Goal: Task Accomplishment & Management: Use online tool/utility

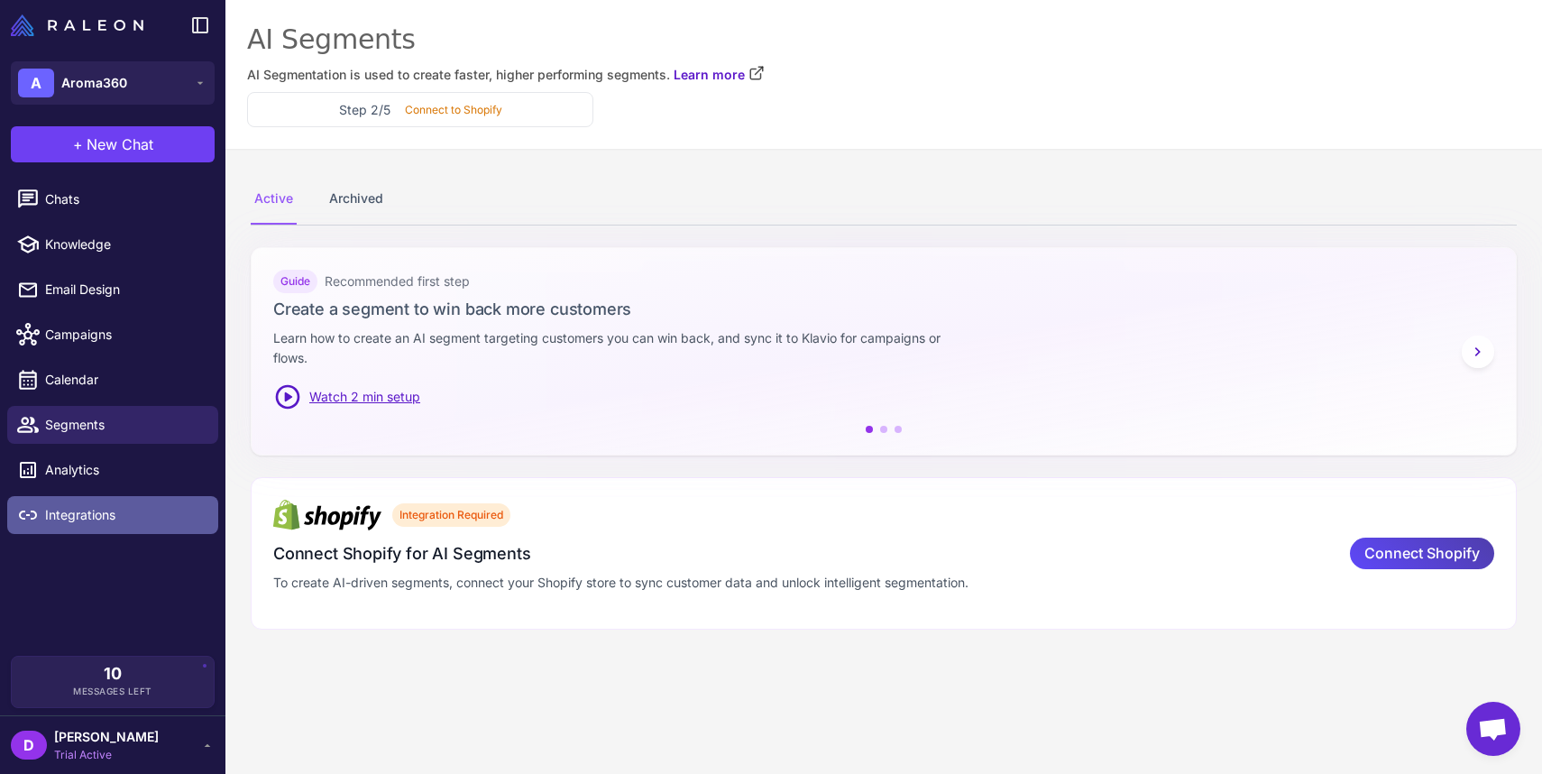
click at [88, 518] on span "Integrations" at bounding box center [124, 515] width 159 height 20
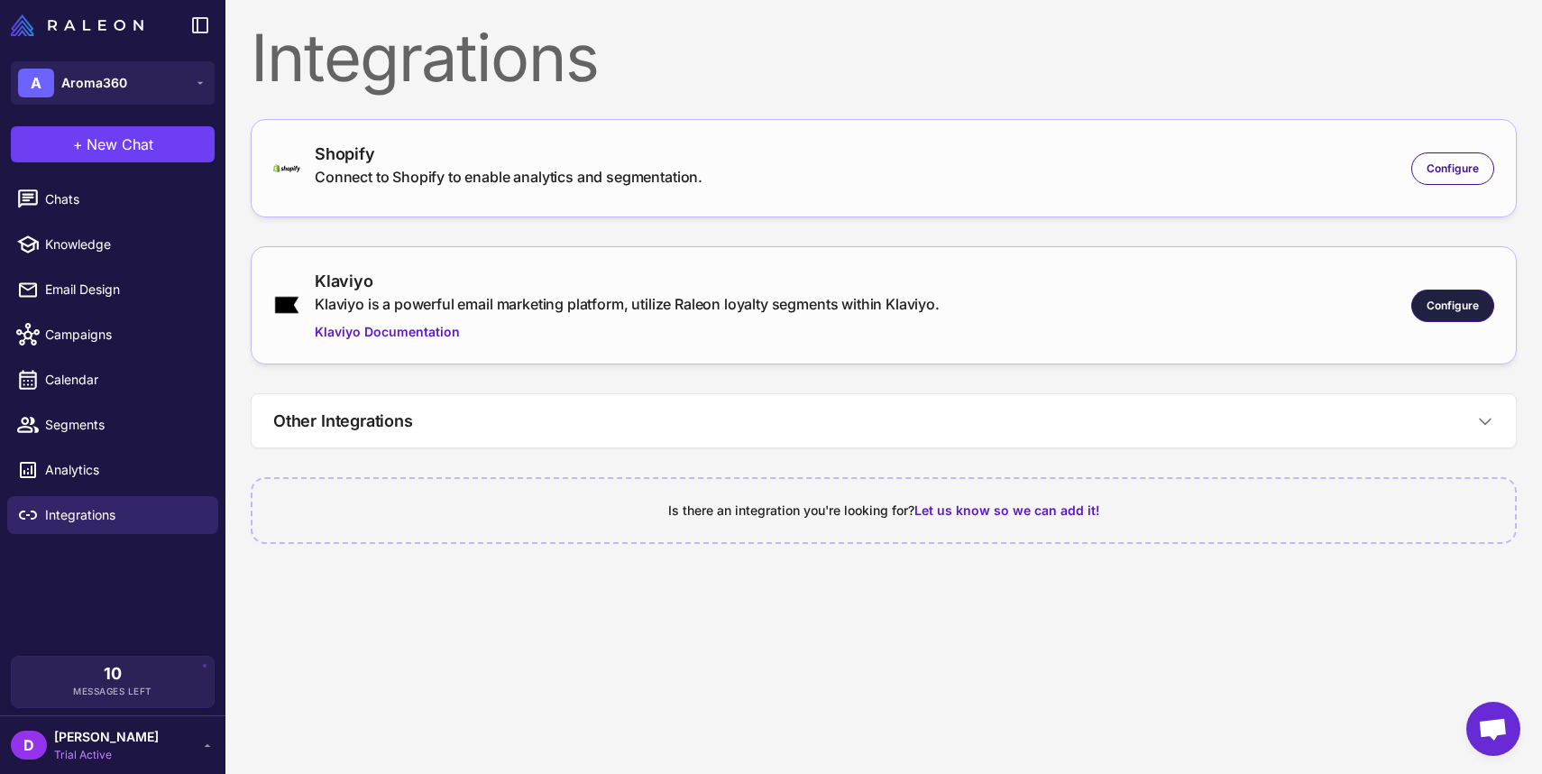
click at [1449, 317] on div "Configure" at bounding box center [1453, 306] width 83 height 32
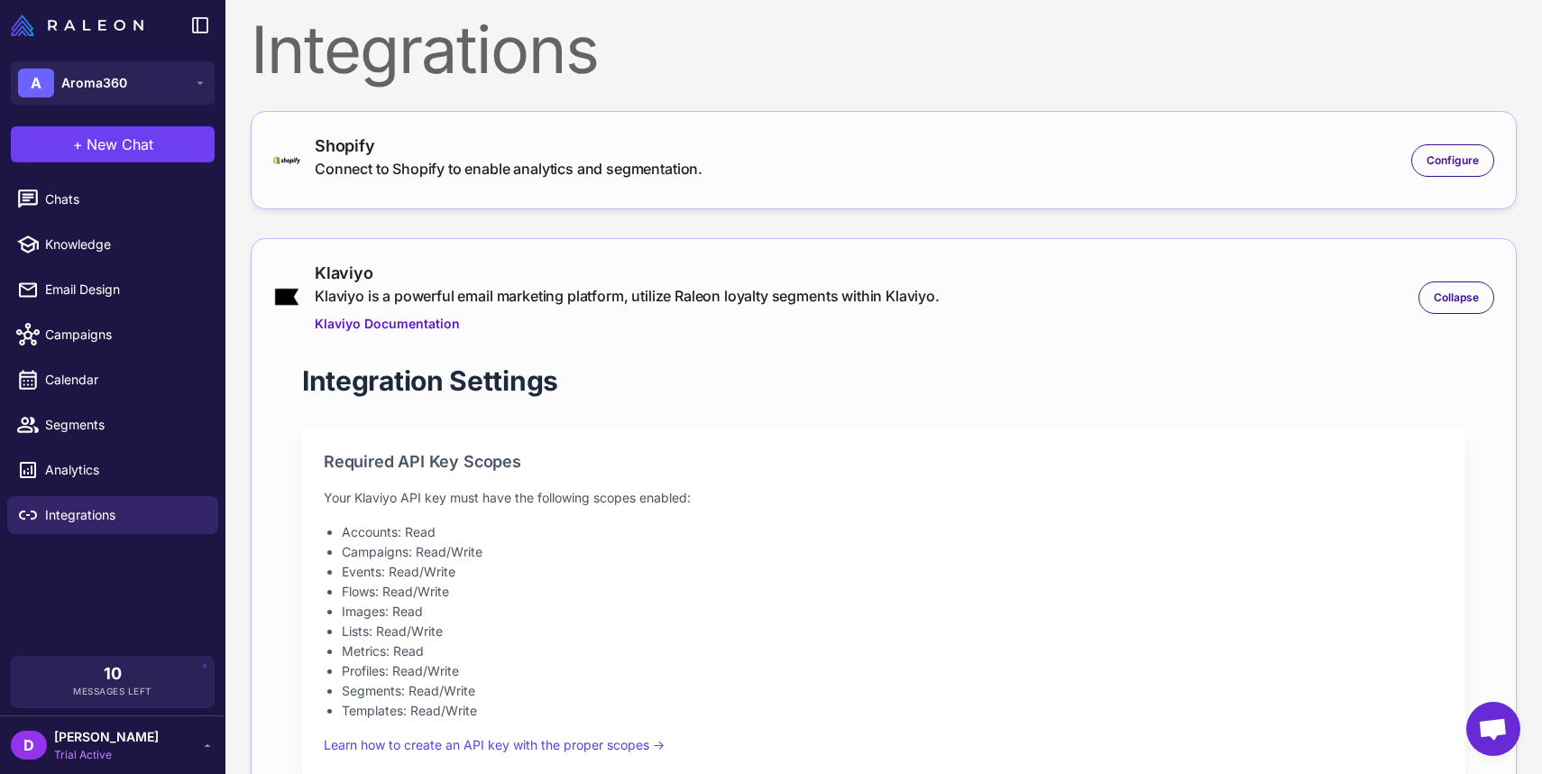
scroll to position [11, 0]
click at [105, 83] on span "Aroma360" at bounding box center [94, 83] width 66 height 20
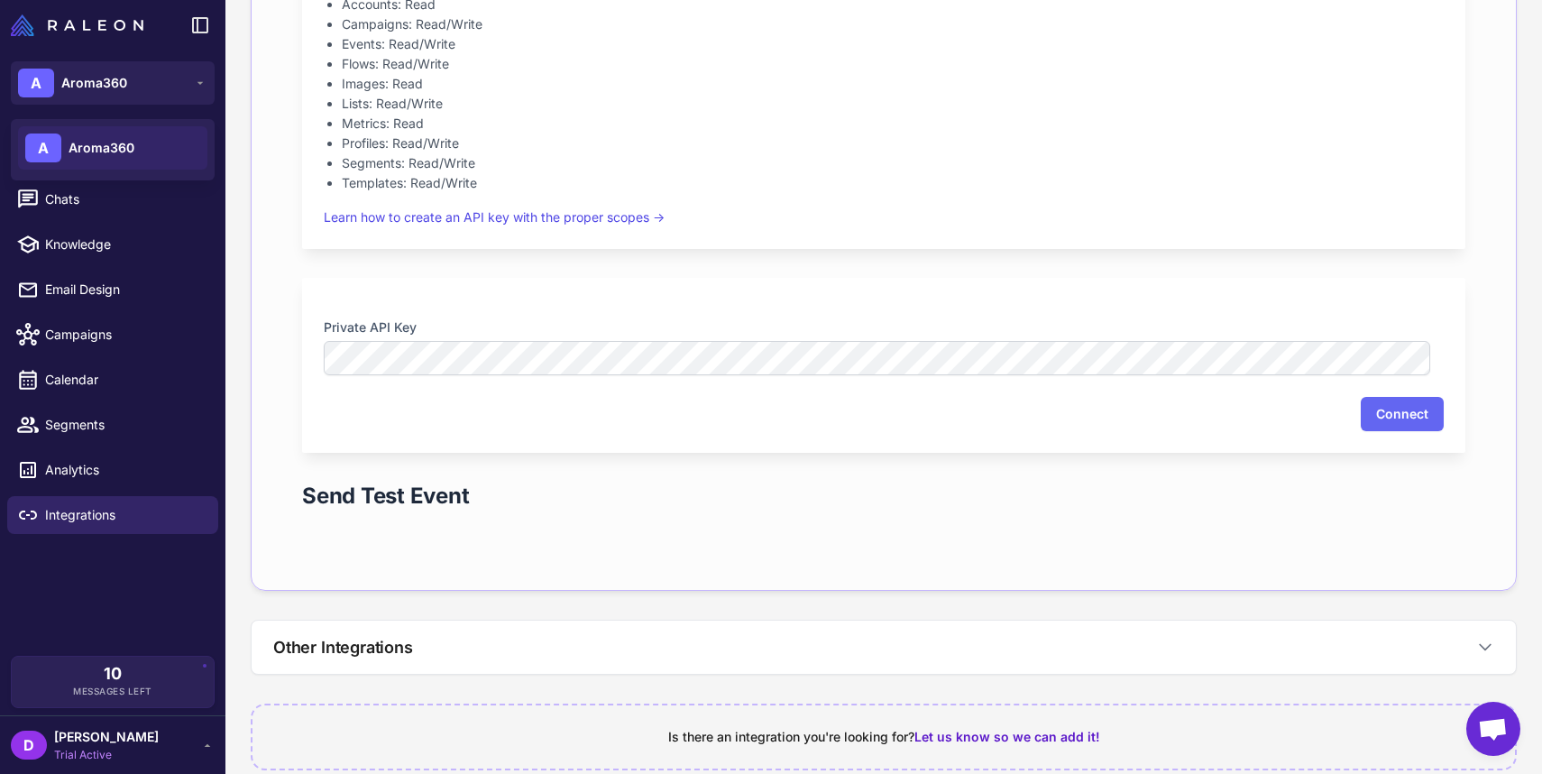
scroll to position [544, 0]
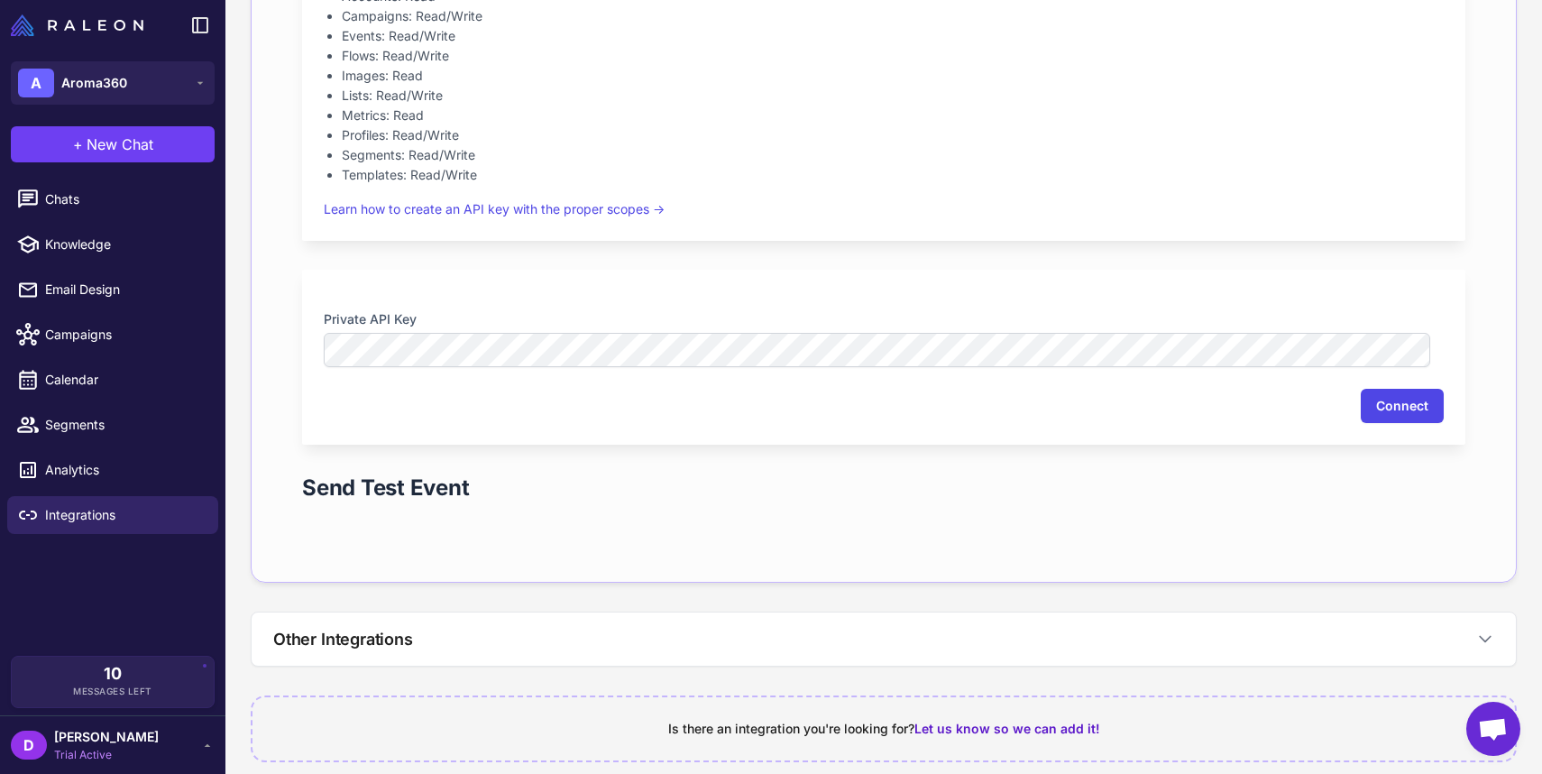
click at [1407, 409] on button "Connect" at bounding box center [1402, 406] width 83 height 34
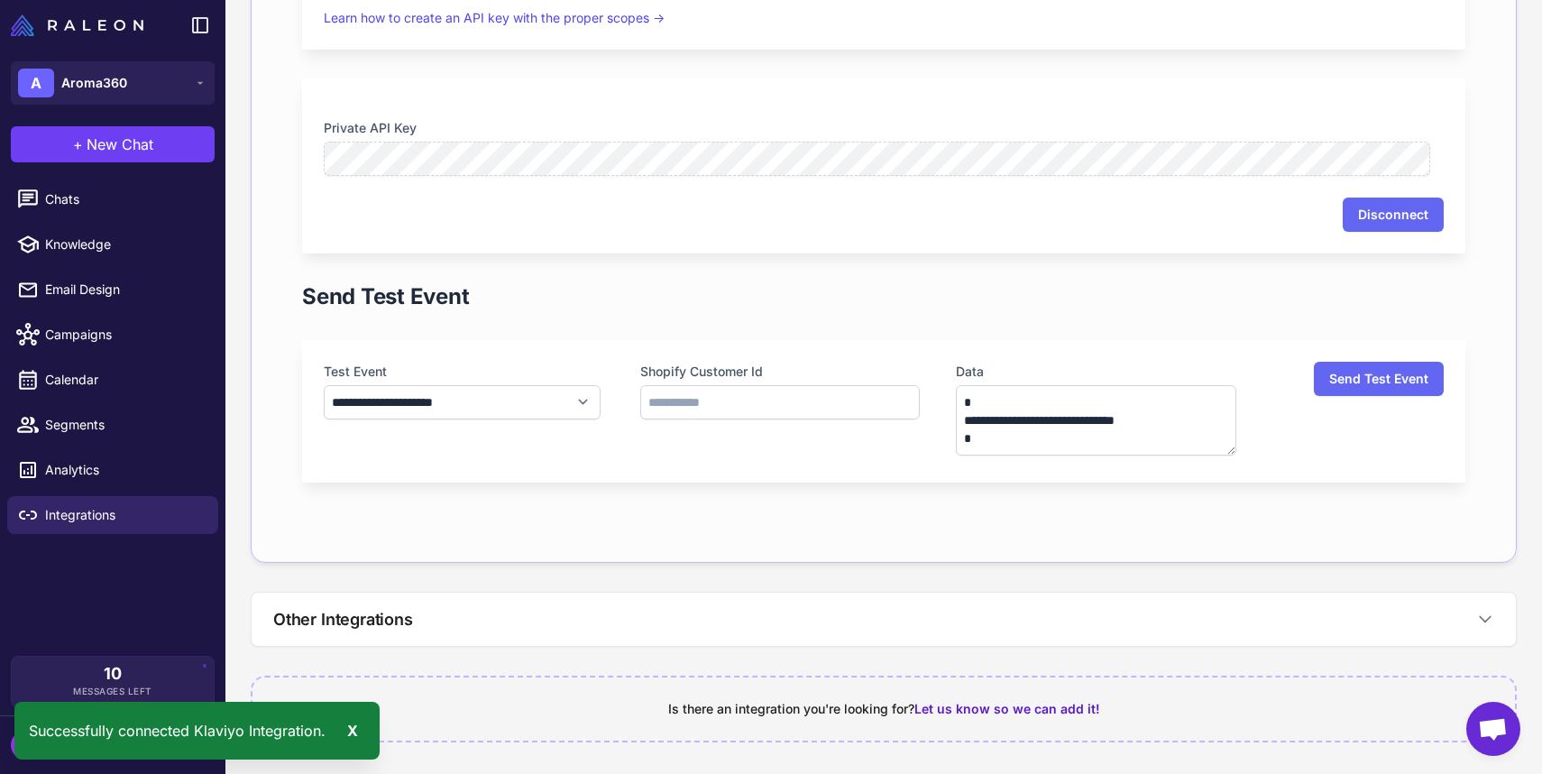
scroll to position [736, 0]
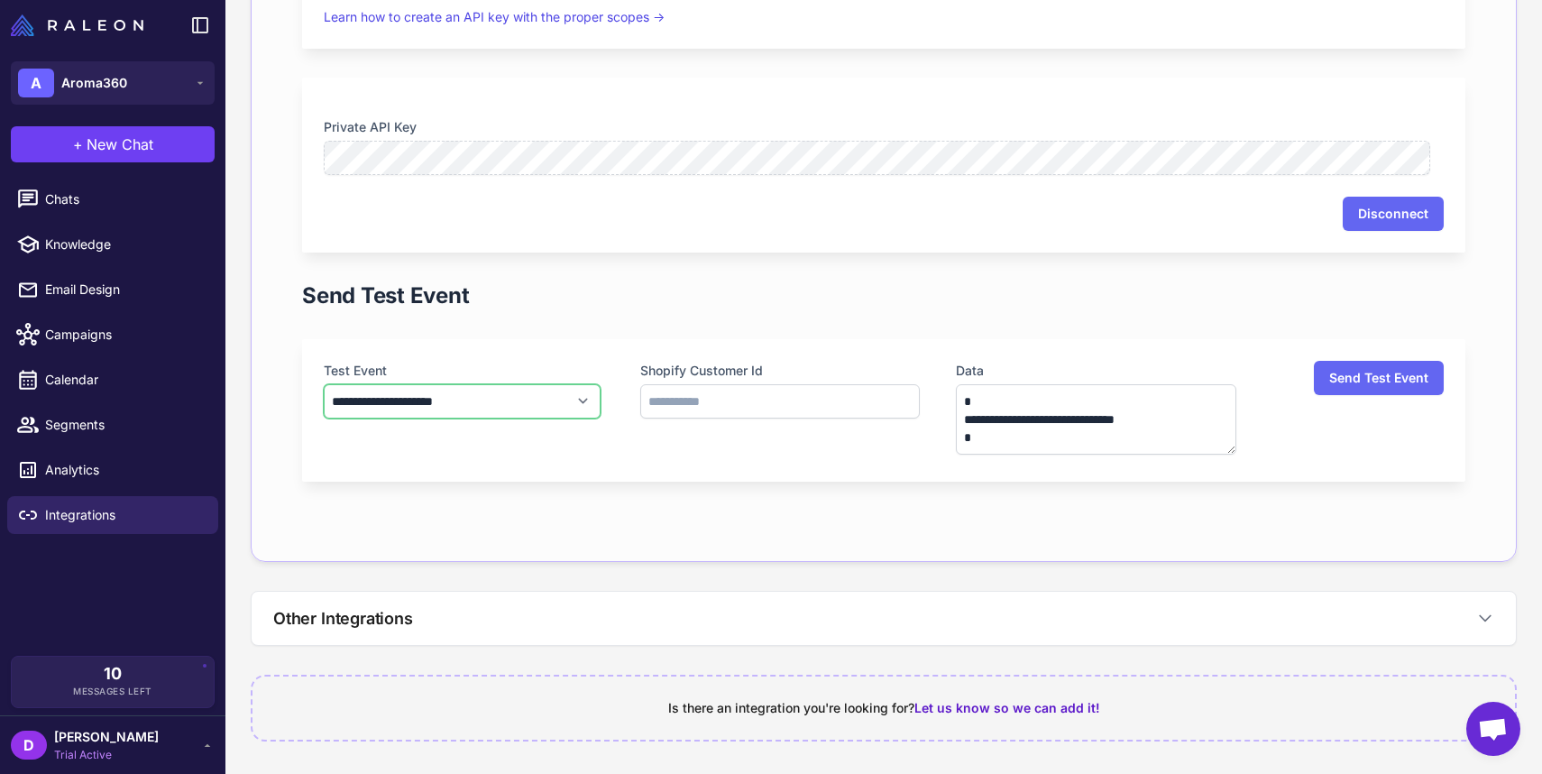
click at [572, 406] on select "**********" at bounding box center [462, 401] width 277 height 34
click at [739, 400] on input "text" at bounding box center [780, 401] width 281 height 34
click at [877, 615] on button "Other Integrations" at bounding box center [884, 618] width 1265 height 53
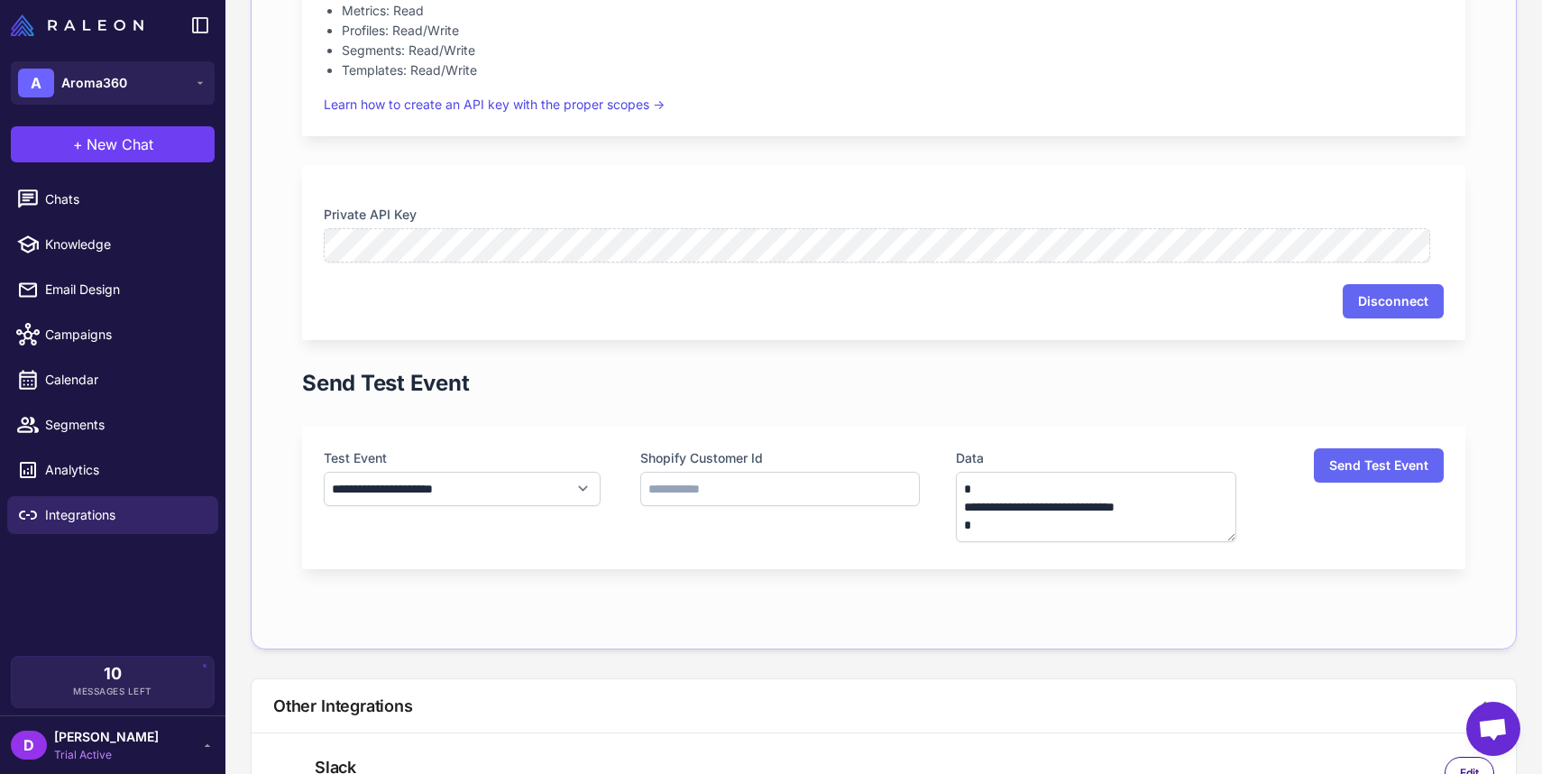
scroll to position [723, 0]
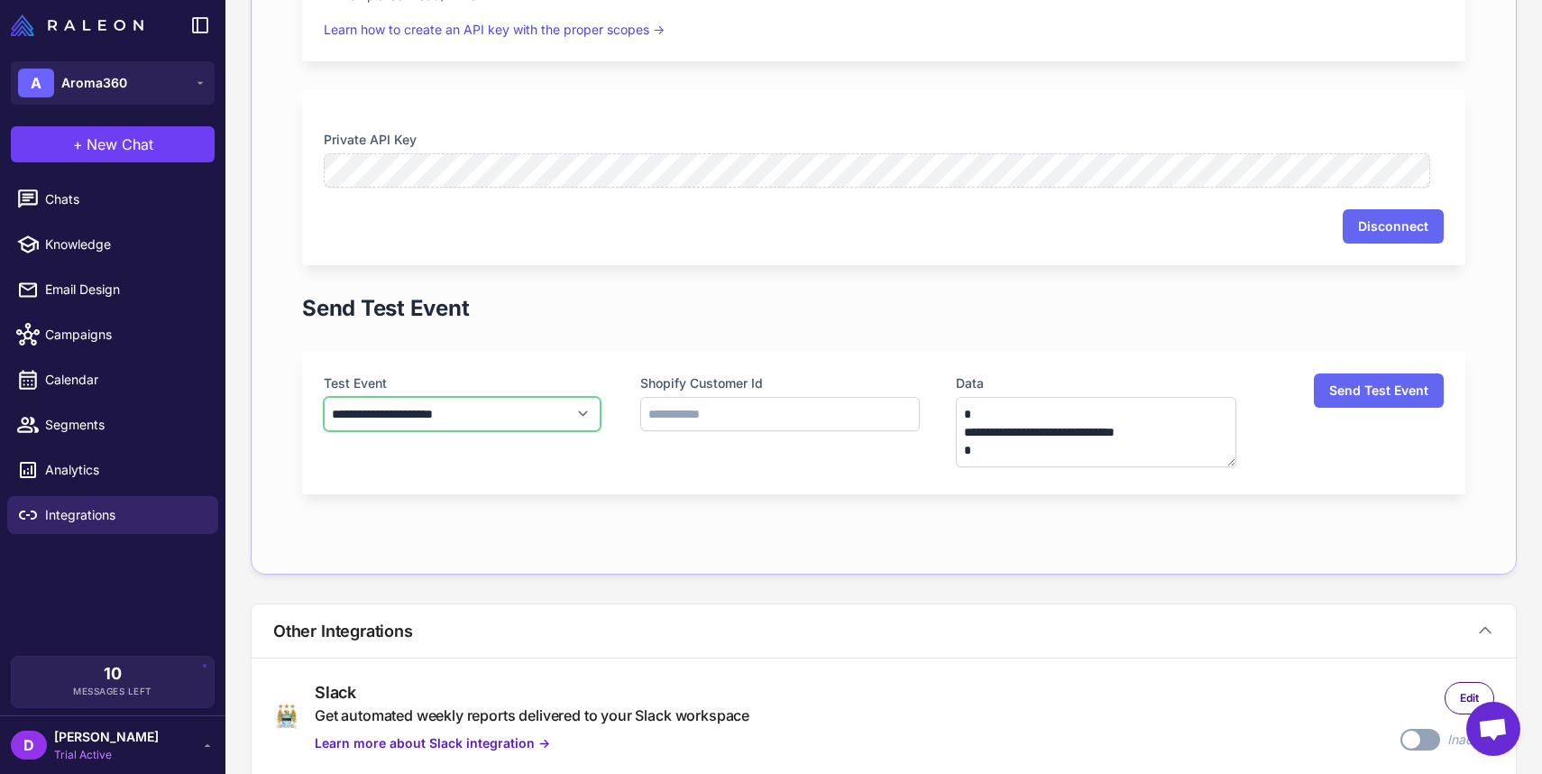
click at [550, 415] on select "**********" at bounding box center [462, 414] width 277 height 34
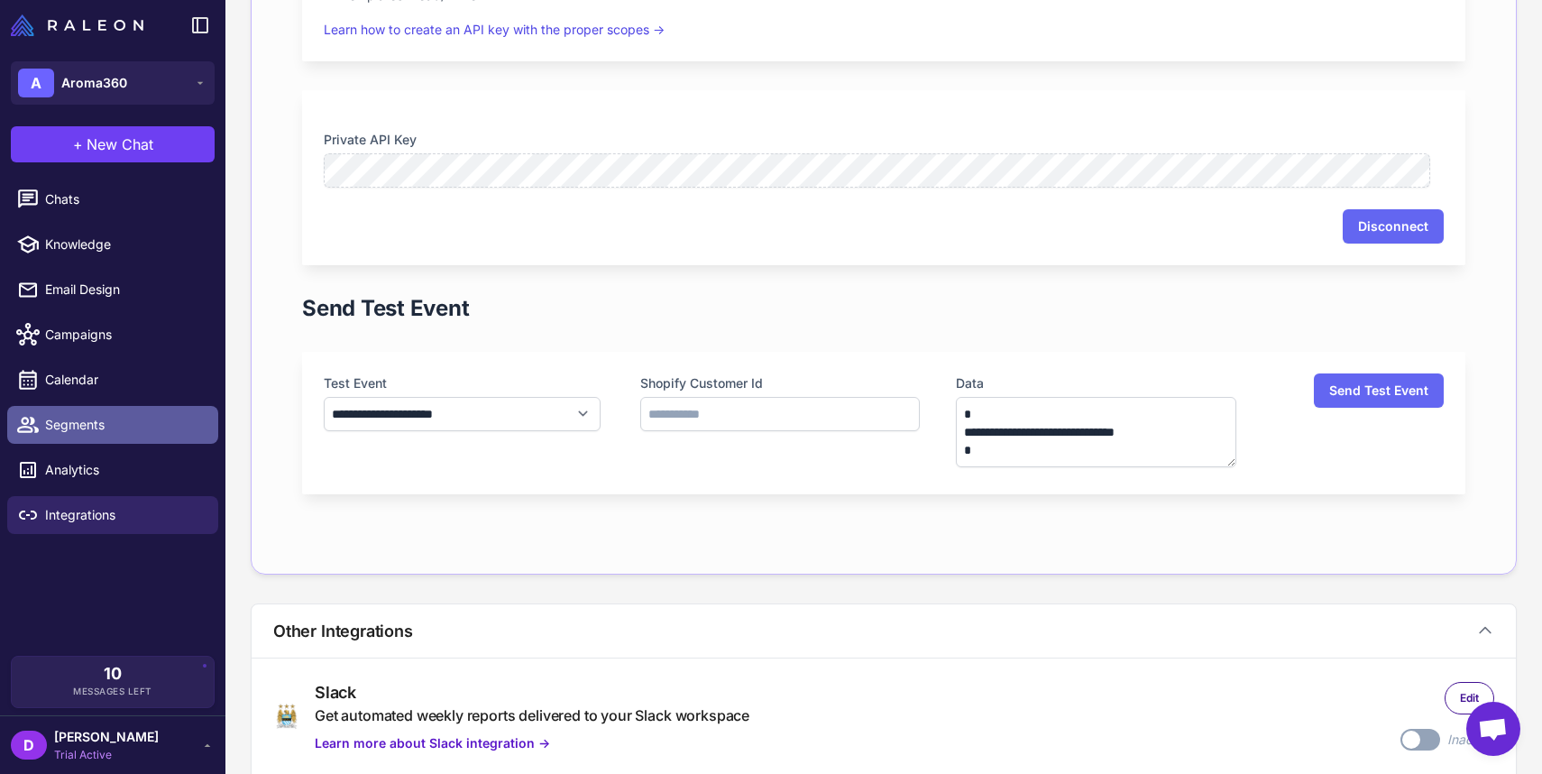
click at [86, 427] on span "Segments" at bounding box center [124, 425] width 159 height 20
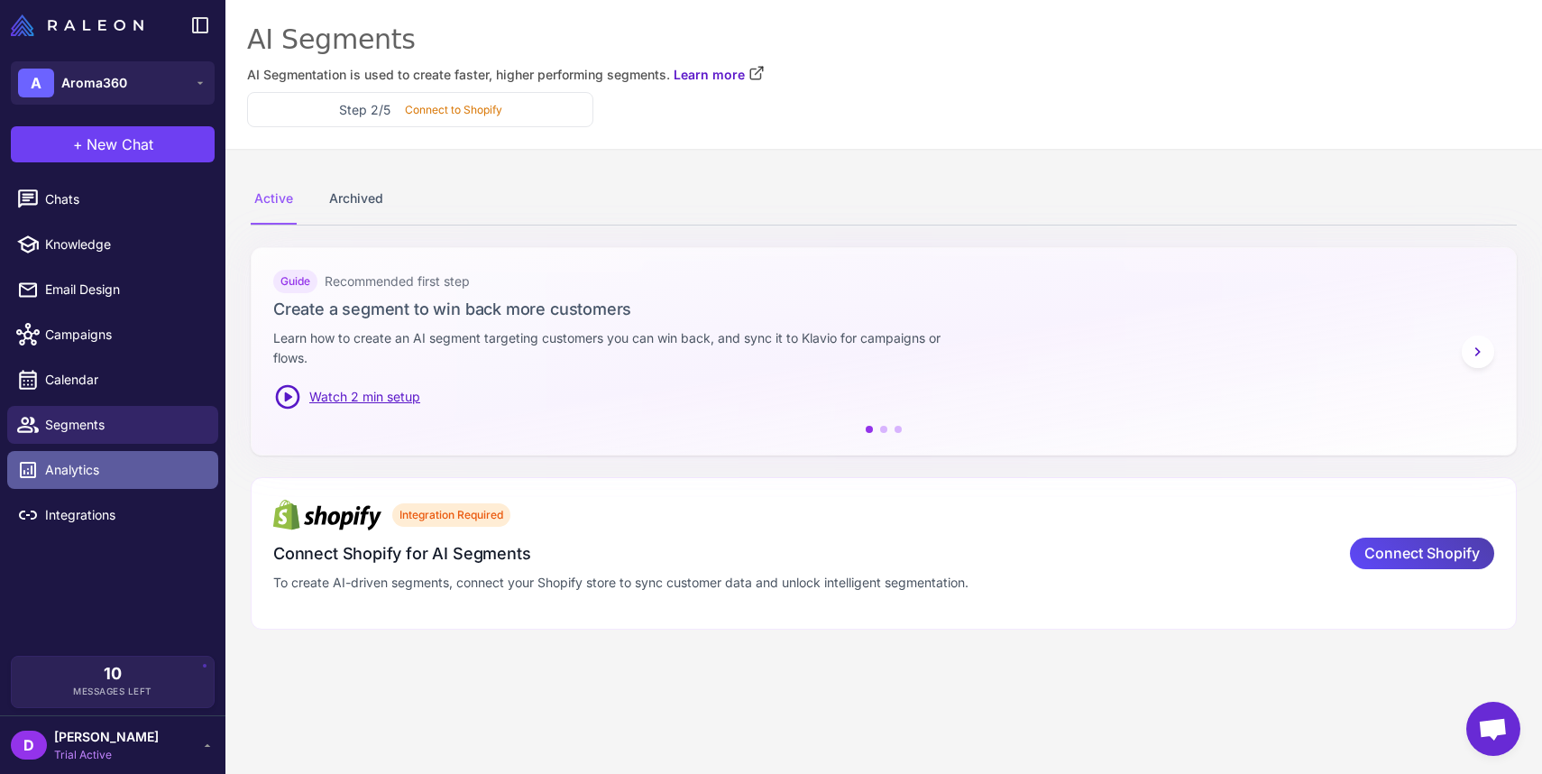
click at [53, 477] on span "Analytics" at bounding box center [124, 470] width 159 height 20
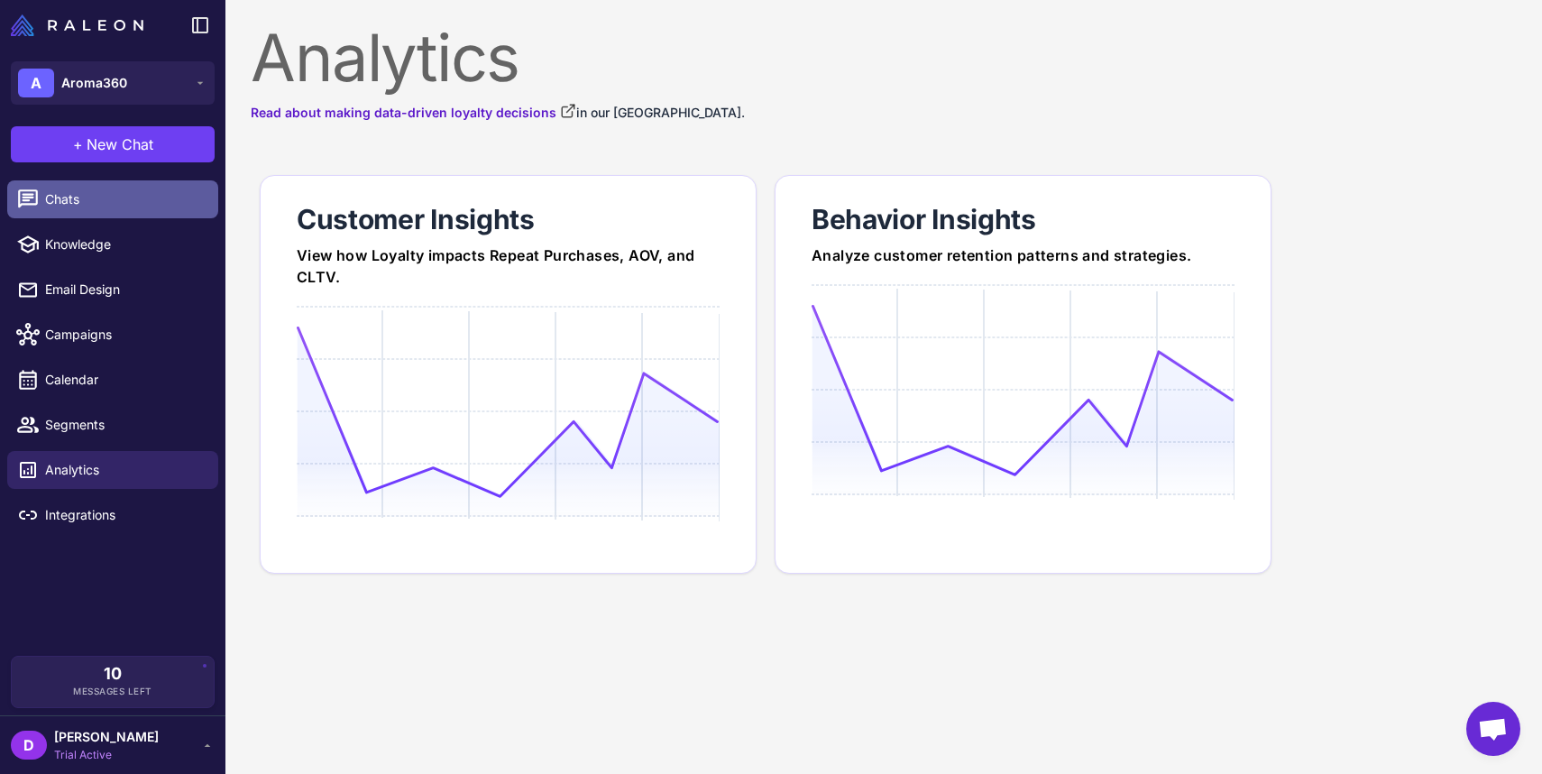
click at [78, 204] on span "Chats" at bounding box center [124, 199] width 159 height 20
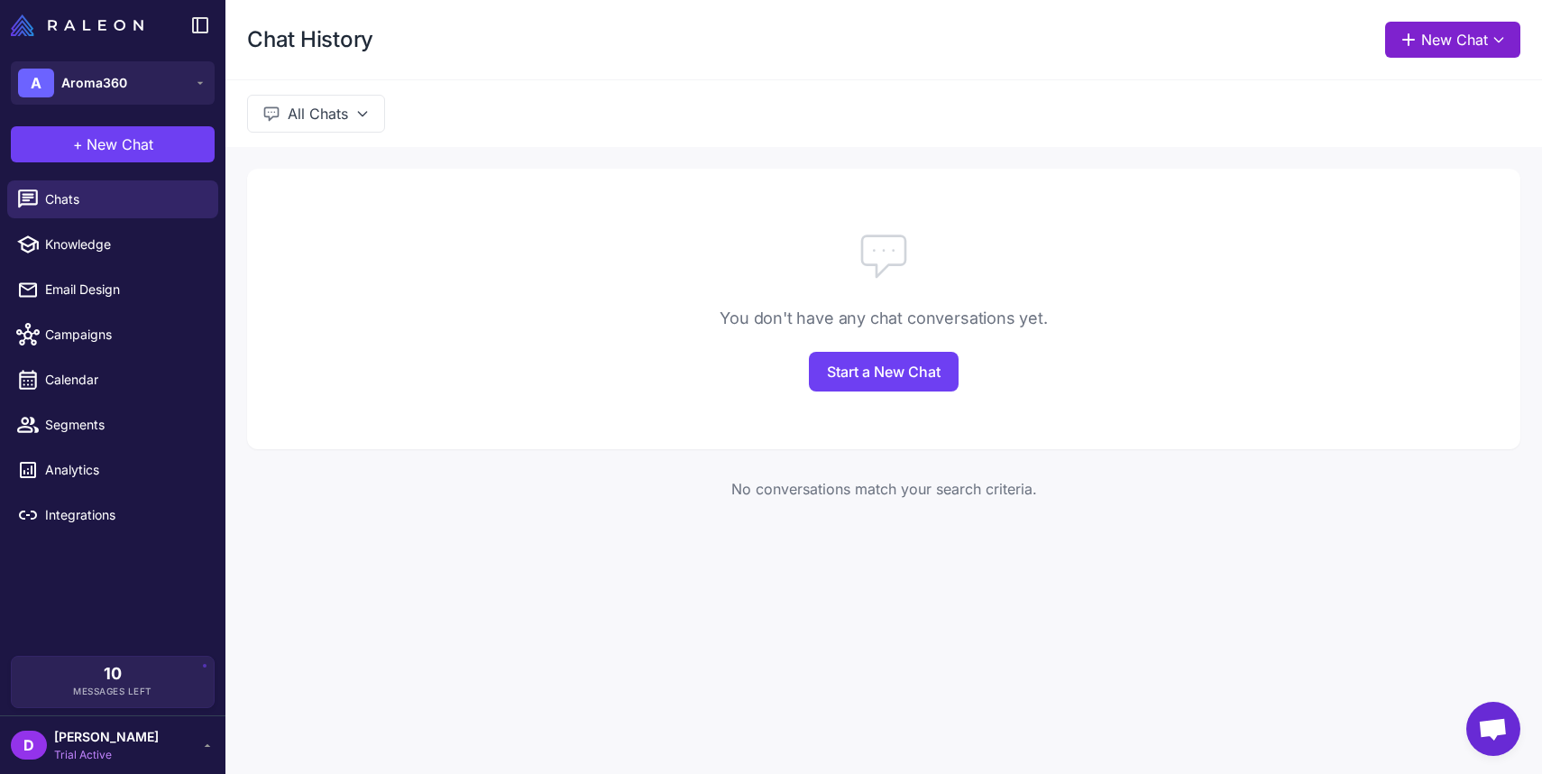
click at [1497, 40] on icon at bounding box center [1499, 40] width 8 height 5
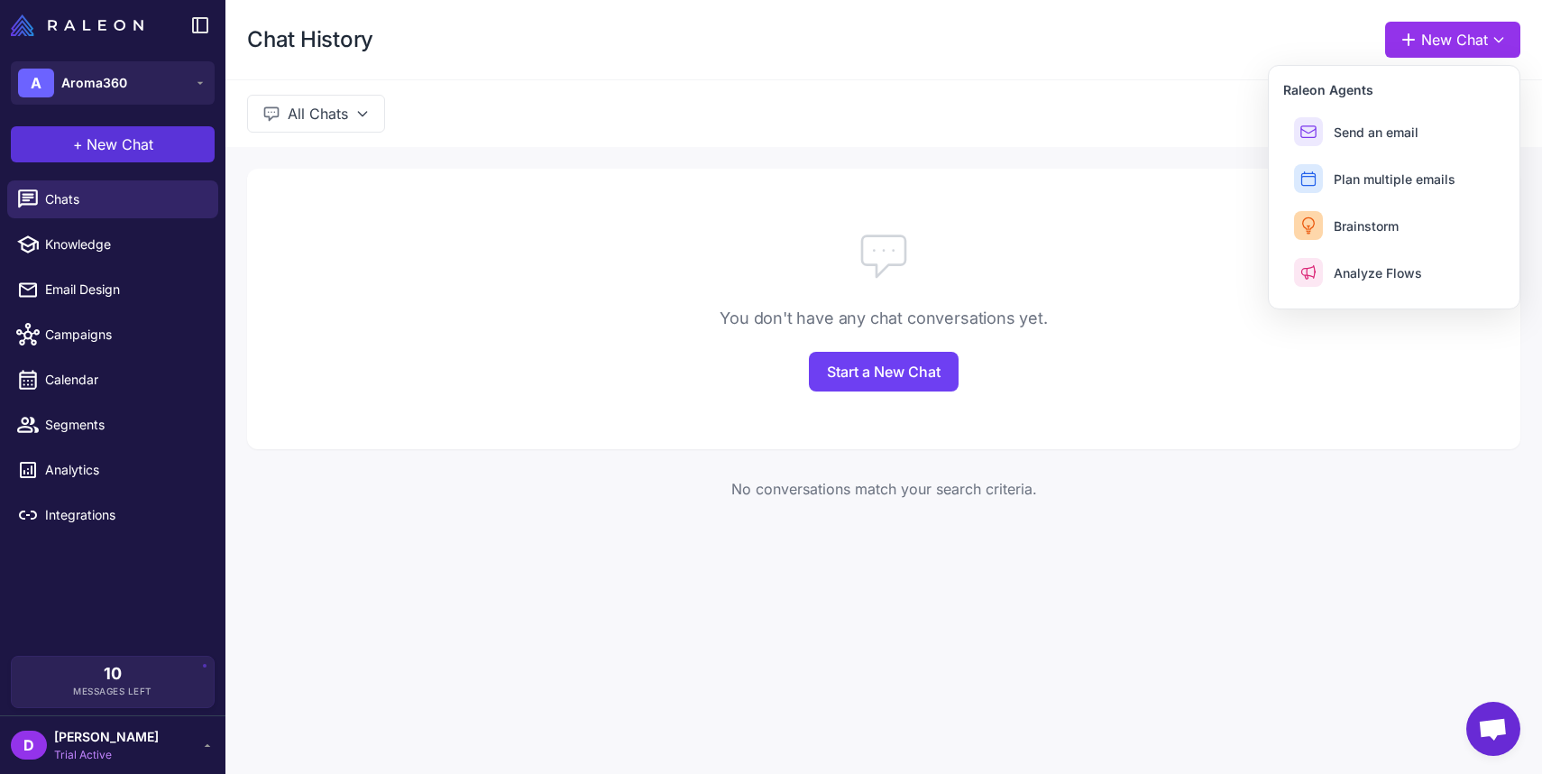
click at [142, 141] on span "New Chat" at bounding box center [120, 145] width 67 height 22
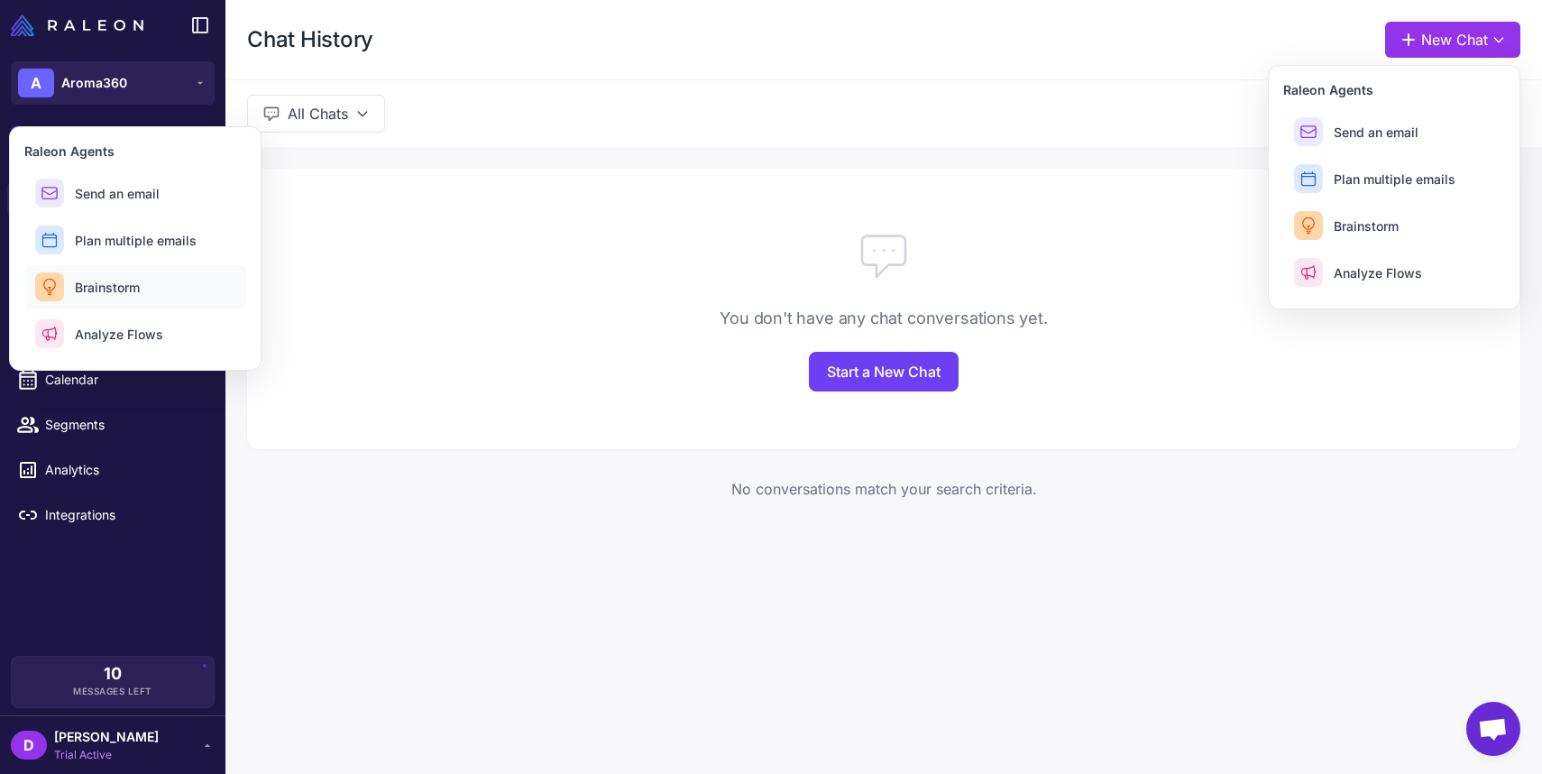
click at [136, 290] on span "Brainstorm" at bounding box center [107, 287] width 65 height 19
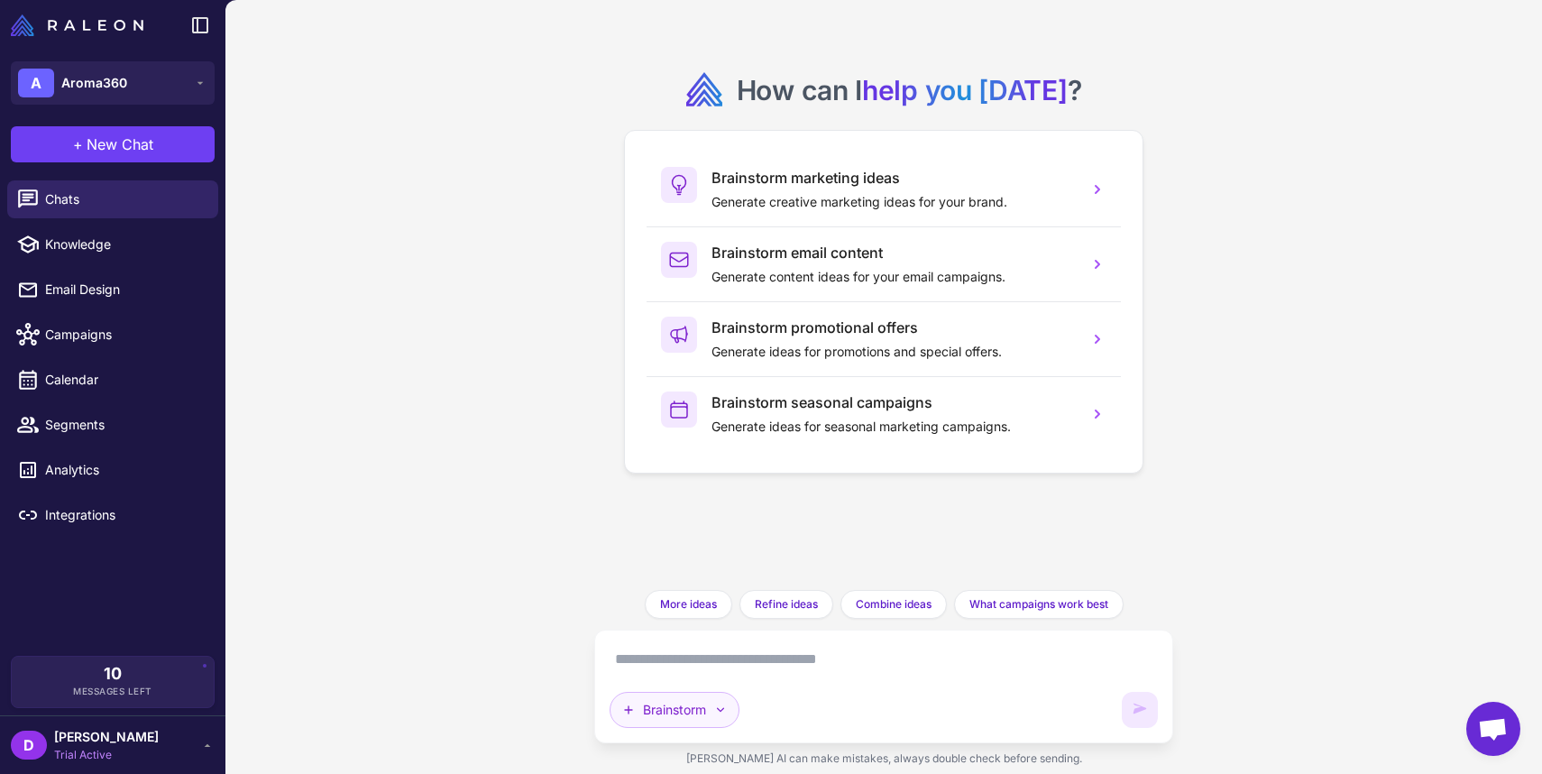
click at [728, 715] on icon "button" at bounding box center [721, 710] width 14 height 14
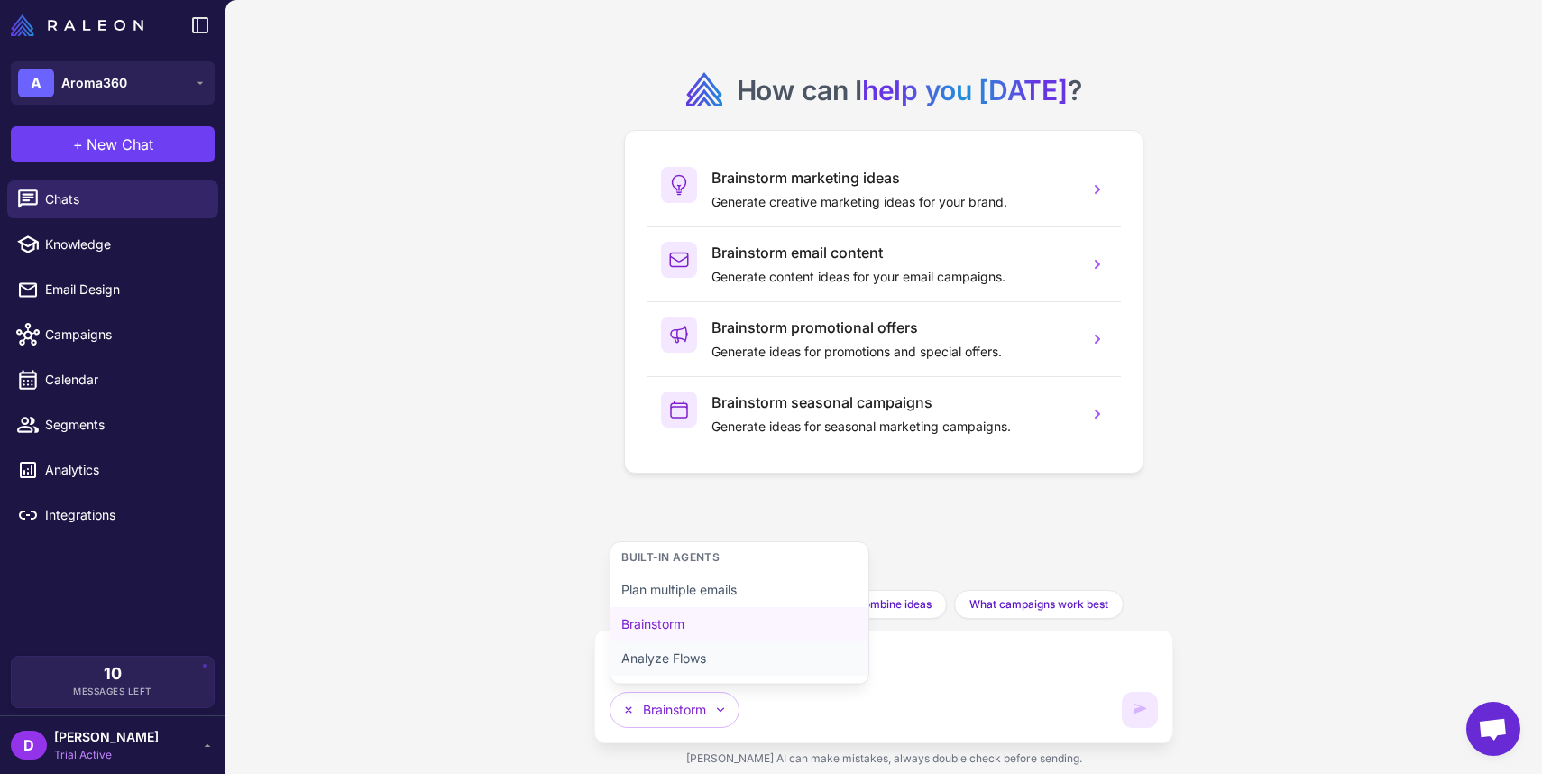
click at [704, 660] on button "Analyze Flows" at bounding box center [740, 658] width 258 height 34
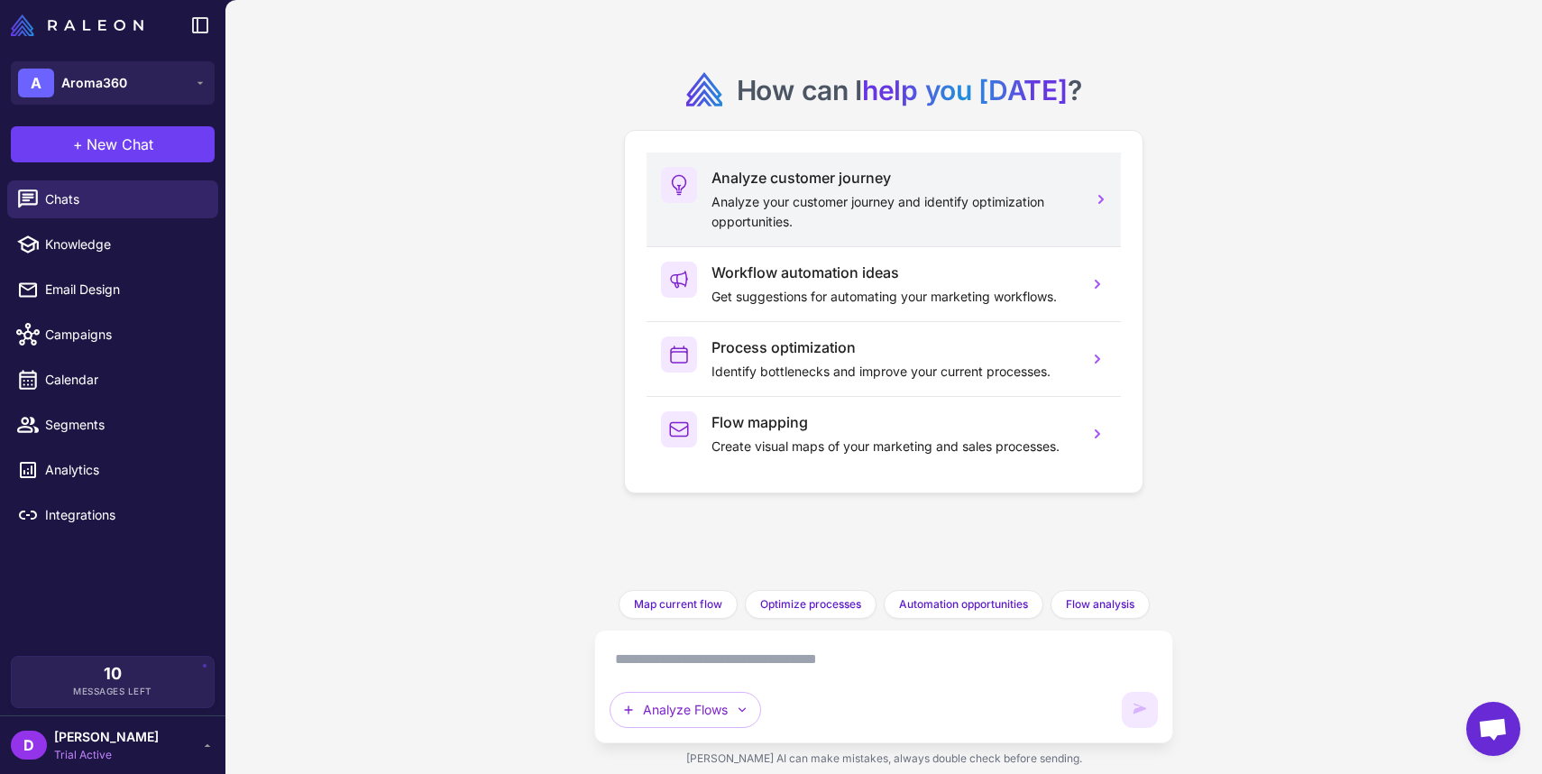
click at [916, 202] on p "Analyze your customer journey and identify optimization opportunities." at bounding box center [893, 212] width 363 height 40
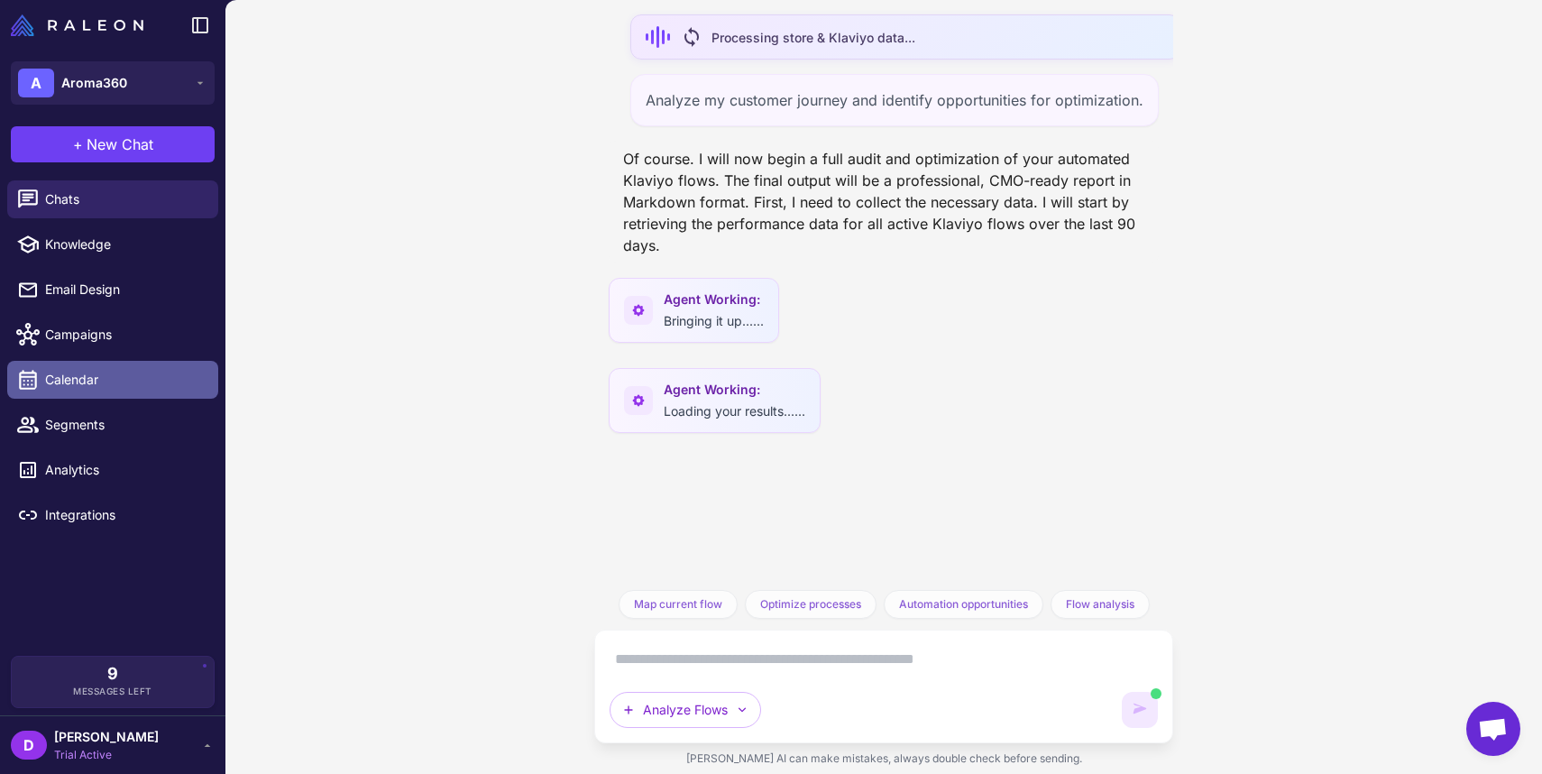
click at [118, 382] on span "Calendar" at bounding box center [124, 380] width 159 height 20
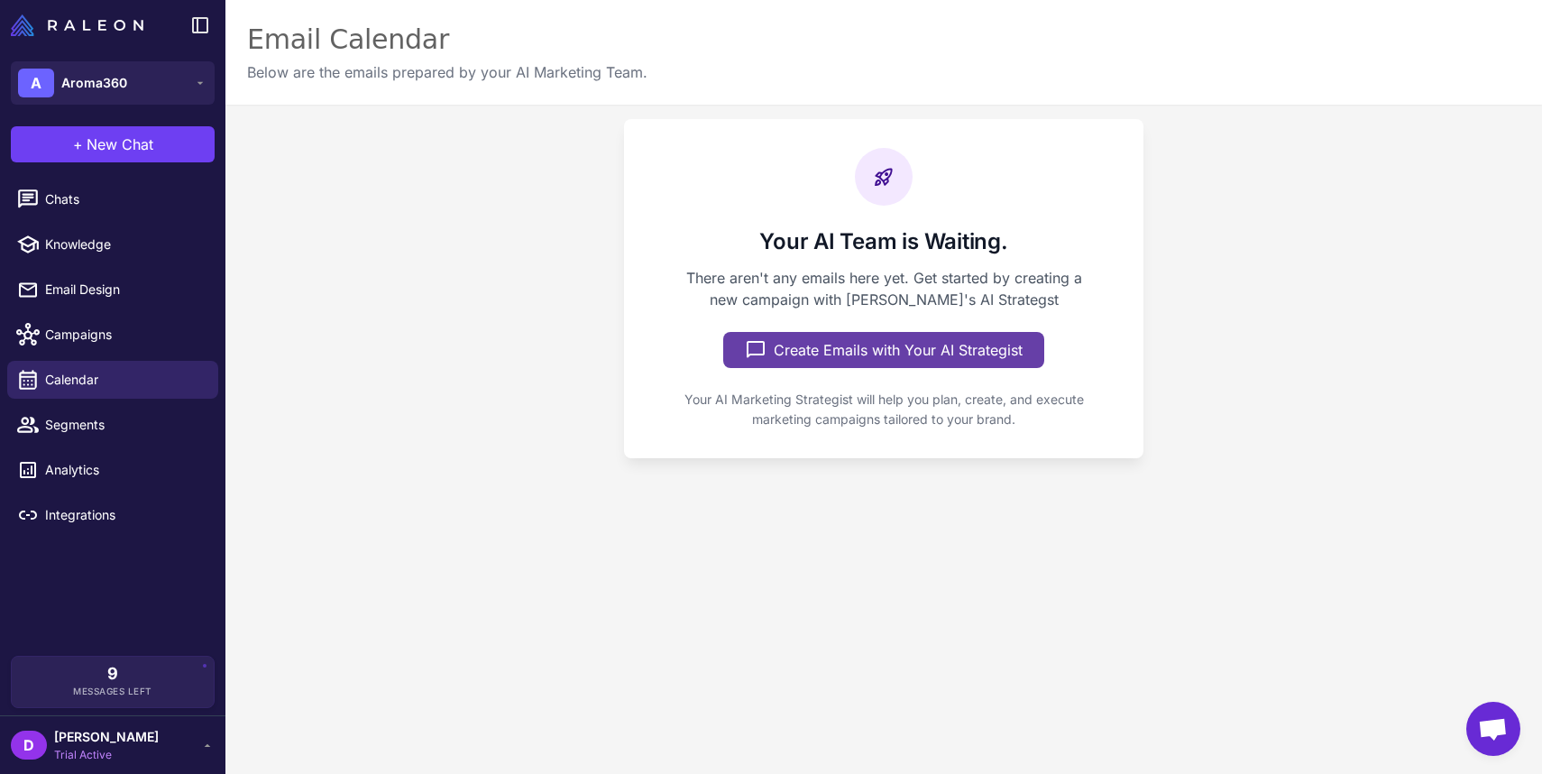
click at [796, 354] on button "Create Emails with Your AI Strategist" at bounding box center [883, 350] width 321 height 36
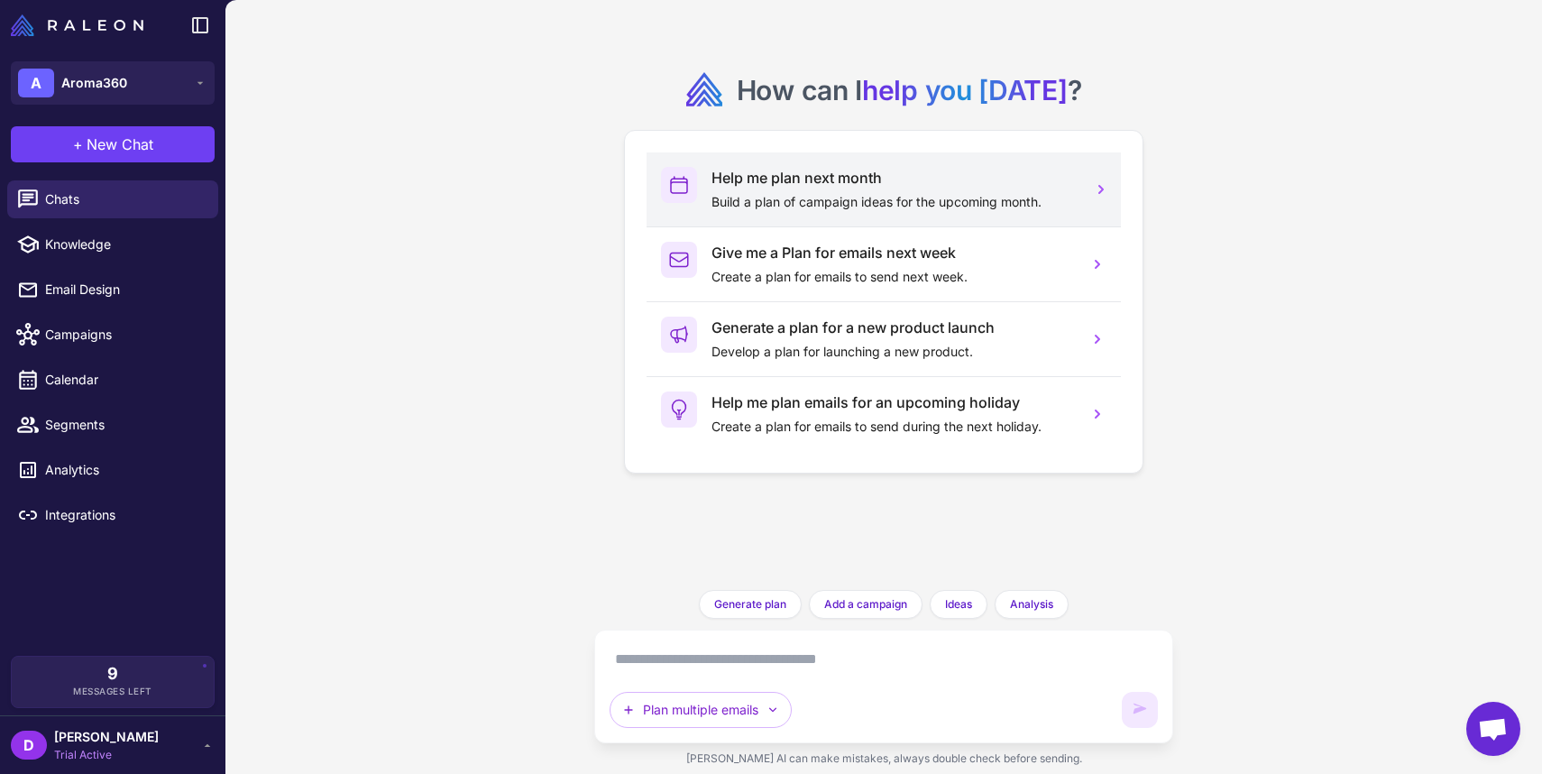
click at [771, 190] on div "Help me plan next month Build a plan of campaign ideas for the upcoming month." at bounding box center [893, 189] width 363 height 45
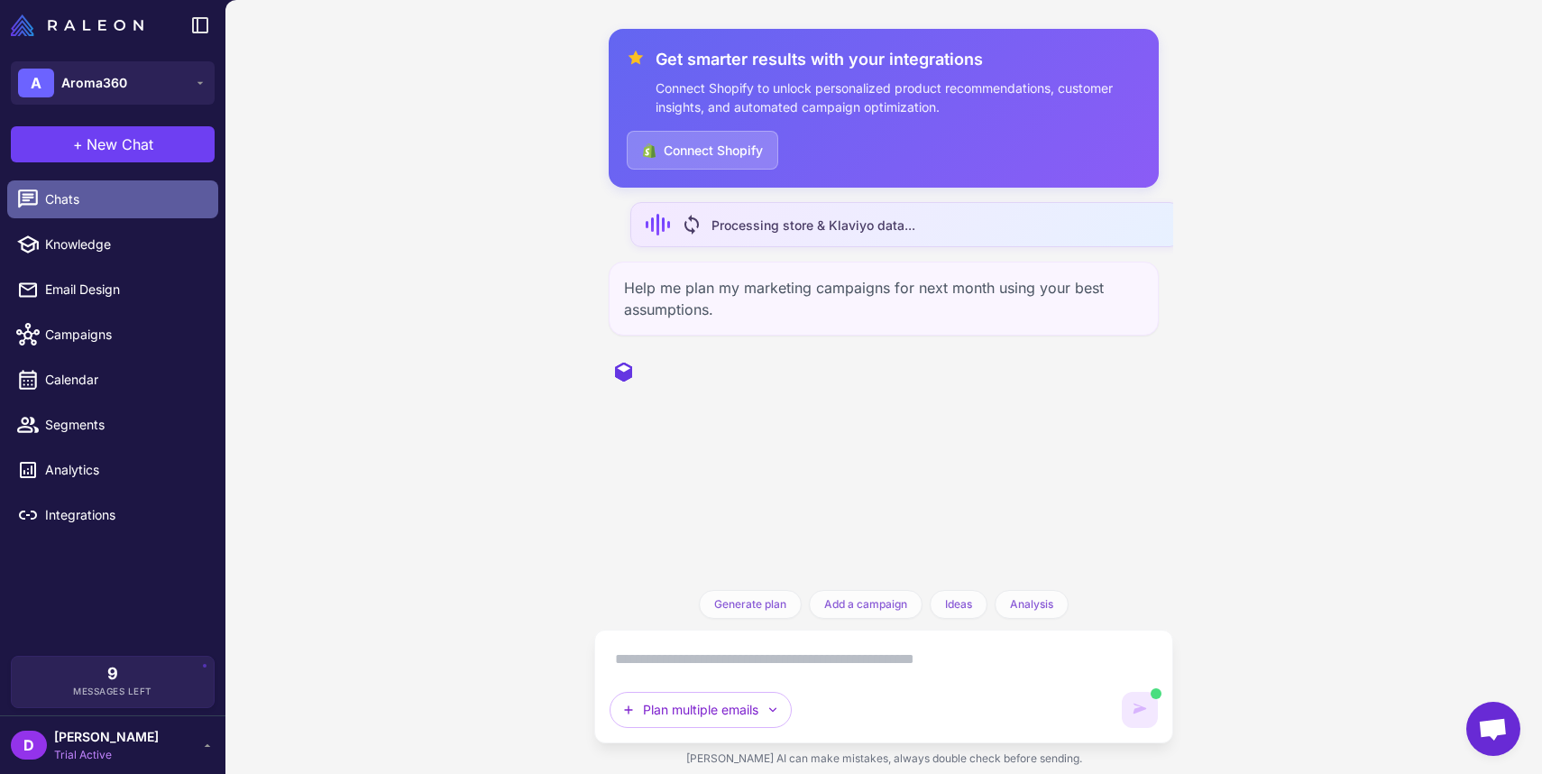
click at [134, 194] on span "Chats" at bounding box center [124, 199] width 159 height 20
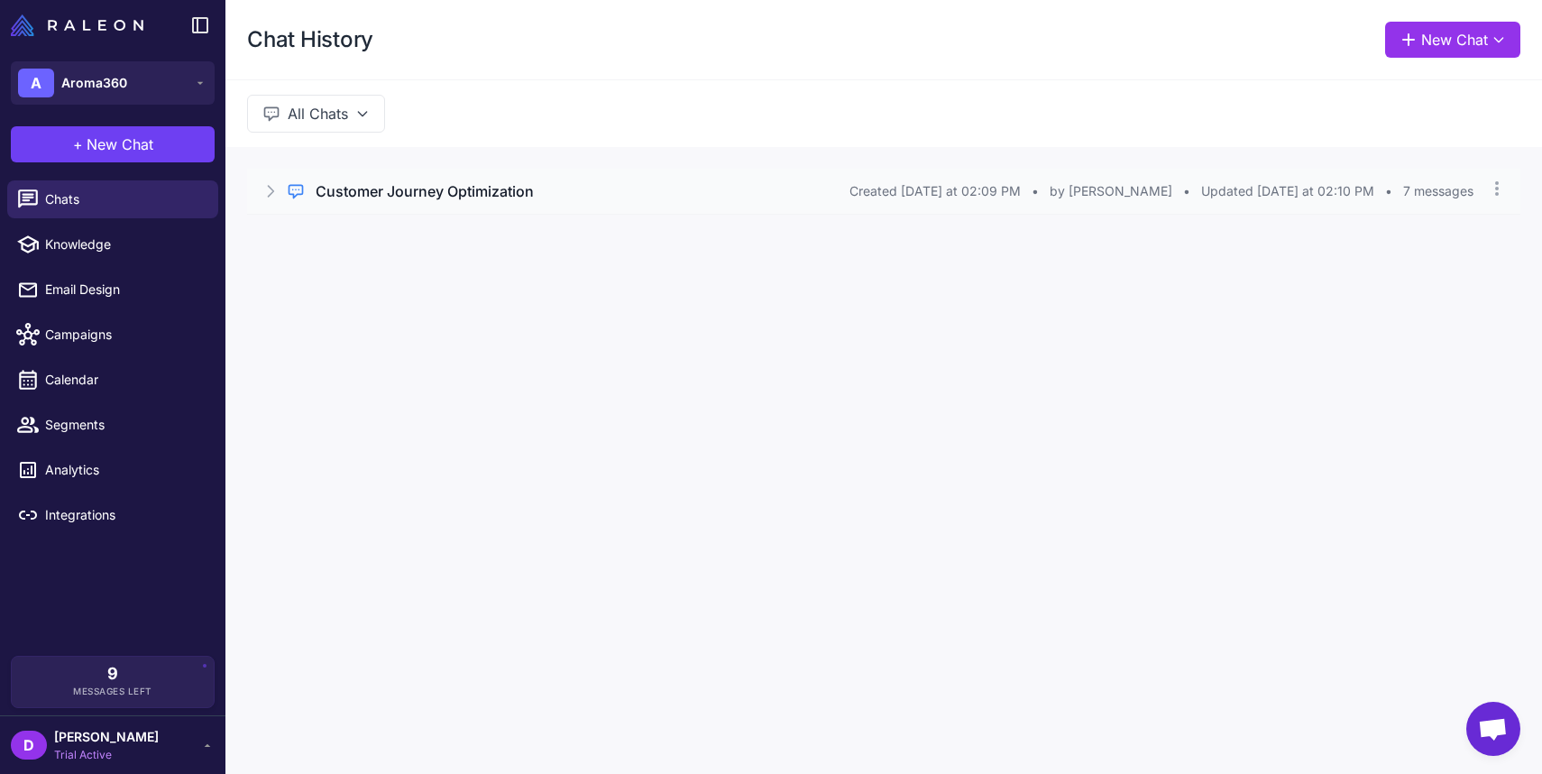
click at [269, 193] on icon at bounding box center [271, 191] width 18 height 18
click at [426, 190] on h3 "Customer Journey Optimization" at bounding box center [425, 191] width 218 height 22
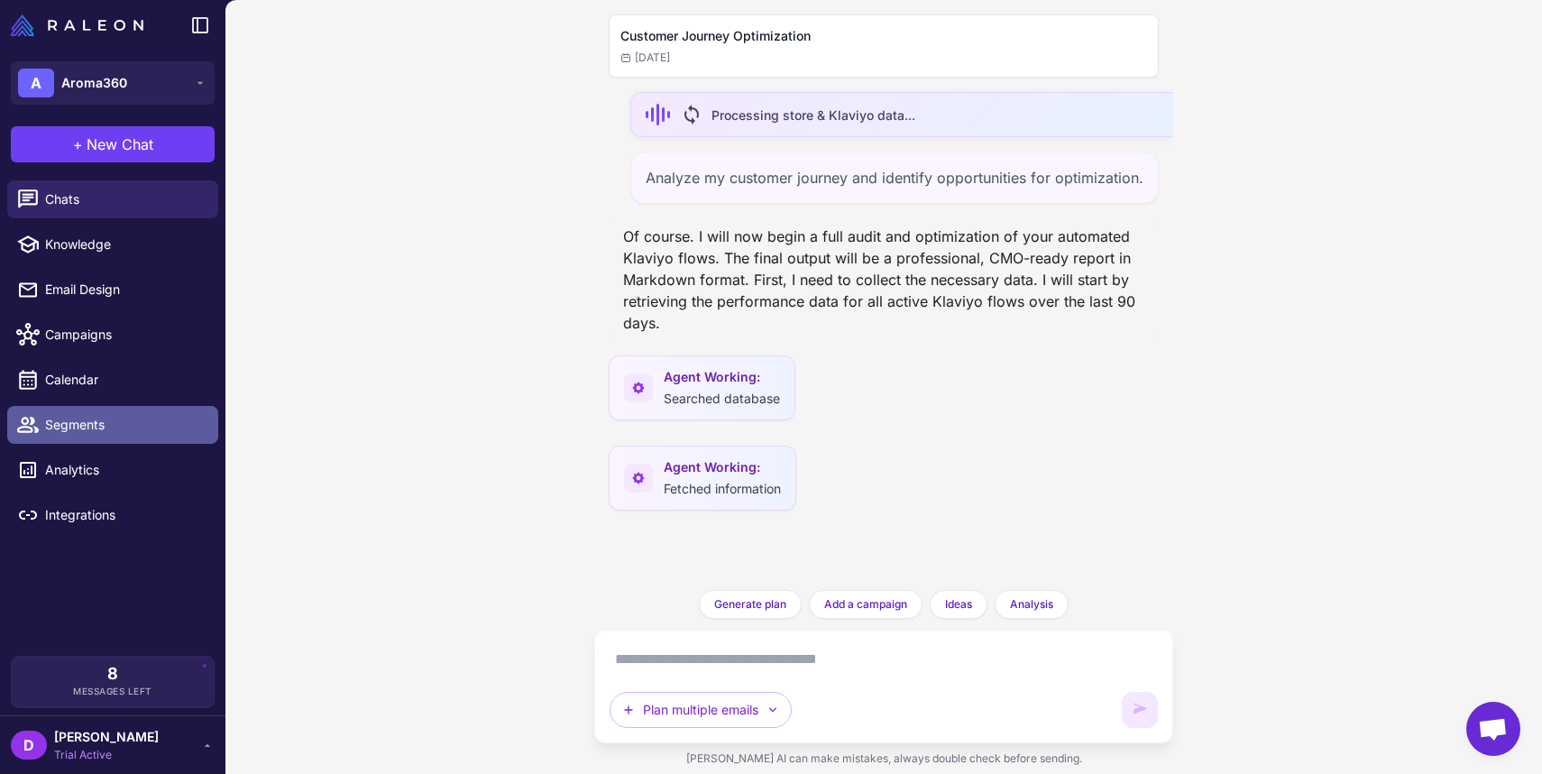
click at [94, 424] on span "Segments" at bounding box center [124, 425] width 159 height 20
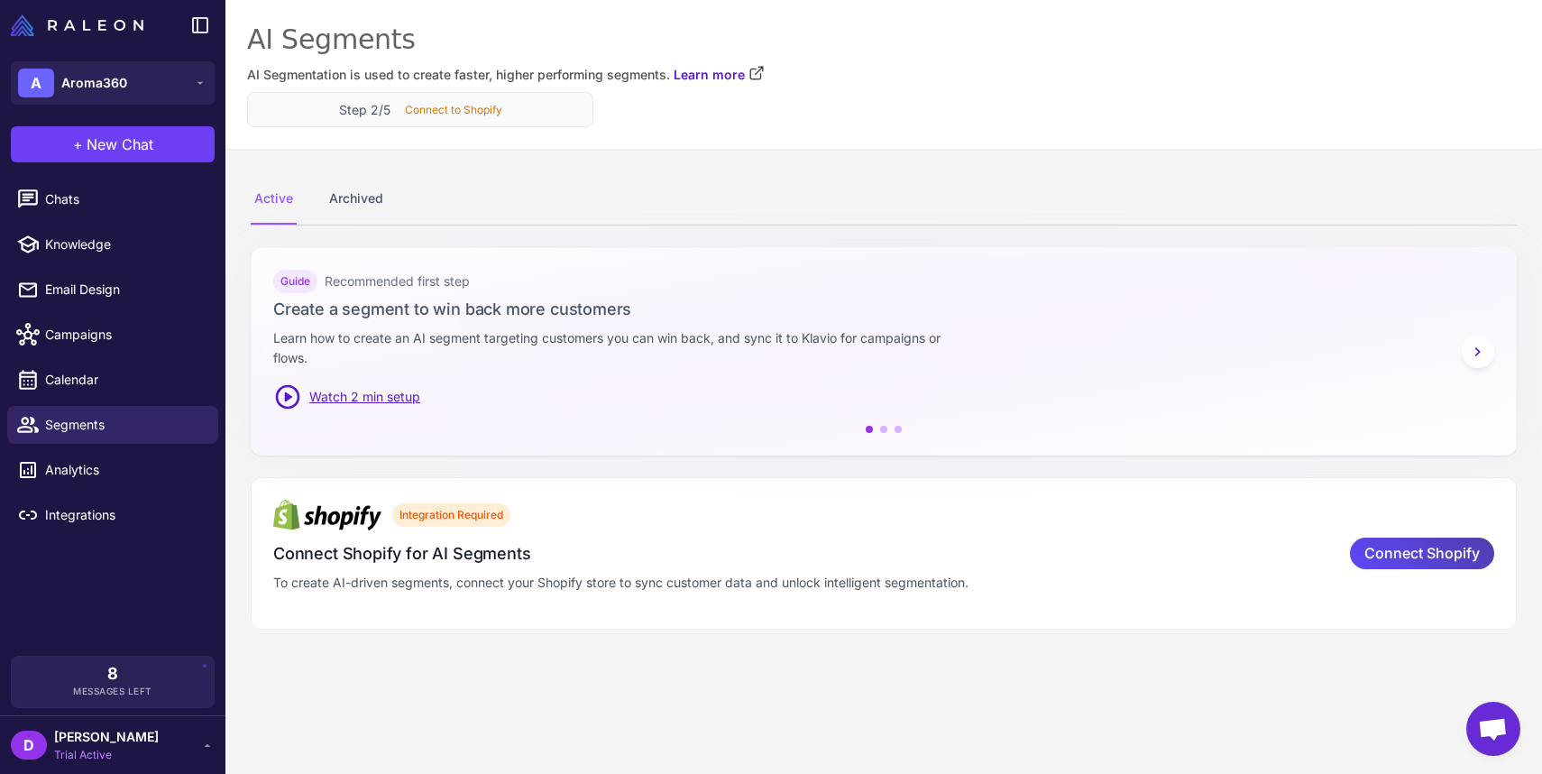
click at [454, 113] on p "Connect to Shopify" at bounding box center [453, 110] width 97 height 16
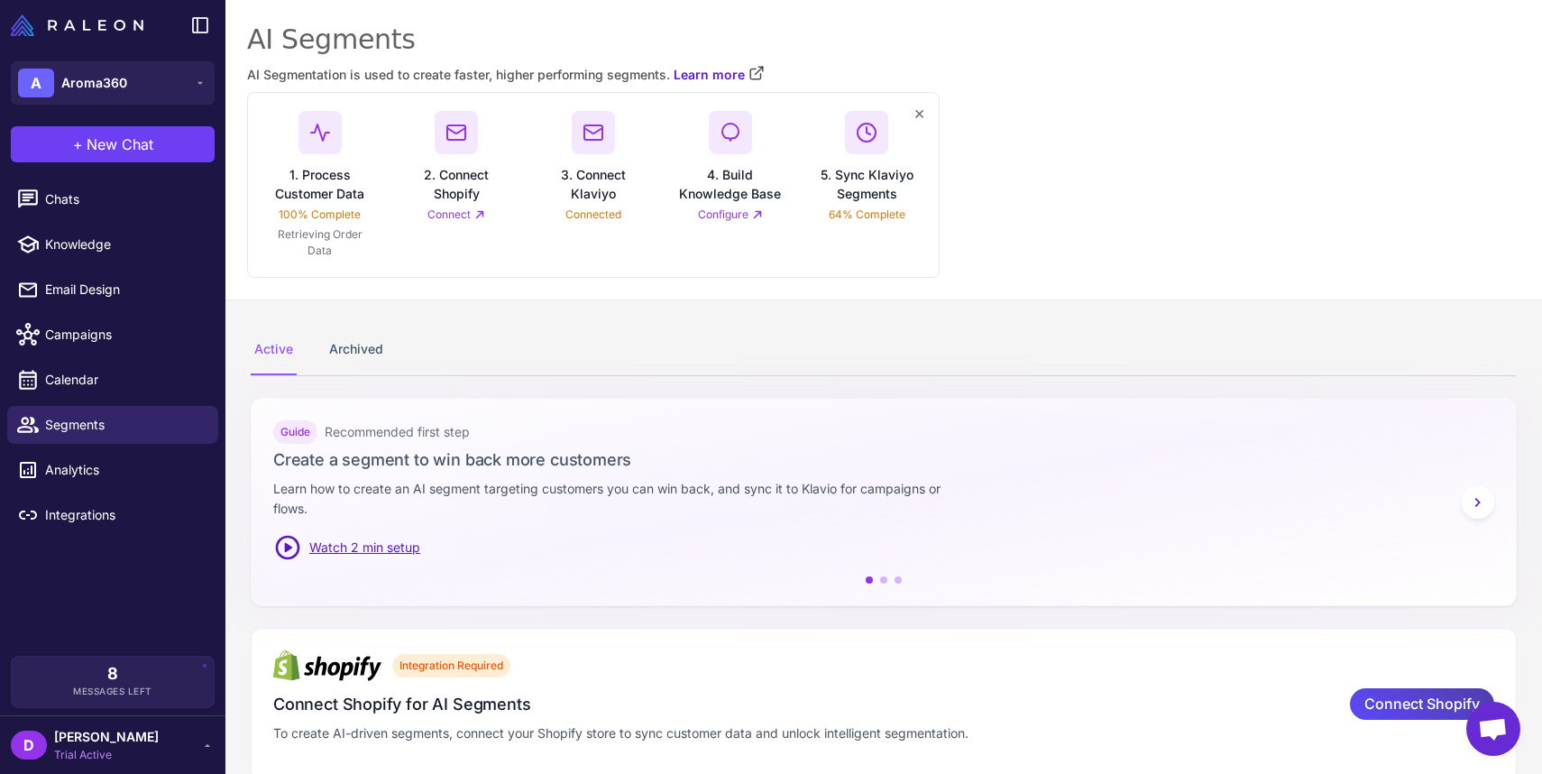
click at [464, 215] on link "Connect" at bounding box center [457, 215] width 58 height 16
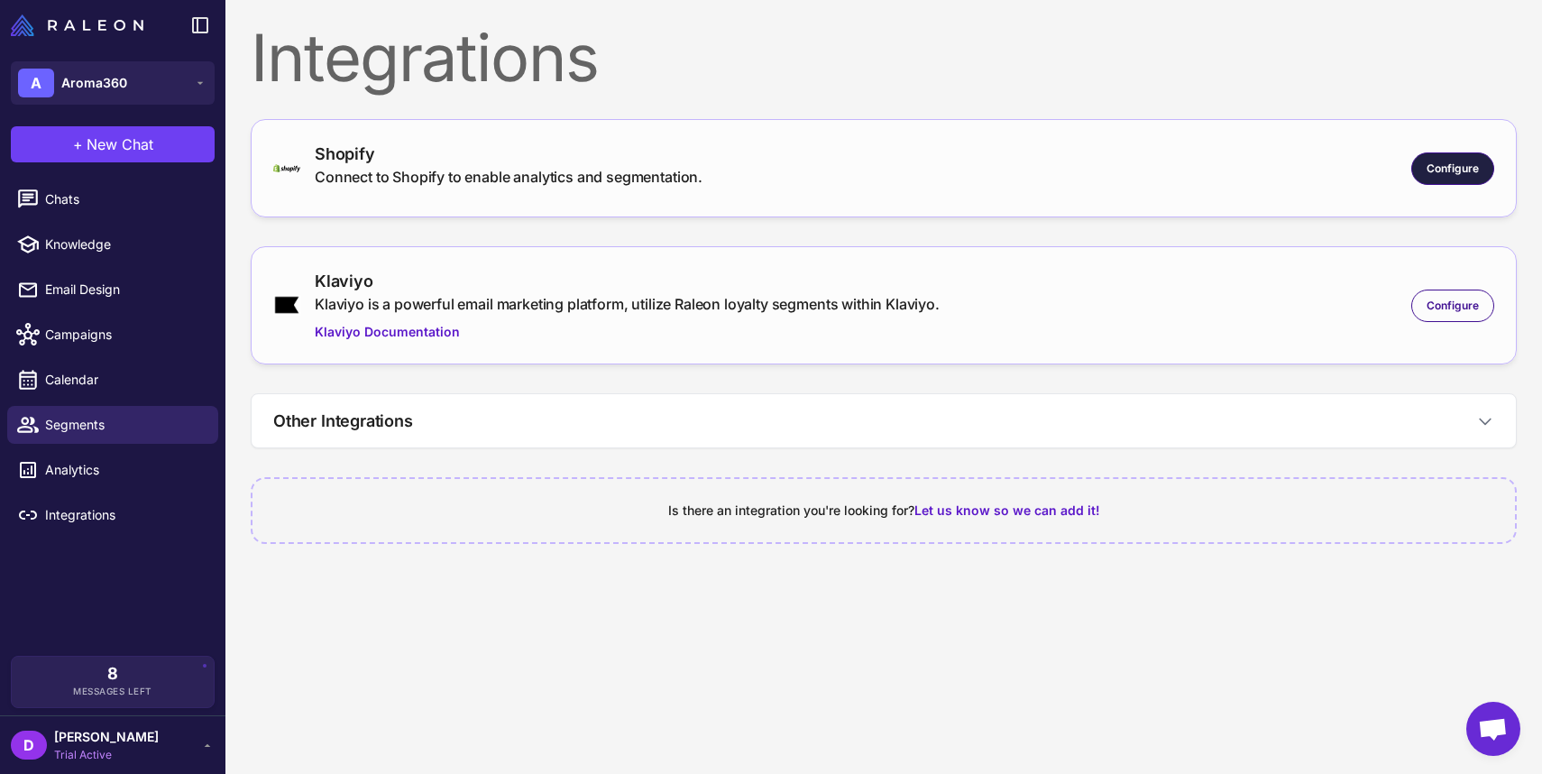
click at [1443, 161] on span "Configure" at bounding box center [1453, 169] width 52 height 16
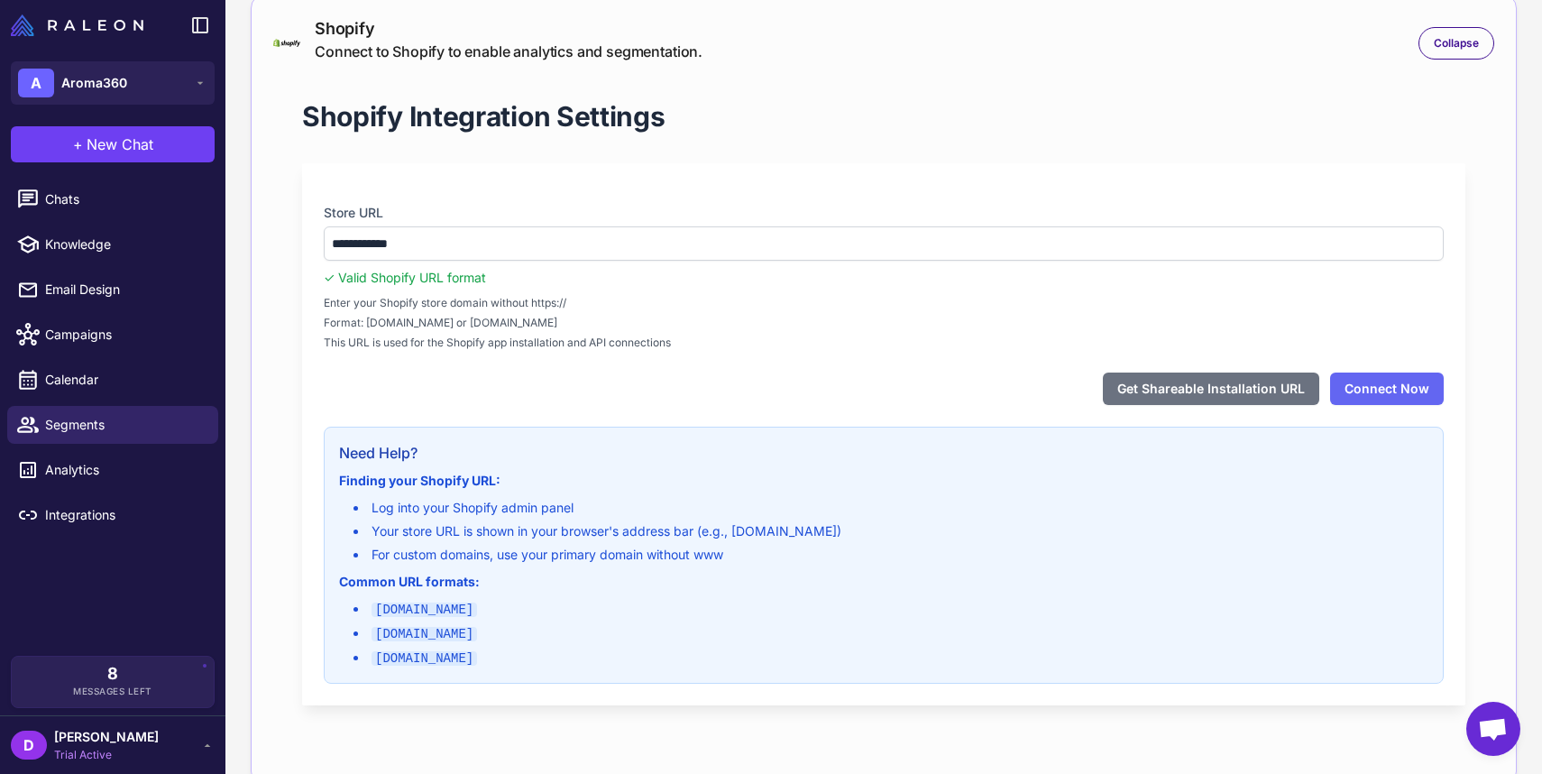
scroll to position [129, 0]
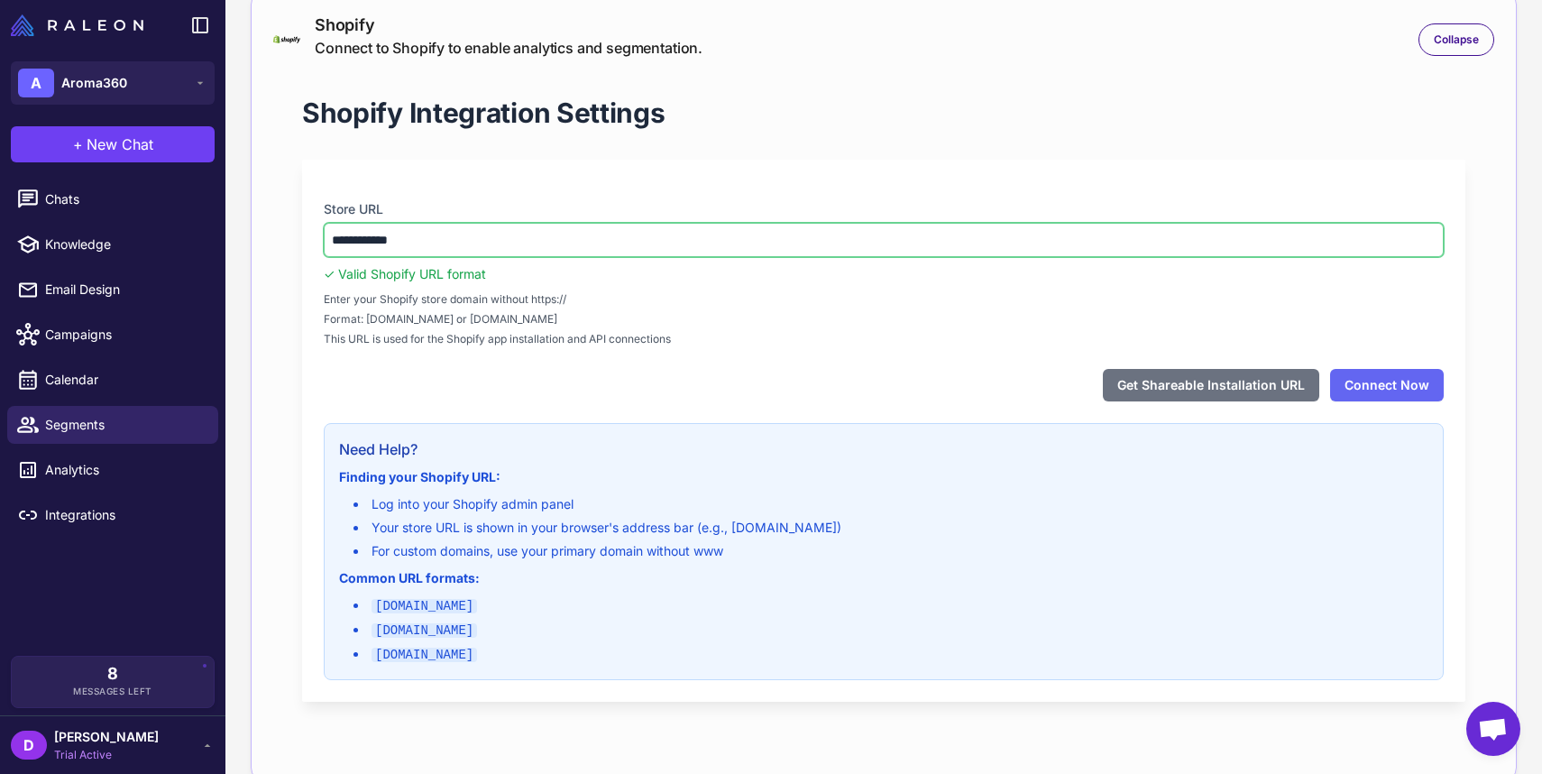
click at [505, 238] on input "**********" at bounding box center [884, 240] width 1120 height 34
drag, startPoint x: 474, startPoint y: 252, endPoint x: 306, endPoint y: 245, distance: 168.8
click at [306, 245] on div "**********" at bounding box center [884, 431] width 1164 height 542
paste input "**********"
type input "**********"
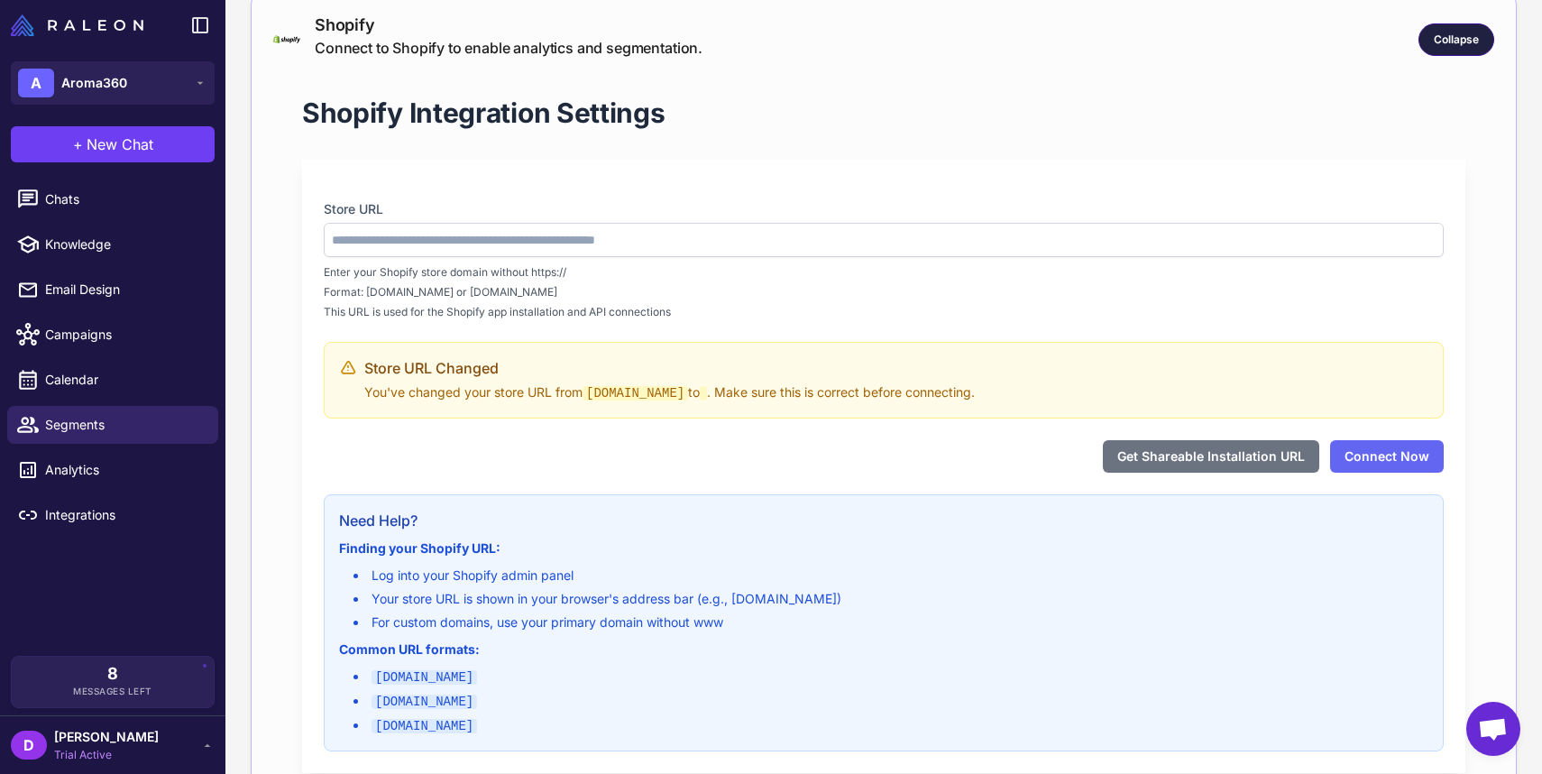
click at [1457, 41] on span "Collapse" at bounding box center [1456, 40] width 45 height 16
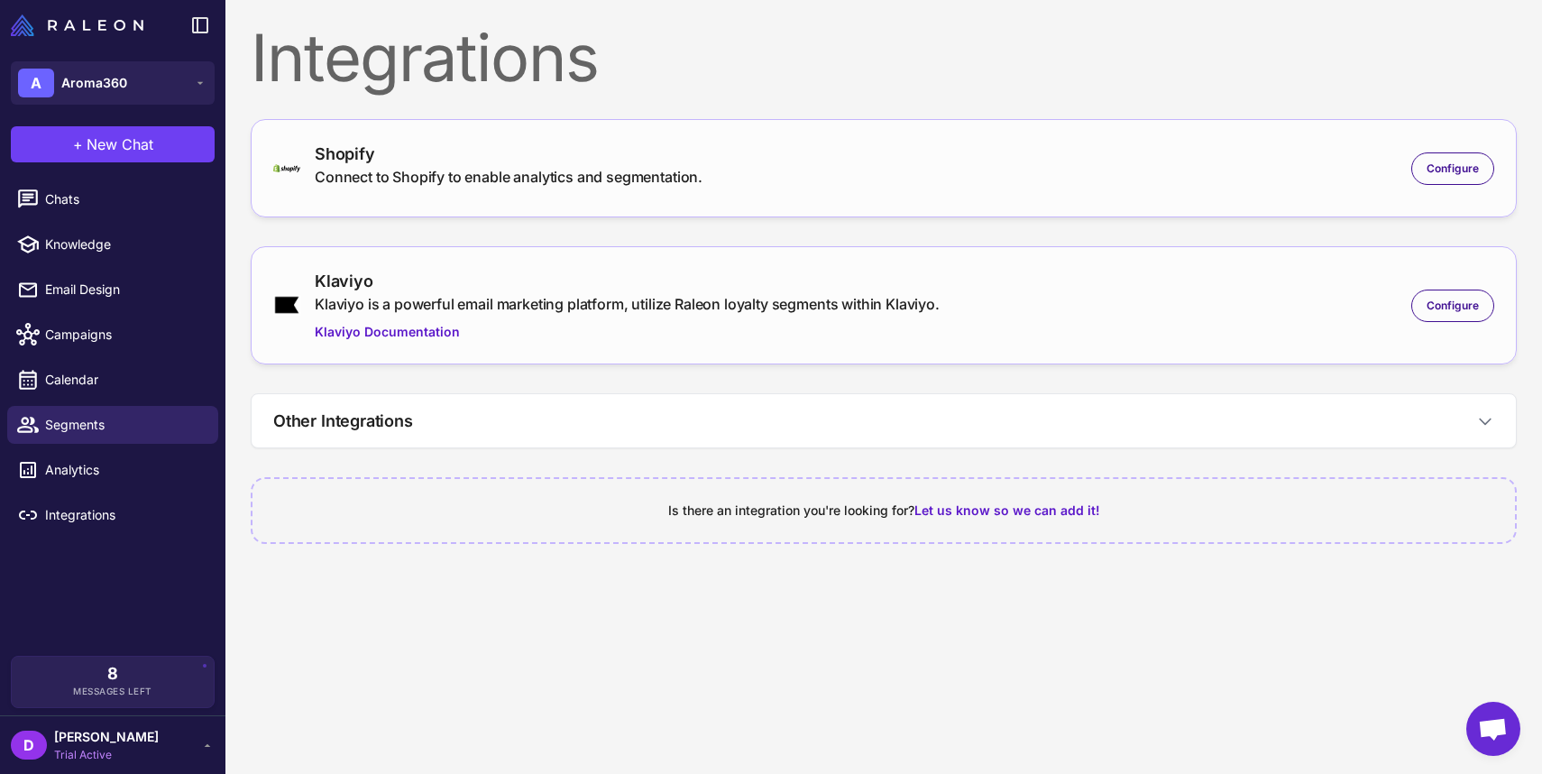
scroll to position [0, 0]
click at [1469, 170] on span "Configure" at bounding box center [1453, 169] width 52 height 16
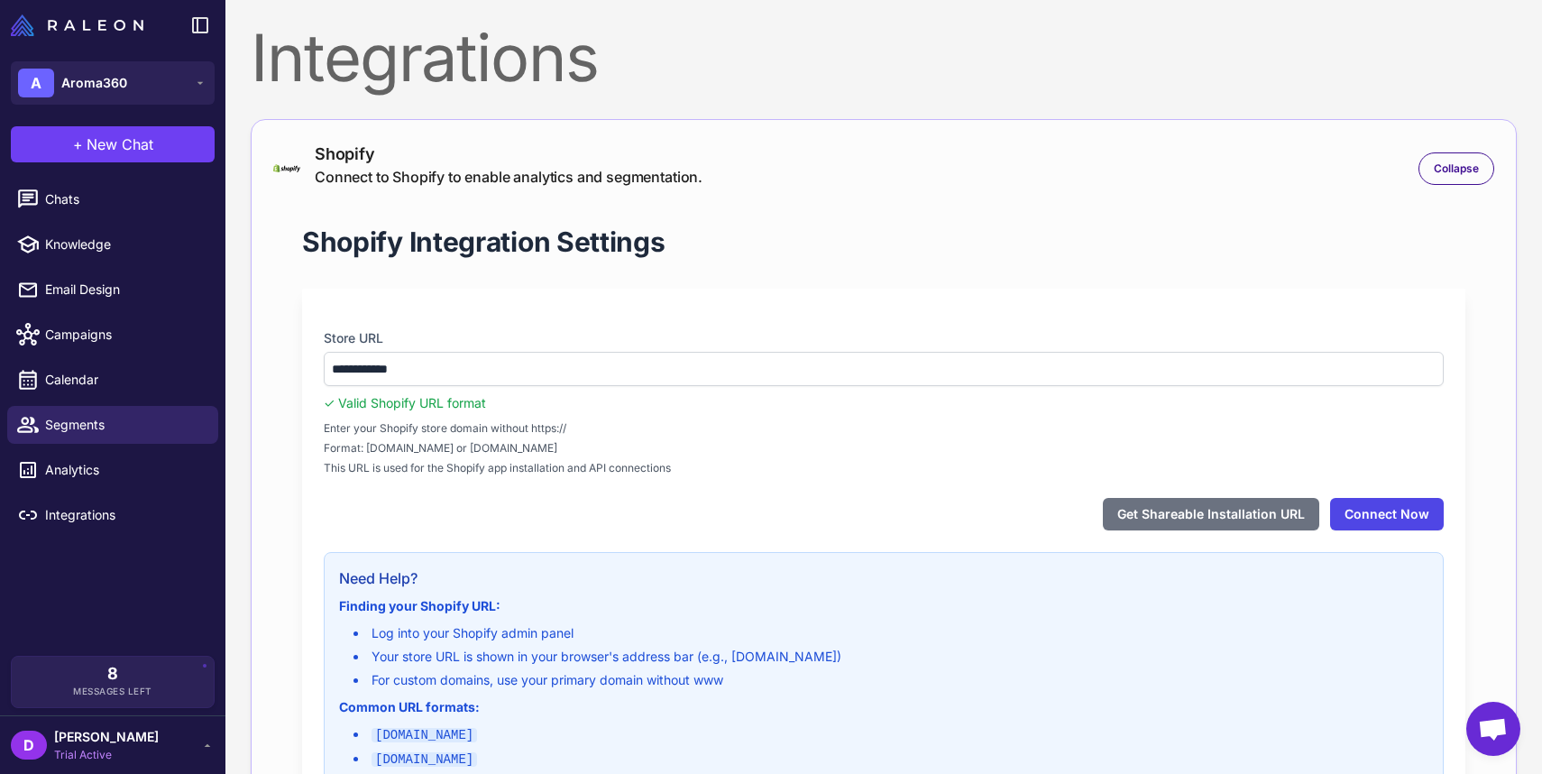
click at [1360, 510] on button "Connect Now" at bounding box center [1388, 514] width 114 height 32
click at [100, 473] on span "Analytics" at bounding box center [124, 470] width 159 height 20
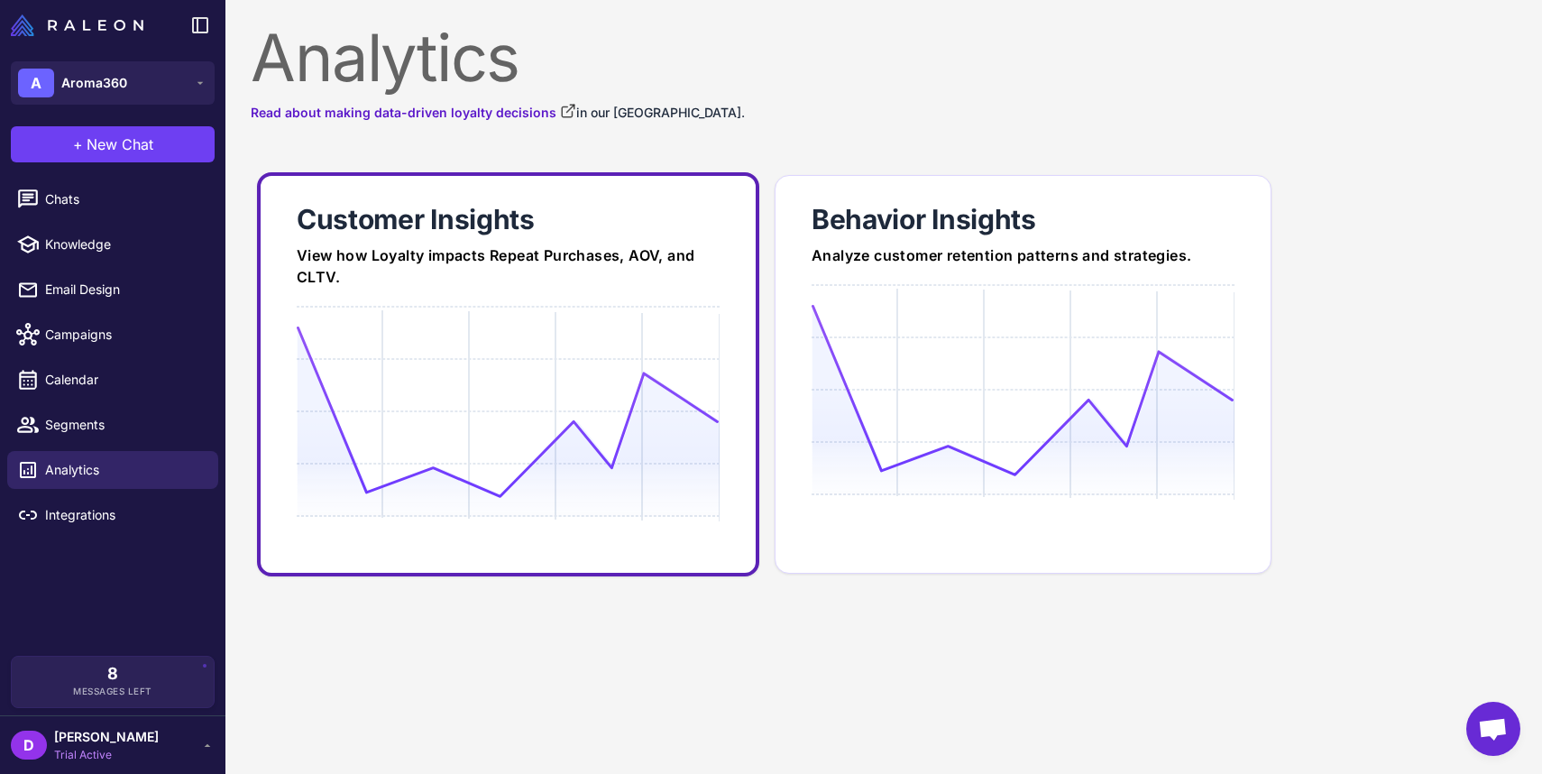
click at [508, 314] on div at bounding box center [508, 479] width 423 height 346
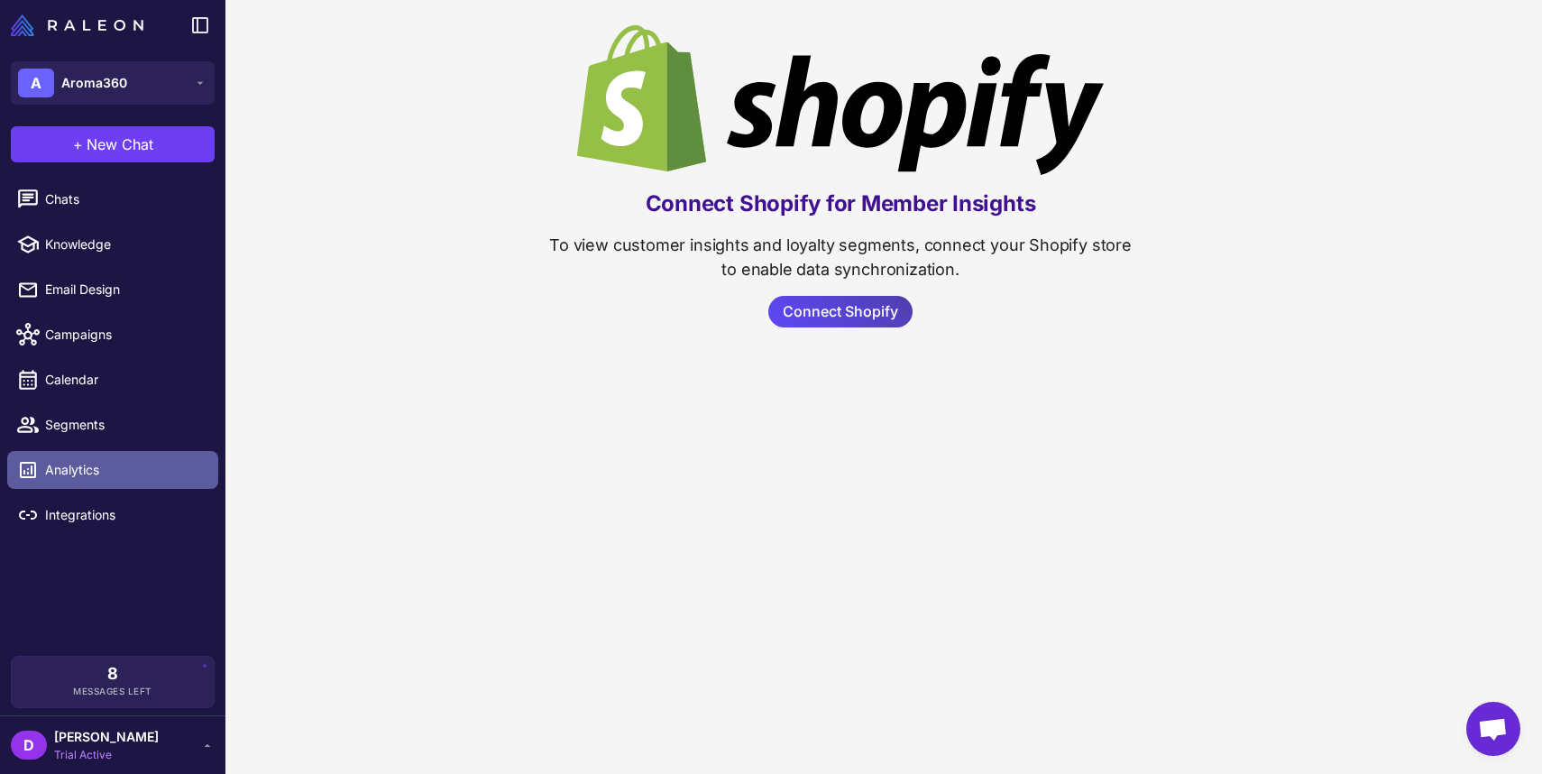
click at [142, 475] on span "Analytics" at bounding box center [124, 470] width 159 height 20
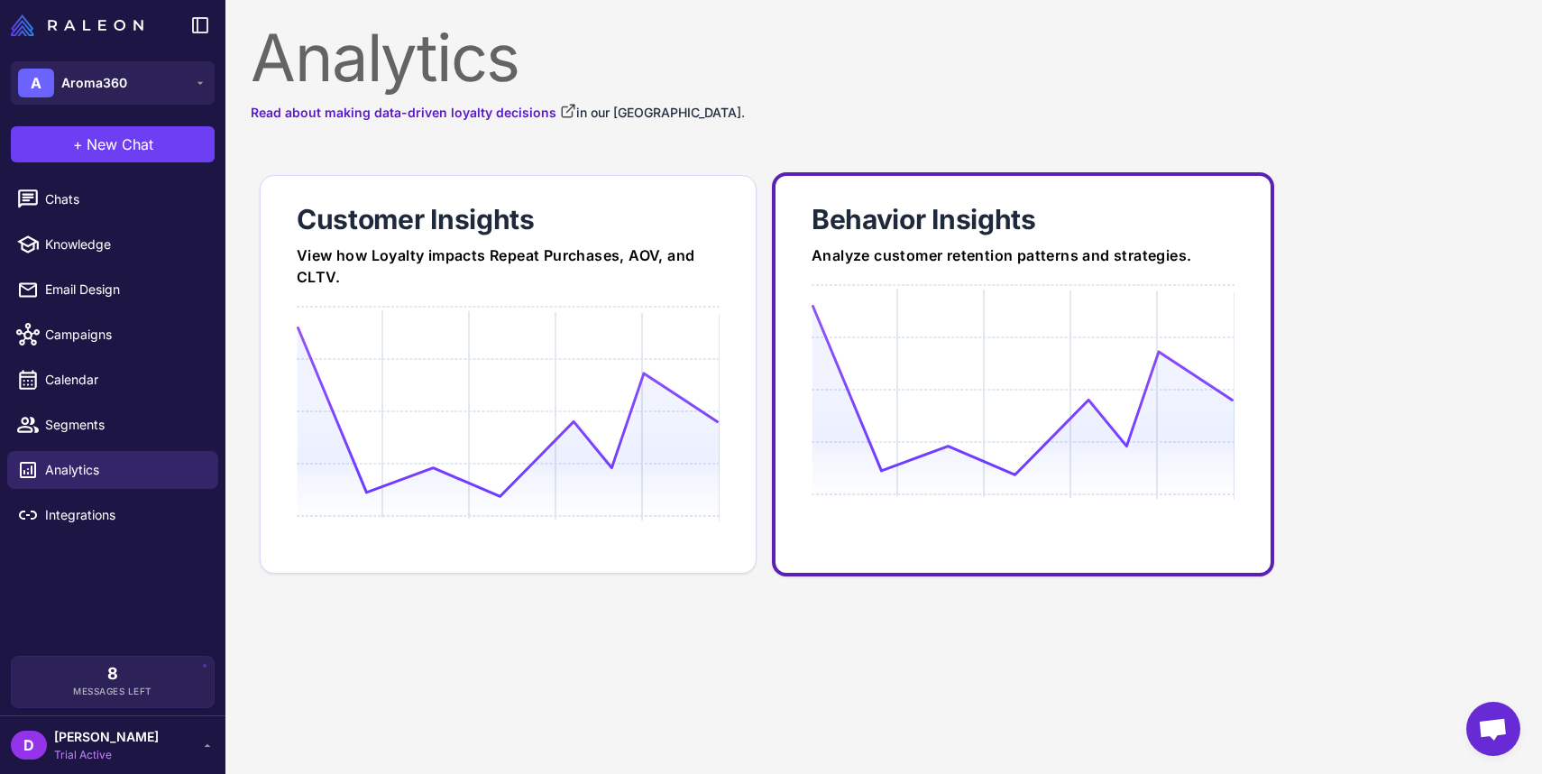
click at [939, 342] on icon at bounding box center [1023, 390] width 422 height 172
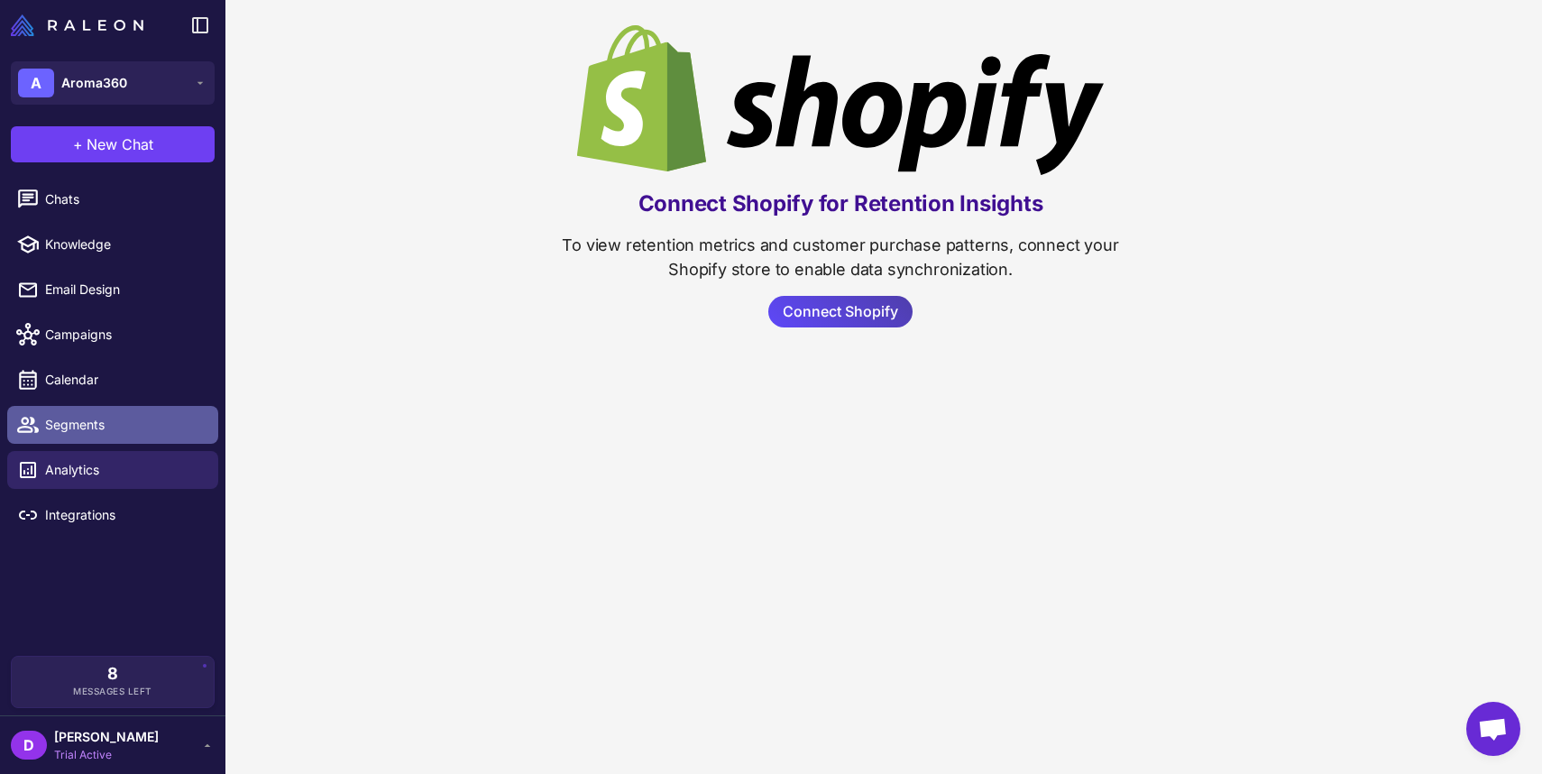
click at [106, 430] on span "Segments" at bounding box center [124, 425] width 159 height 20
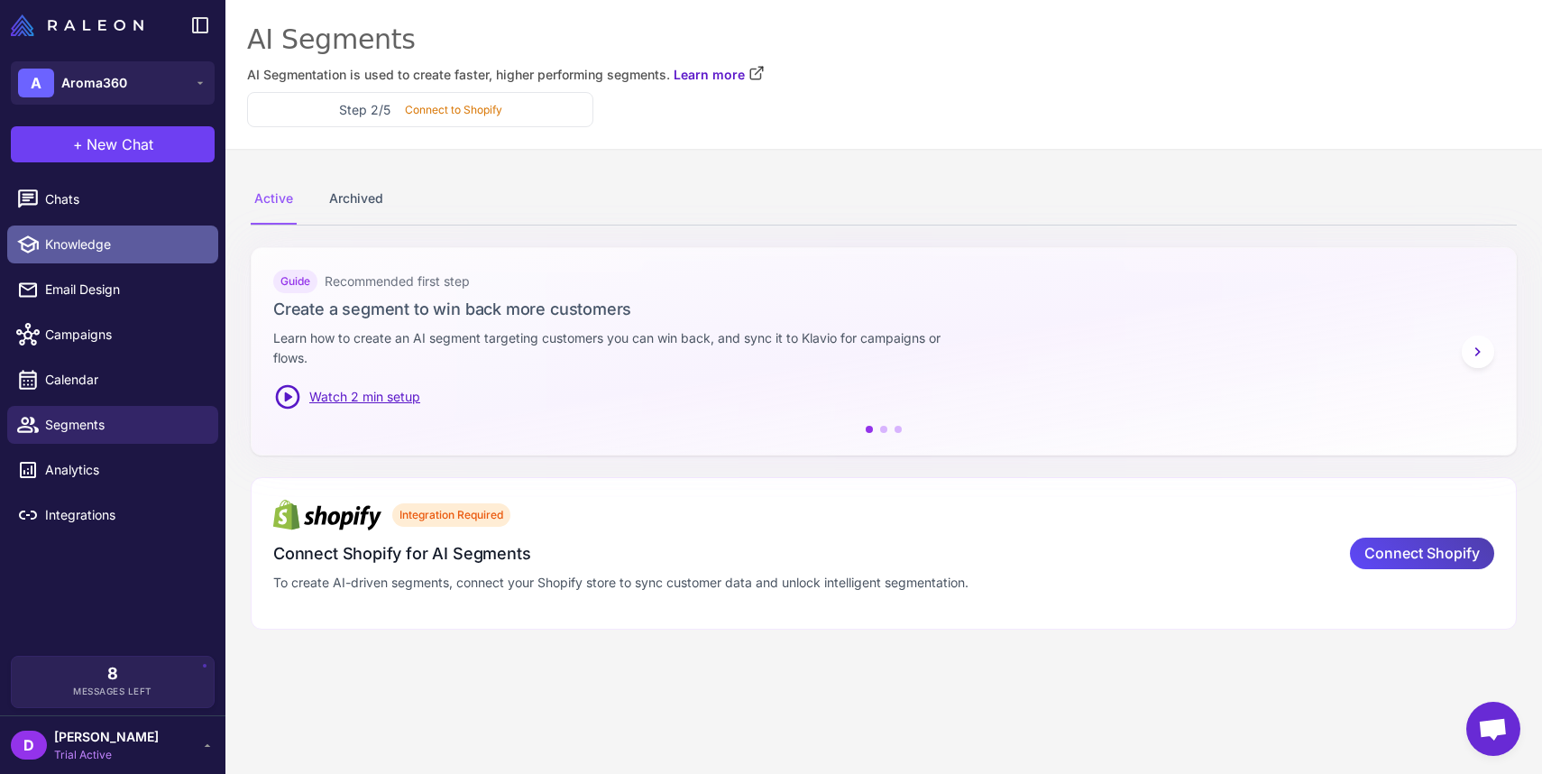
click at [98, 246] on span "Knowledge" at bounding box center [124, 245] width 159 height 20
select select
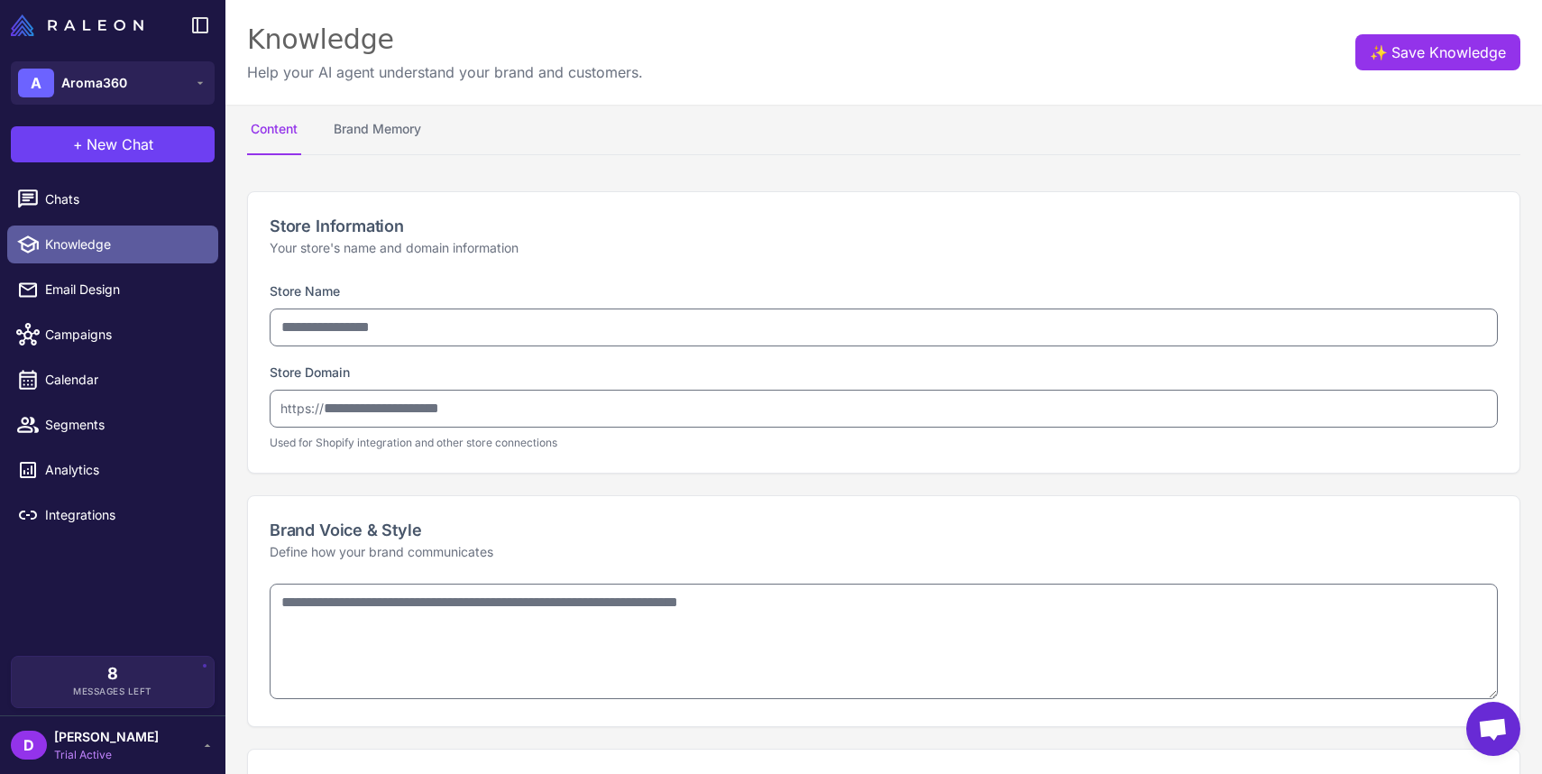
type input "********"
type input "**********"
type textarea "**********"
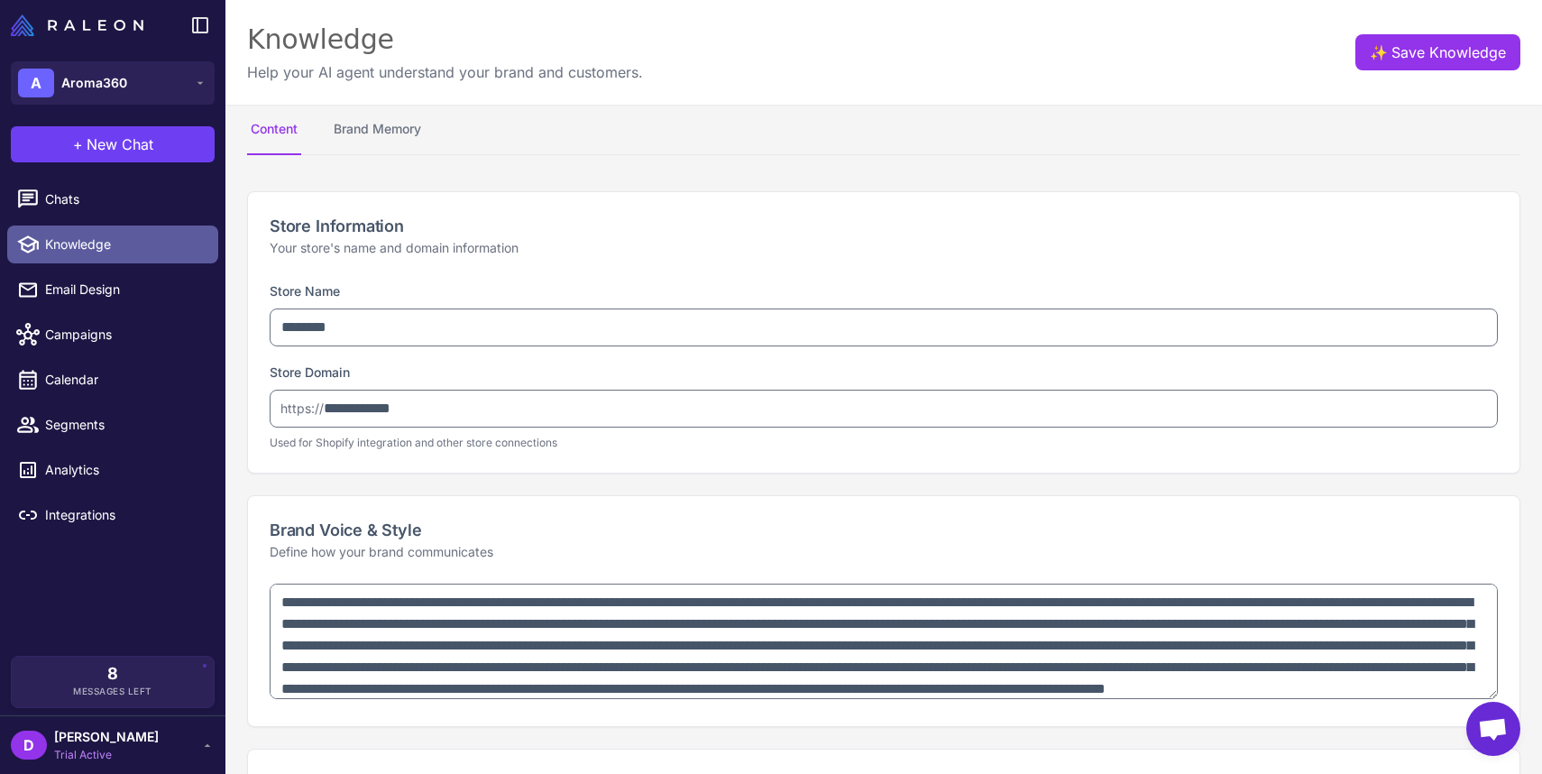
type textarea "**********"
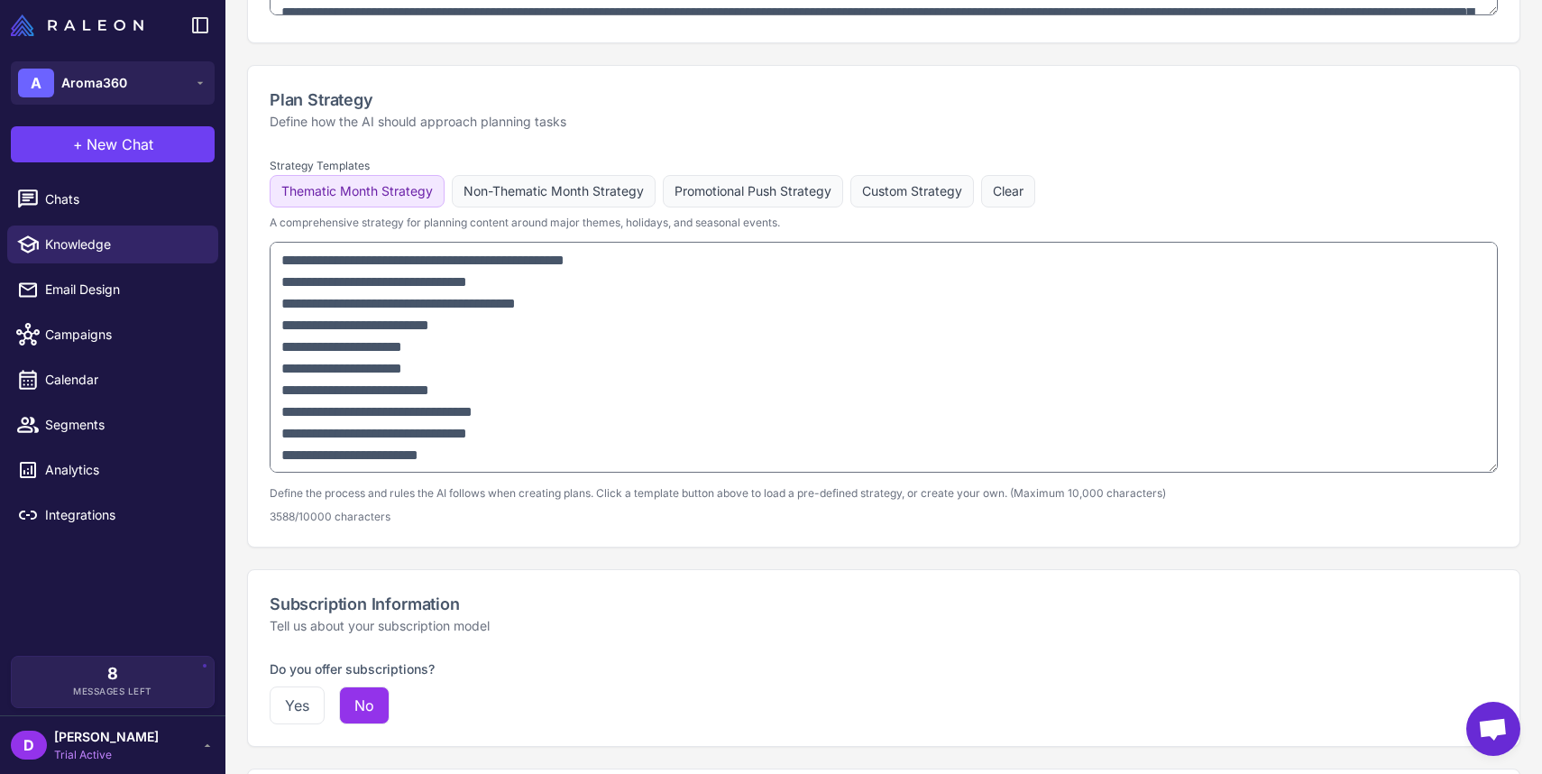
scroll to position [1268, 0]
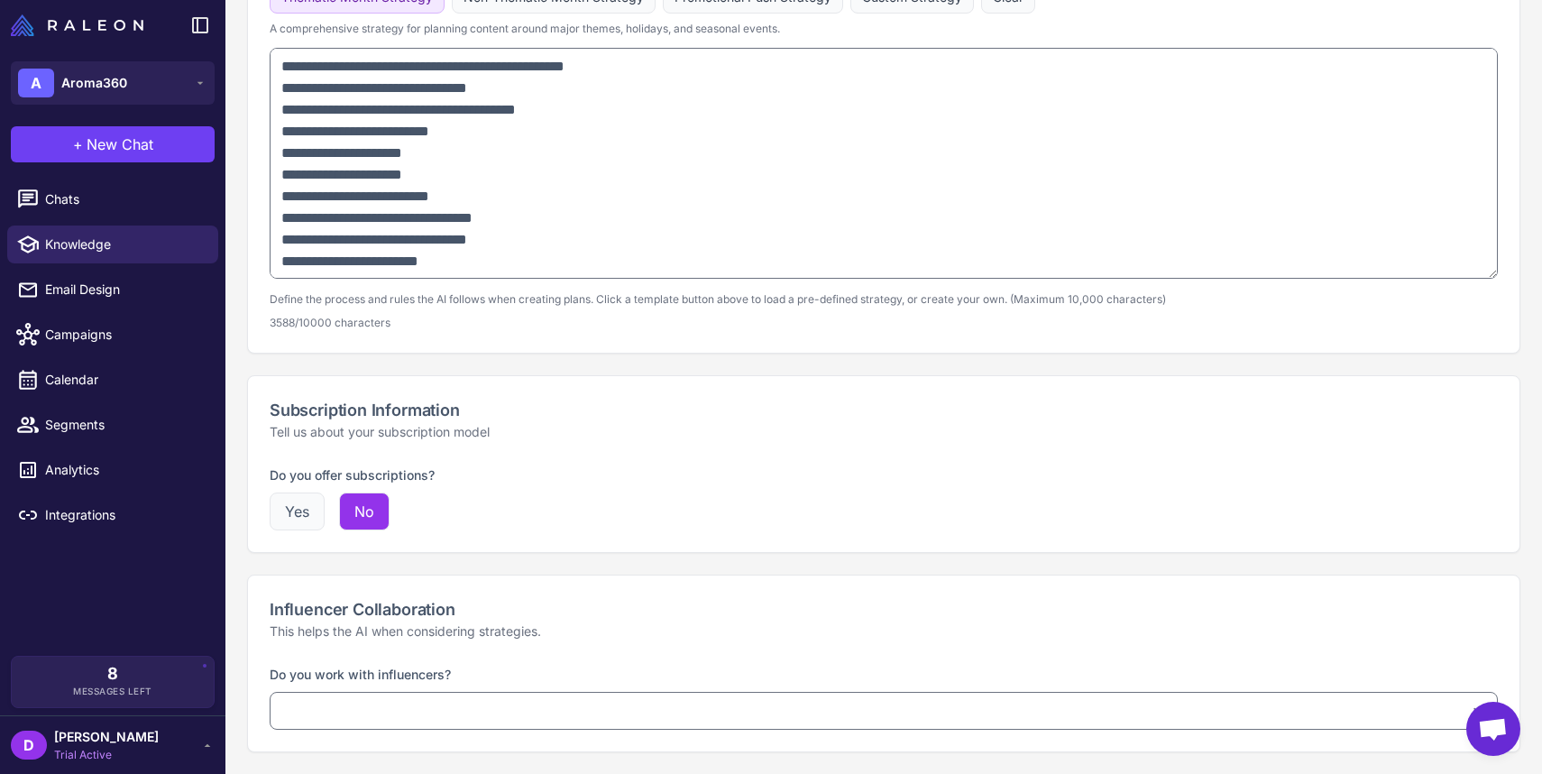
click at [313, 513] on button "Yes" at bounding box center [297, 512] width 55 height 38
click at [476, 442] on div "Subscription Information Tell us about your subscription model" at bounding box center [884, 419] width 1272 height 87
click at [469, 430] on p "Tell us about your subscription model" at bounding box center [884, 432] width 1229 height 20
click at [472, 431] on p "Tell us about your subscription model" at bounding box center [884, 432] width 1229 height 20
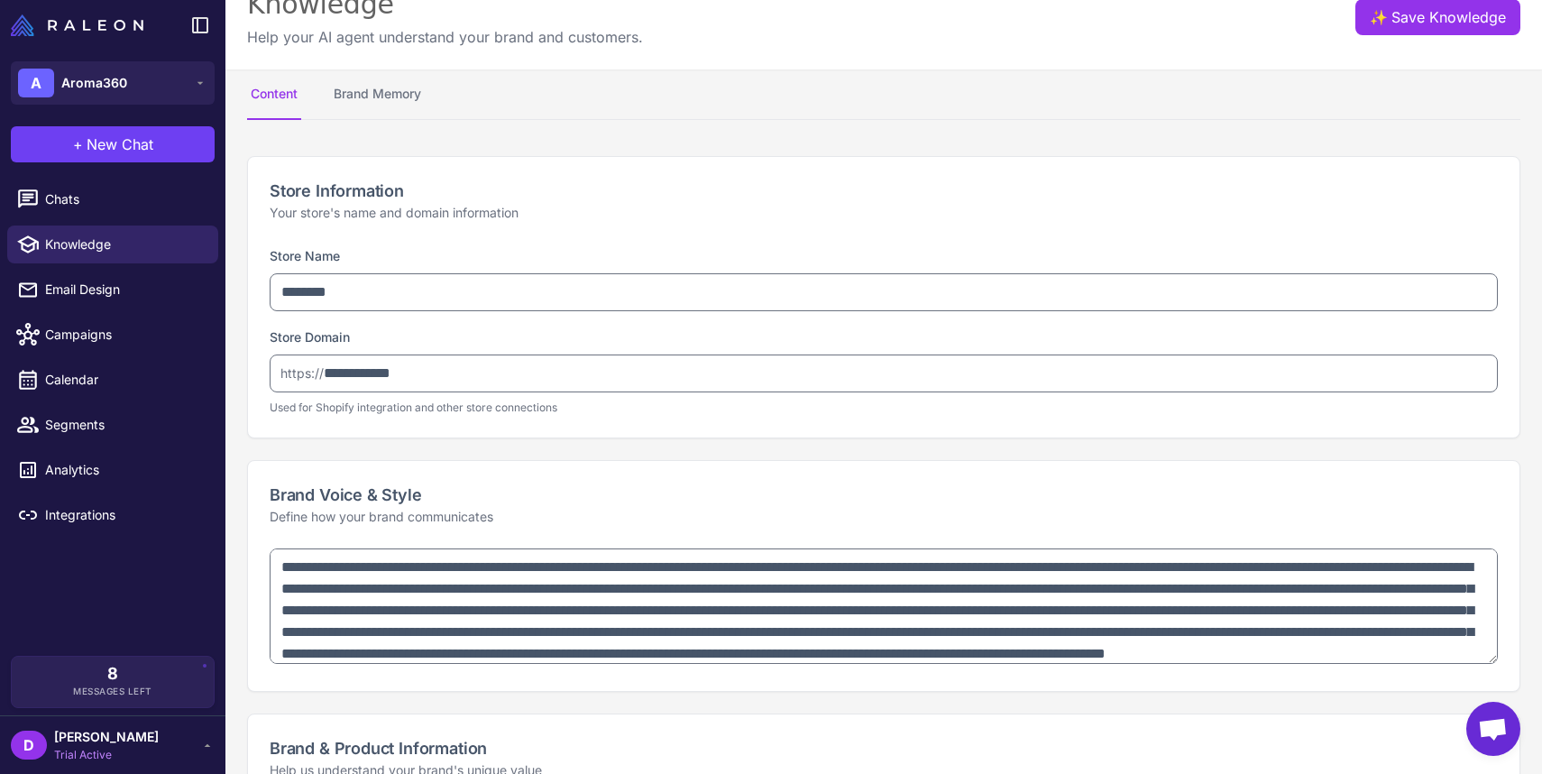
scroll to position [0, 0]
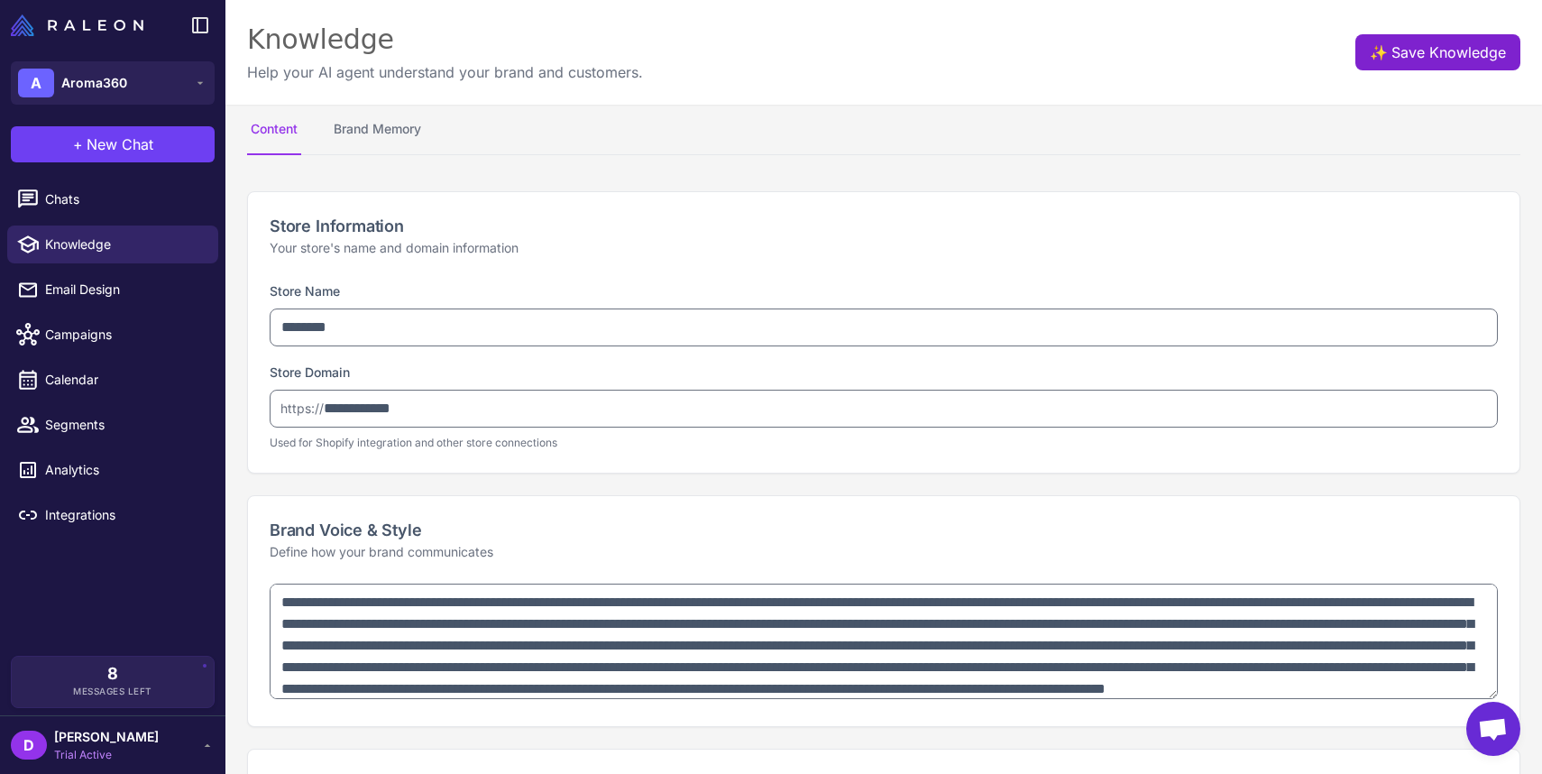
click at [1370, 48] on span "✨" at bounding box center [1377, 48] width 14 height 14
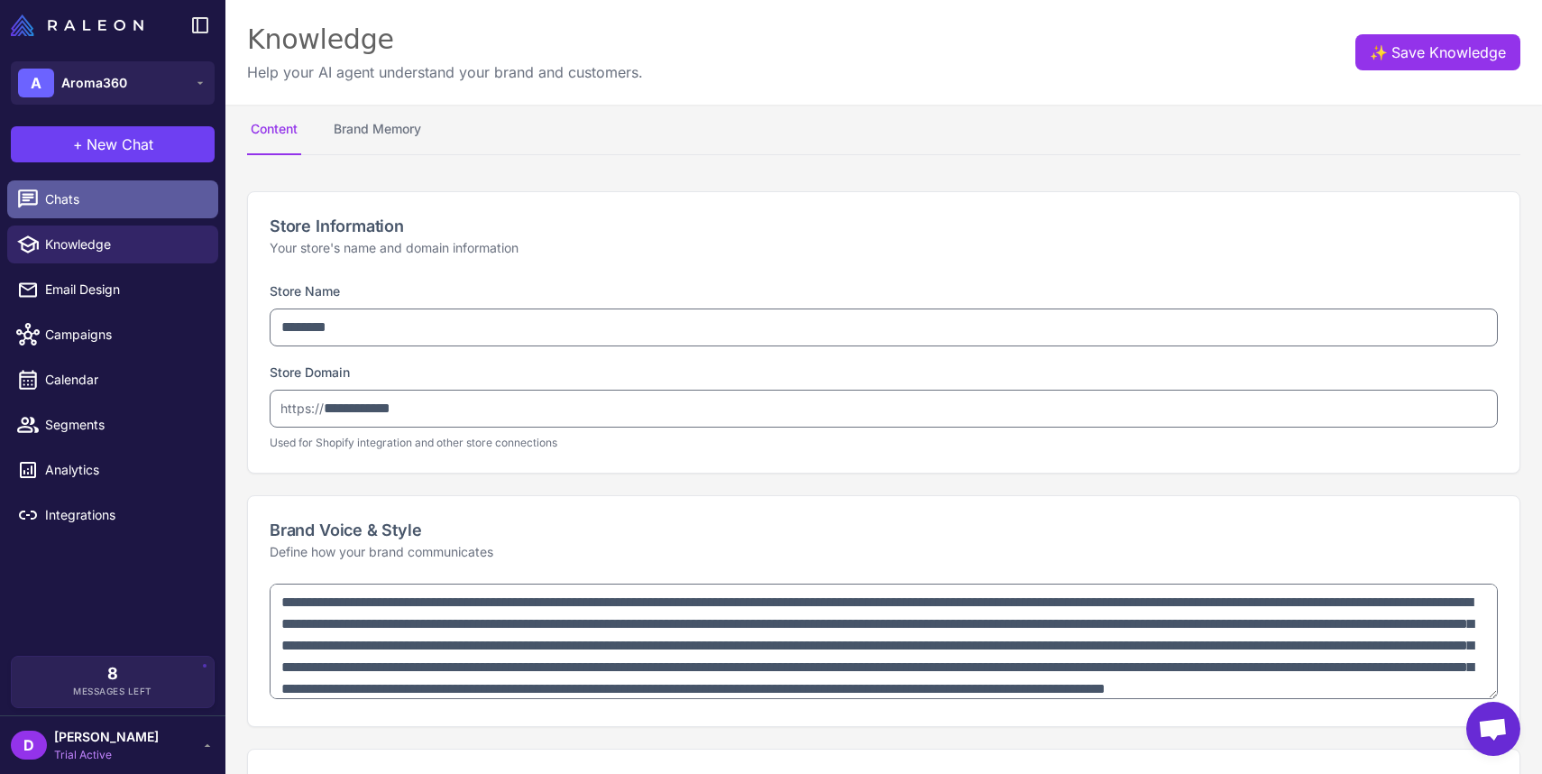
click at [105, 207] on span "Chats" at bounding box center [124, 199] width 159 height 20
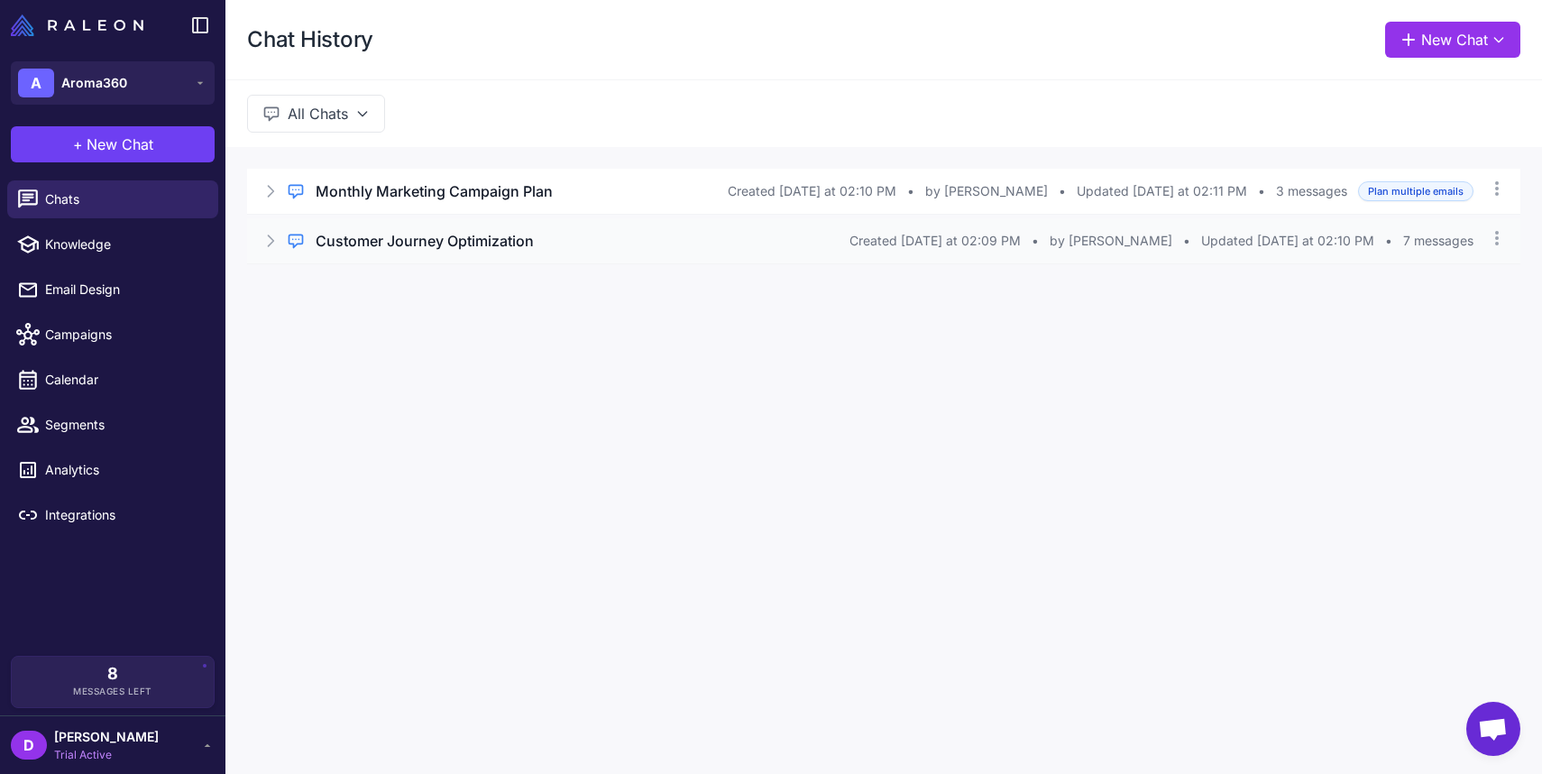
click at [388, 244] on h3 "Customer Journey Optimization" at bounding box center [425, 241] width 218 height 22
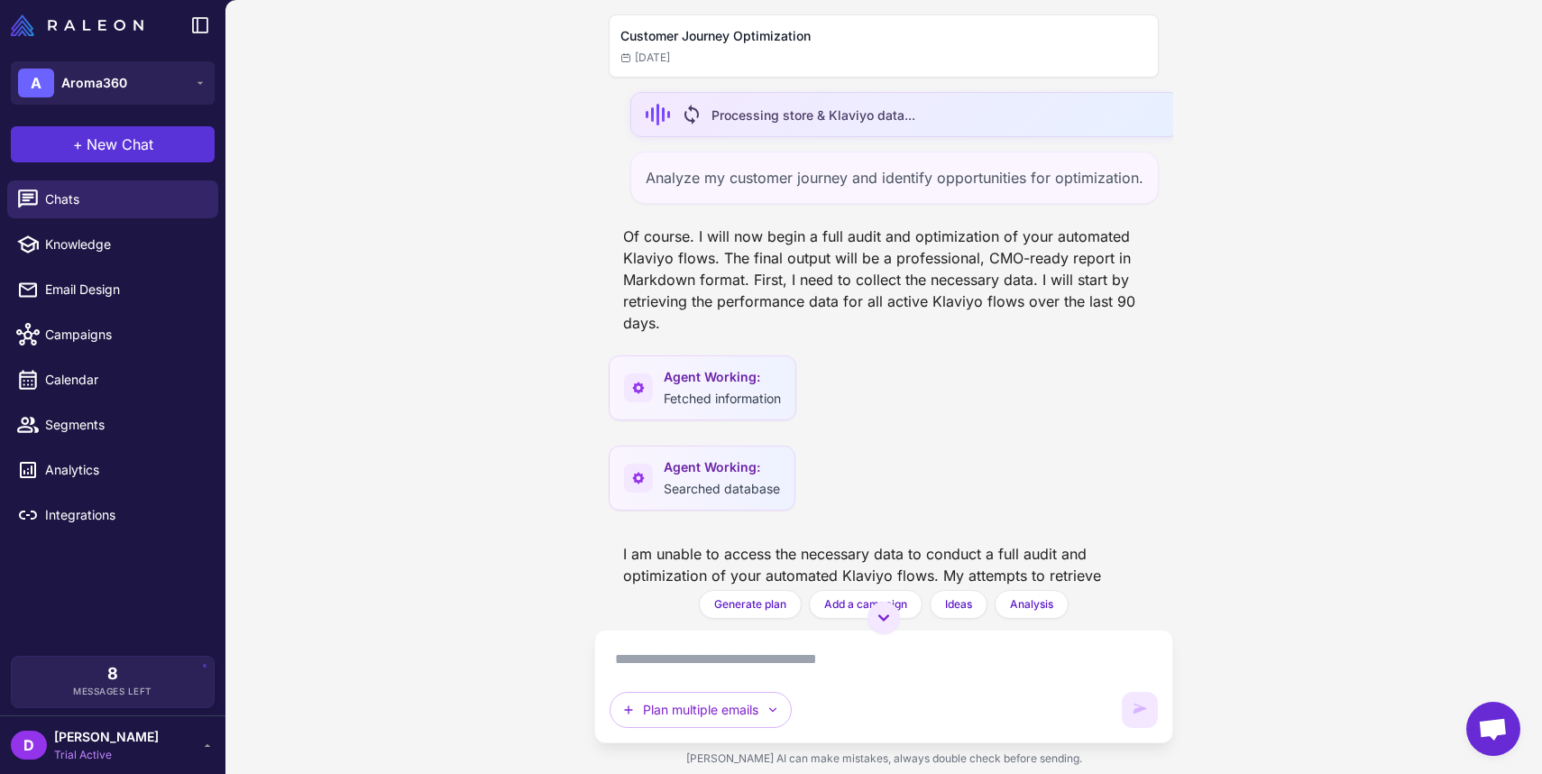
click at [172, 147] on button "+ New Chat" at bounding box center [113, 144] width 204 height 36
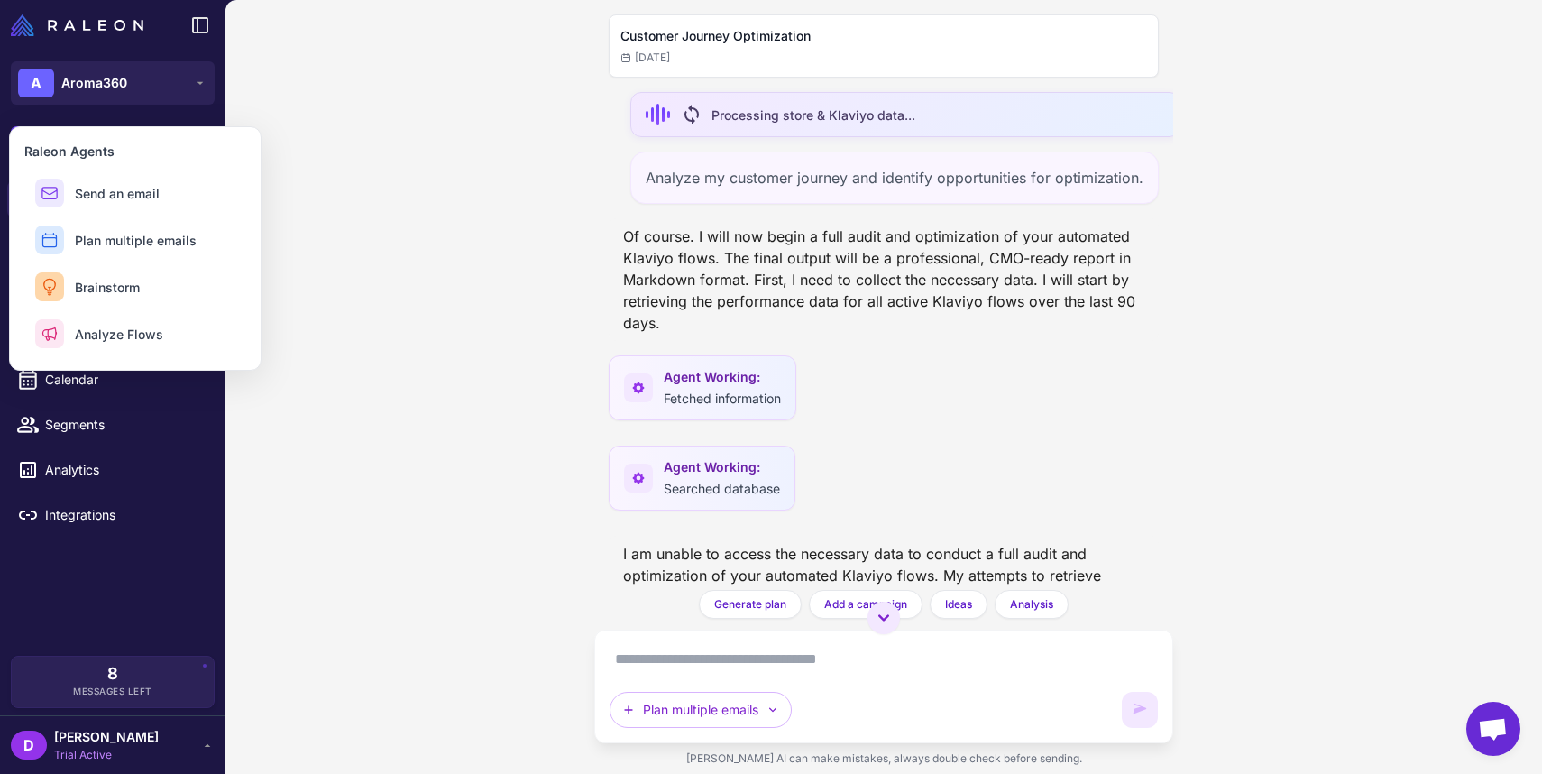
click at [391, 250] on div "Customer Journey Optimization Today sync Processing store & Klaviyo data... Ana…" at bounding box center [884, 387] width 1317 height 774
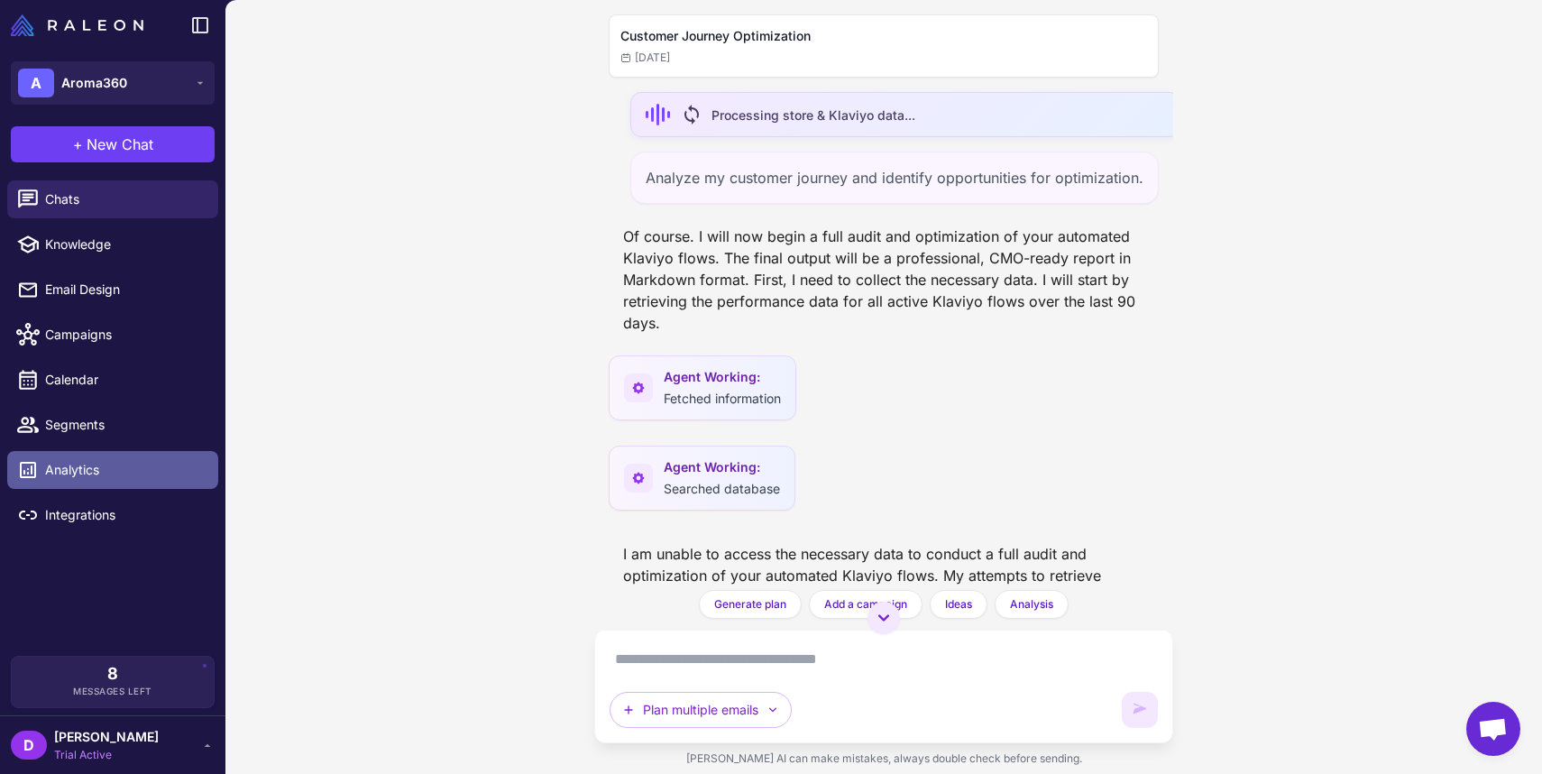
click at [115, 468] on span "Analytics" at bounding box center [124, 470] width 159 height 20
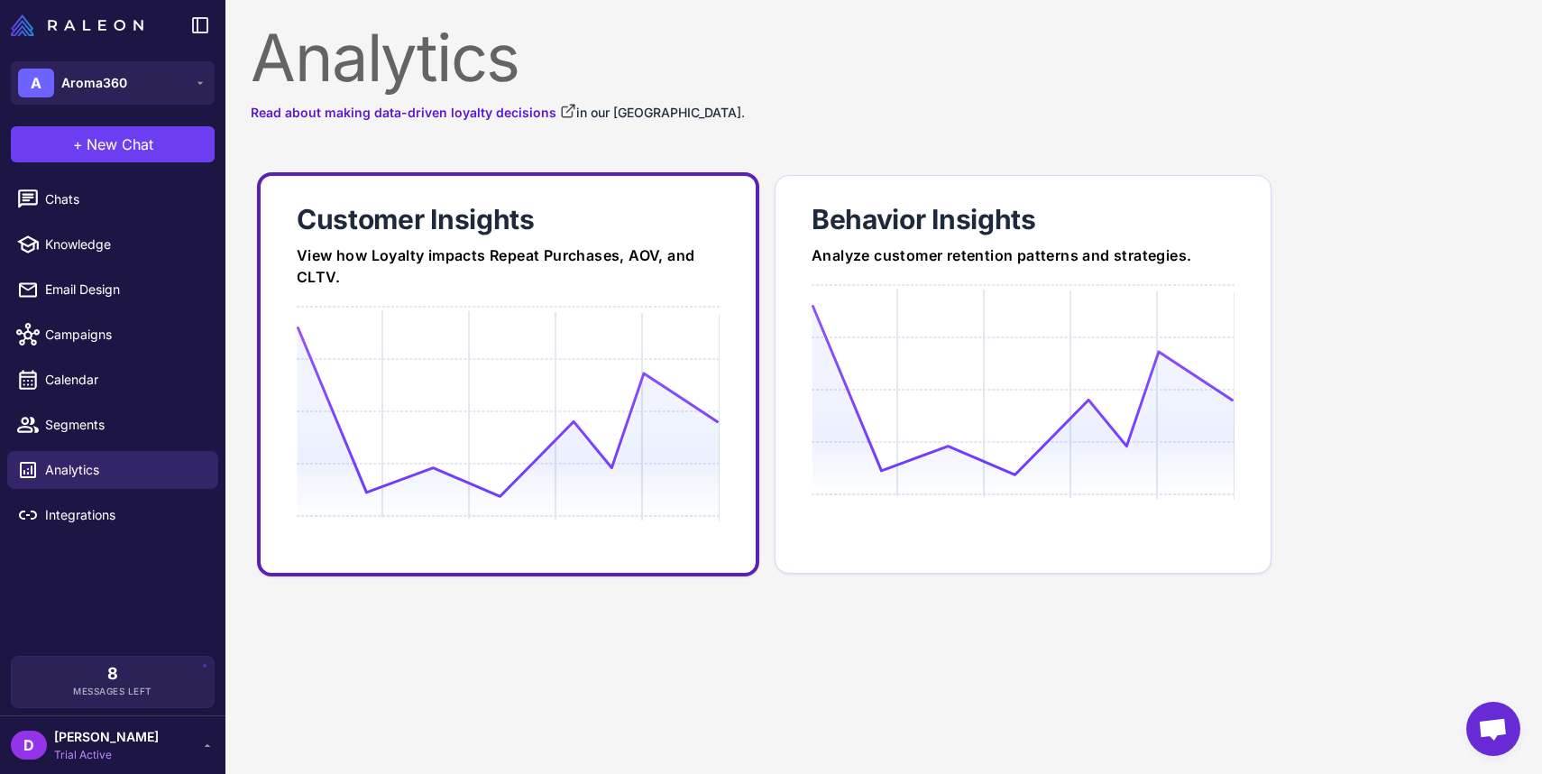
click at [456, 300] on link "Customer Insights View how Loyalty impacts Repeat Purchases, AOV, and CLTV." at bounding box center [508, 374] width 502 height 404
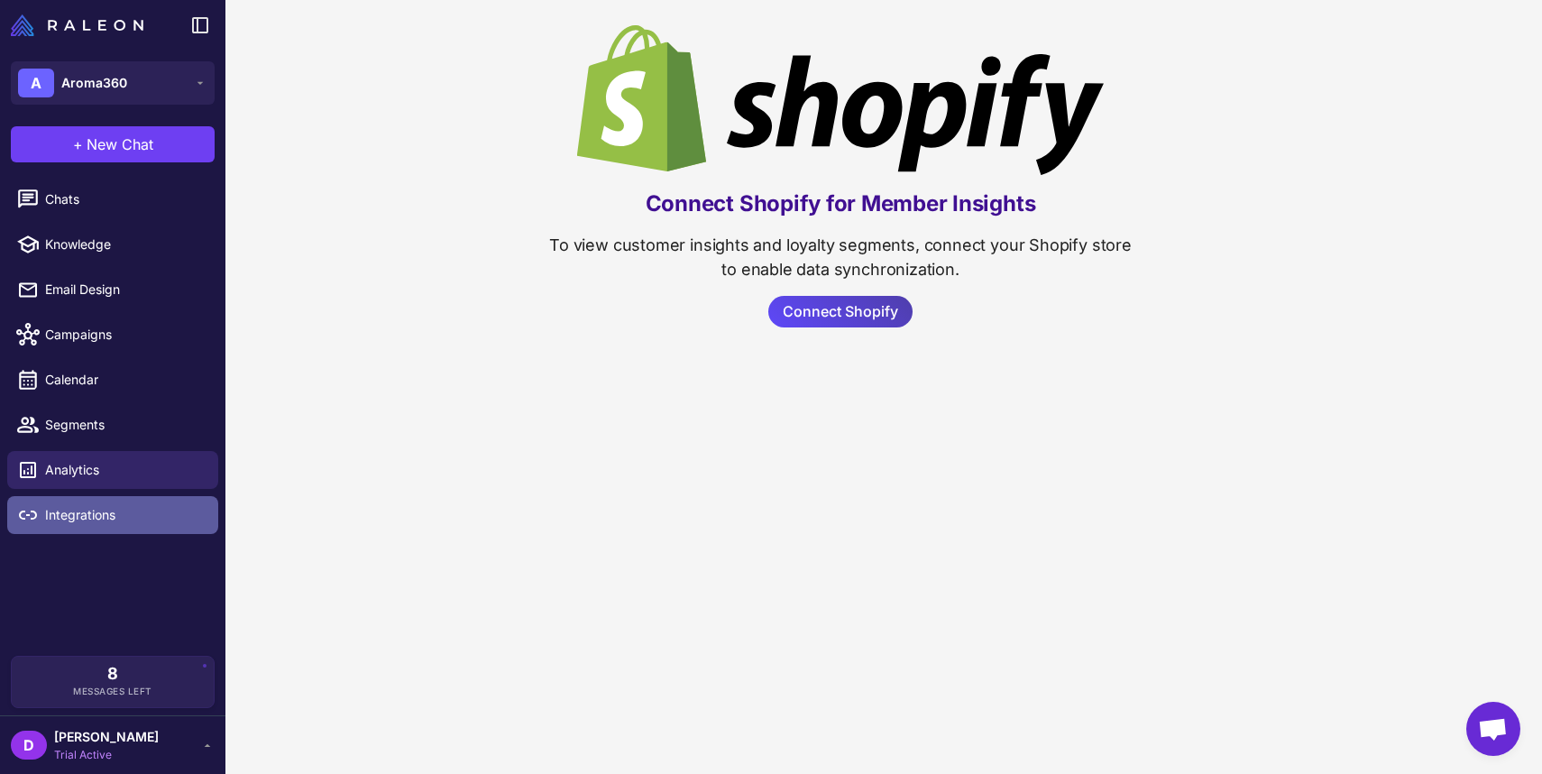
click at [105, 522] on span "Integrations" at bounding box center [124, 515] width 159 height 20
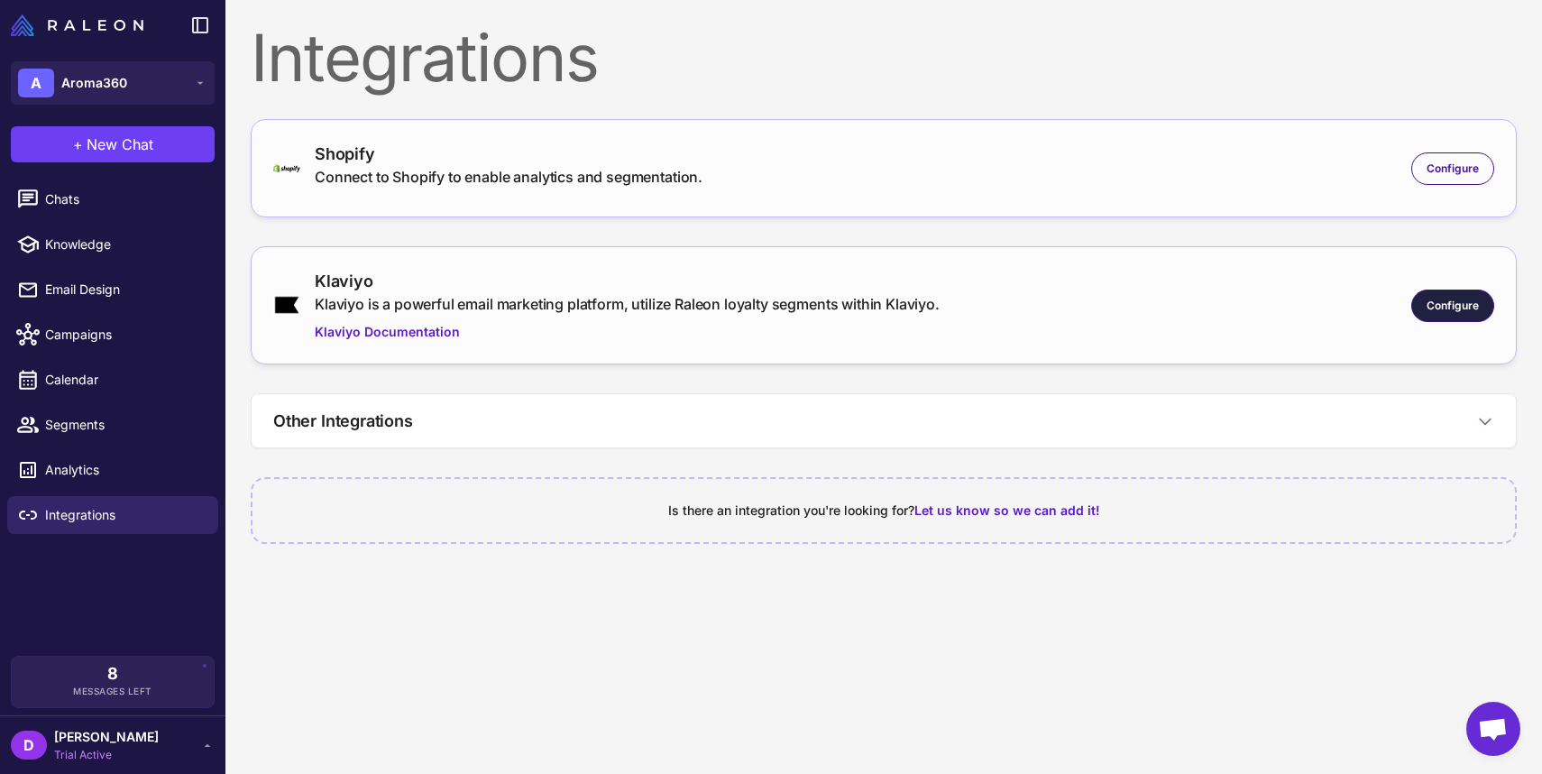
click at [1447, 304] on span "Configure" at bounding box center [1453, 306] width 52 height 16
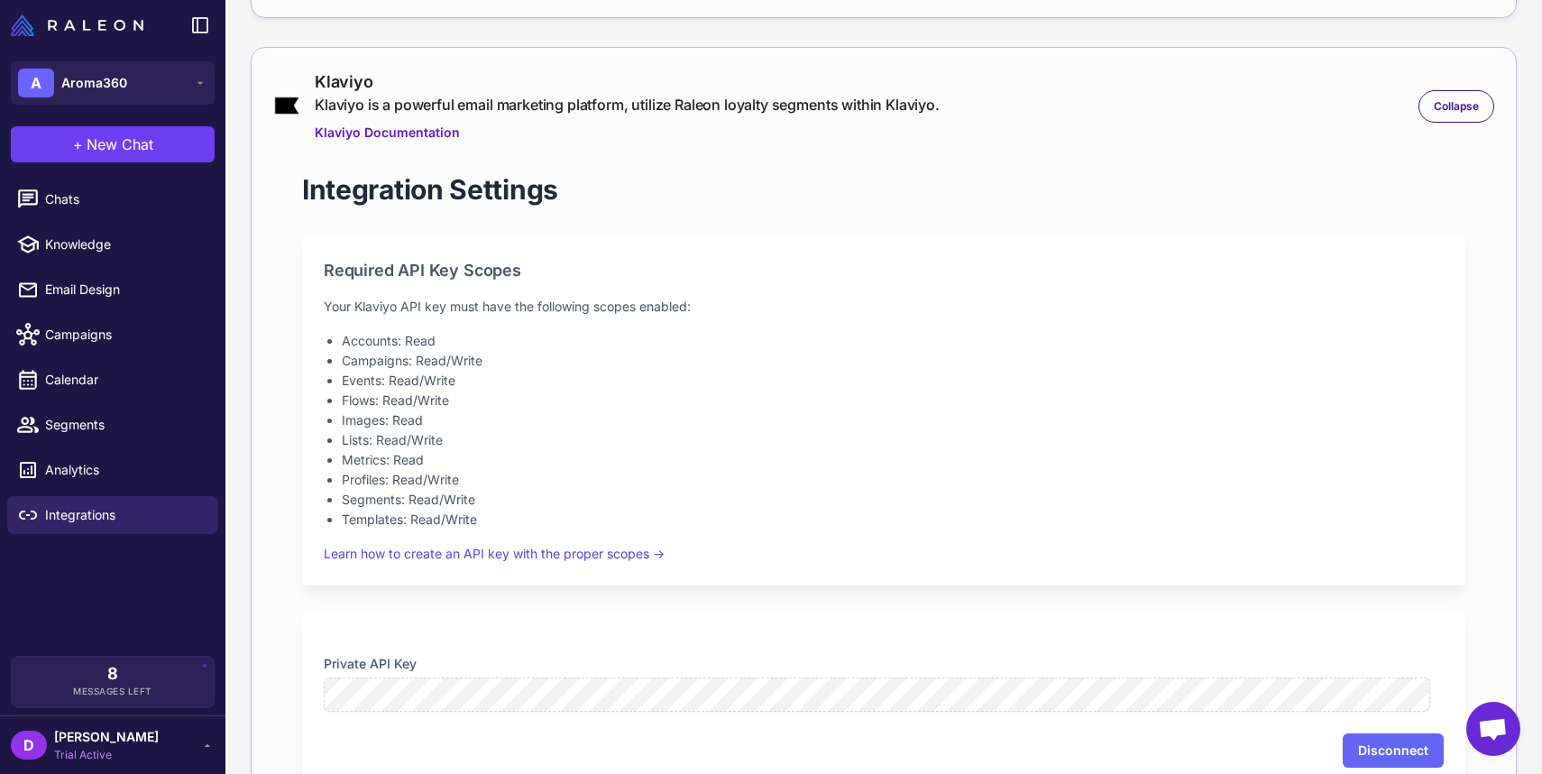
scroll to position [5, 0]
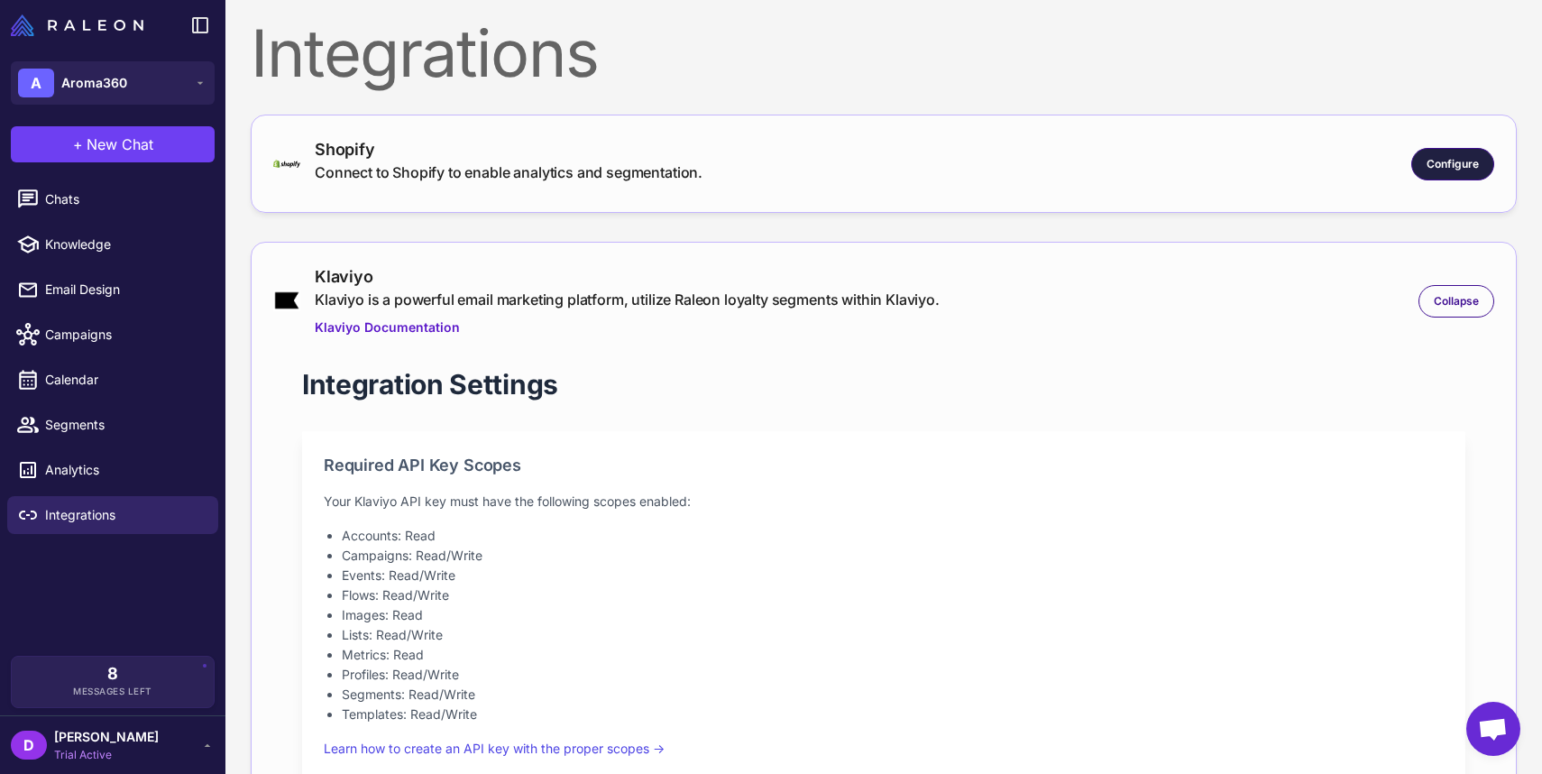
click at [1437, 157] on span "Configure" at bounding box center [1453, 164] width 52 height 16
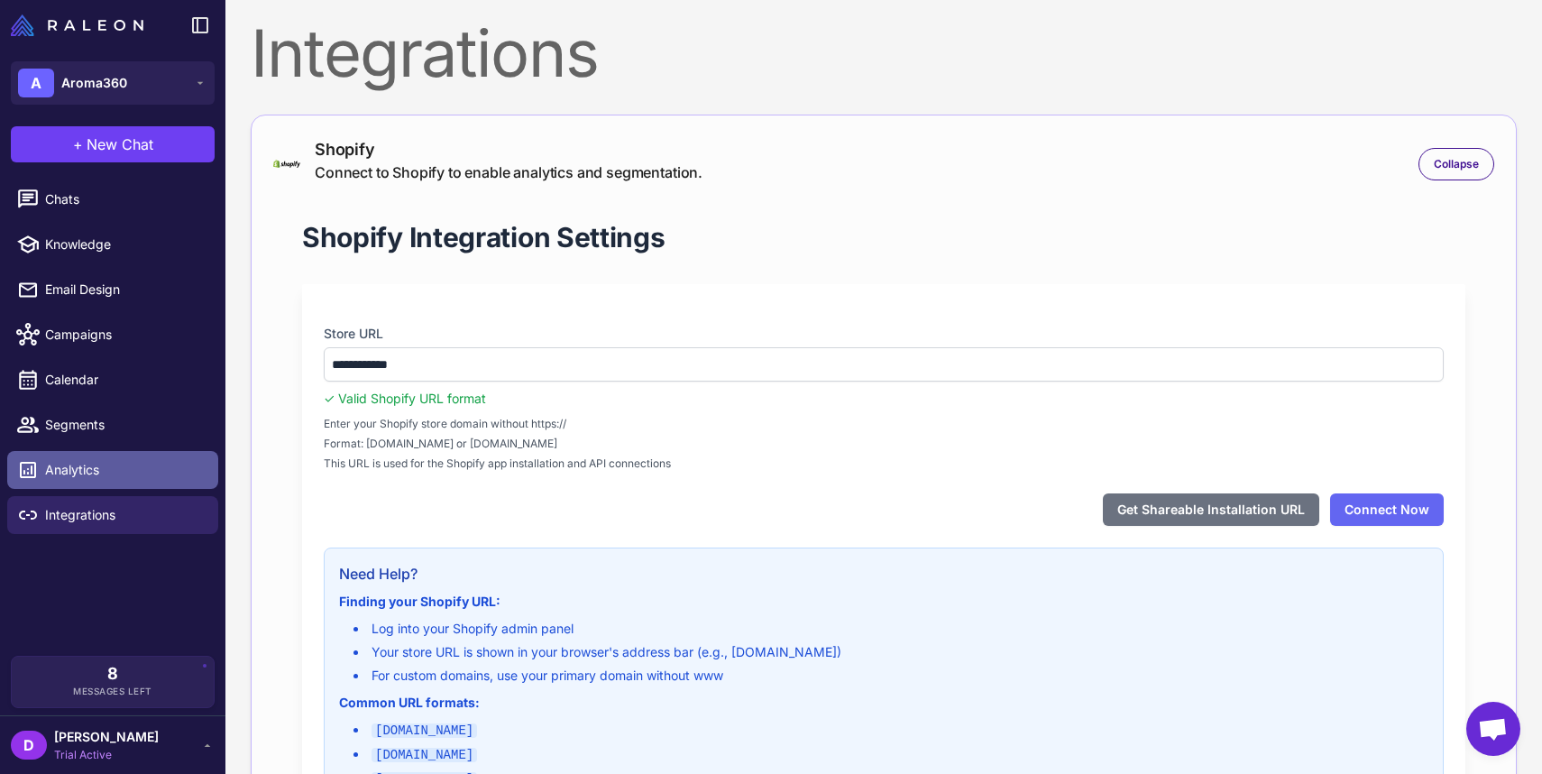
click at [94, 465] on span "Analytics" at bounding box center [124, 470] width 159 height 20
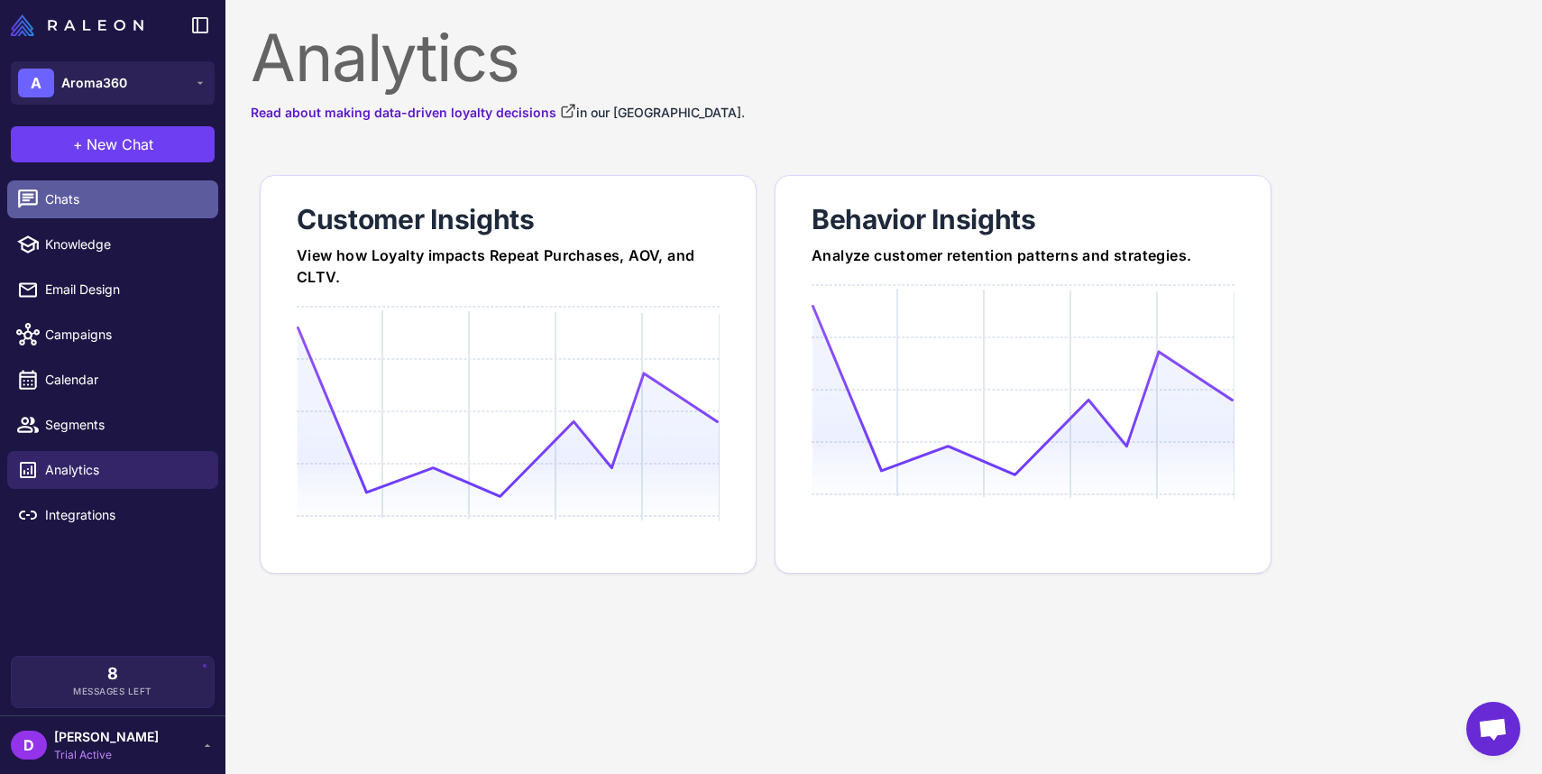
click at [124, 204] on span "Chats" at bounding box center [124, 199] width 159 height 20
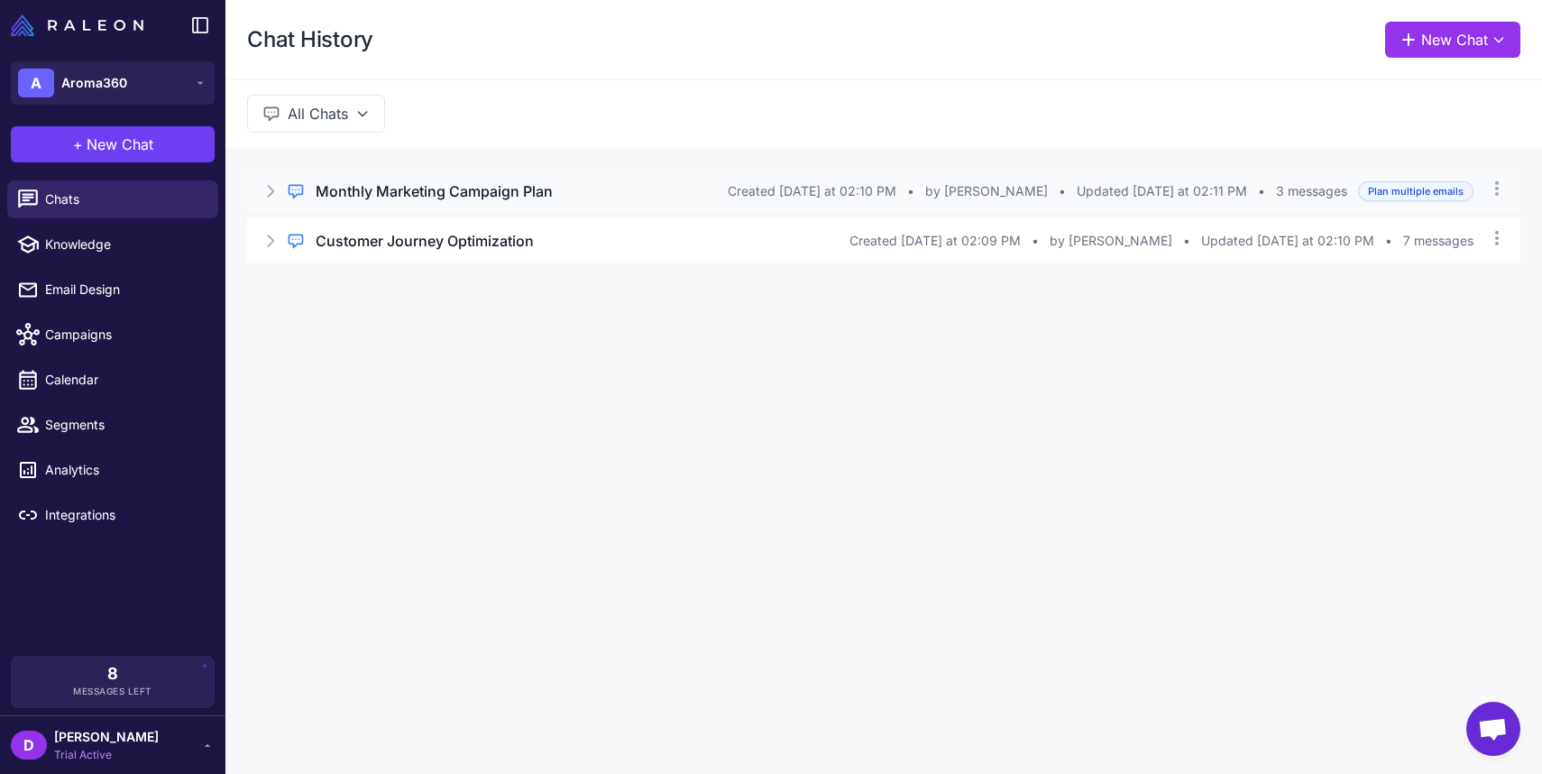
click at [408, 186] on h3 "Monthly Marketing Campaign Plan" at bounding box center [434, 191] width 237 height 22
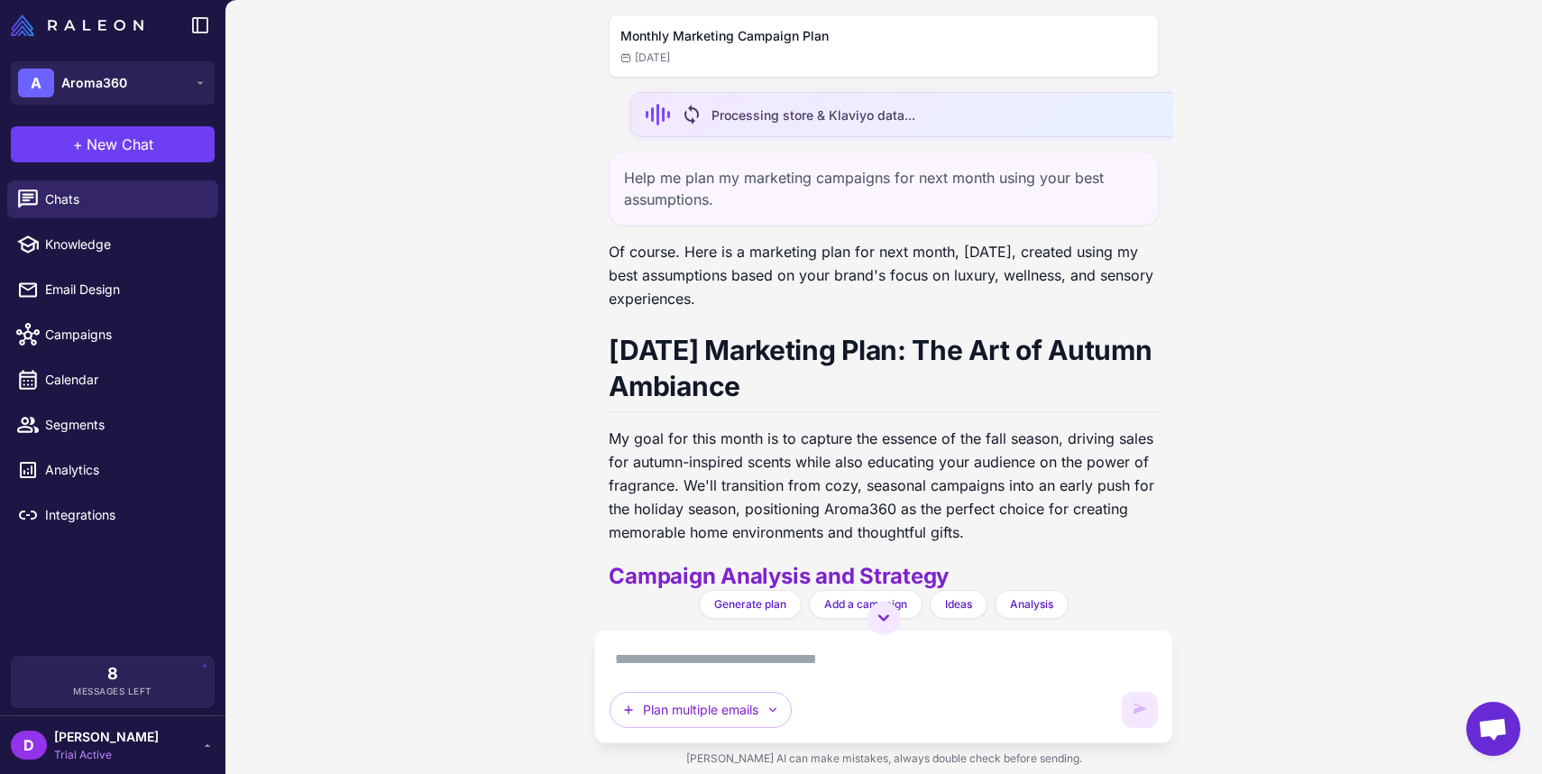
click at [1305, 273] on div "Monthly Marketing Campaign Plan Today sync Processing store & Klaviyo data... H…" at bounding box center [884, 387] width 1317 height 774
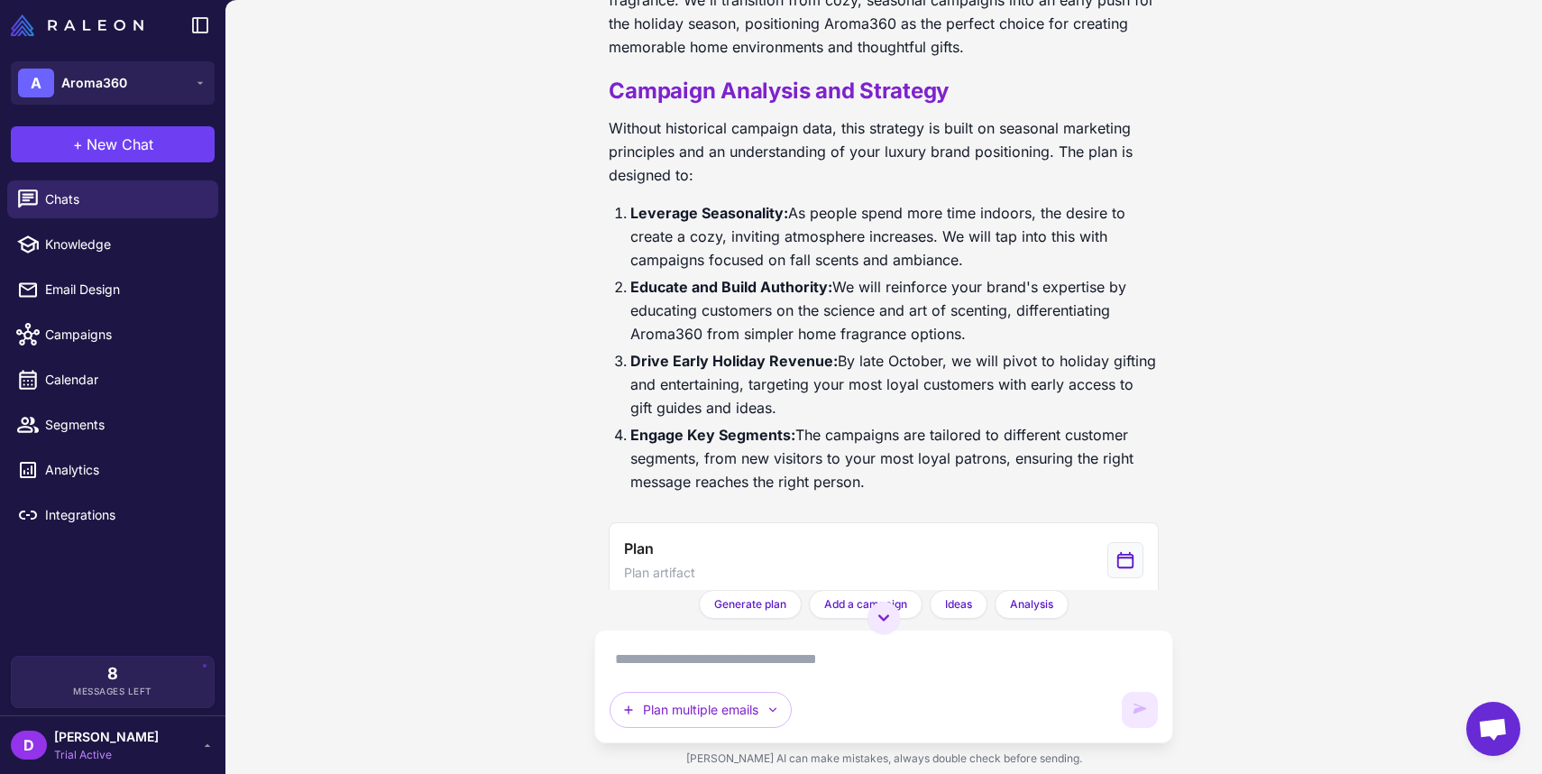
scroll to position [665, 0]
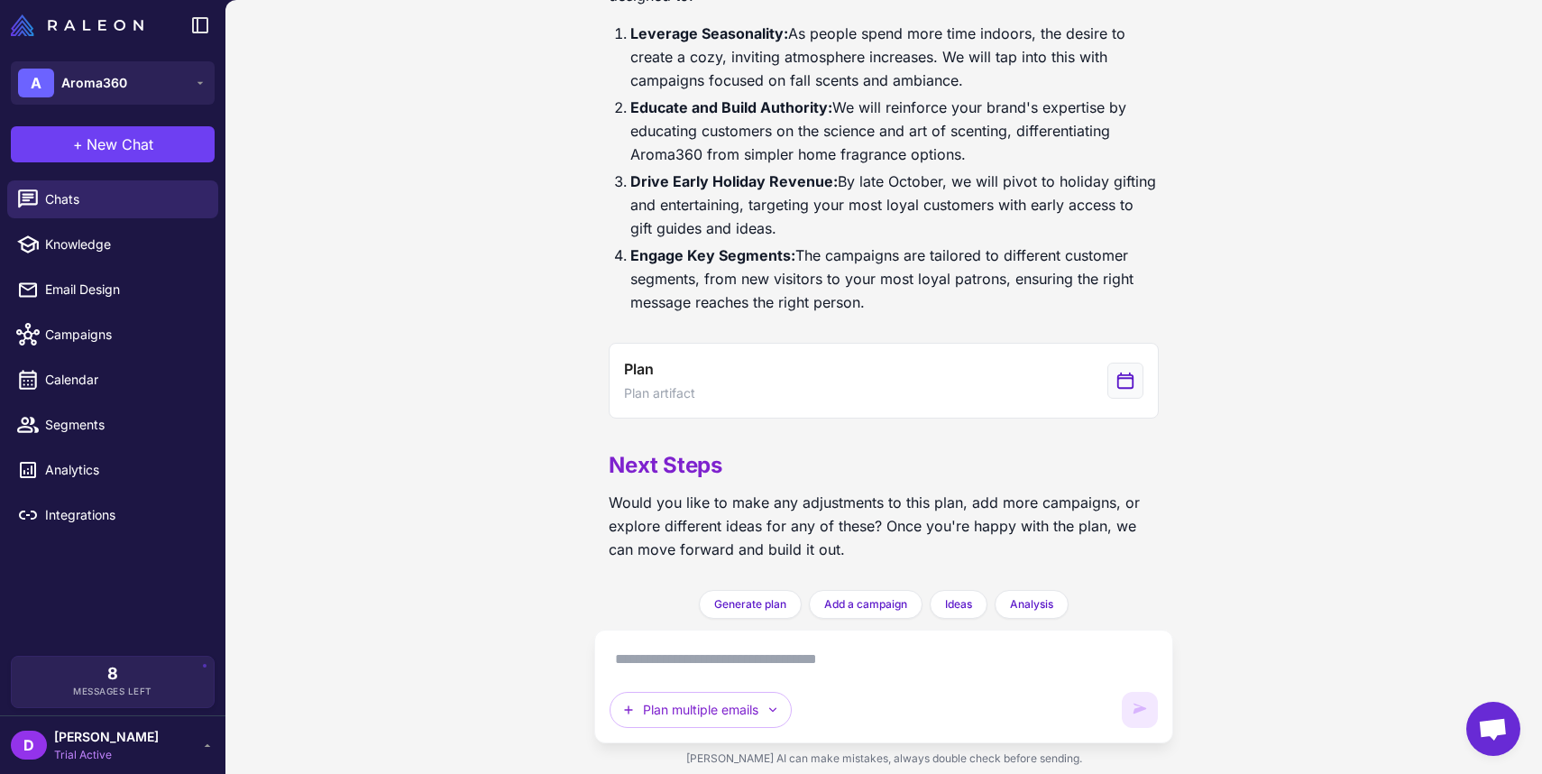
click at [658, 664] on textarea at bounding box center [884, 659] width 548 height 29
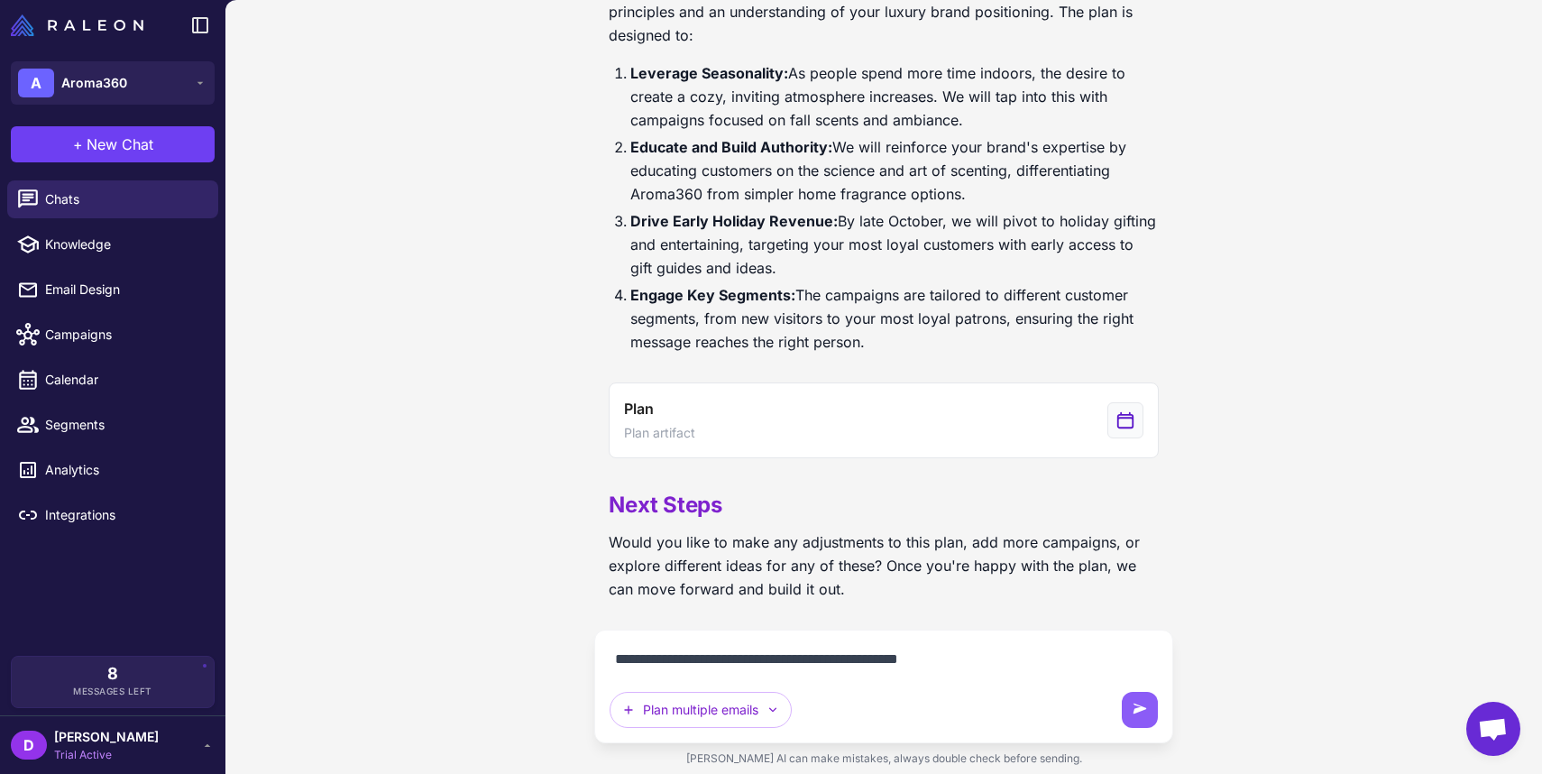
type textarea "**********"
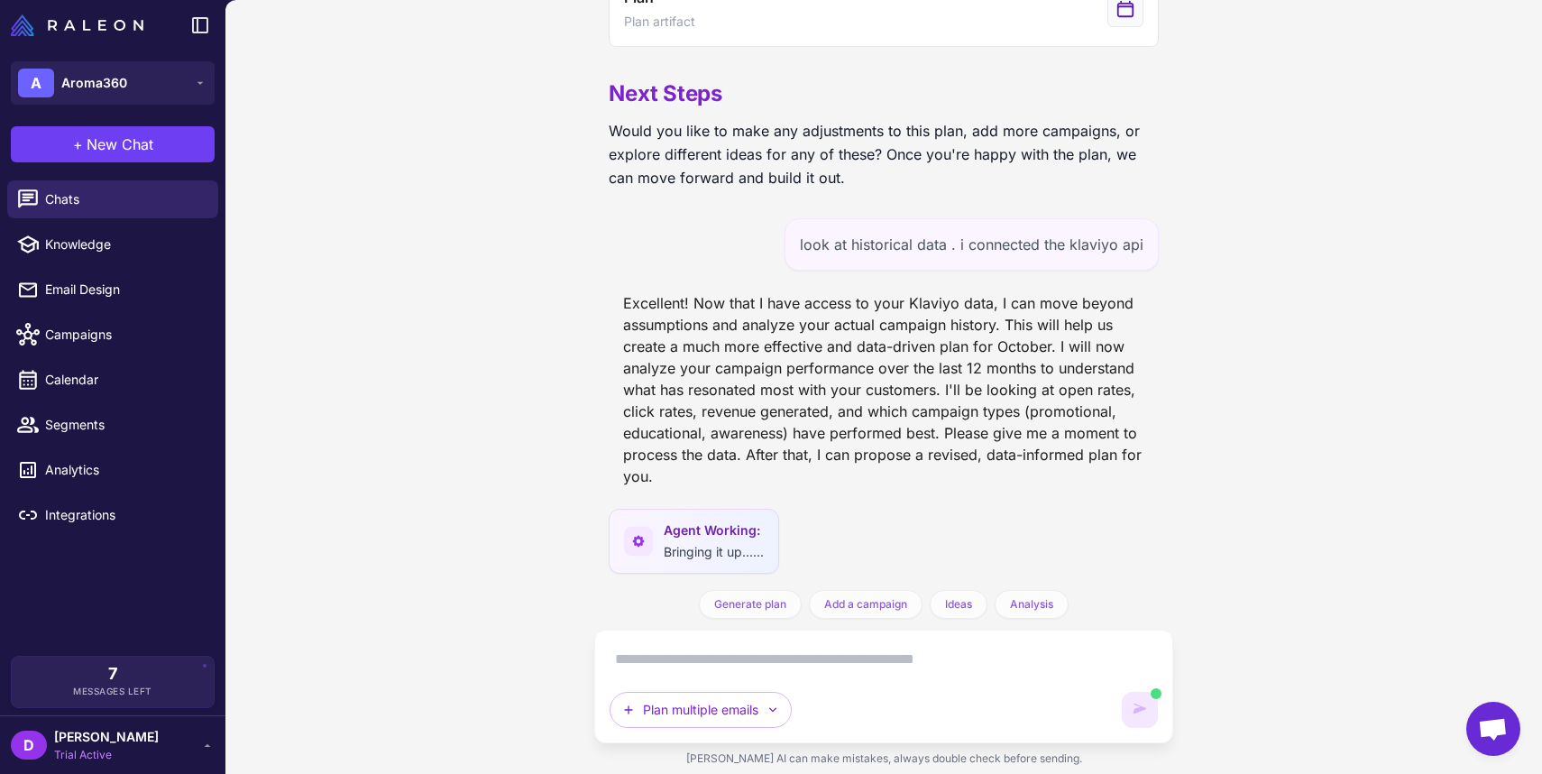
scroll to position [1045, 0]
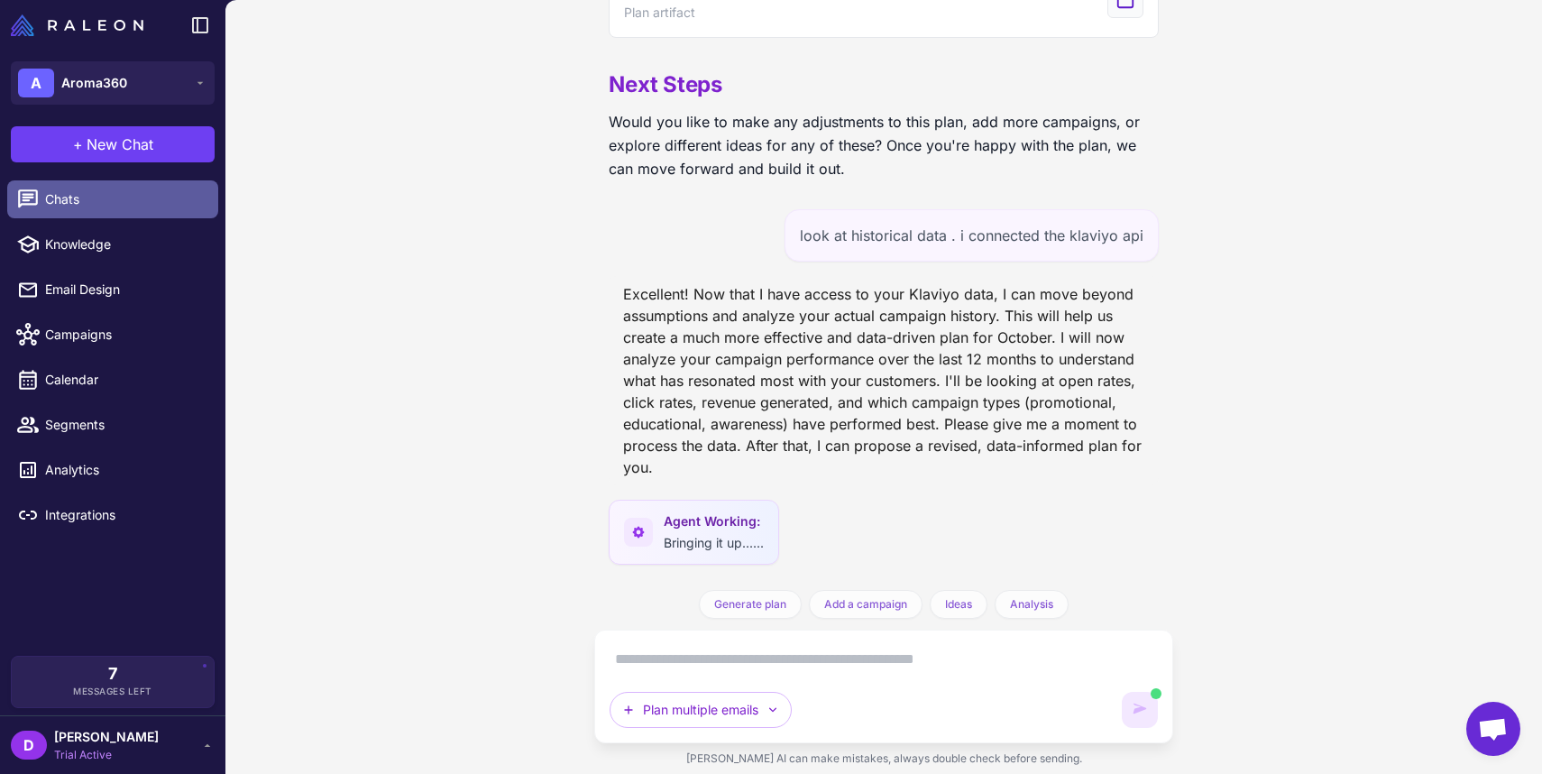
click at [76, 198] on span "Chats" at bounding box center [124, 199] width 159 height 20
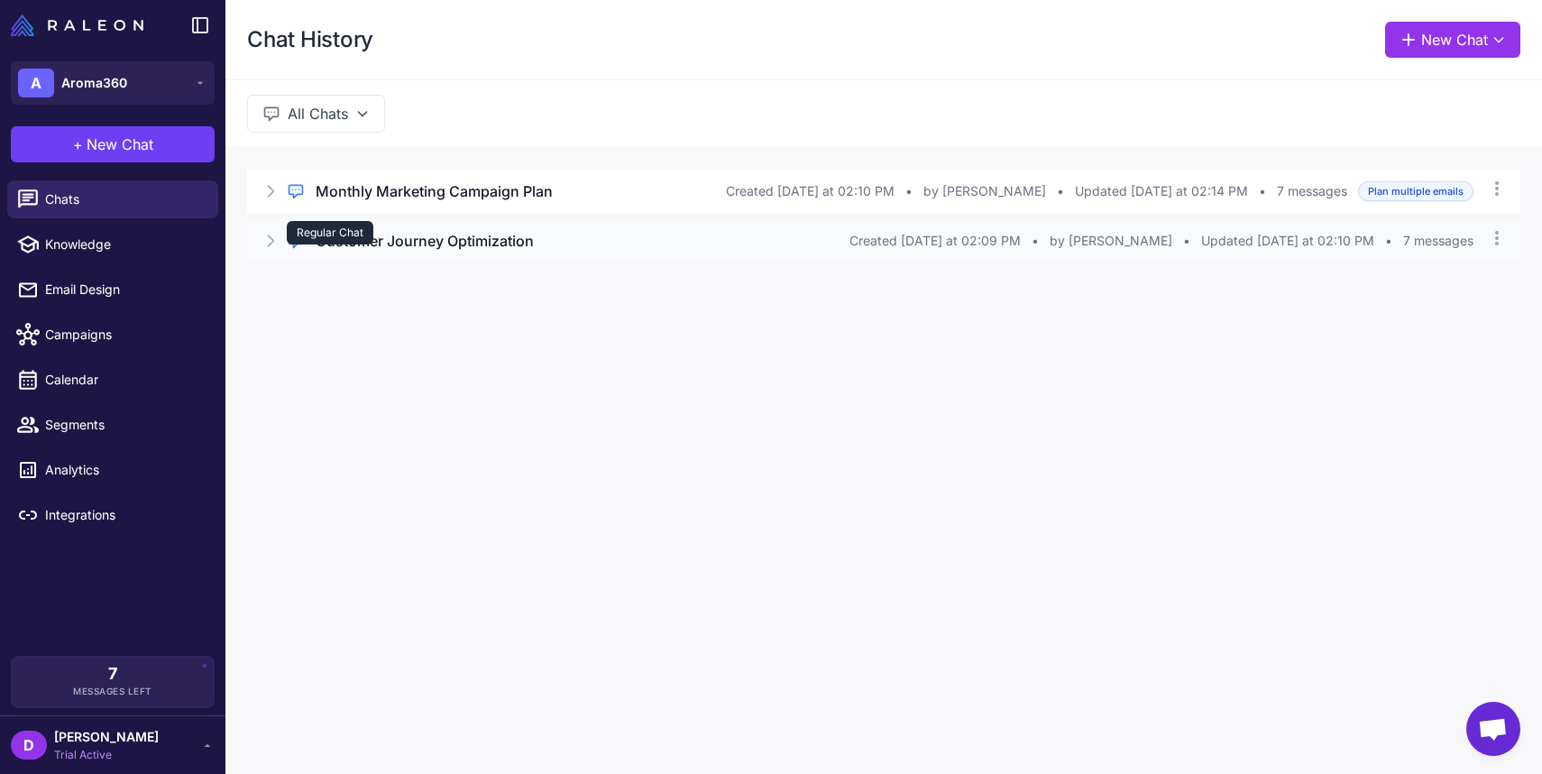
click at [342, 235] on div "Regular Chat" at bounding box center [330, 232] width 87 height 23
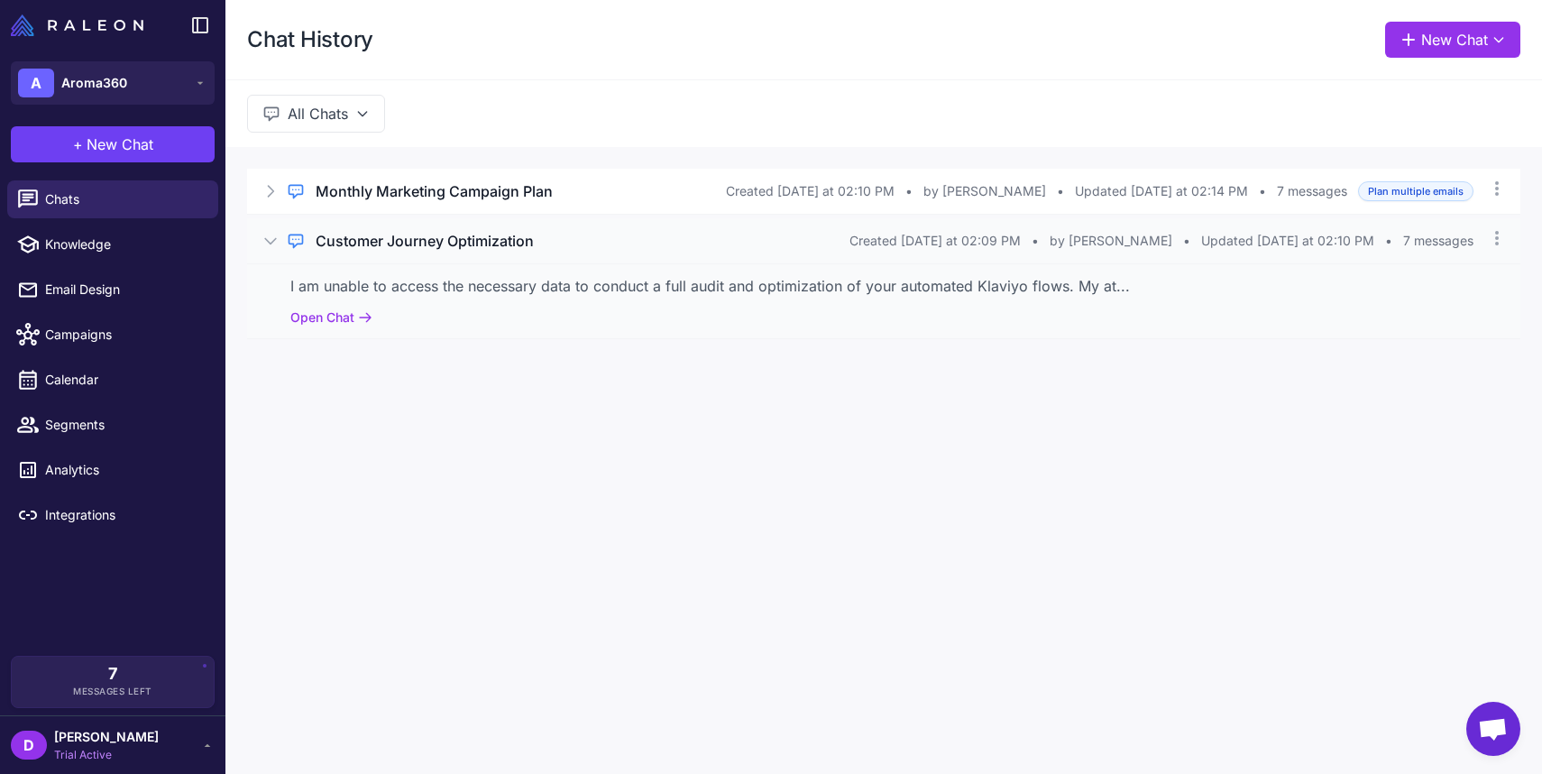
click at [423, 293] on div "I am unable to access the necessary data to conduct a full audit and optimizati…" at bounding box center [883, 286] width 1187 height 22
click at [457, 227] on div "Regular Chat Customer Journey Optimization Created Today at 02:09 PM • by David…" at bounding box center [884, 240] width 1274 height 45
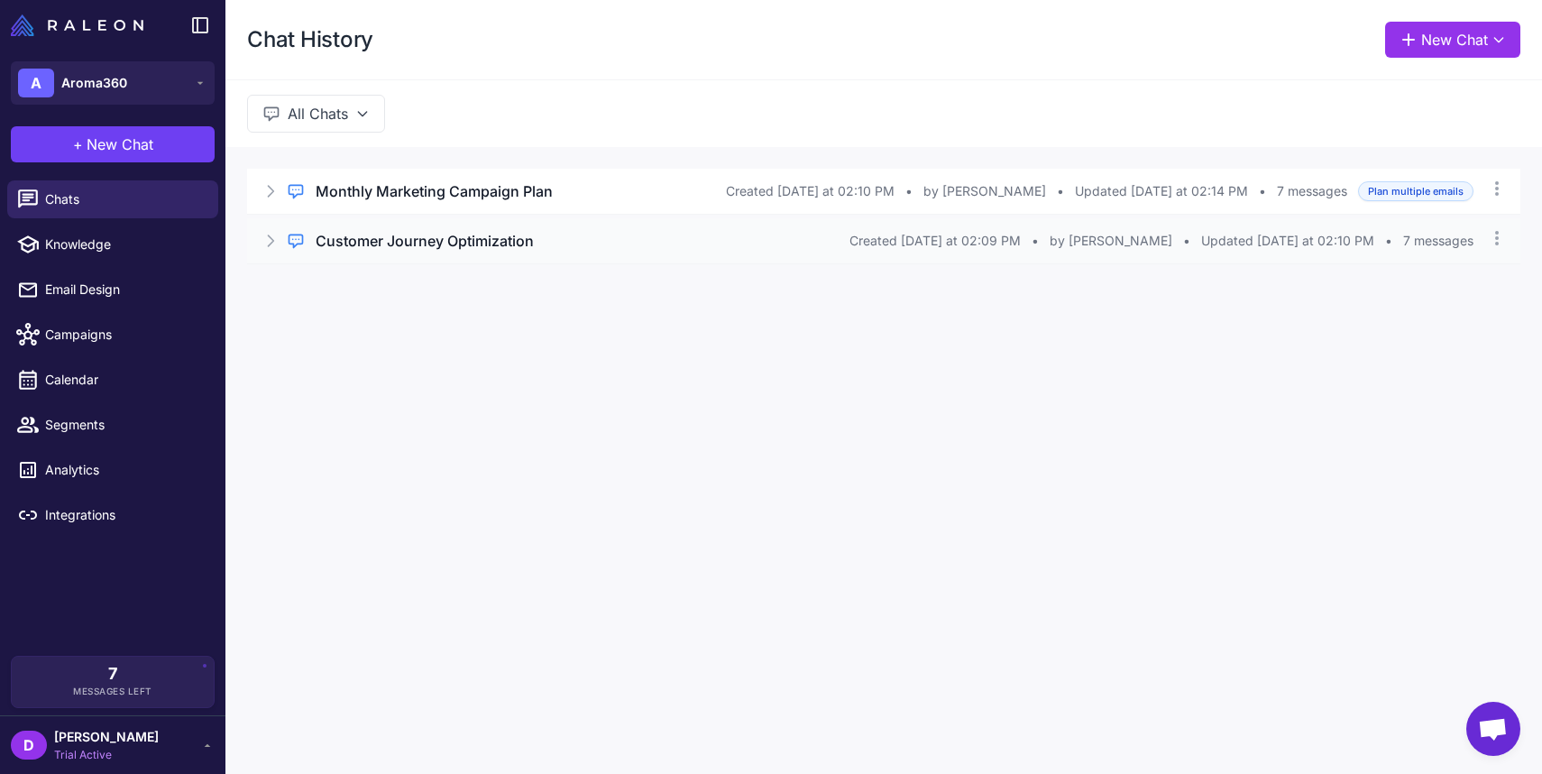
click at [457, 241] on h3 "Customer Journey Optimization" at bounding box center [425, 241] width 218 height 22
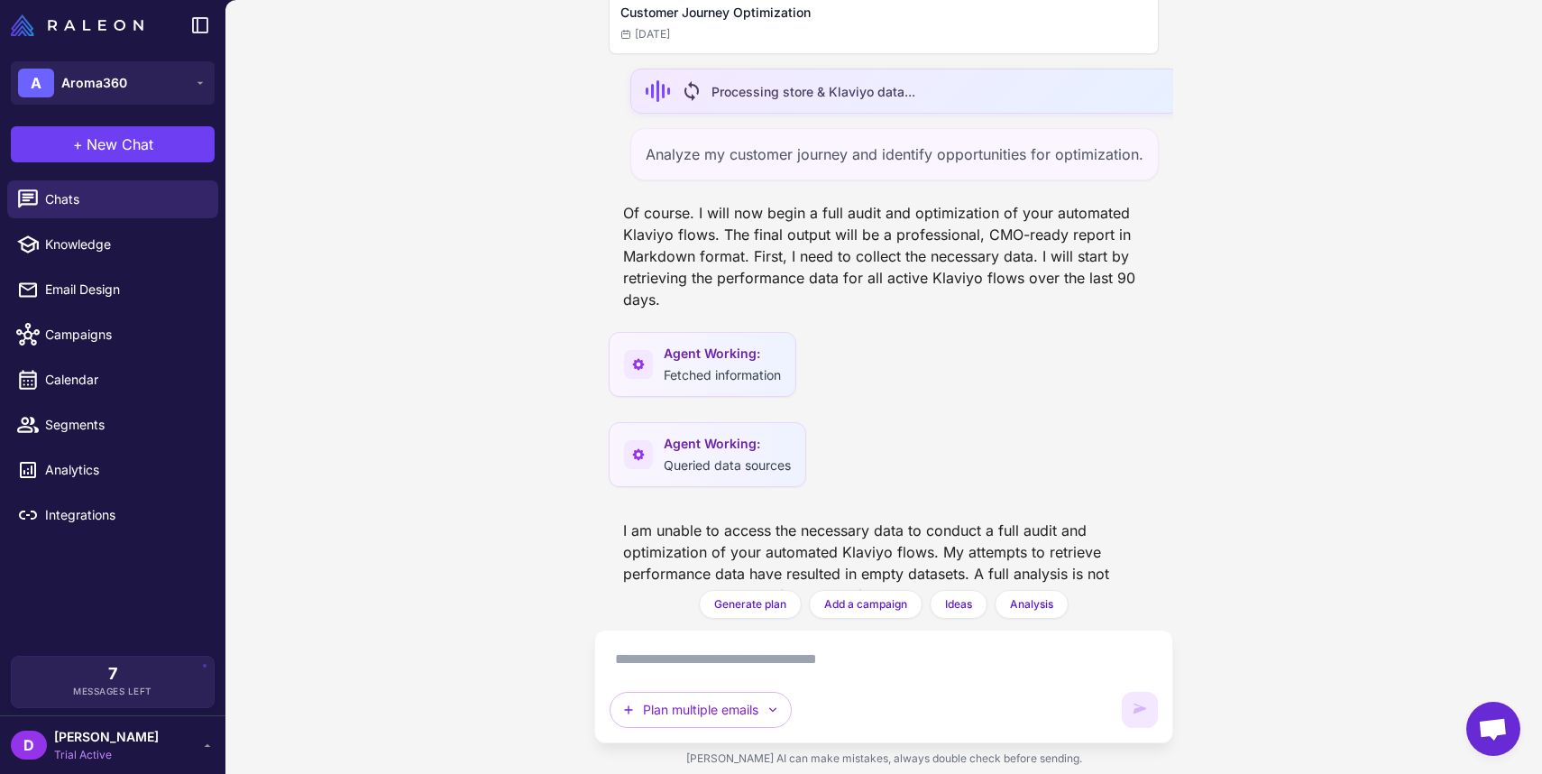
scroll to position [83, 0]
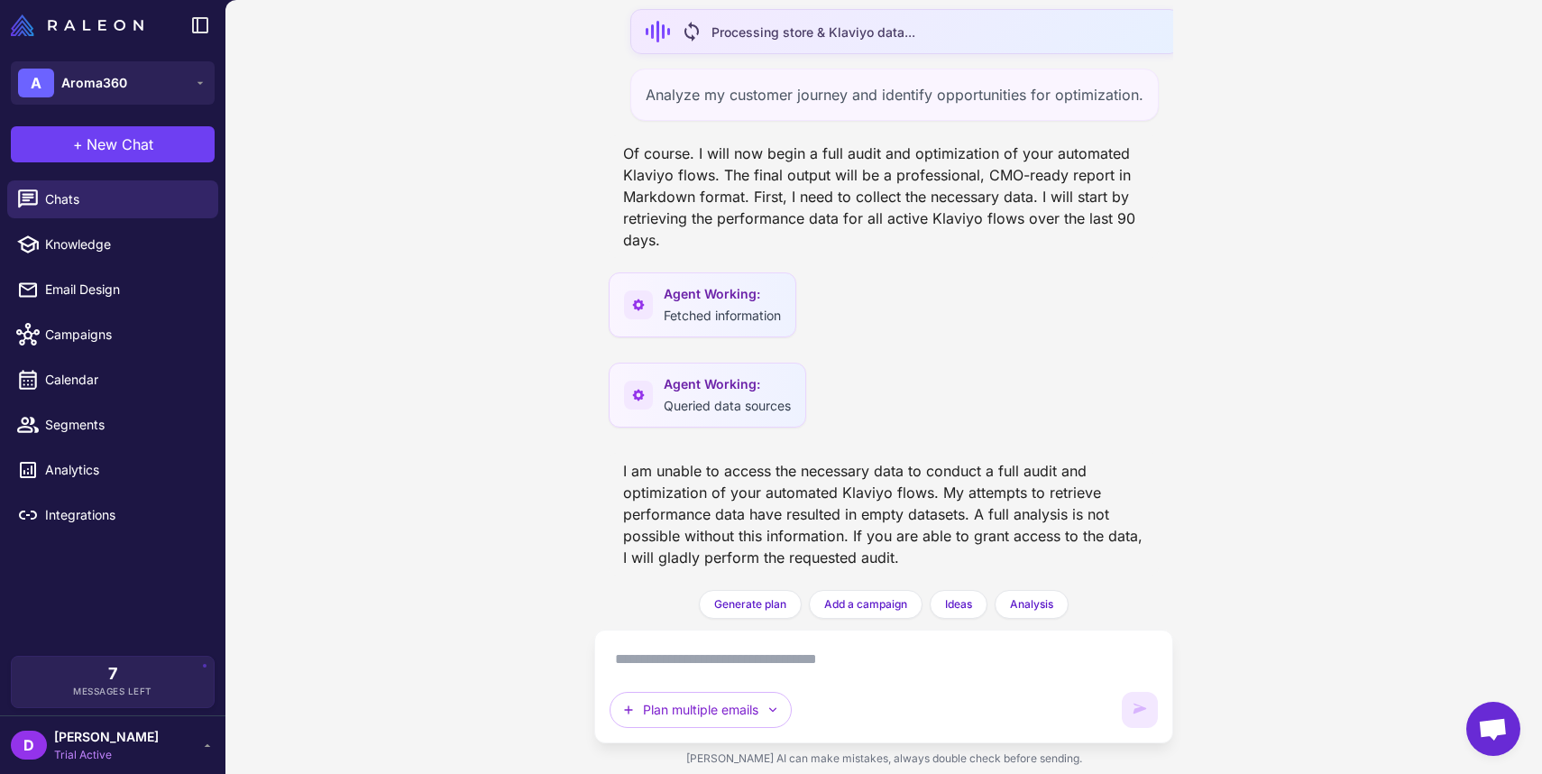
click at [682, 673] on textarea at bounding box center [884, 659] width 548 height 29
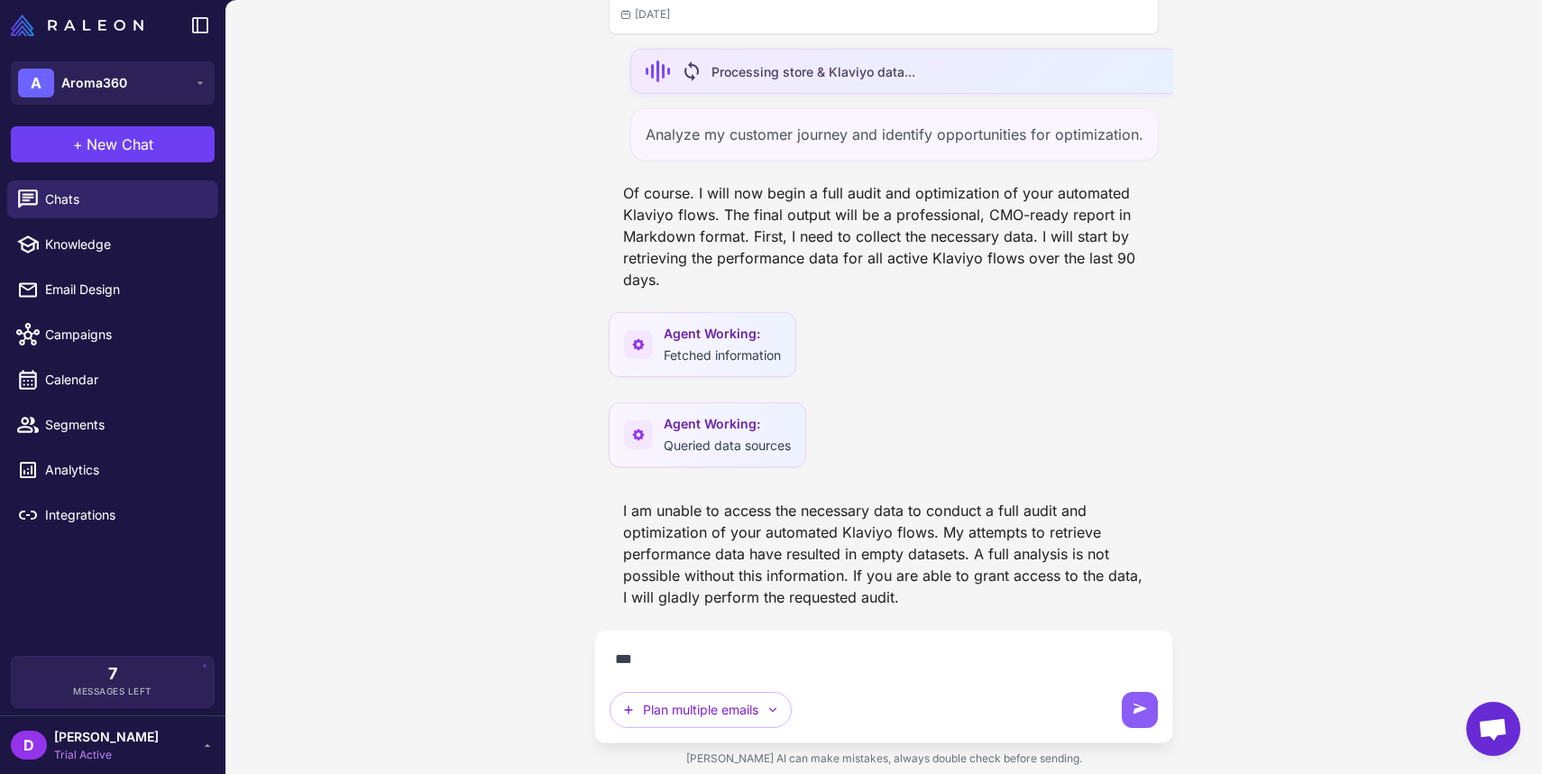
scroll to position [43, 0]
type textarea "**********"
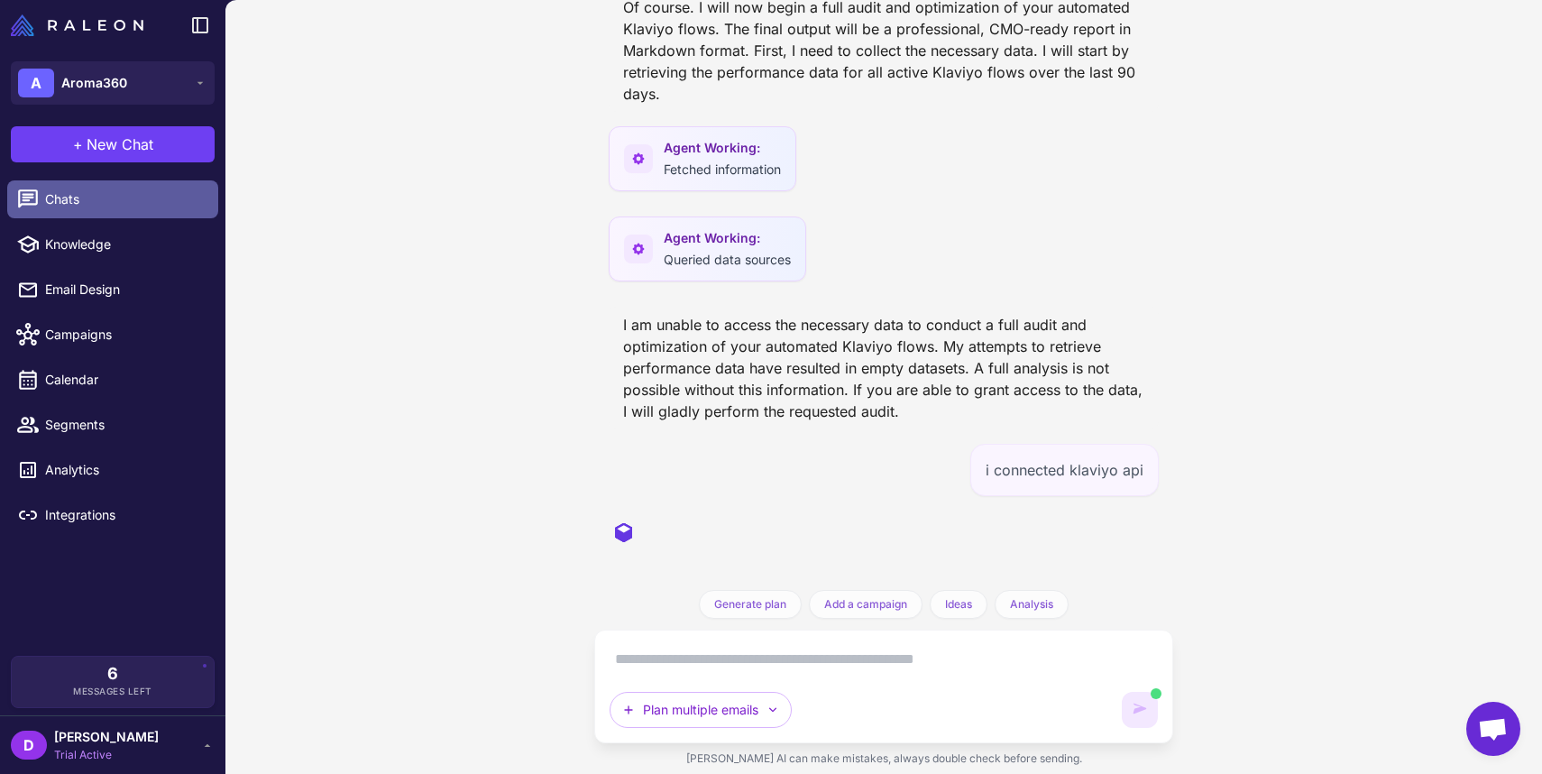
scroll to position [229, 0]
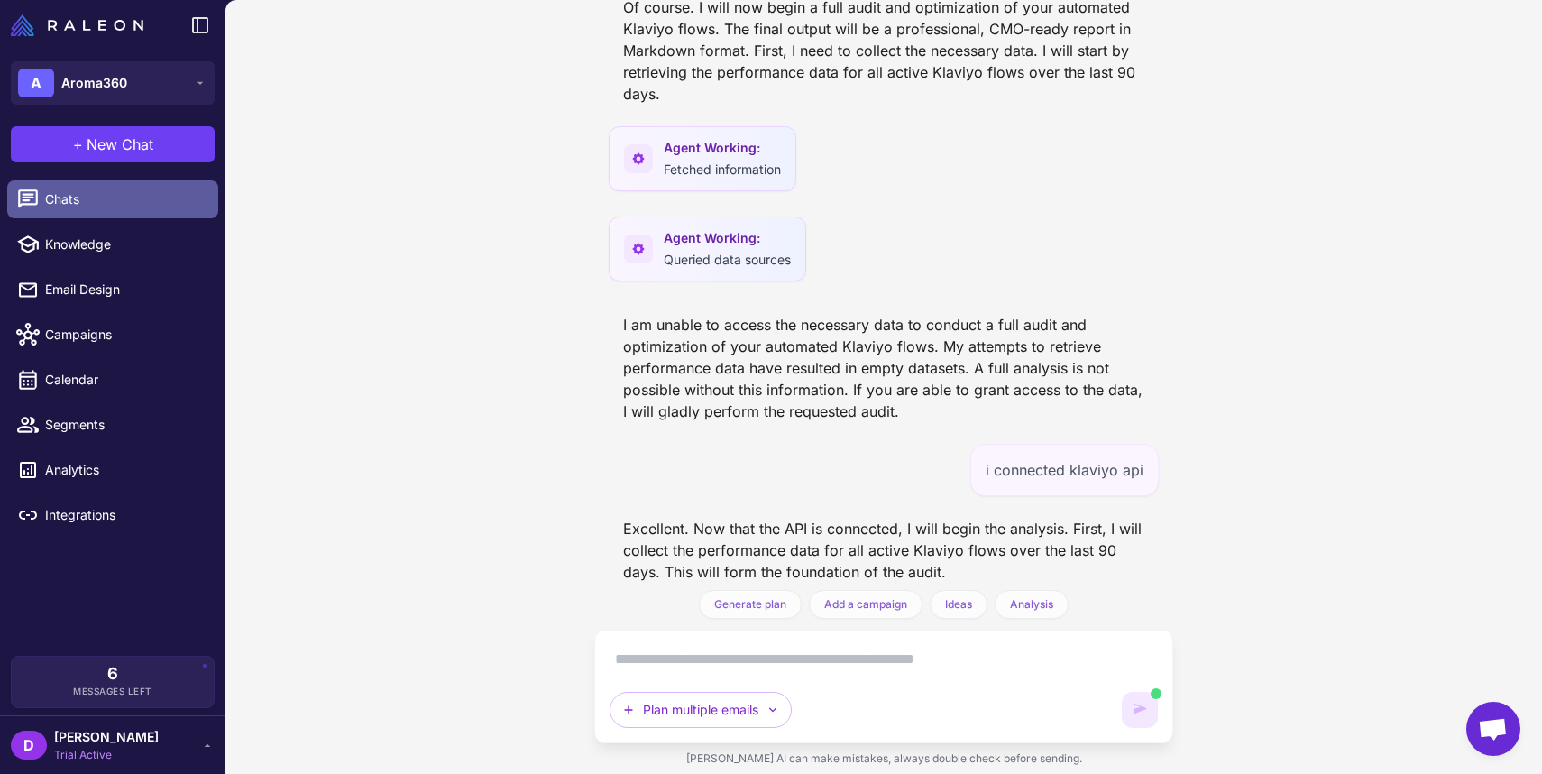
click at [82, 196] on span "Chats" at bounding box center [124, 199] width 159 height 20
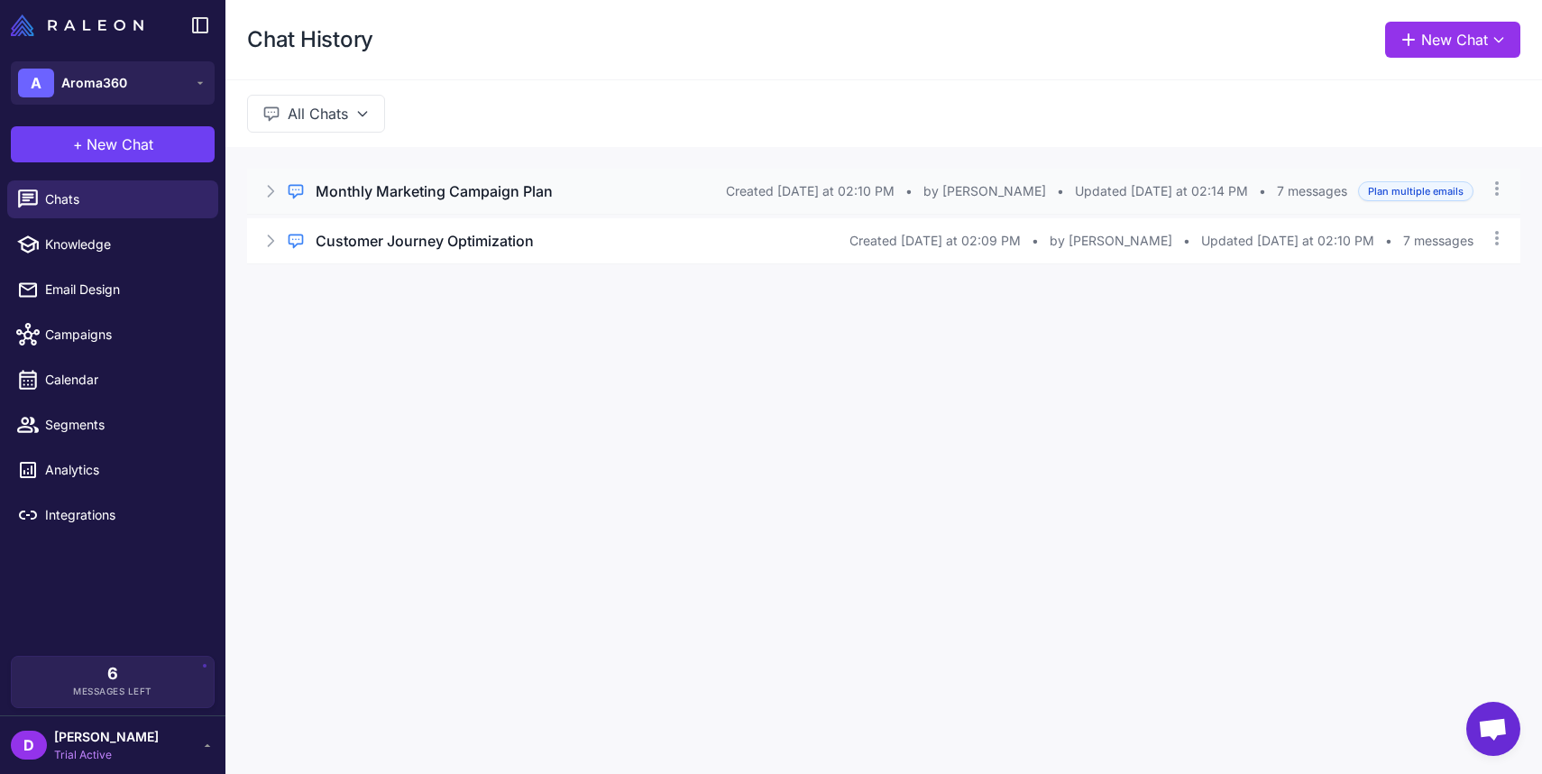
click at [268, 195] on icon at bounding box center [271, 191] width 18 height 18
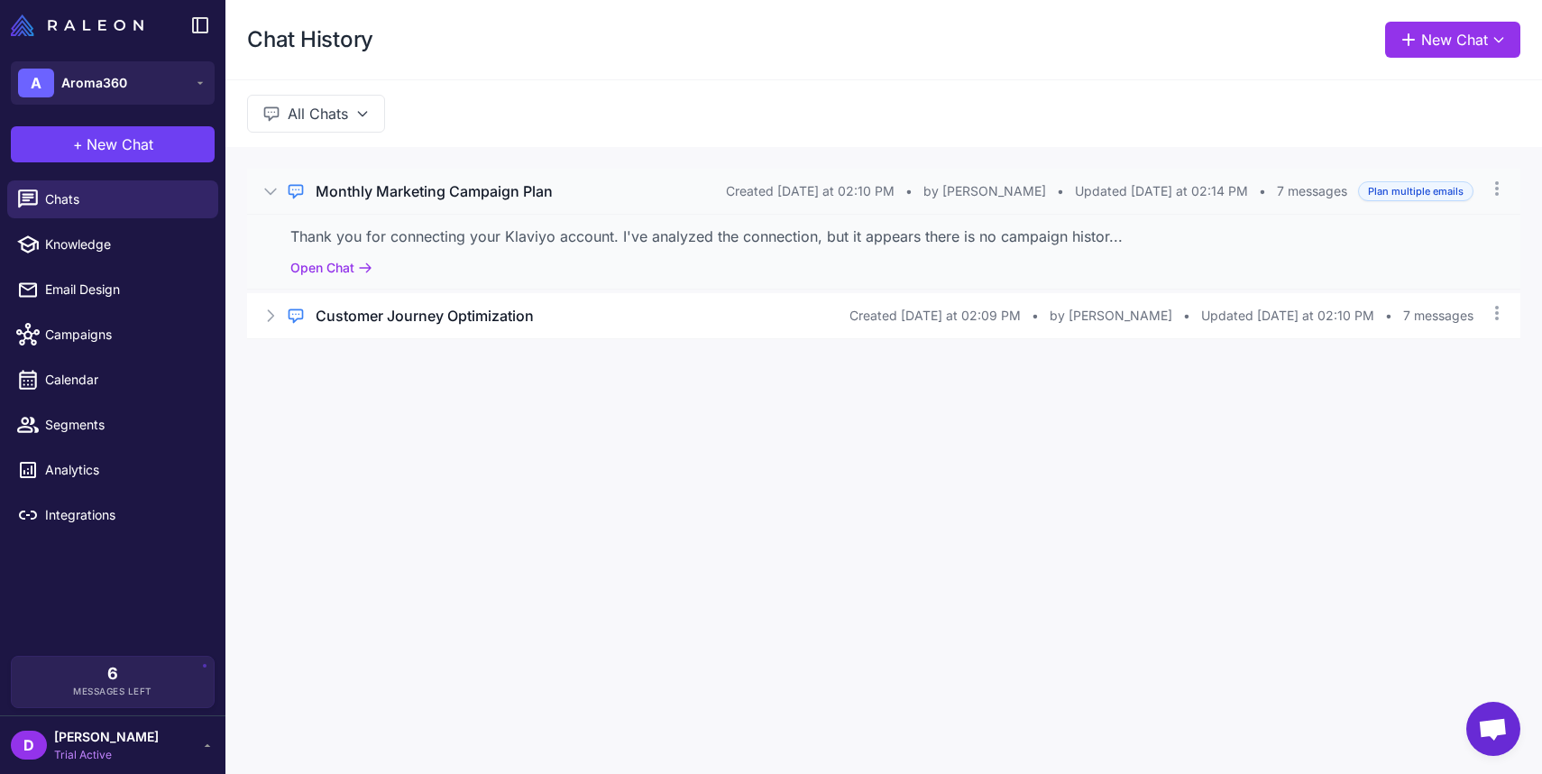
click at [395, 176] on div "Regular Chat Monthly Marketing Campaign Plan Created Today at 02:10 PM • by Dav…" at bounding box center [884, 191] width 1274 height 45
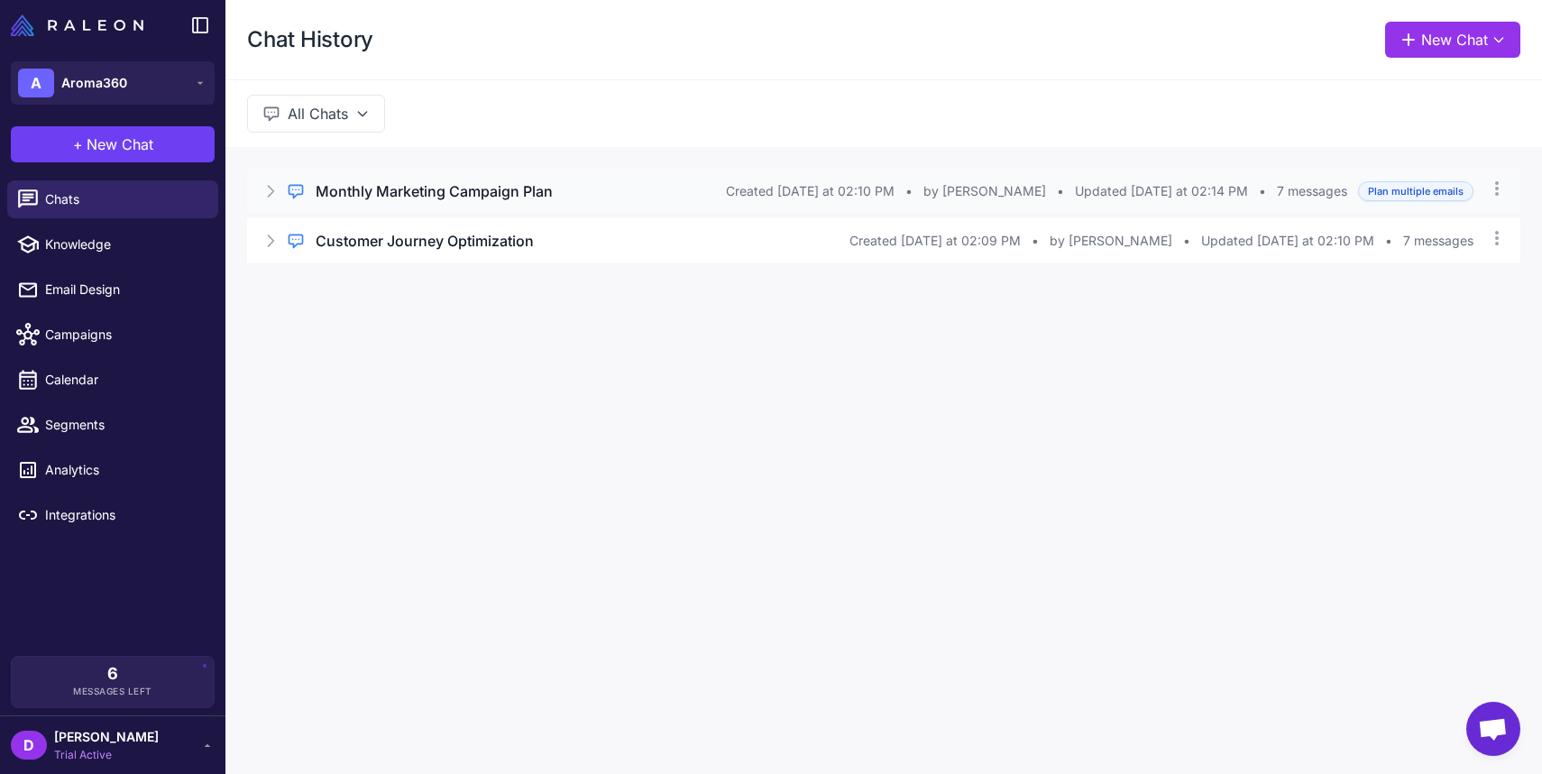
click at [408, 190] on h3 "Monthly Marketing Campaign Plan" at bounding box center [434, 191] width 237 height 22
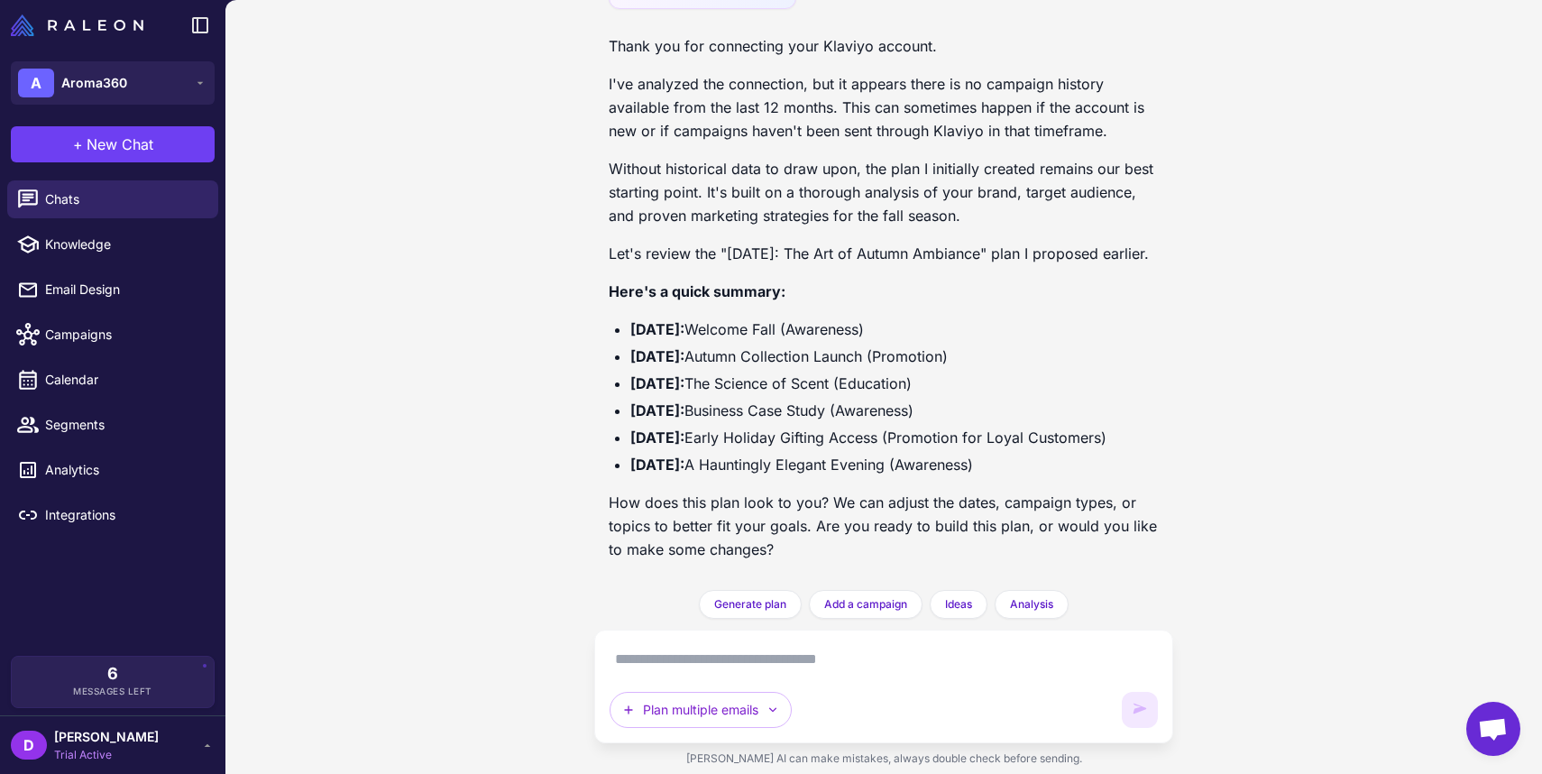
scroll to position [1625, 0]
click at [674, 665] on textarea at bounding box center [884, 659] width 548 height 29
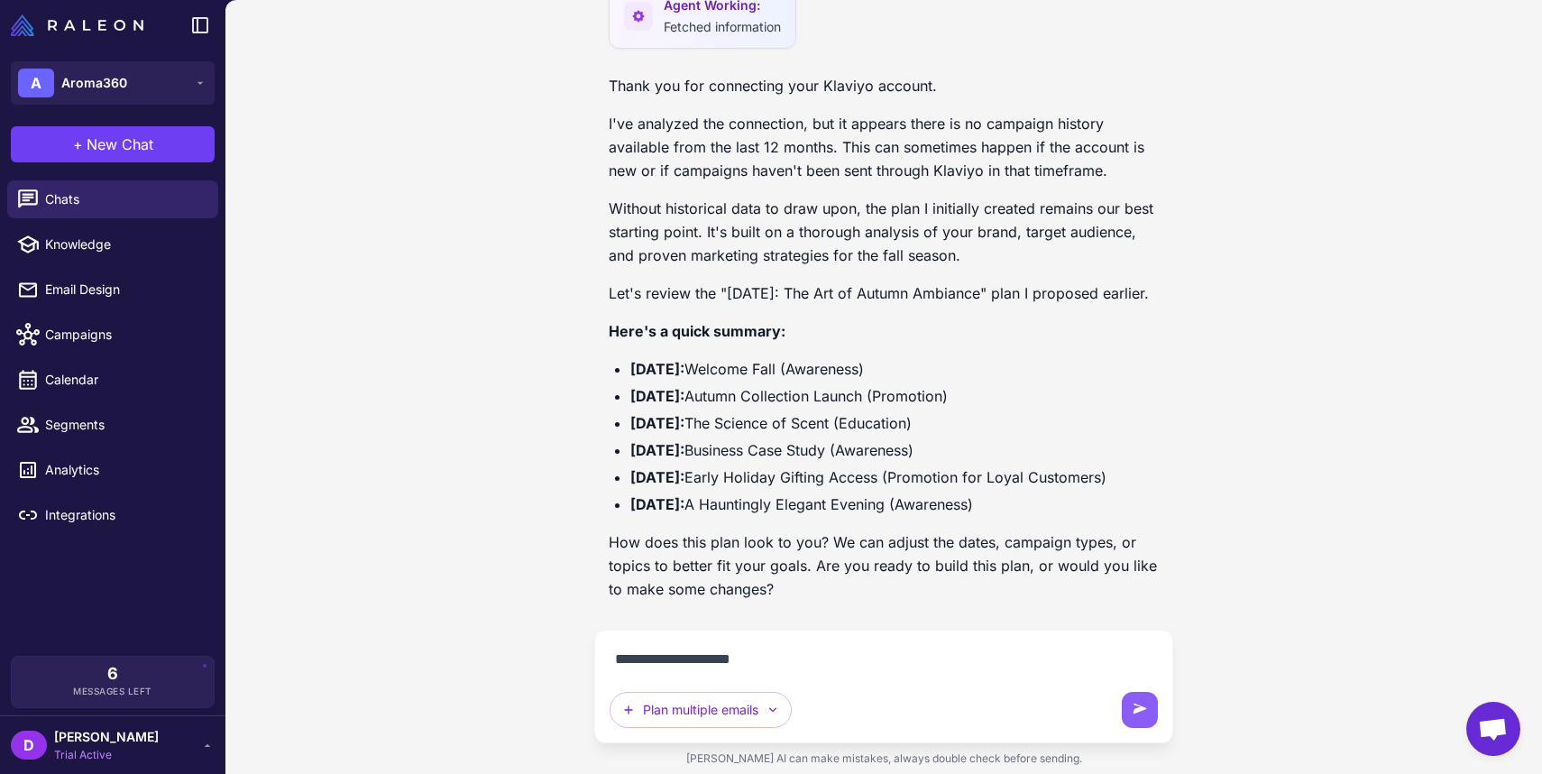
type textarea "**********"
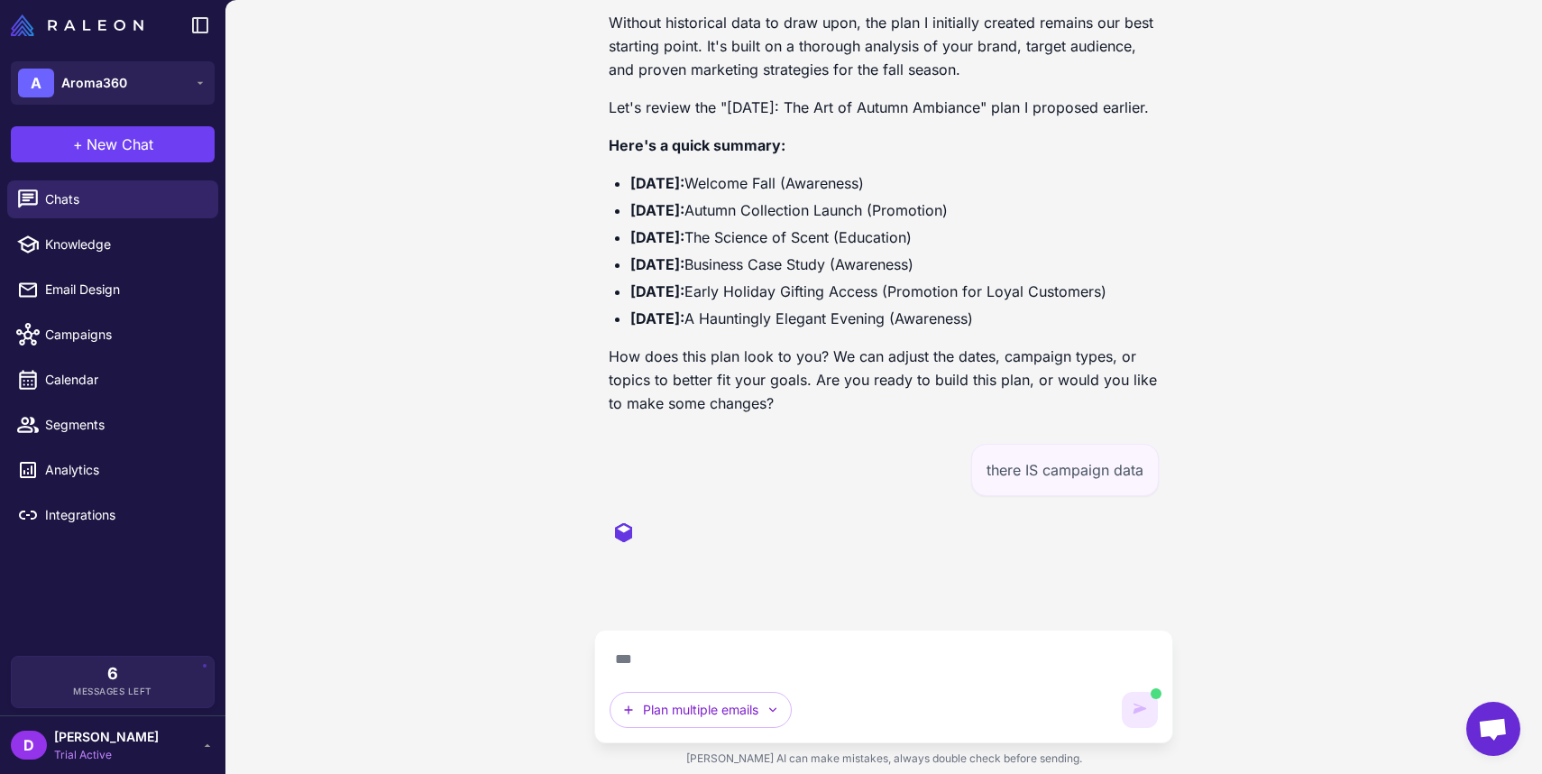
scroll to position [1731, 0]
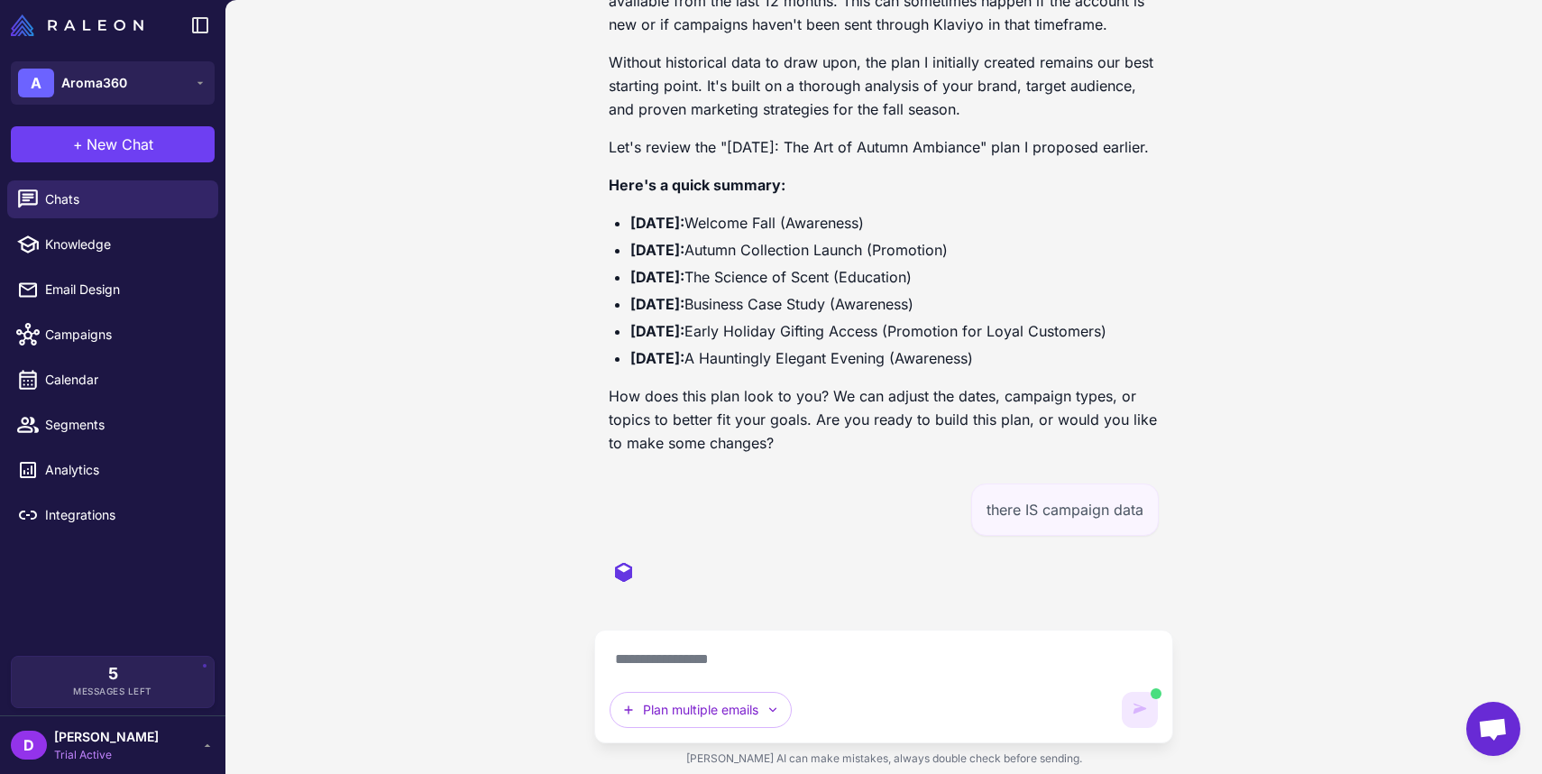
type textarea "**********"
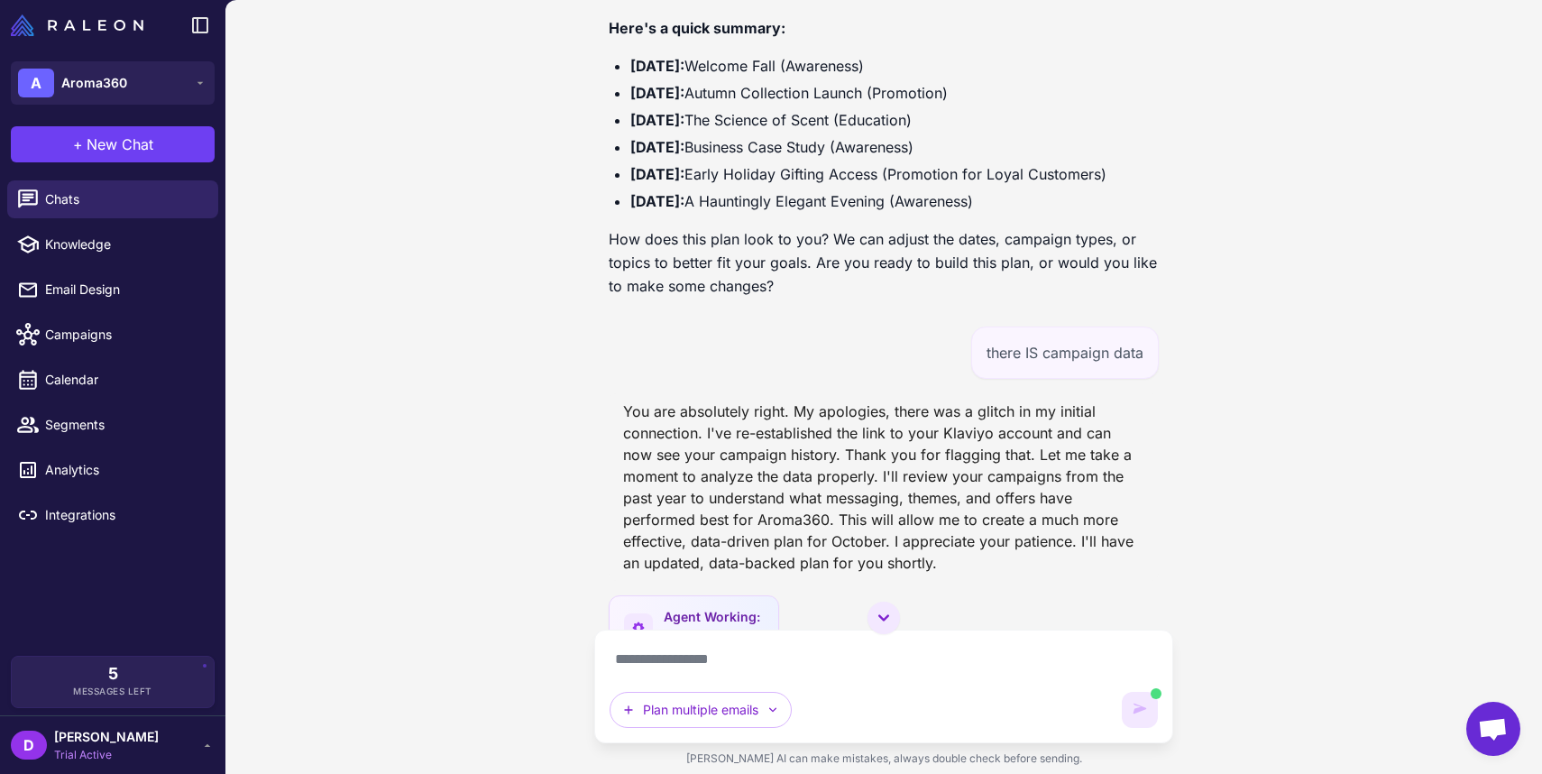
scroll to position [1944, 0]
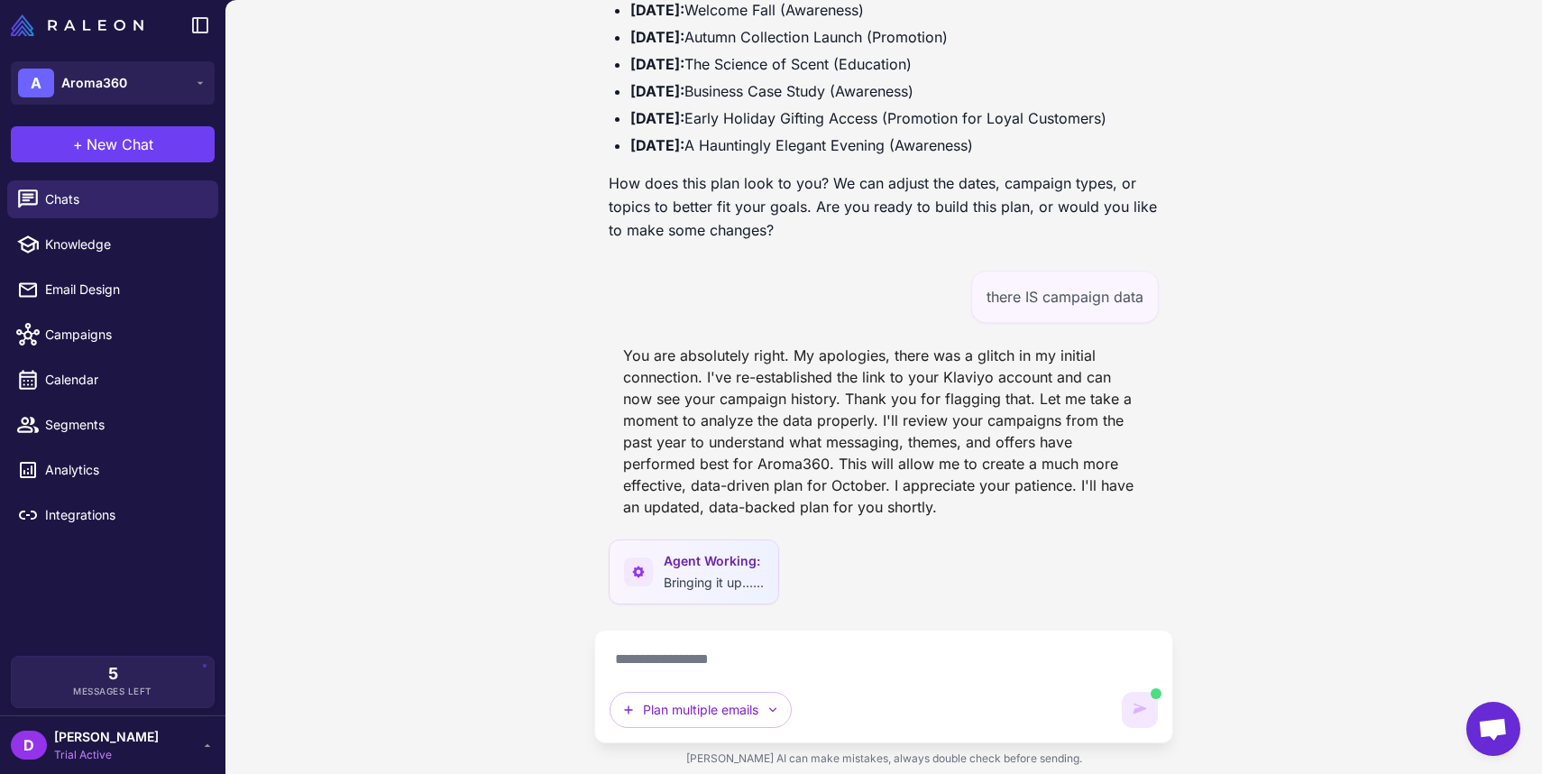
drag, startPoint x: 769, startPoint y: 664, endPoint x: 587, endPoint y: 665, distance: 182.2
click at [587, 665] on div "Monthly Marketing Campaign Plan Today sync Processing store & Klaviyo data... H…" at bounding box center [884, 387] width 1317 height 774
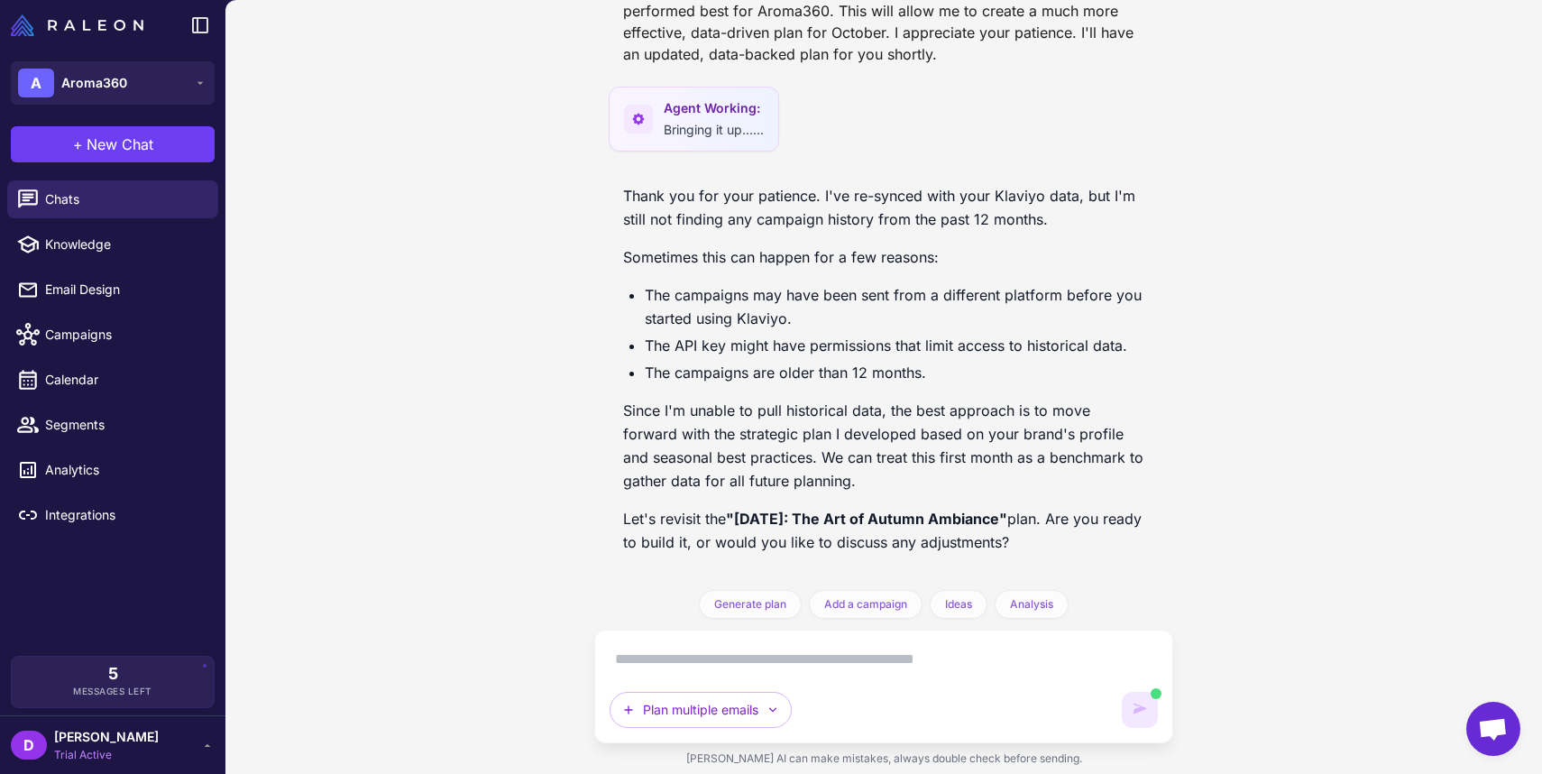
scroll to position [2382, 0]
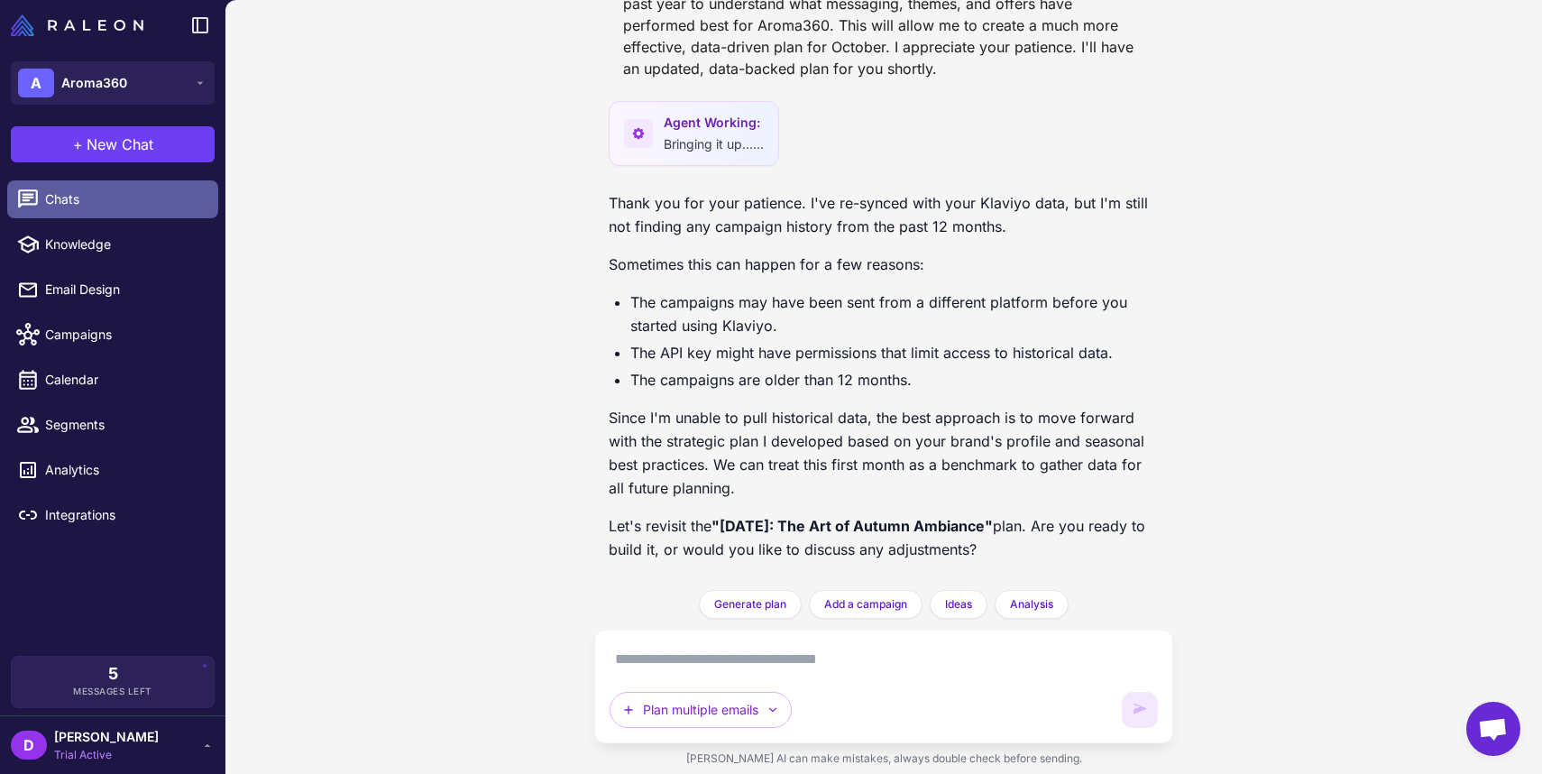
click at [74, 203] on span "Chats" at bounding box center [124, 199] width 159 height 20
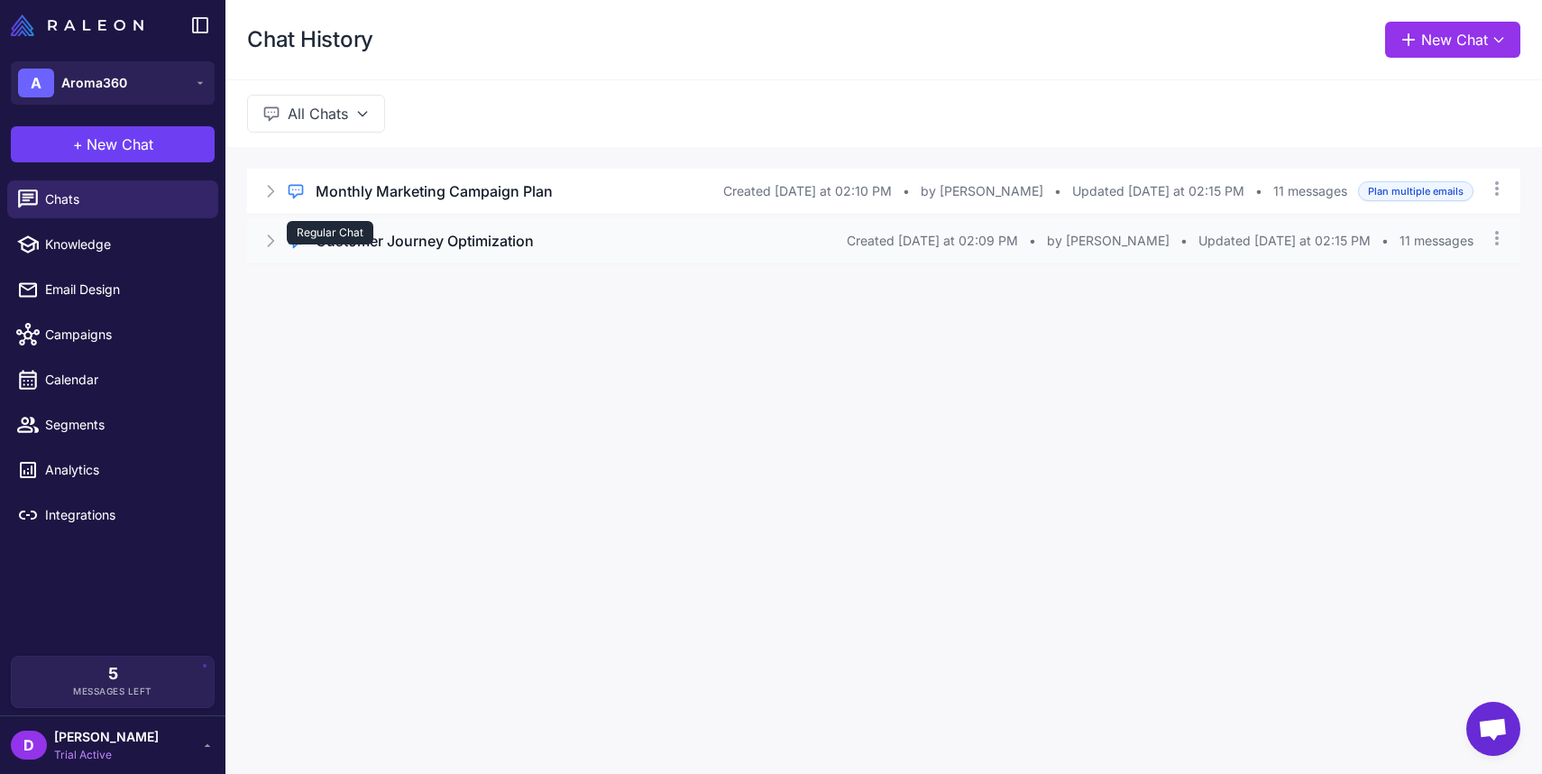
click at [340, 237] on div "Regular Chat" at bounding box center [330, 232] width 87 height 23
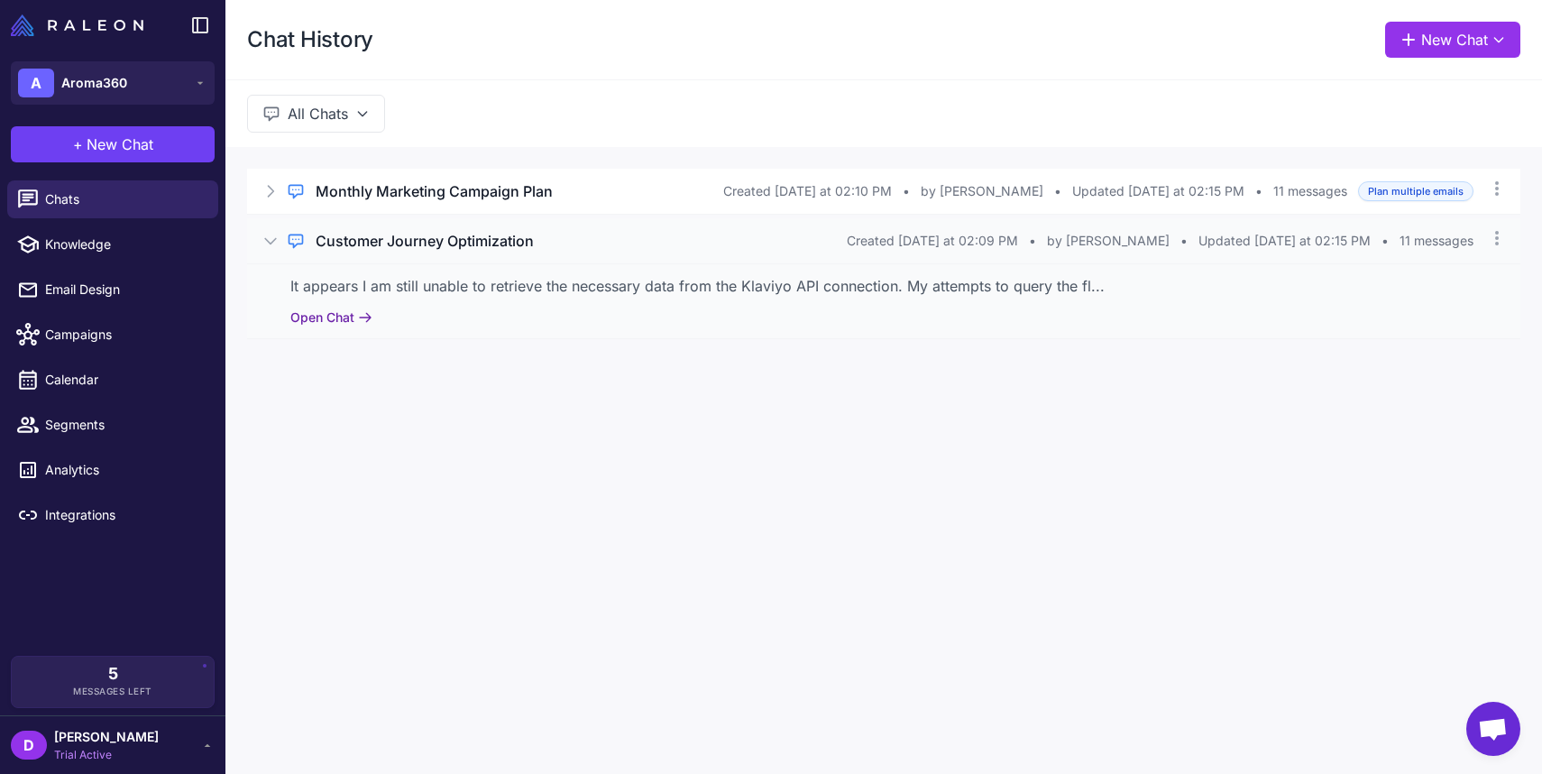
click at [321, 321] on button "Open Chat" at bounding box center [331, 318] width 82 height 20
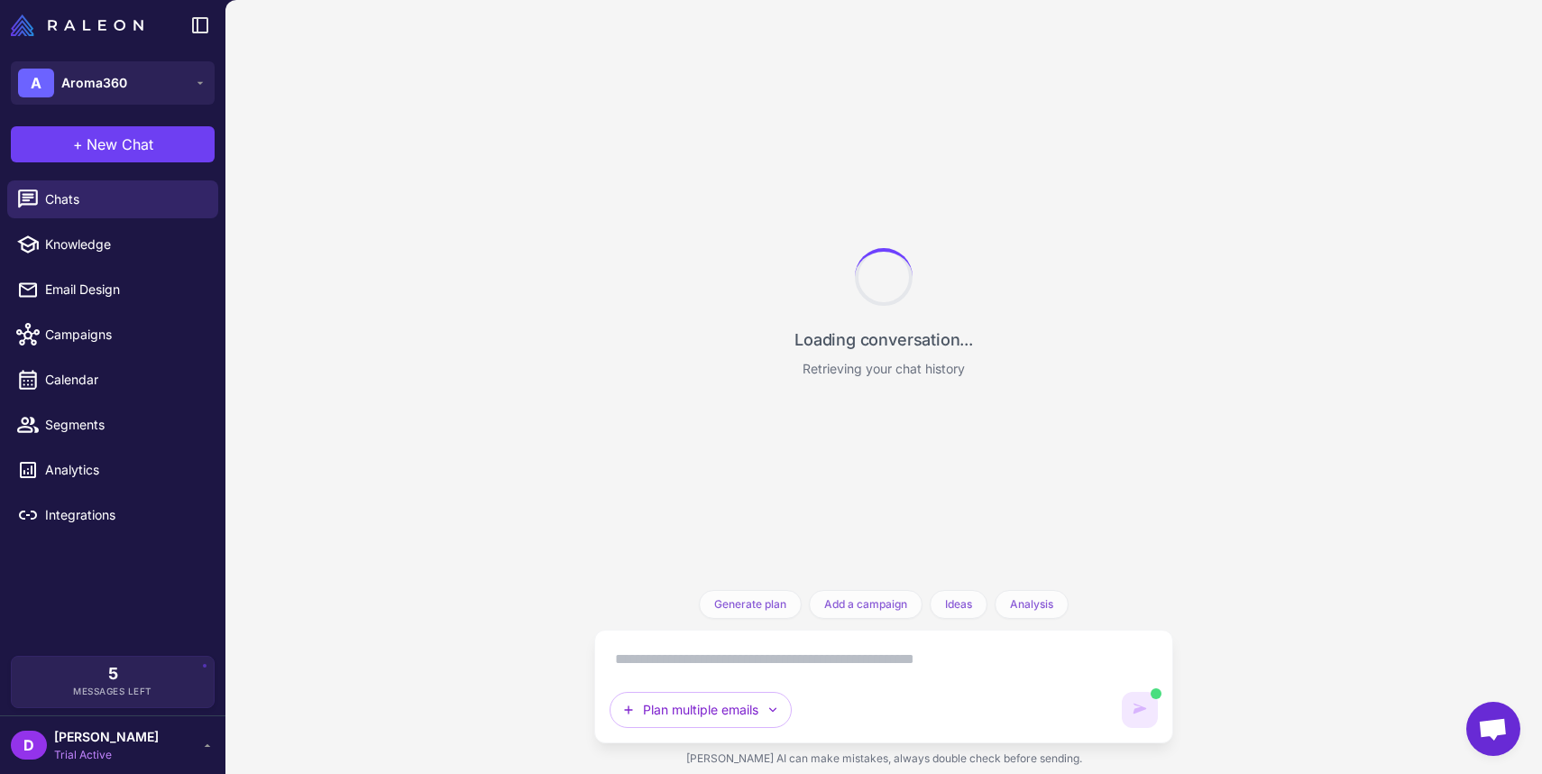
scroll to position [557, 0]
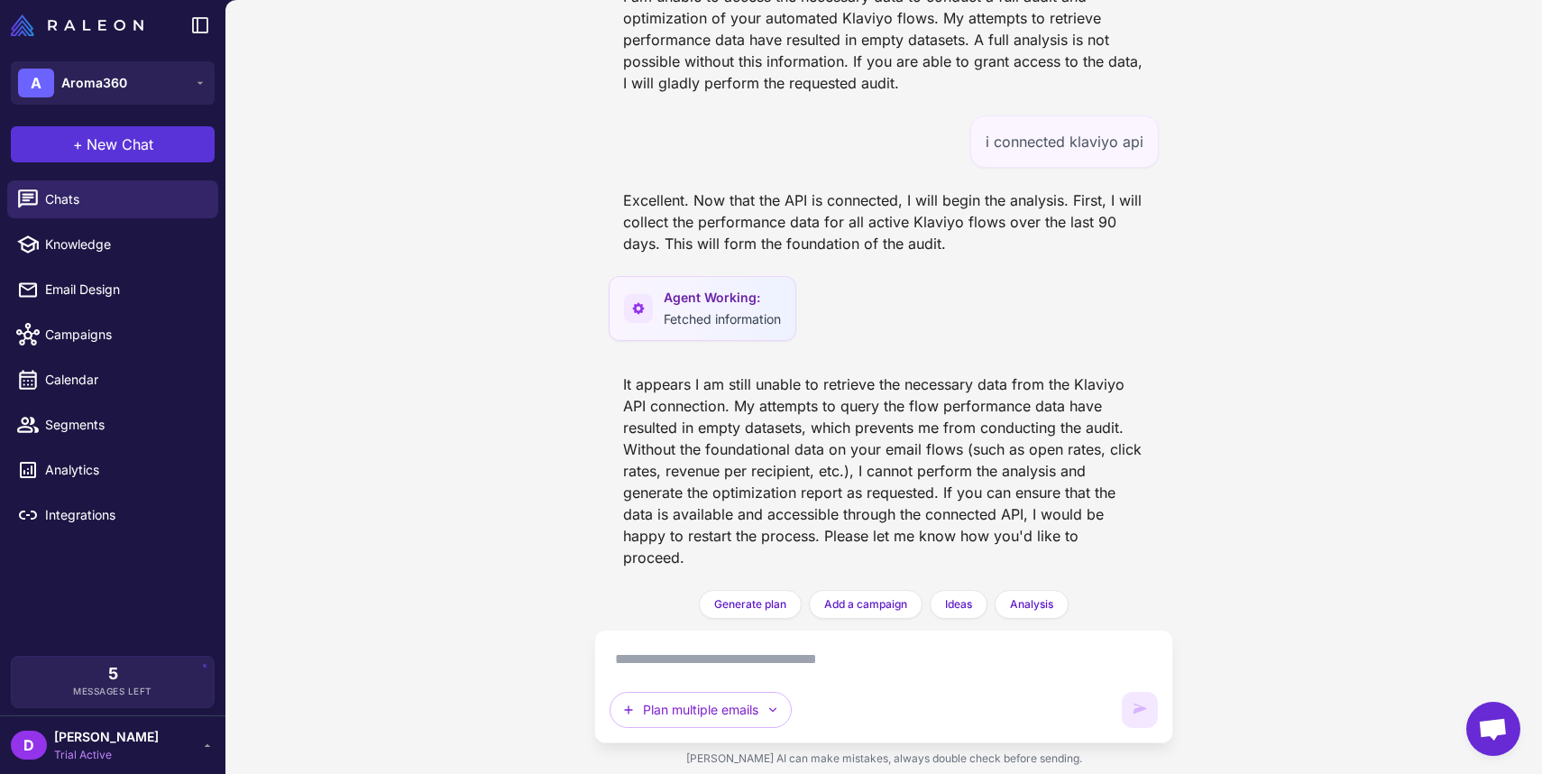
click at [153, 137] on button "+ New Chat" at bounding box center [113, 144] width 204 height 36
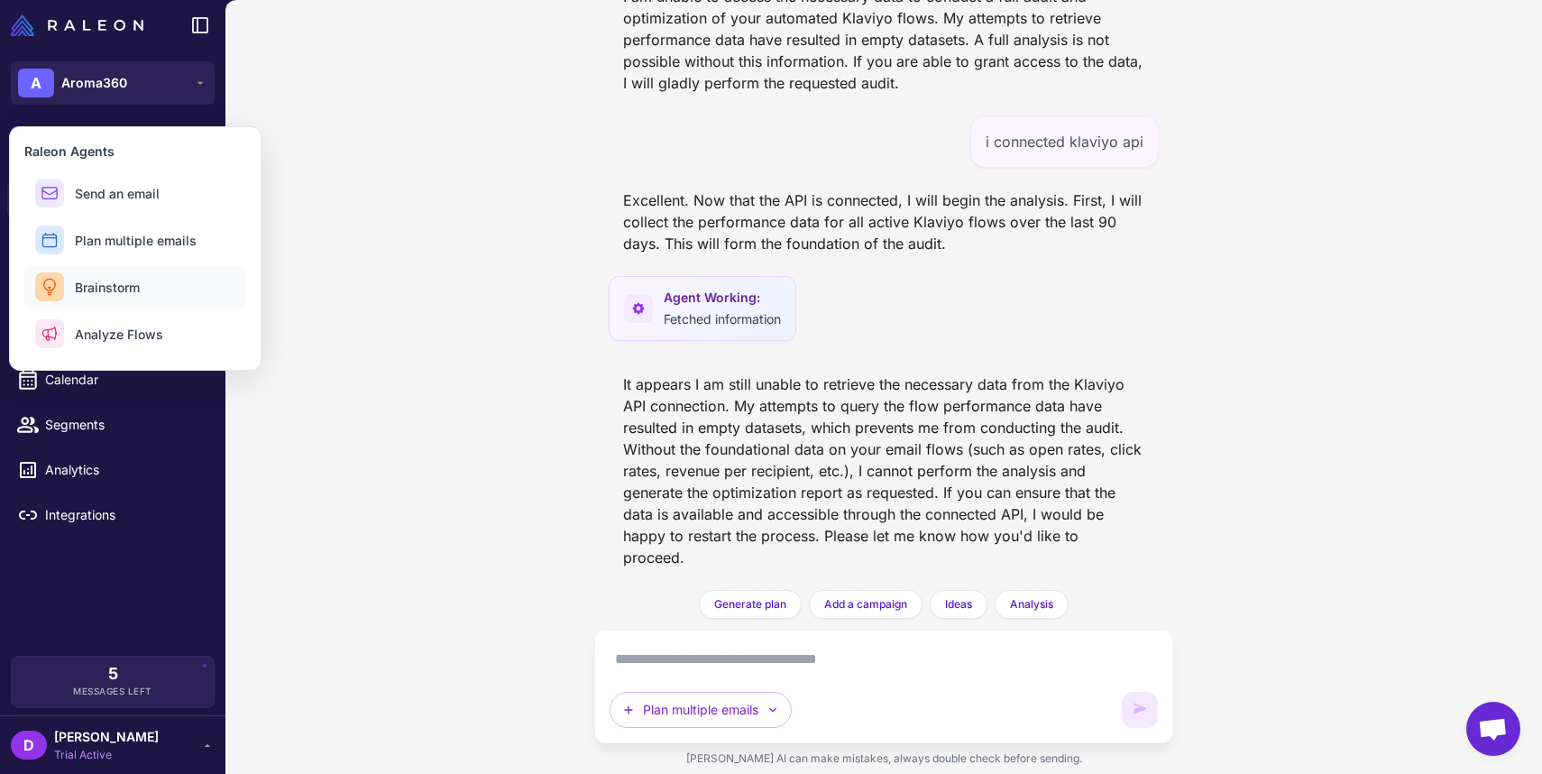
click at [126, 290] on span "Brainstorm" at bounding box center [107, 287] width 65 height 19
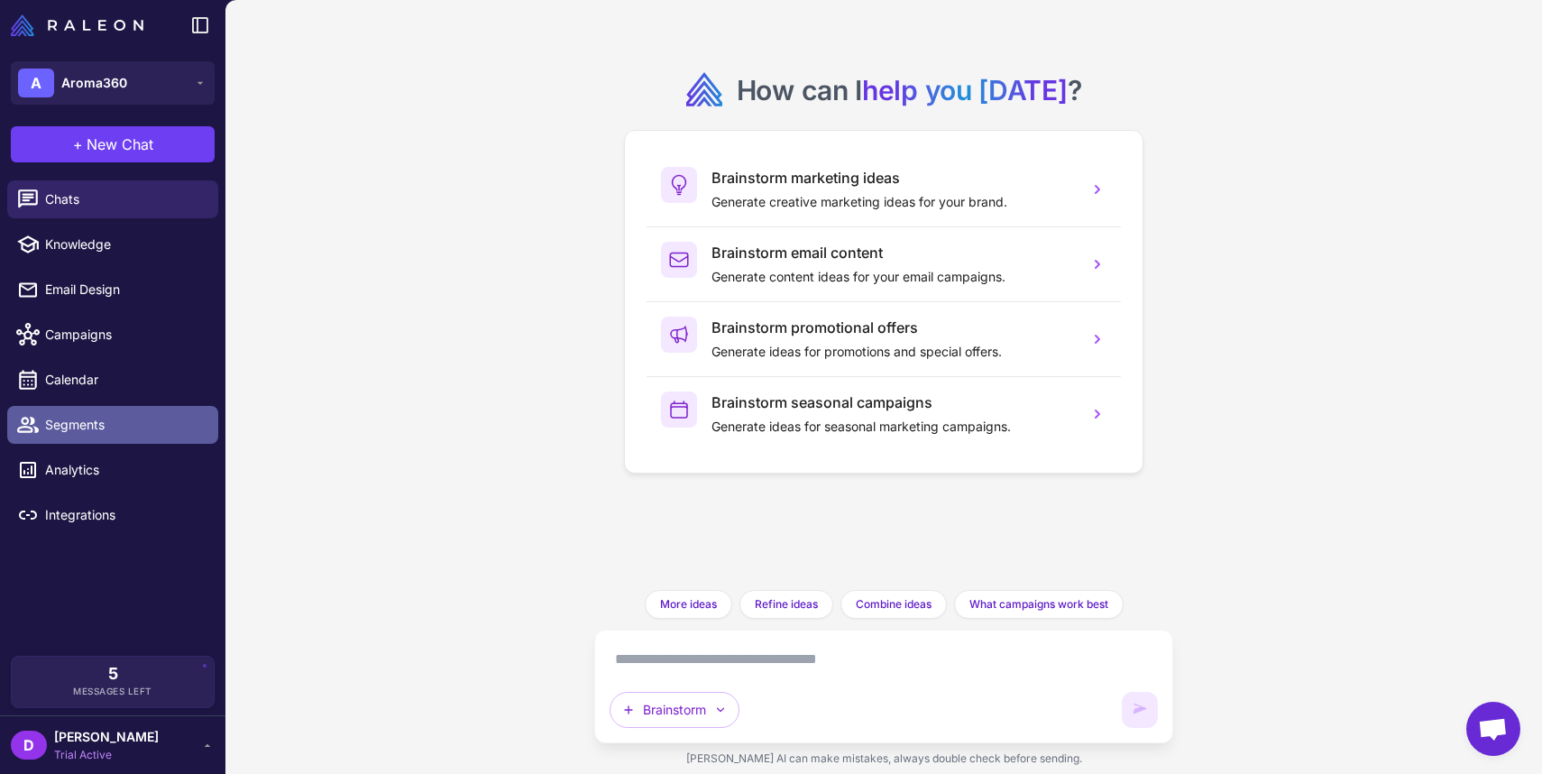
click at [87, 424] on span "Segments" at bounding box center [124, 425] width 159 height 20
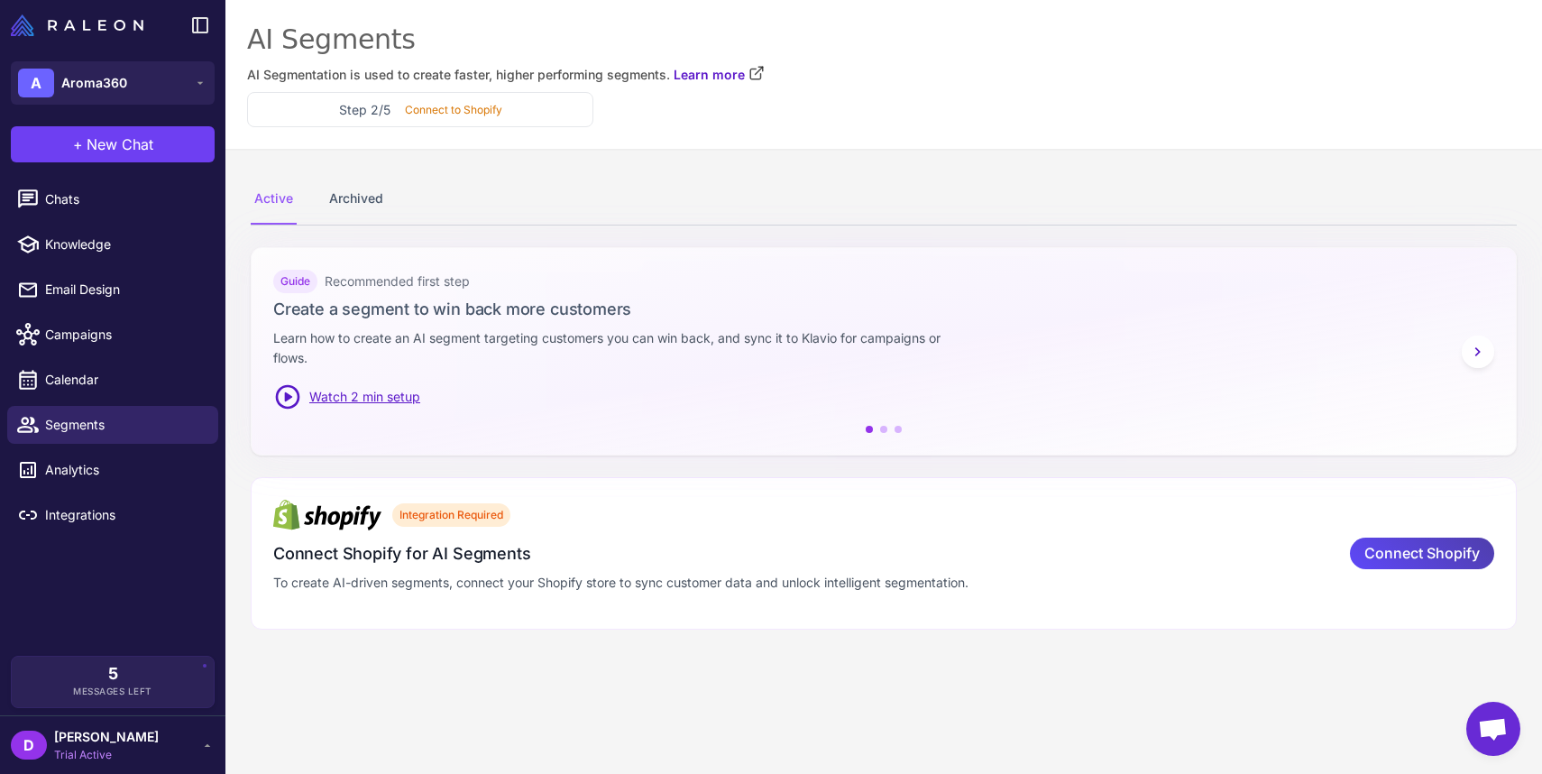
click at [1507, 723] on span "Open chat" at bounding box center [1493, 730] width 30 height 25
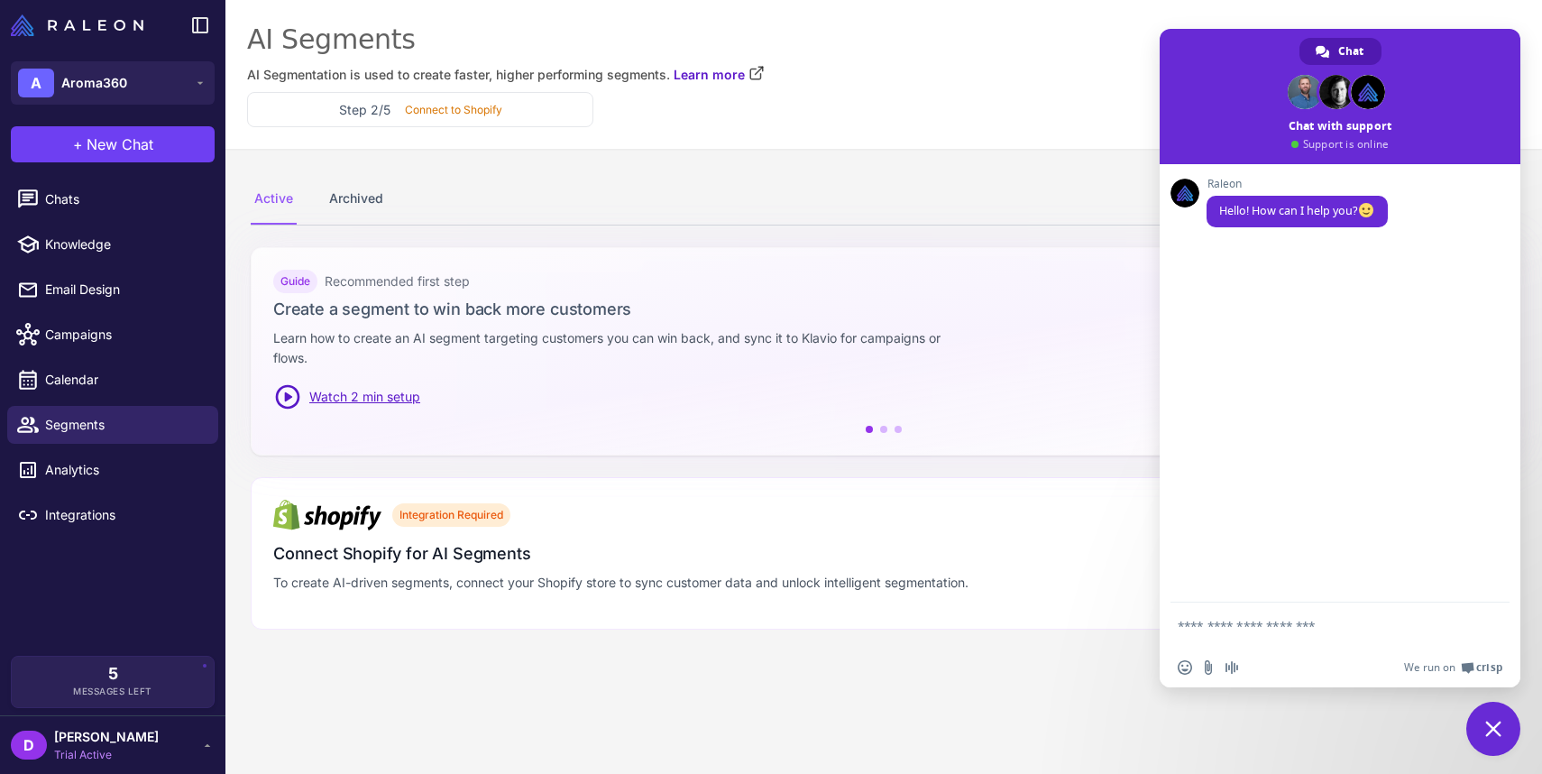
click at [1254, 732] on content "AI Segments AI Segmentation is used to create faster, higher performing segment…" at bounding box center [884, 387] width 1317 height 774
click at [1491, 710] on span "Close chat" at bounding box center [1494, 729] width 54 height 54
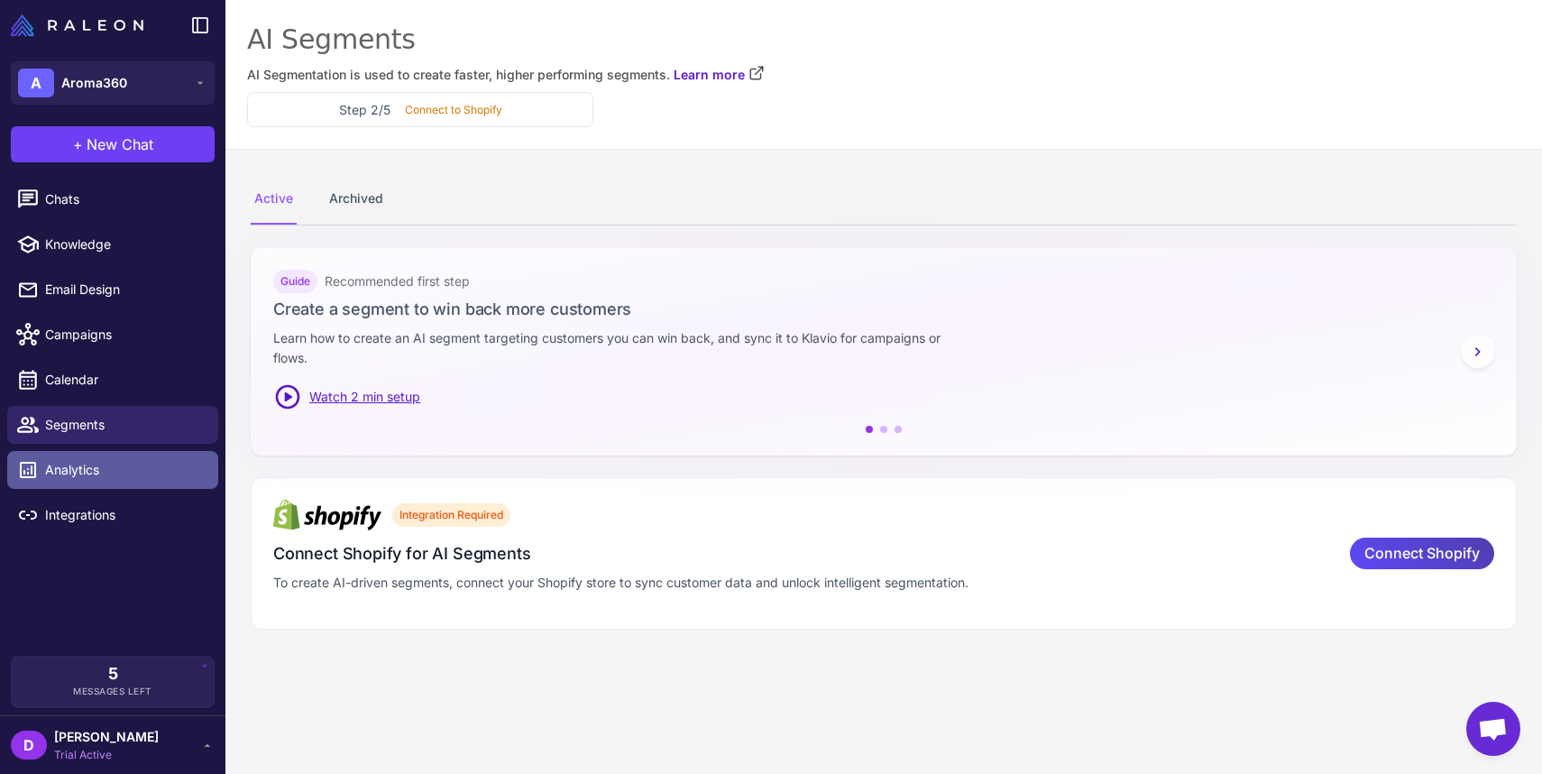
click at [61, 474] on span "Analytics" at bounding box center [124, 470] width 159 height 20
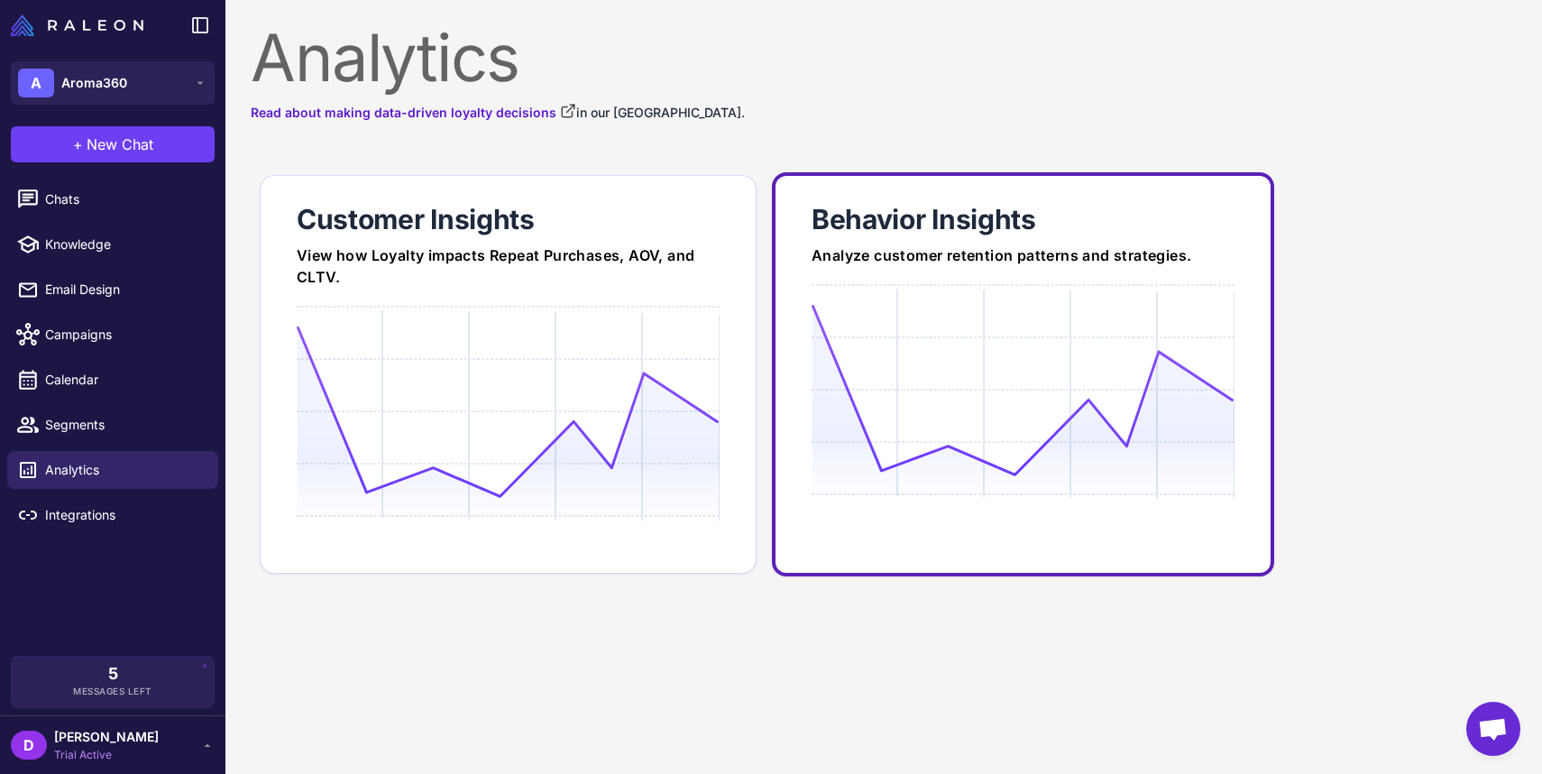
click at [836, 280] on link "Behavior Insights Analyze customer retention patterns and strategies." at bounding box center [1023, 374] width 502 height 404
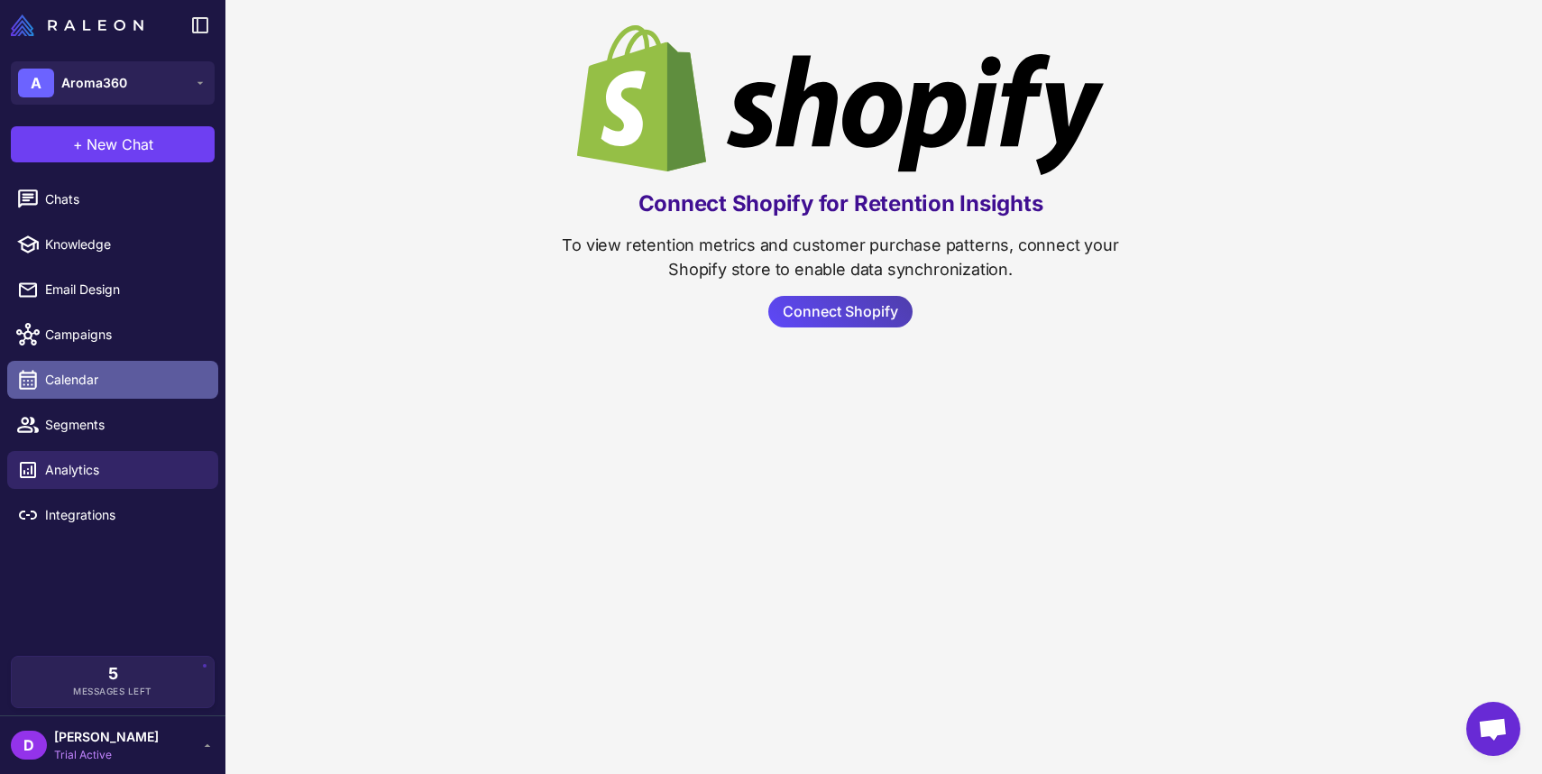
click at [64, 384] on span "Calendar" at bounding box center [124, 380] width 159 height 20
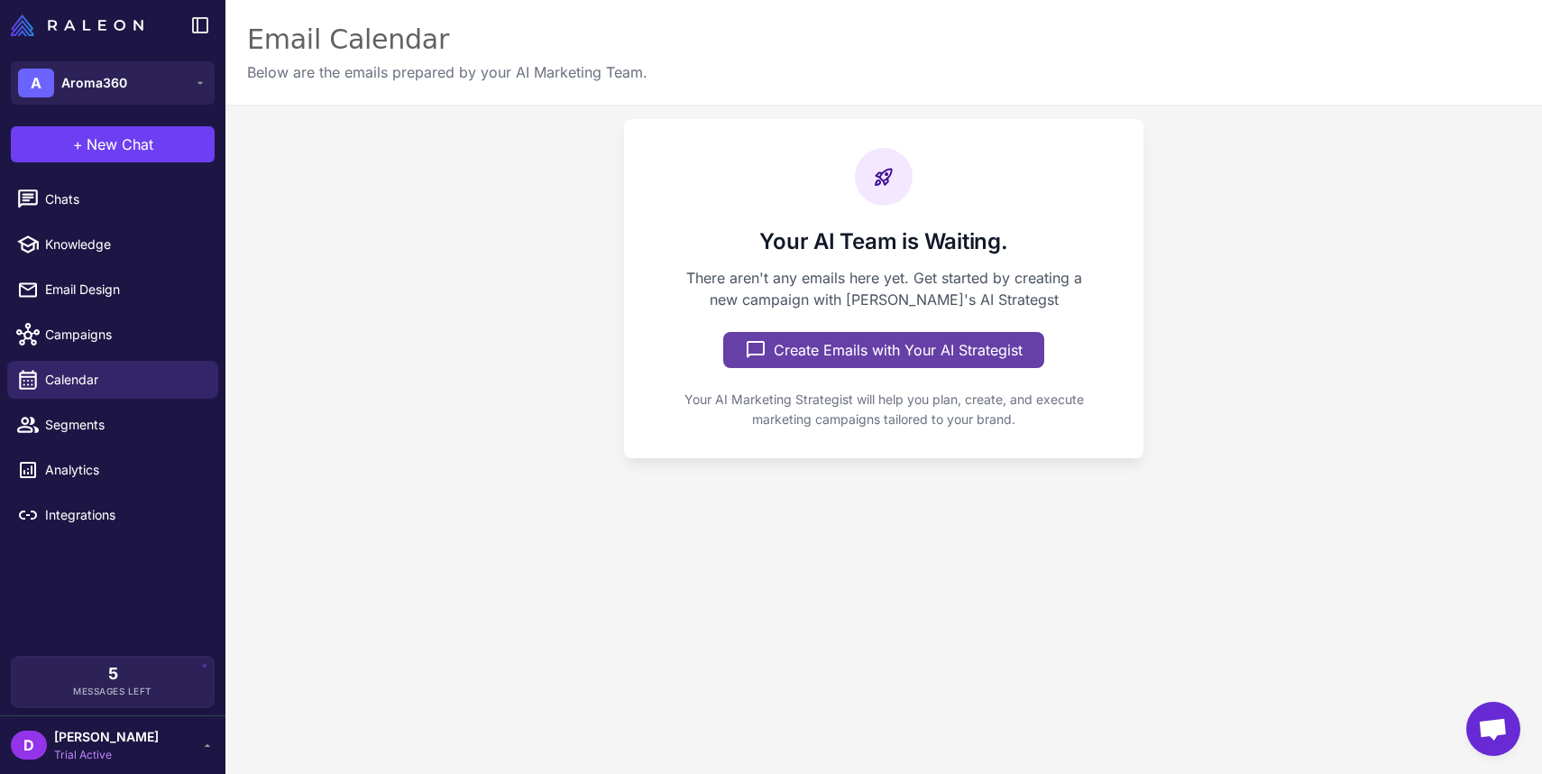
click at [889, 355] on button "Create Emails with Your AI Strategist" at bounding box center [883, 350] width 321 height 36
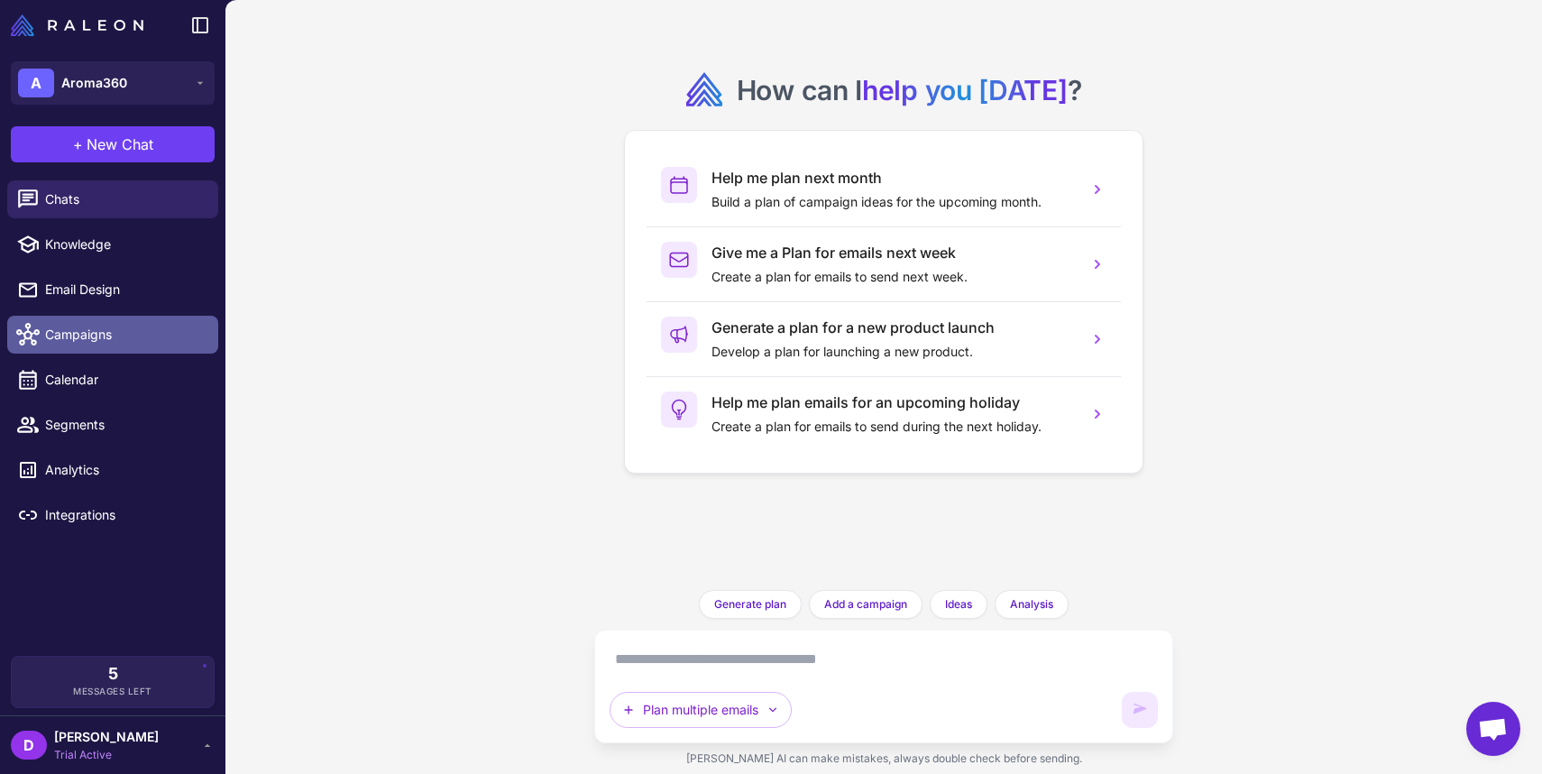
click at [68, 347] on link "Campaigns" at bounding box center [112, 335] width 211 height 38
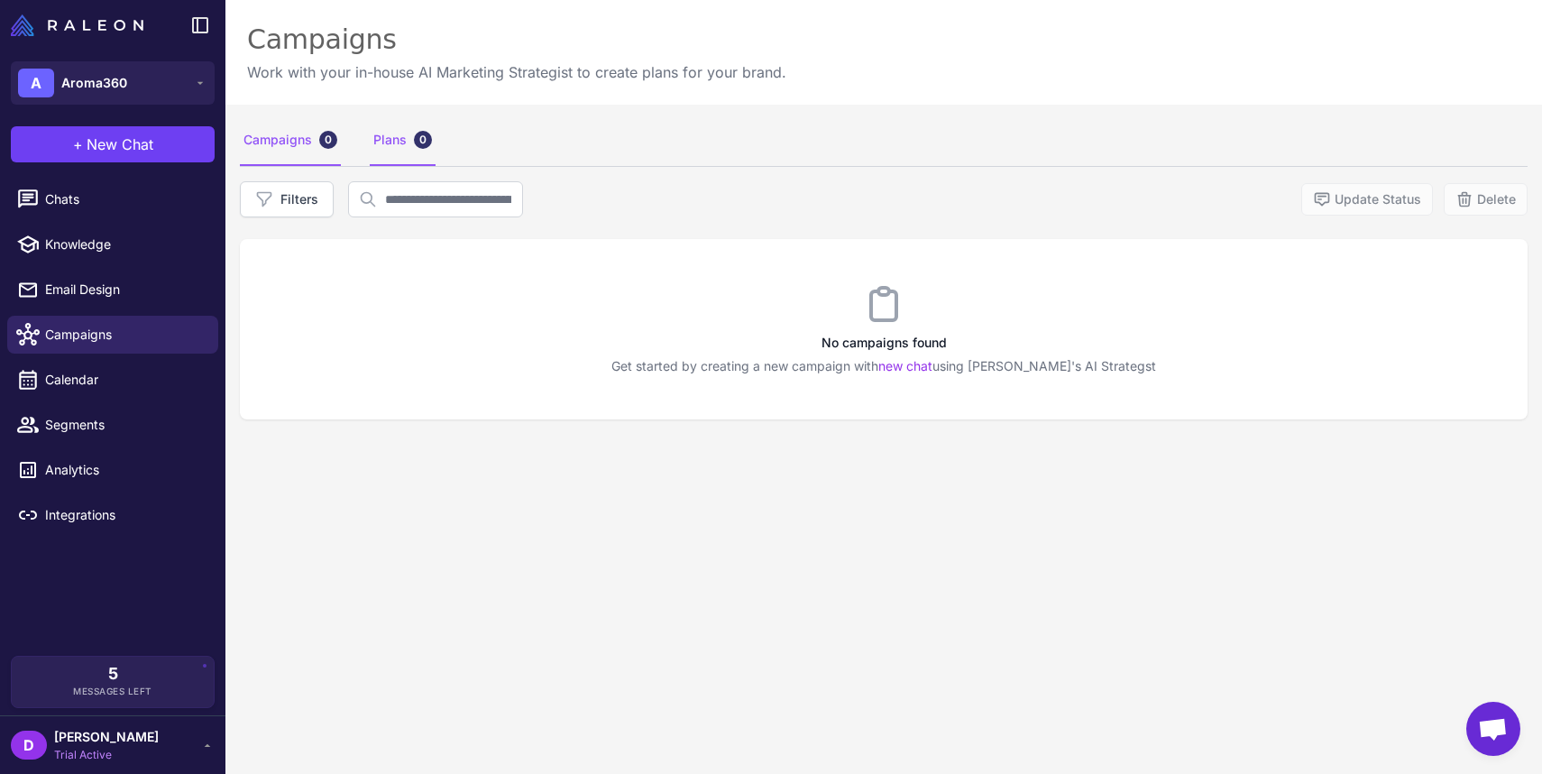
click at [406, 133] on div "Plans 0" at bounding box center [403, 140] width 66 height 51
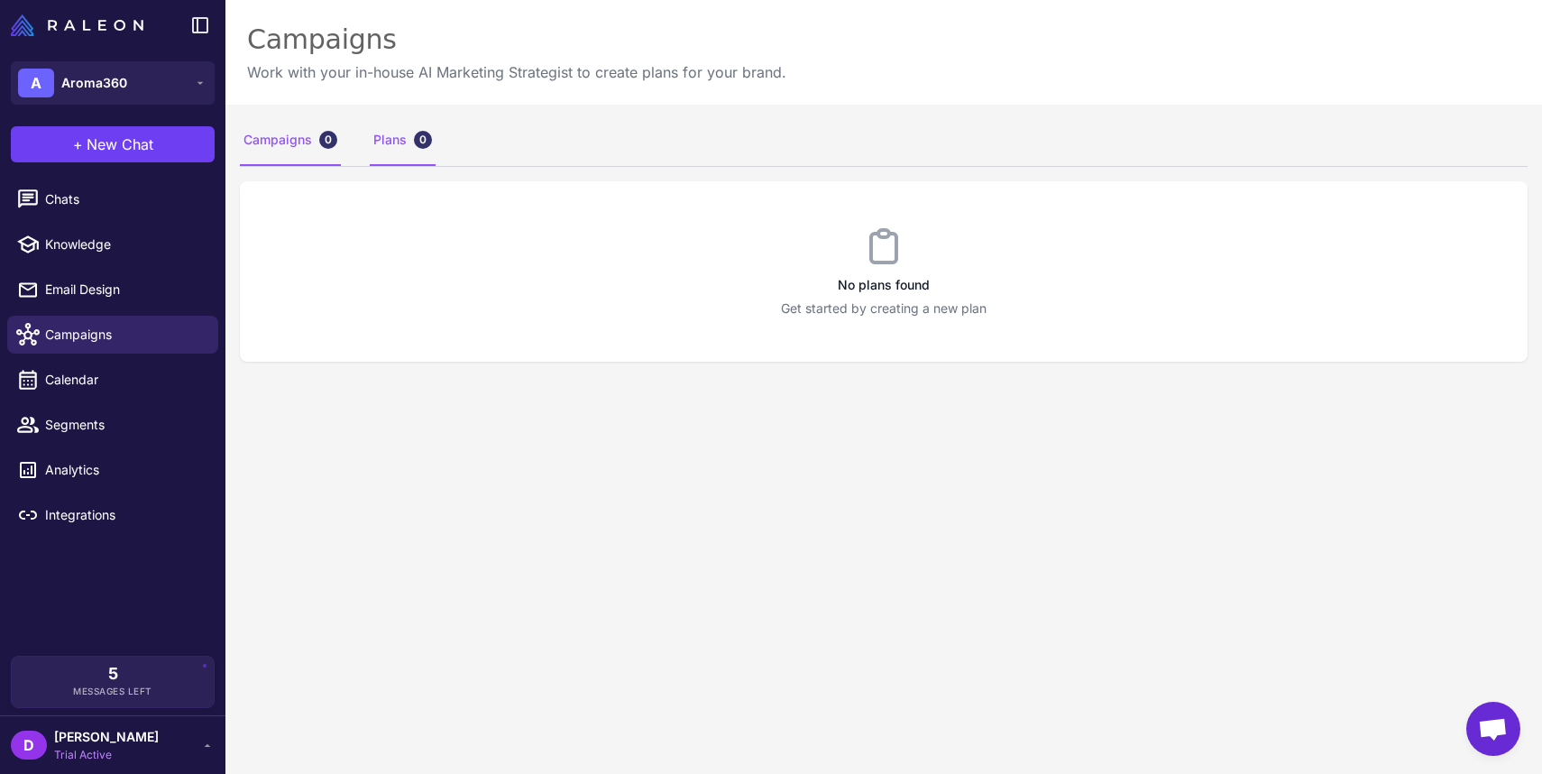
click at [297, 147] on div "Campaigns 0" at bounding box center [290, 140] width 101 height 51
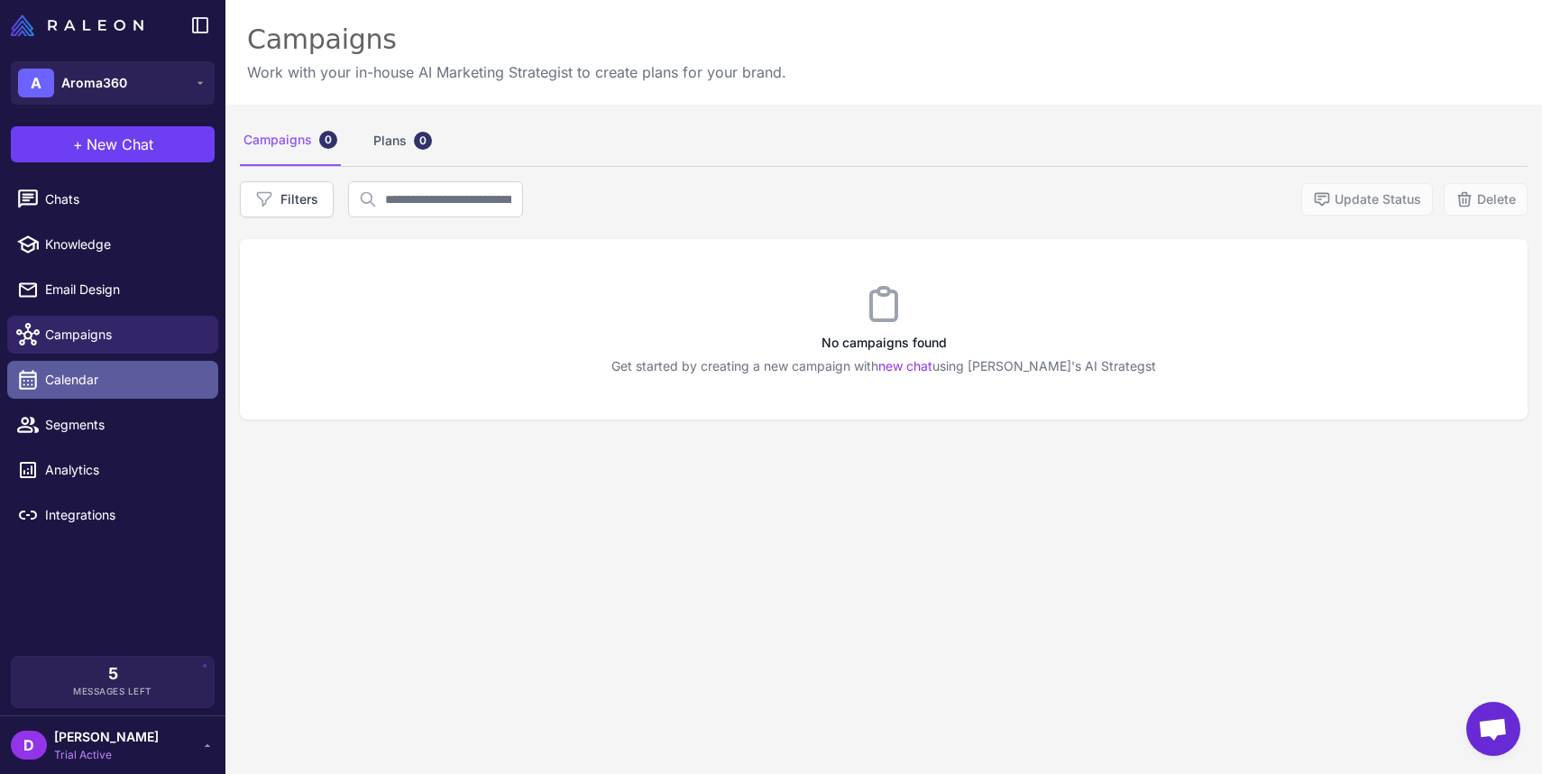
click at [39, 387] on icon at bounding box center [27, 379] width 23 height 23
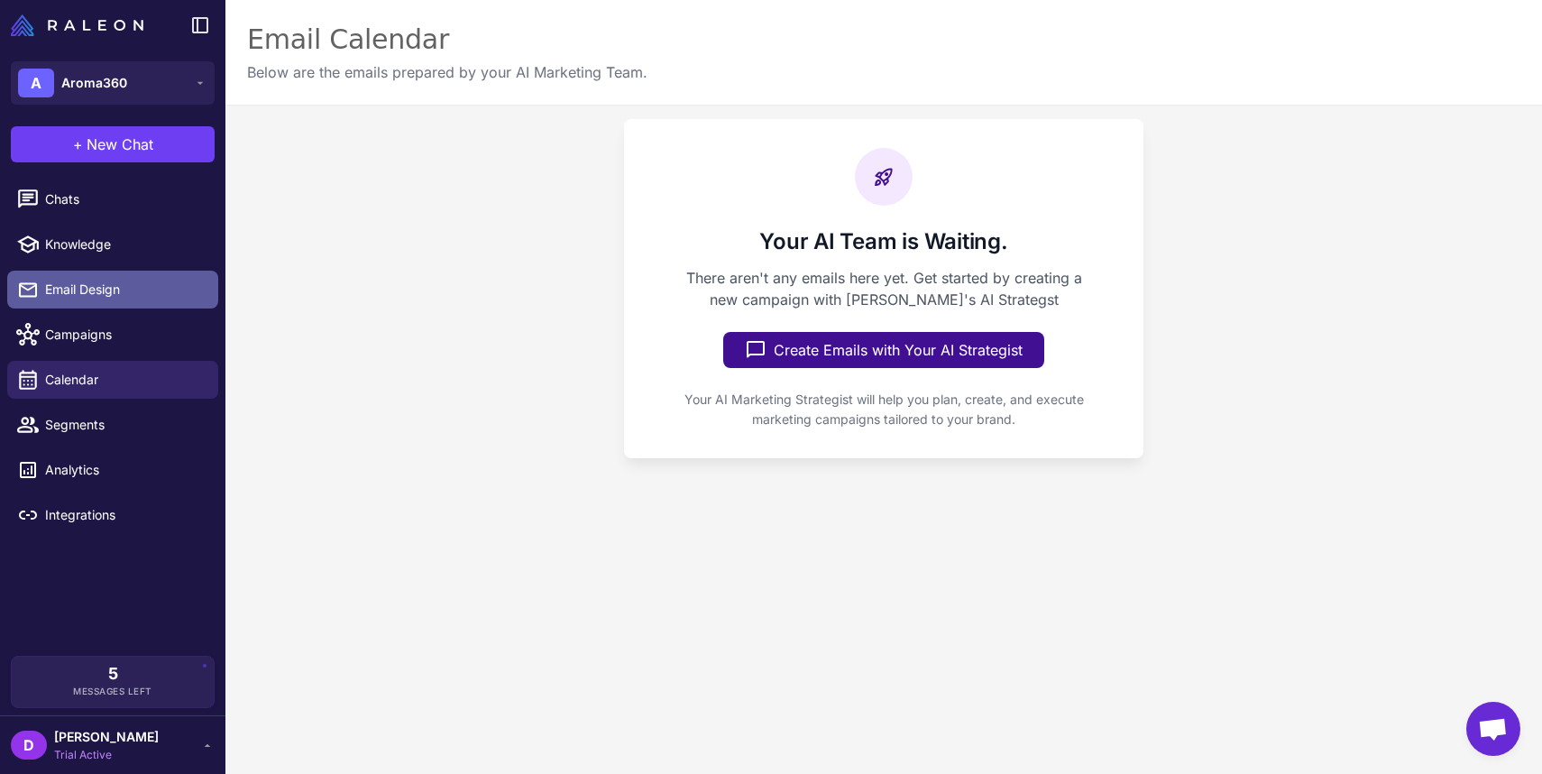
click at [79, 306] on link "Email Design" at bounding box center [112, 290] width 211 height 38
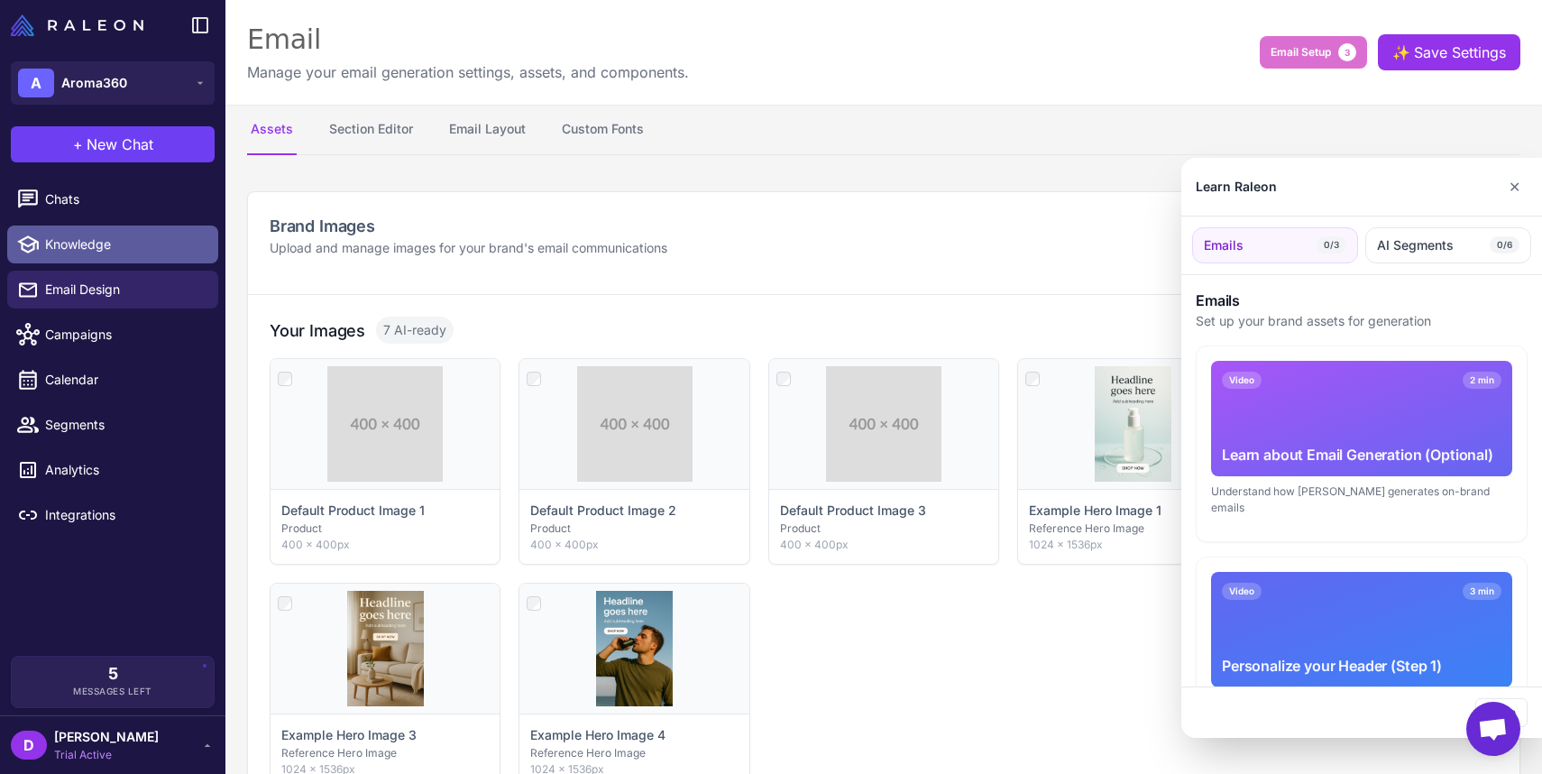
click at [85, 250] on div at bounding box center [771, 387] width 1542 height 774
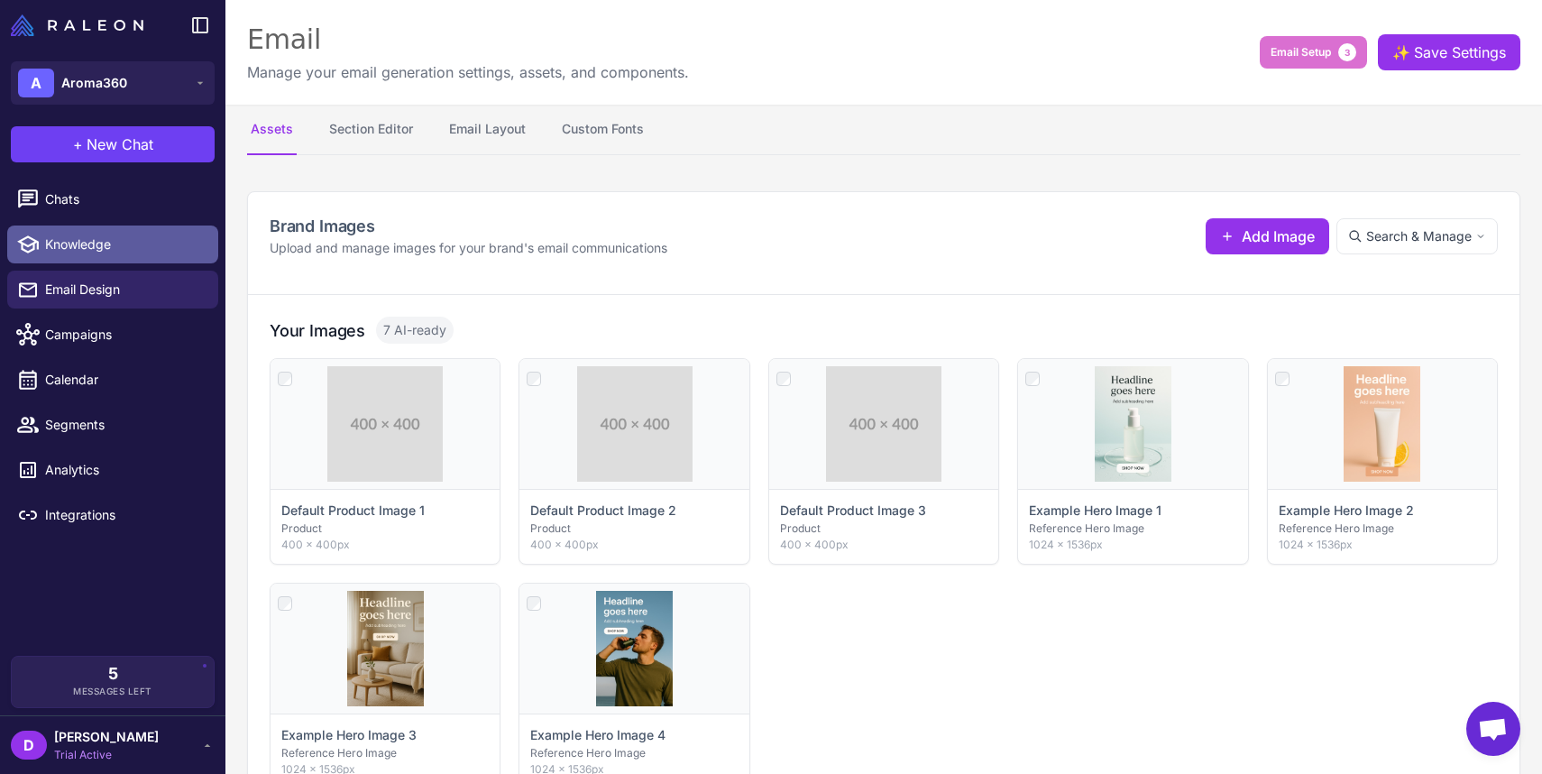
click at [85, 250] on span "Knowledge" at bounding box center [124, 245] width 159 height 20
select select
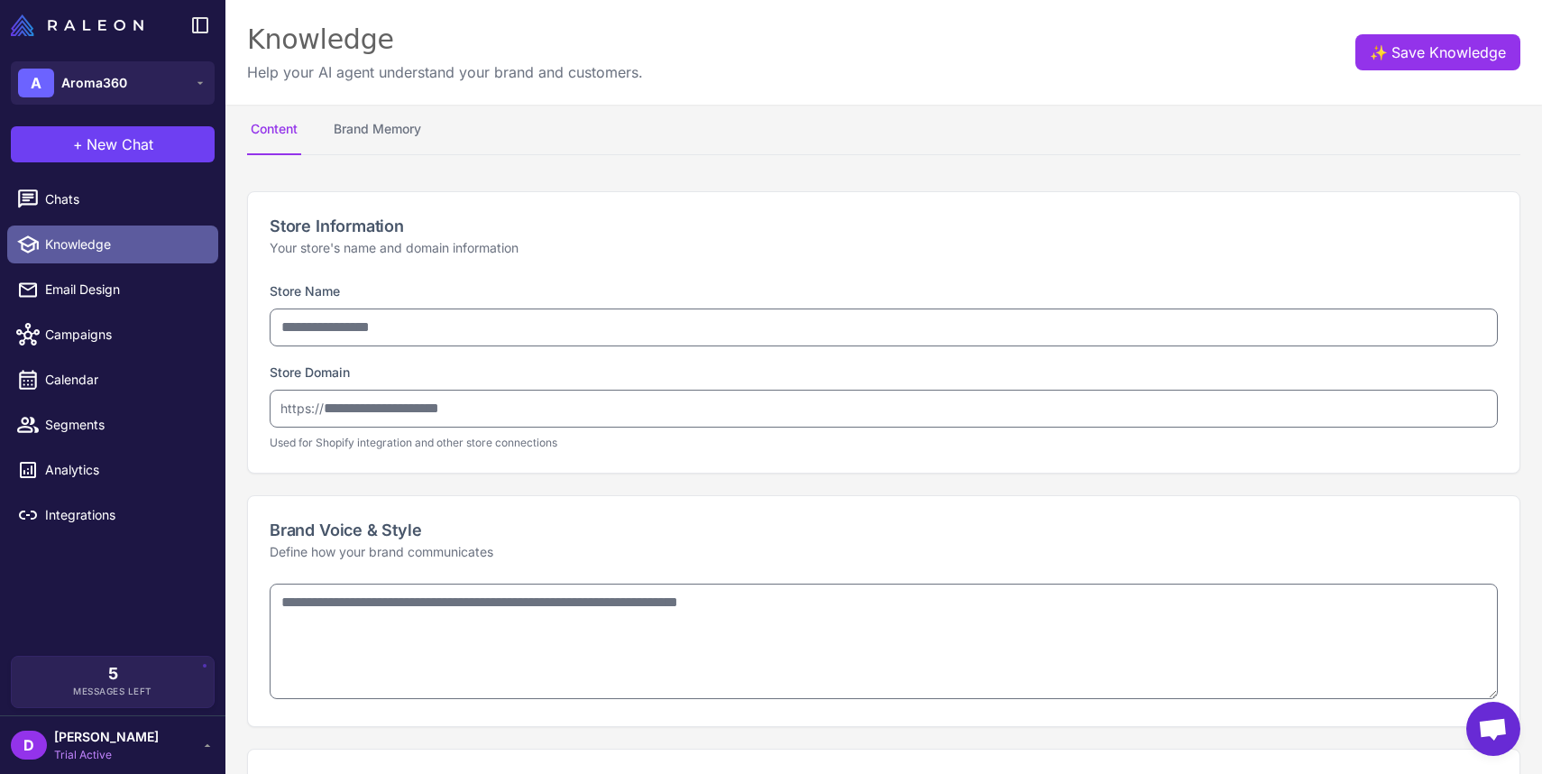
type input "********"
type input "**********"
type textarea "**********"
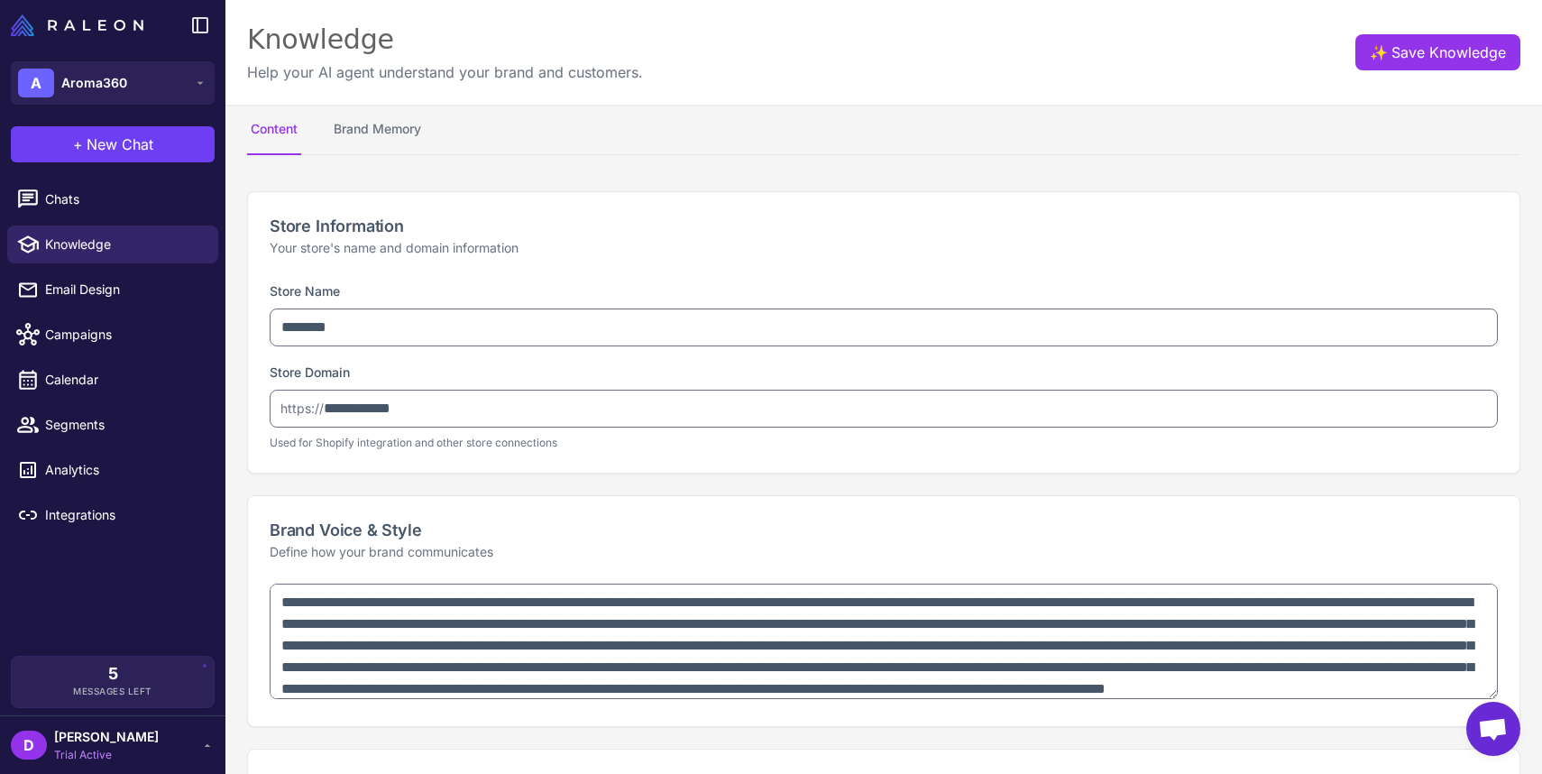
type textarea "**********"
click at [81, 198] on span "Chats" at bounding box center [124, 199] width 159 height 20
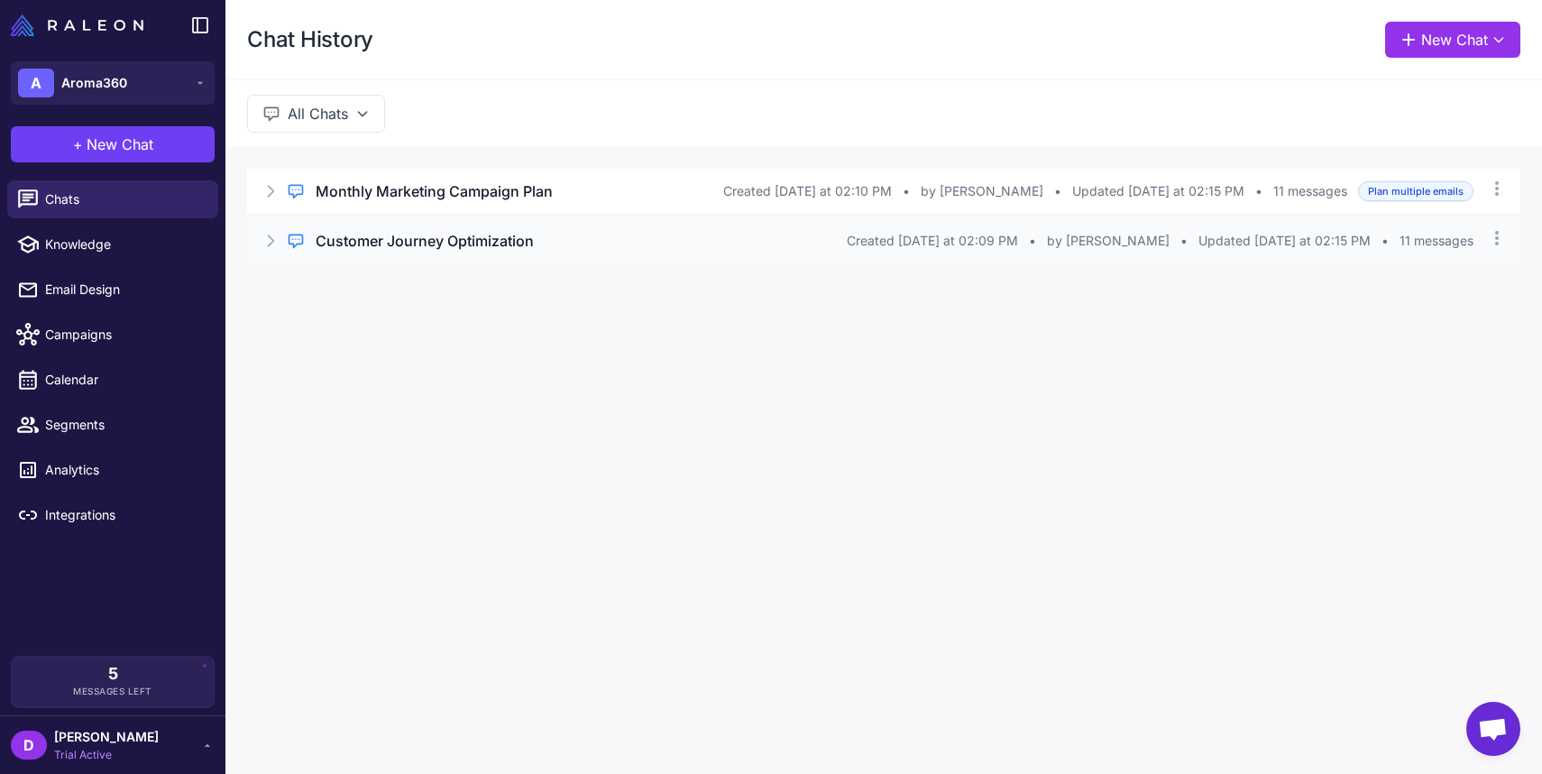
click at [274, 245] on icon at bounding box center [271, 241] width 18 height 18
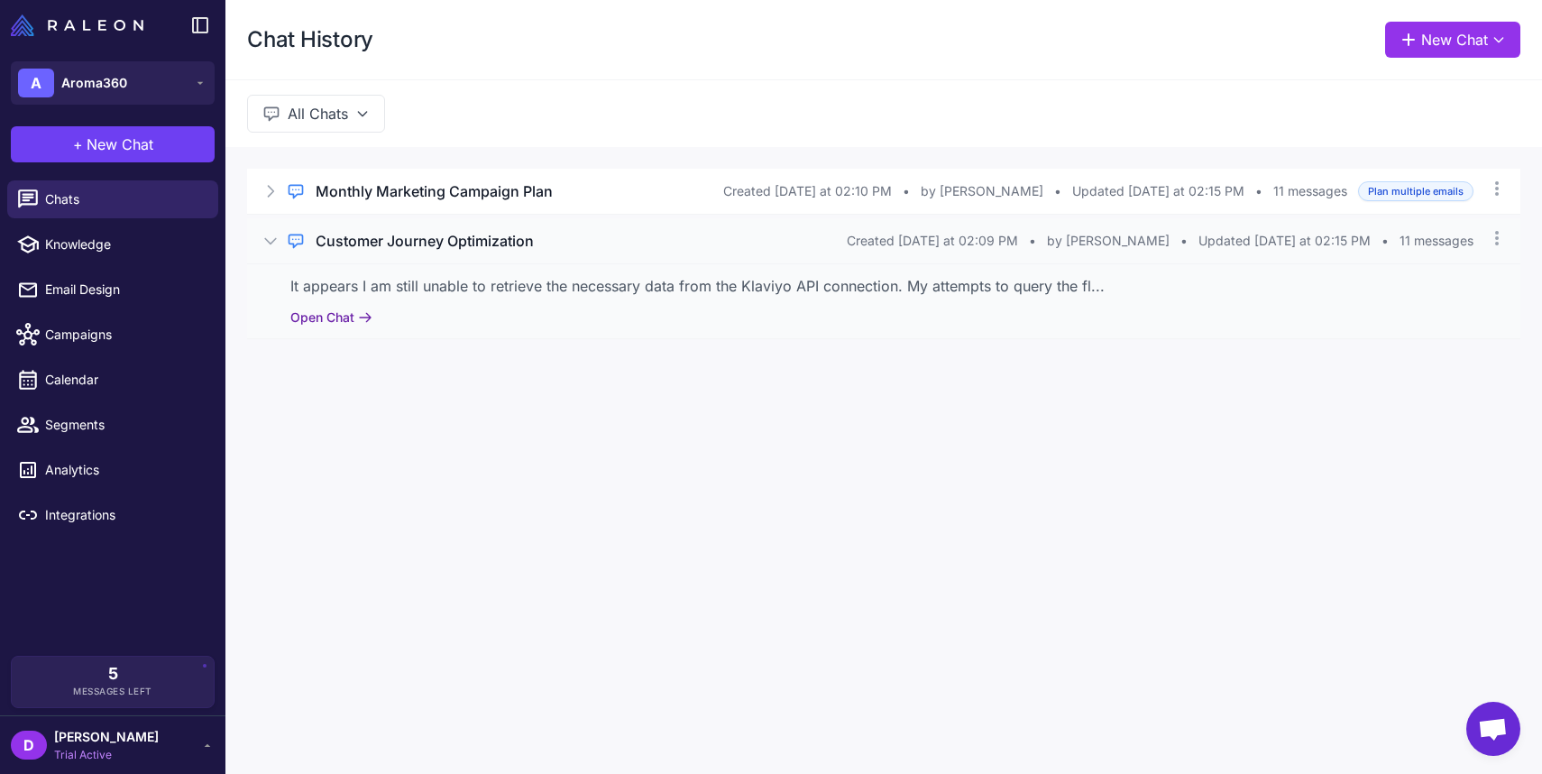
click at [343, 327] on button "Open Chat" at bounding box center [331, 318] width 82 height 20
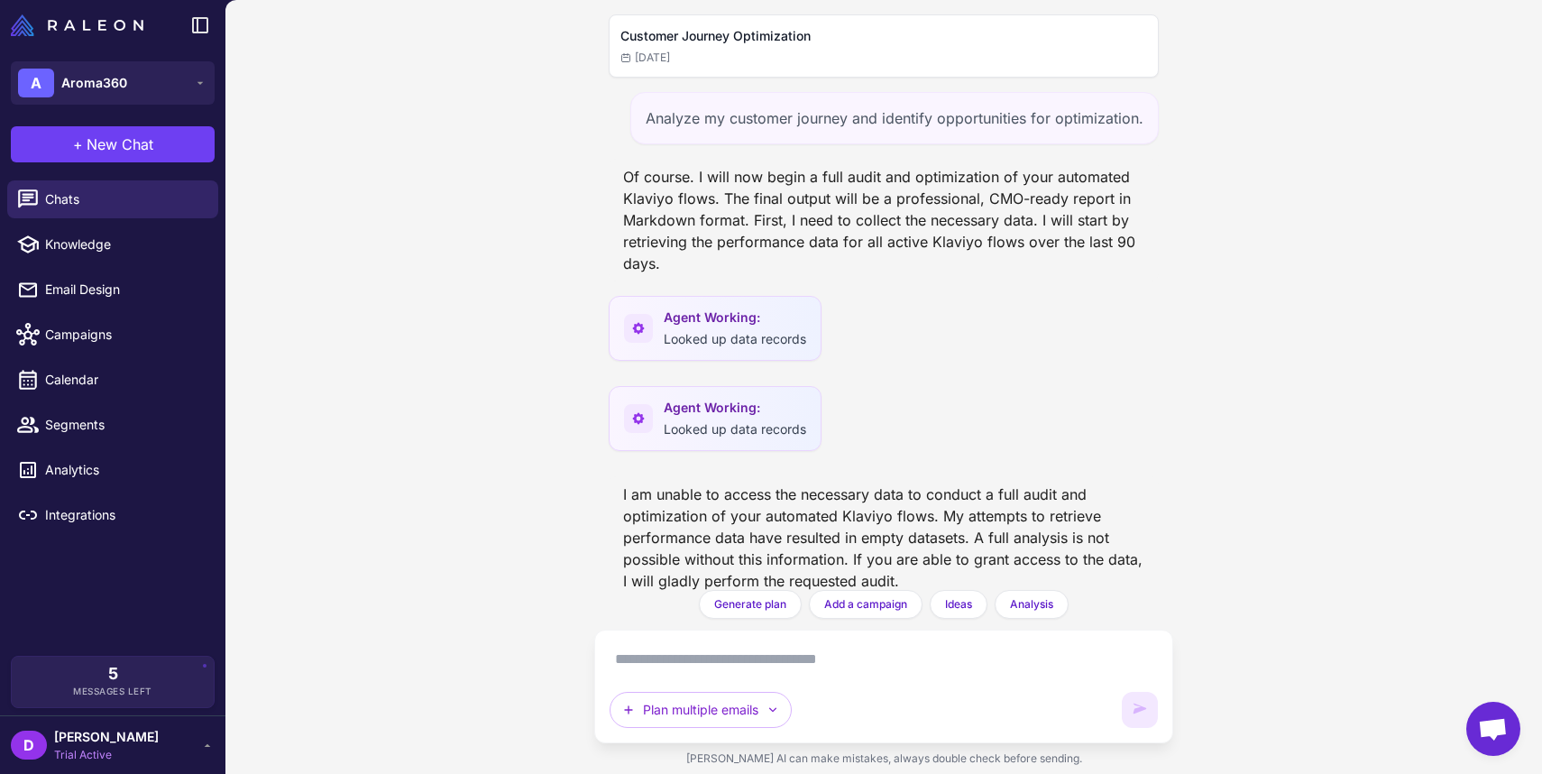
scroll to position [557, 0]
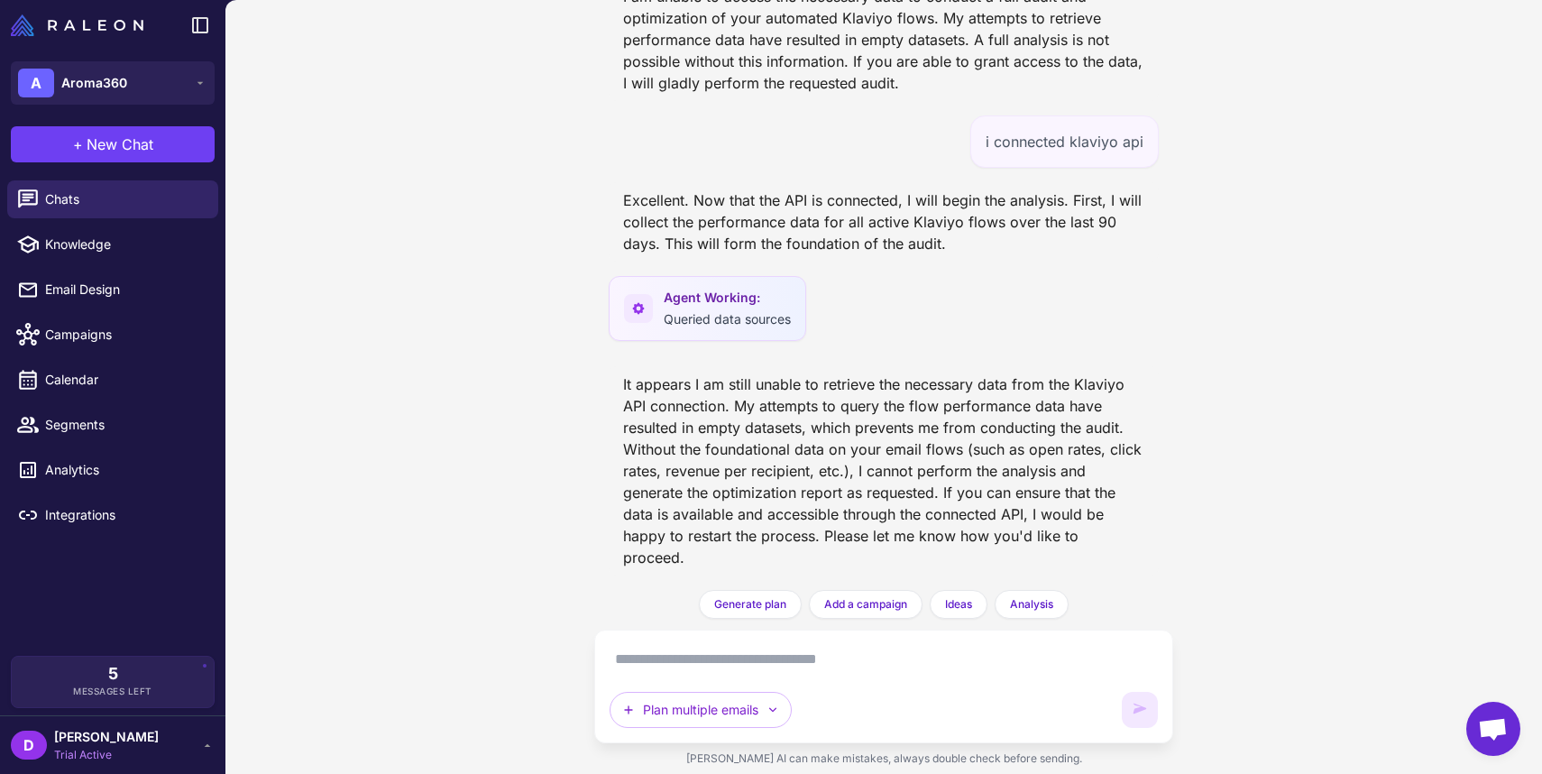
click at [154, 748] on div "D David Trial Active" at bounding box center [113, 745] width 204 height 36
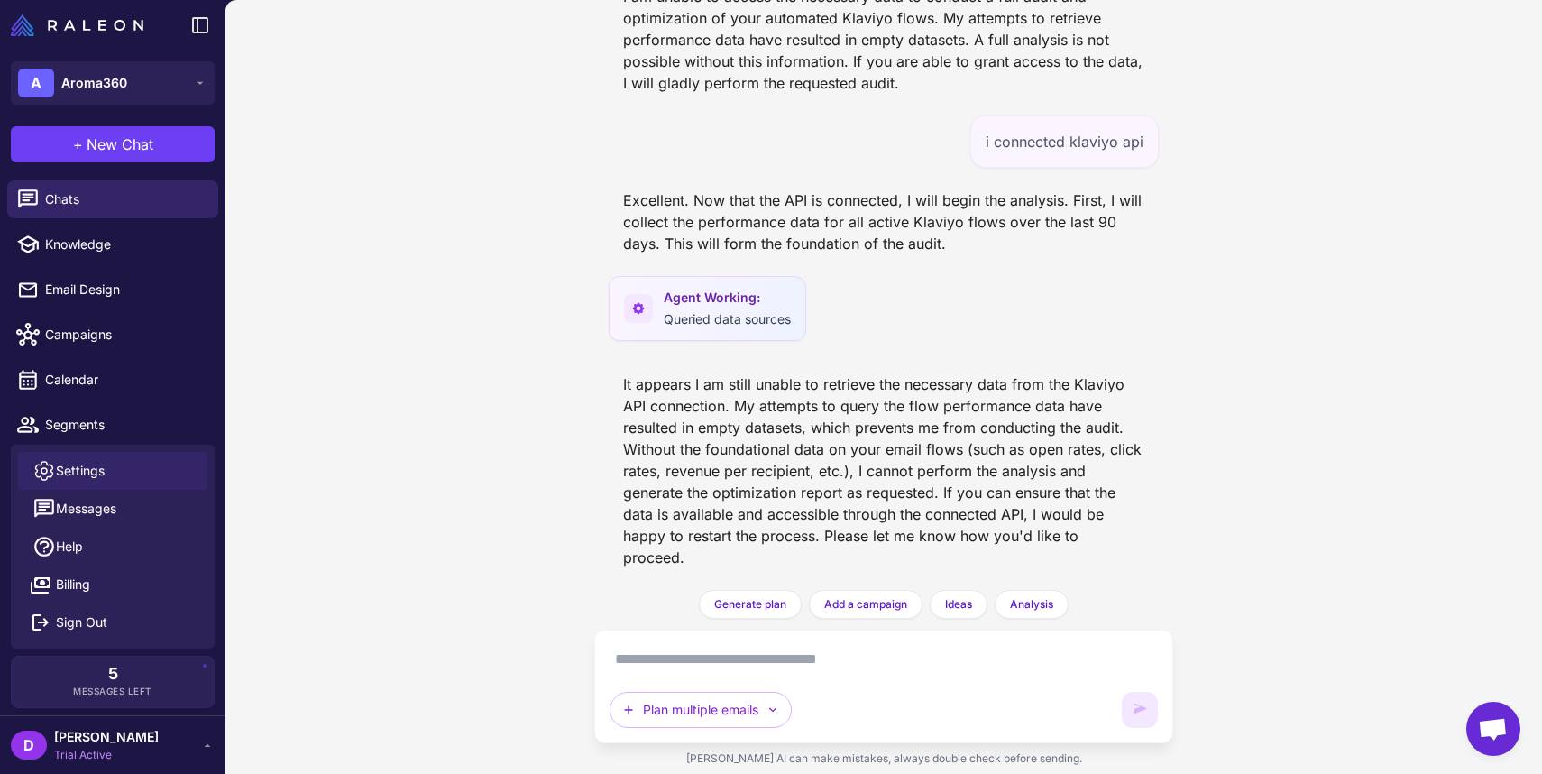
click at [116, 478] on link "Settings" at bounding box center [112, 471] width 189 height 38
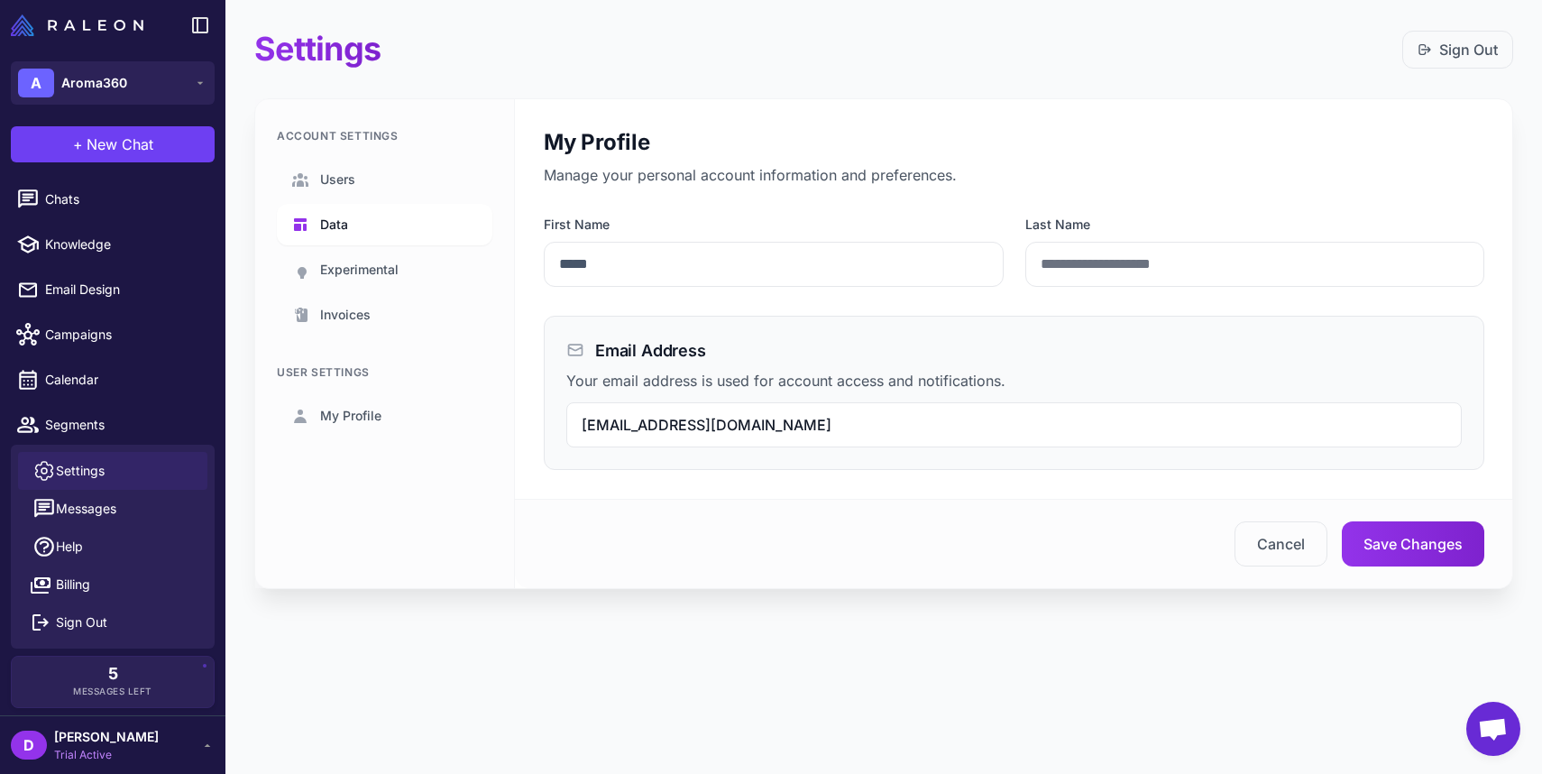
click at [345, 217] on span "Data" at bounding box center [334, 225] width 28 height 20
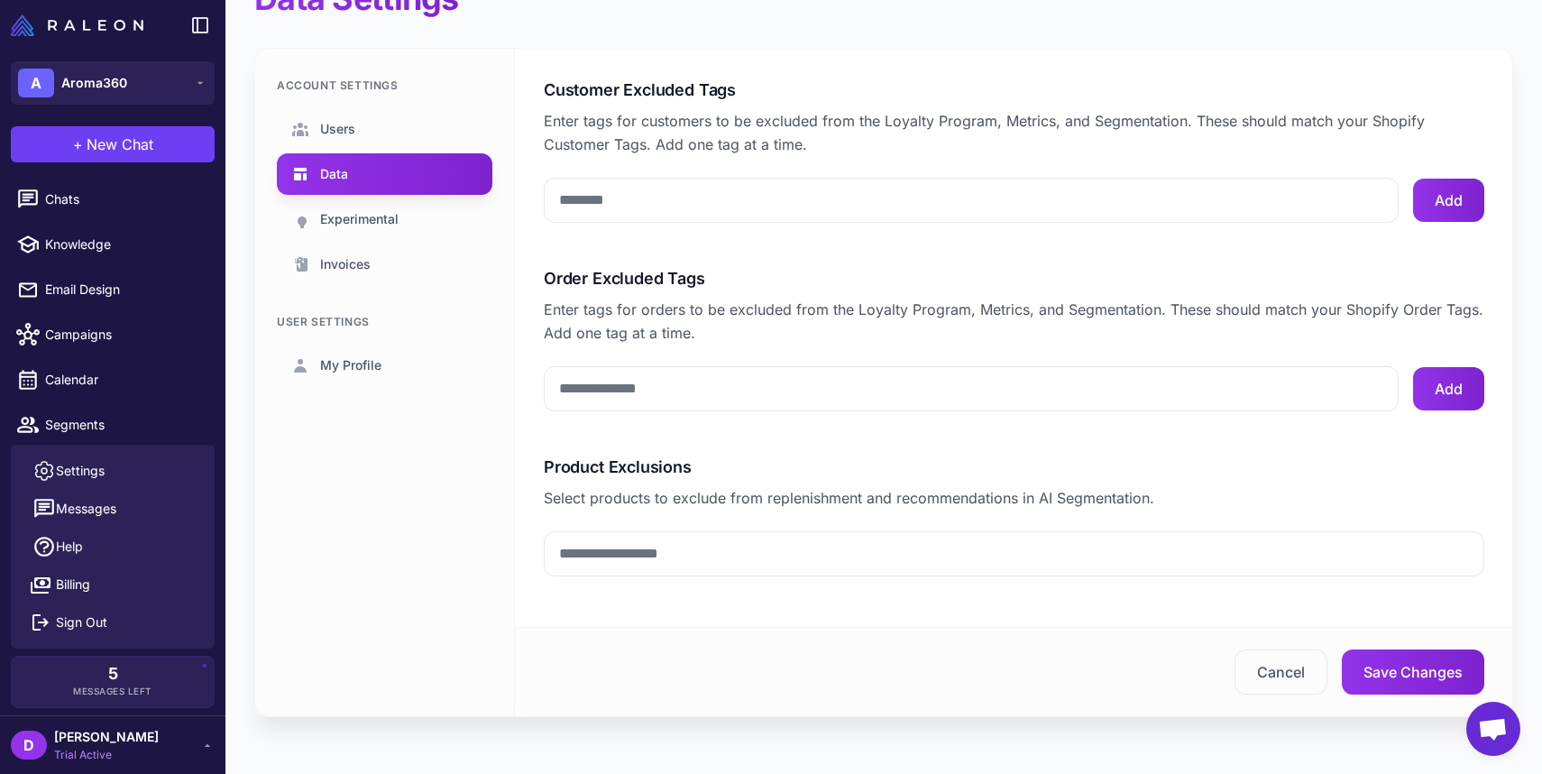
scroll to position [51, 0]
click at [387, 216] on span "Experimental" at bounding box center [359, 218] width 78 height 20
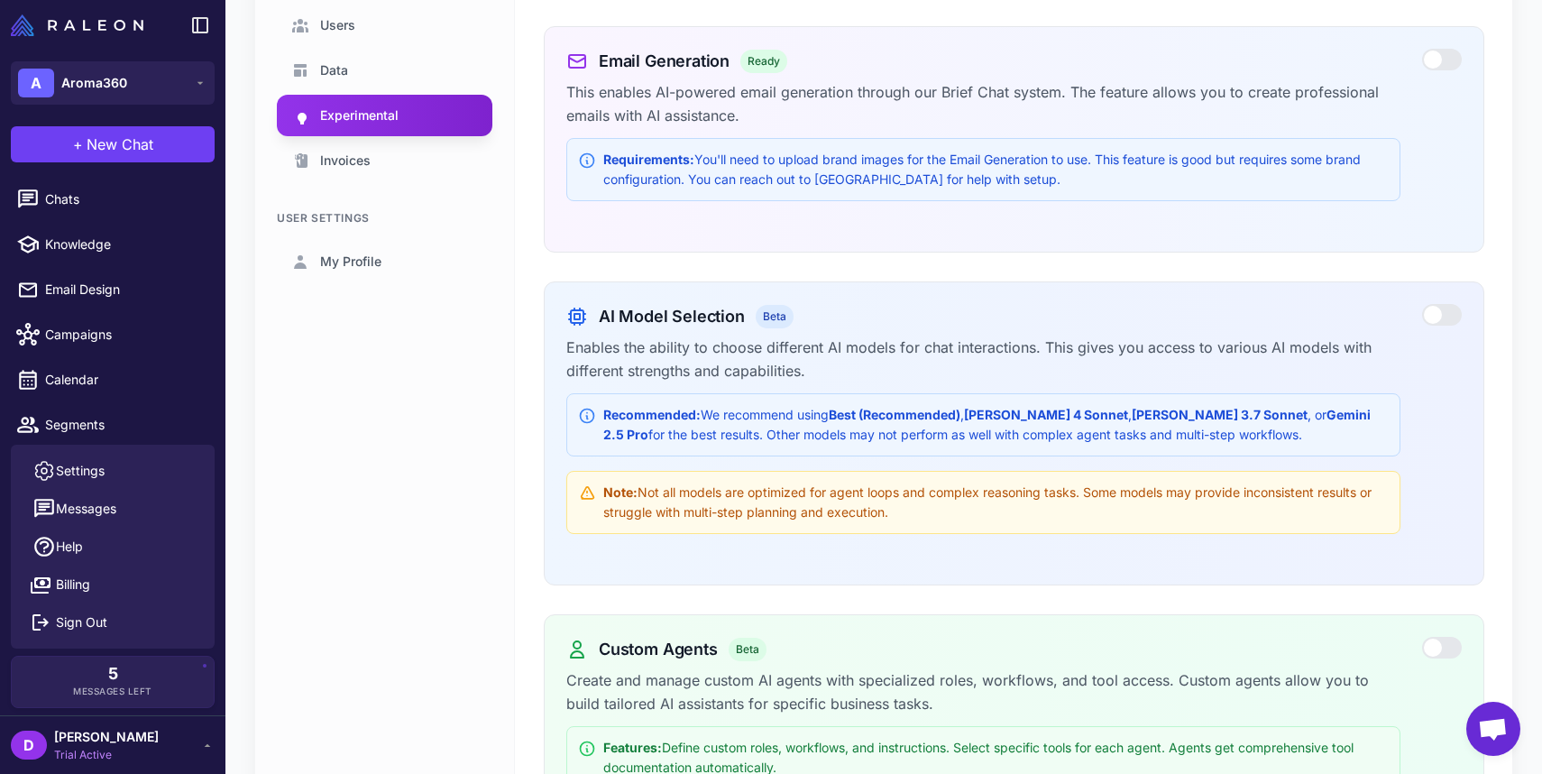
scroll to position [158, 0]
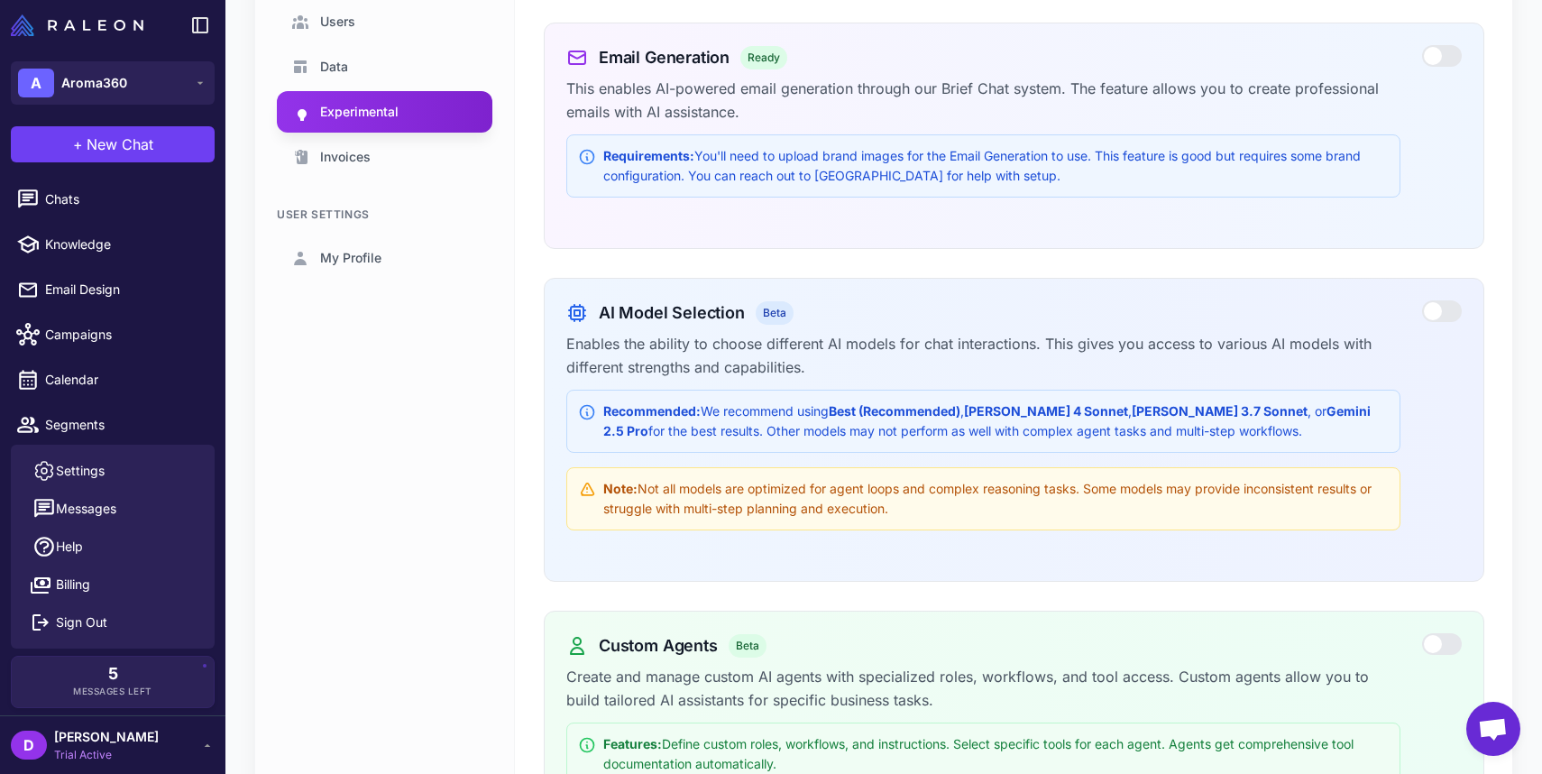
click at [1446, 303] on label at bounding box center [1443, 311] width 40 height 22
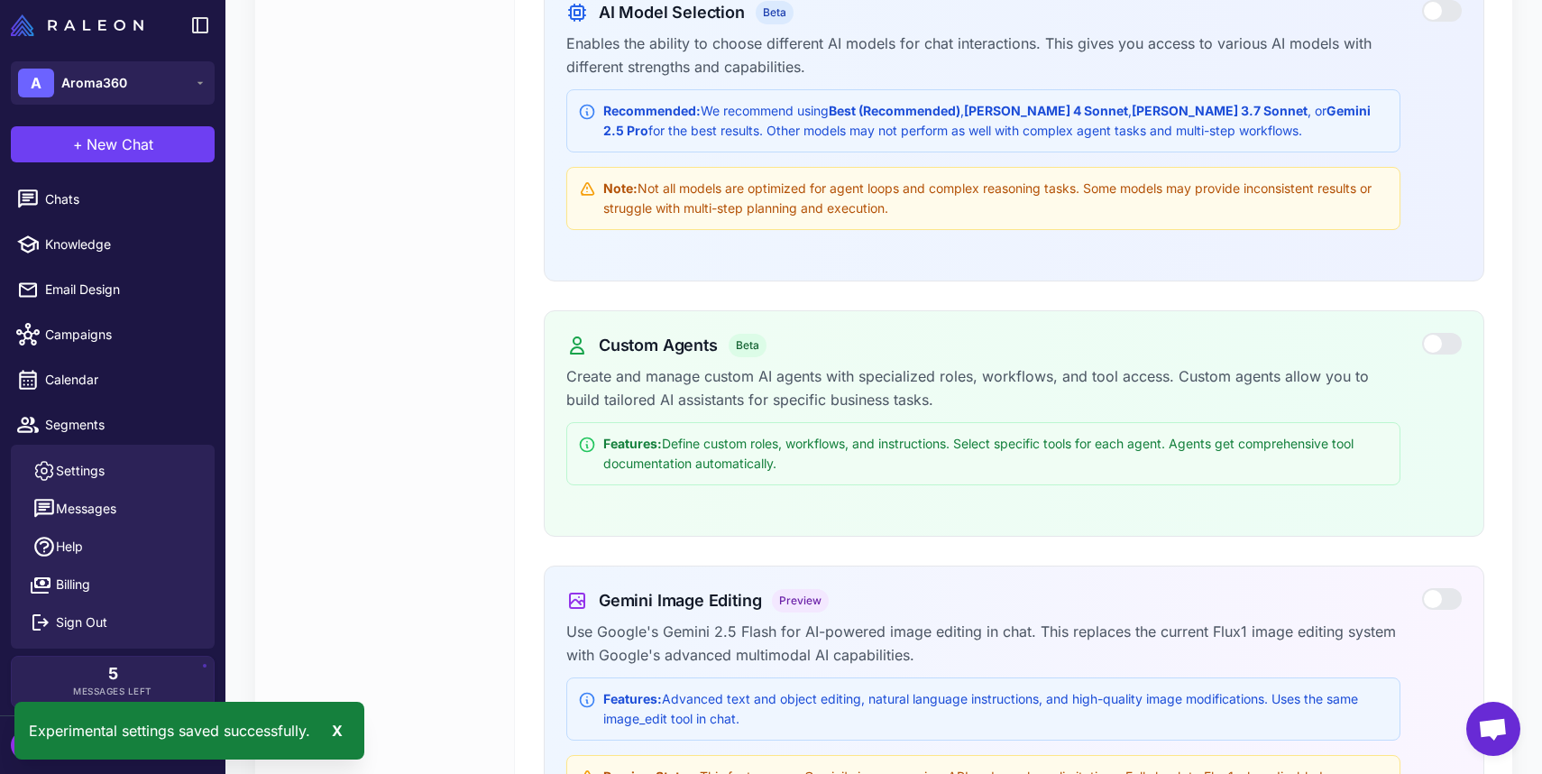
scroll to position [472, 0]
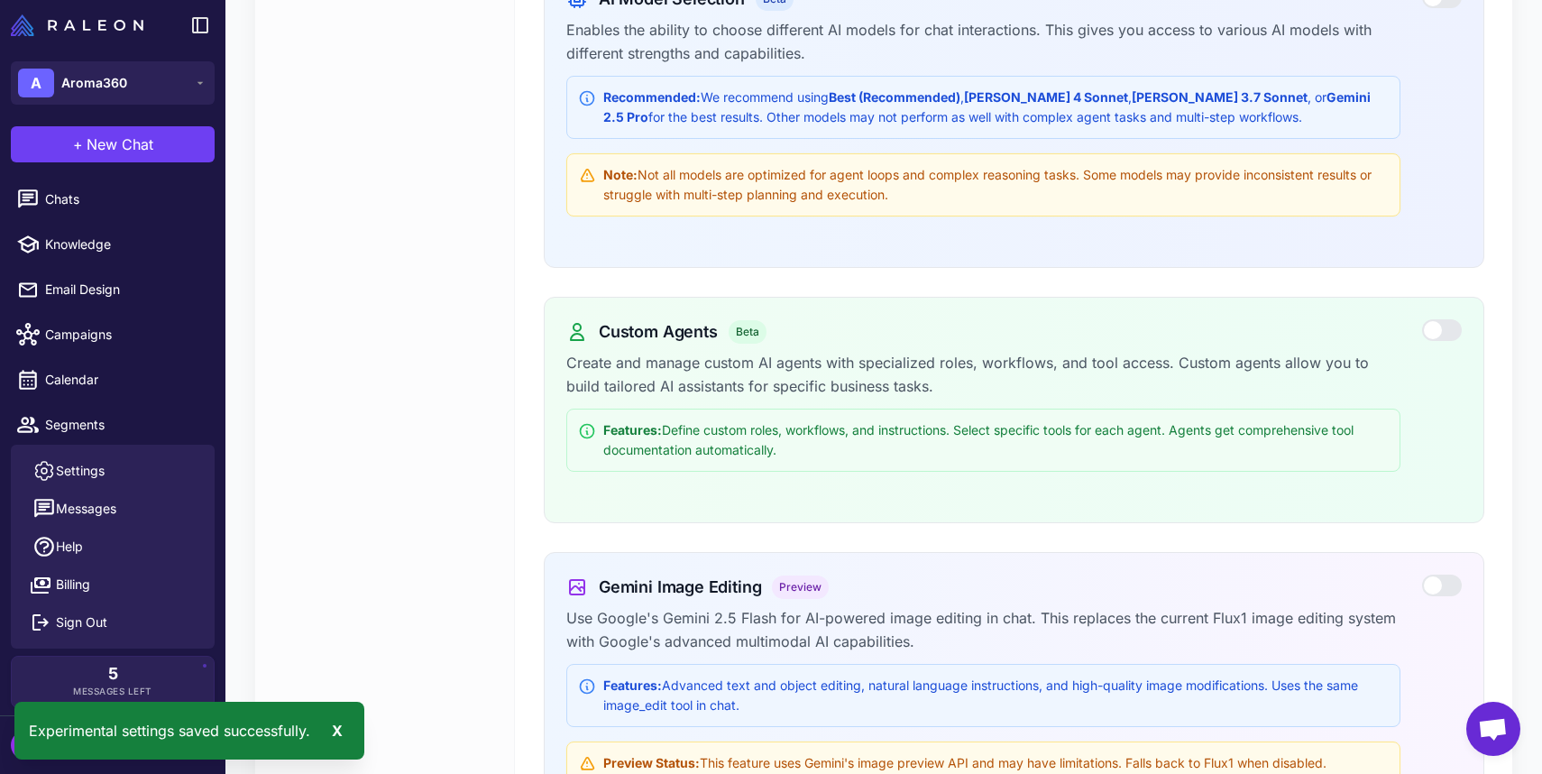
click at [1439, 327] on div at bounding box center [1443, 330] width 40 height 22
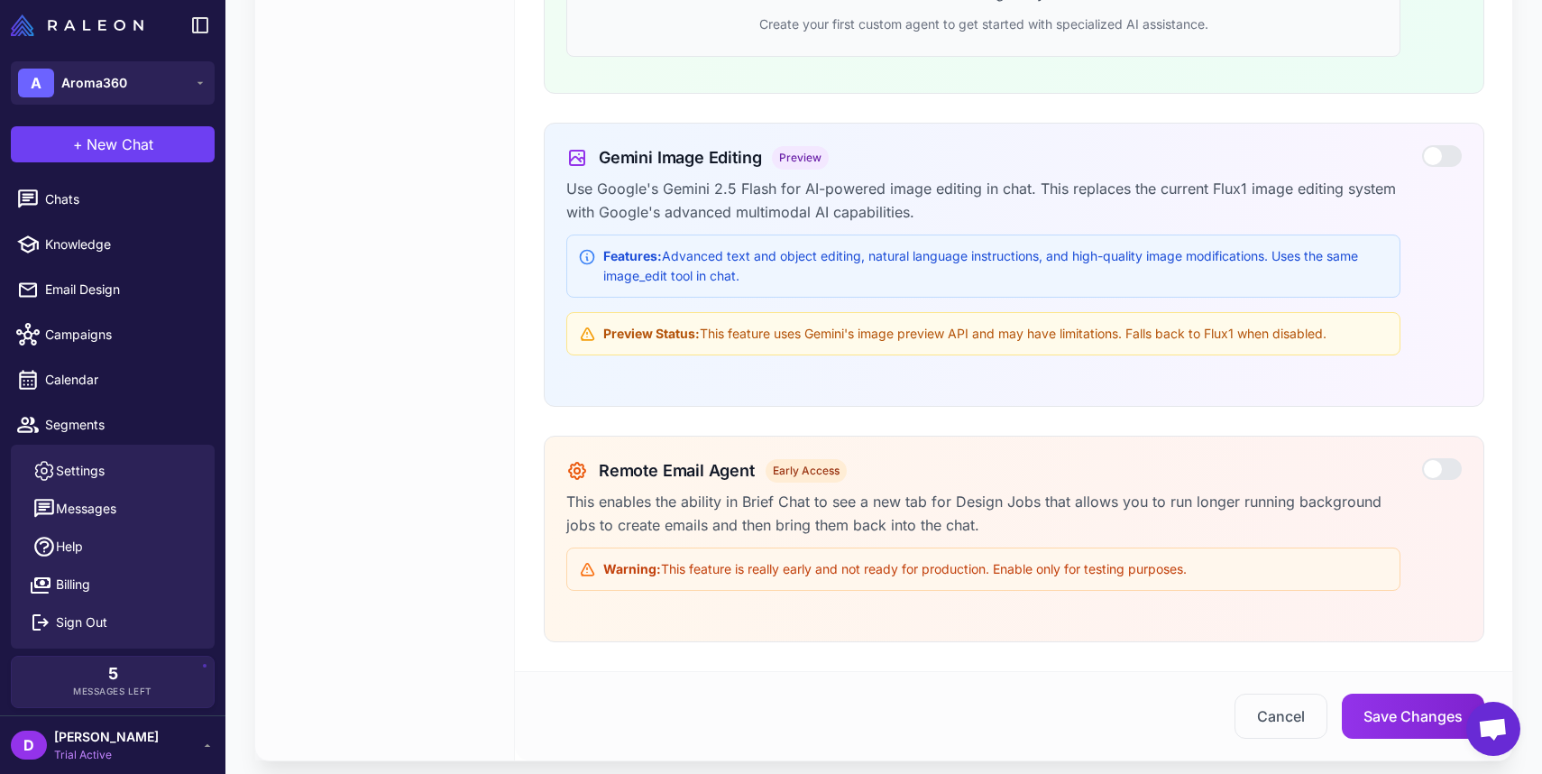
scroll to position [1112, 0]
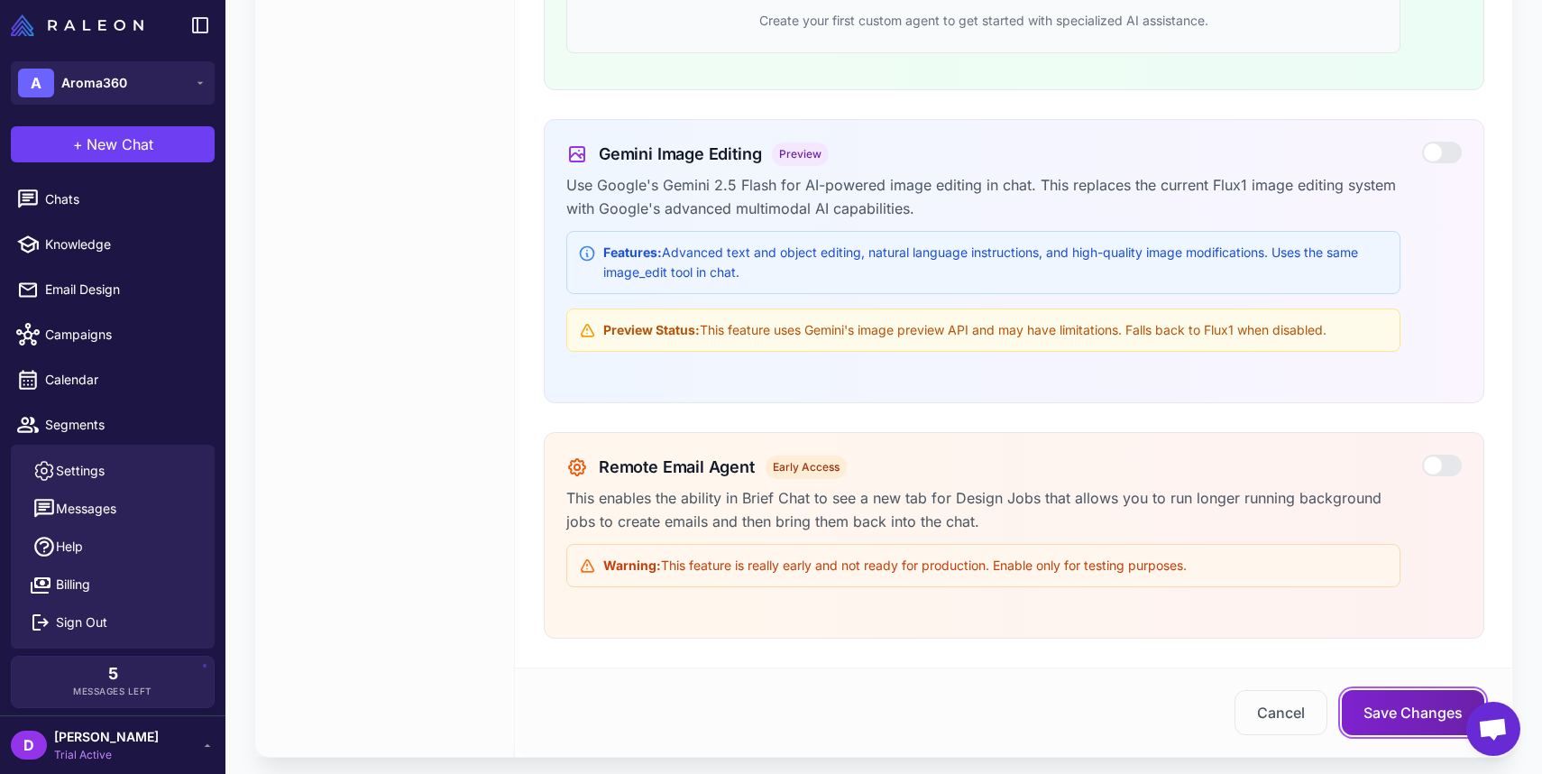
click at [1399, 714] on button "Save Changes" at bounding box center [1413, 712] width 143 height 45
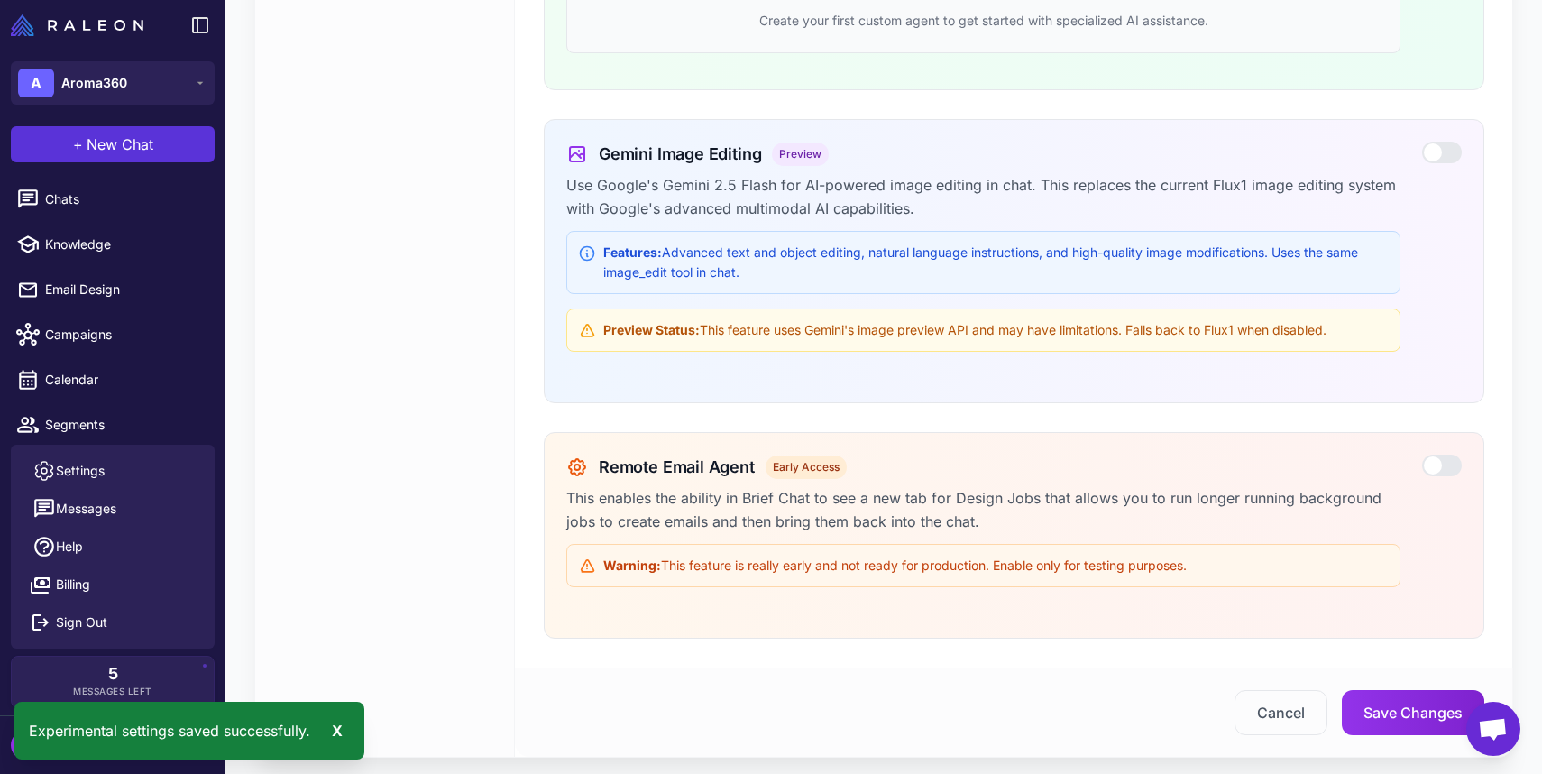
click at [126, 143] on span "New Chat" at bounding box center [120, 145] width 67 height 22
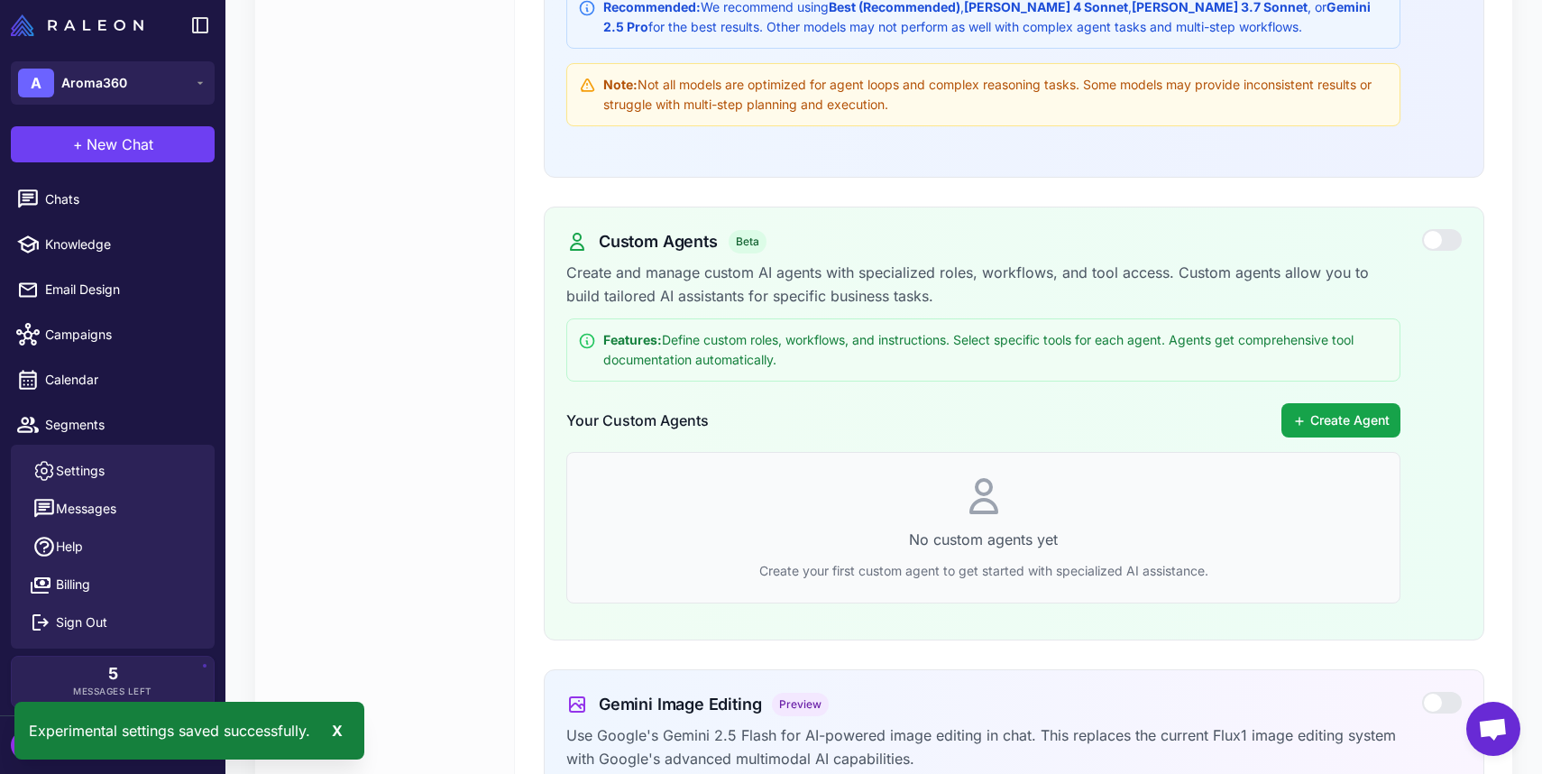
scroll to position [0, 0]
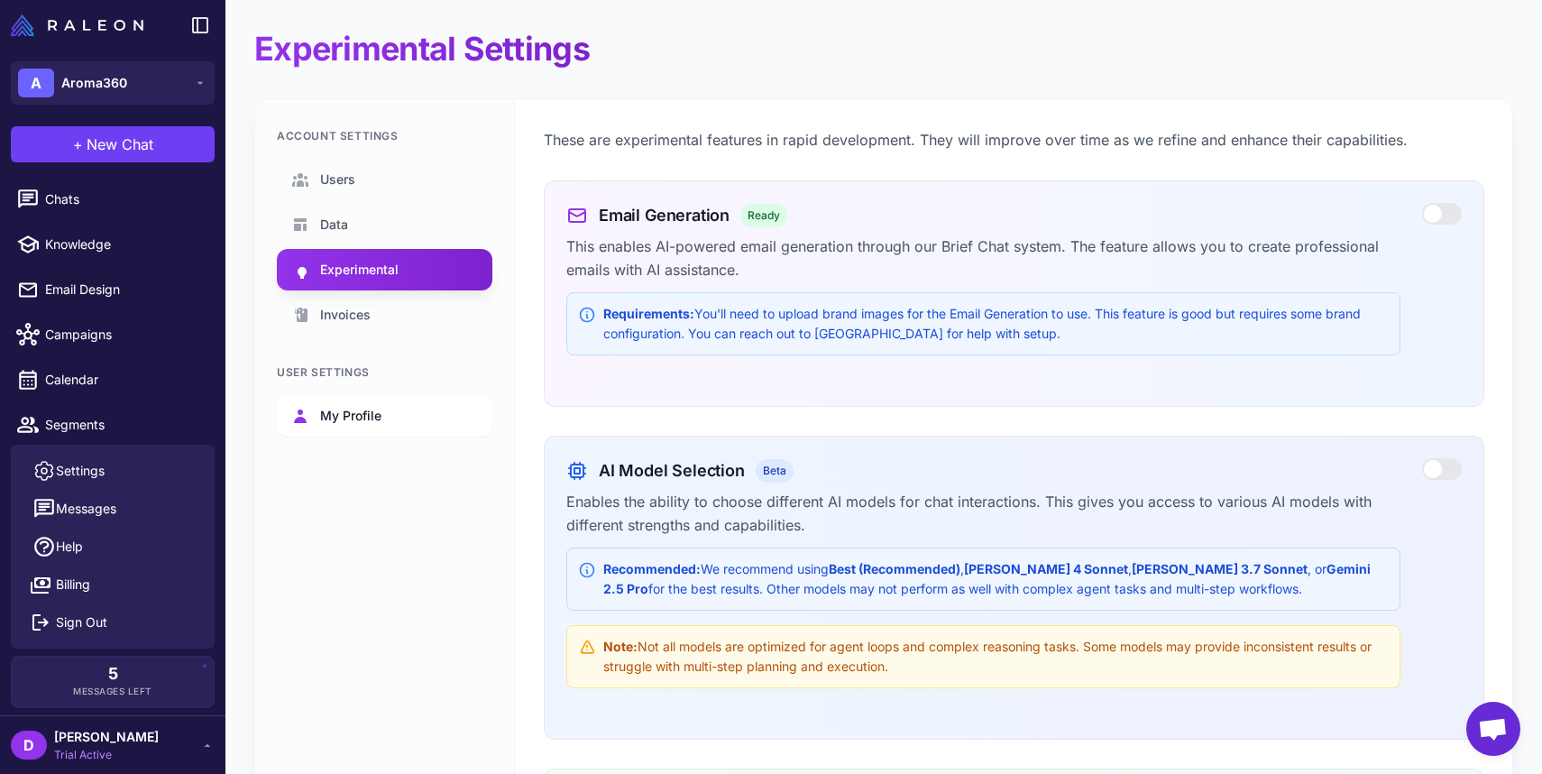
click at [354, 413] on span "My Profile" at bounding box center [350, 416] width 61 height 20
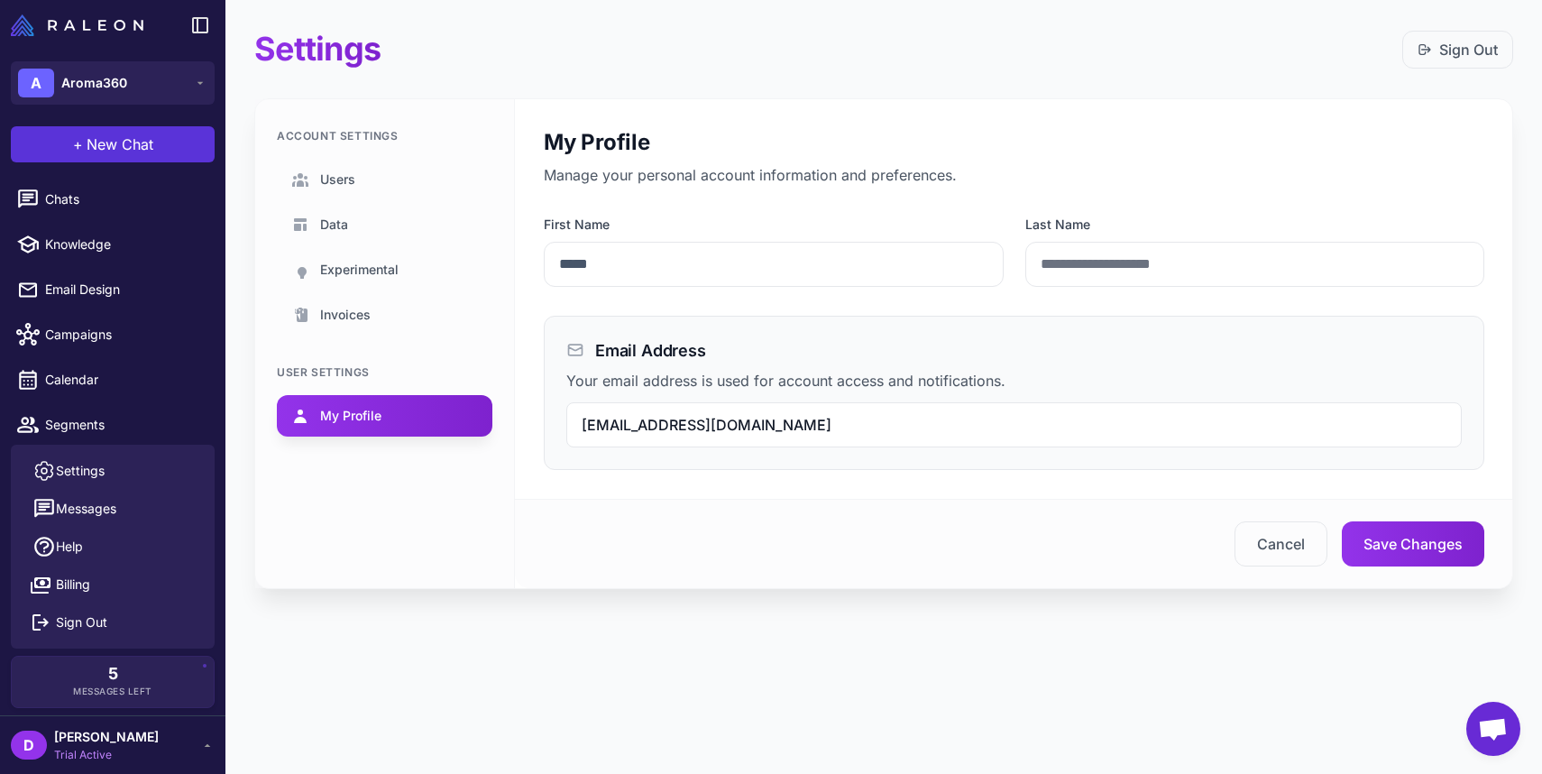
click at [95, 143] on span "New Chat" at bounding box center [120, 145] width 67 height 22
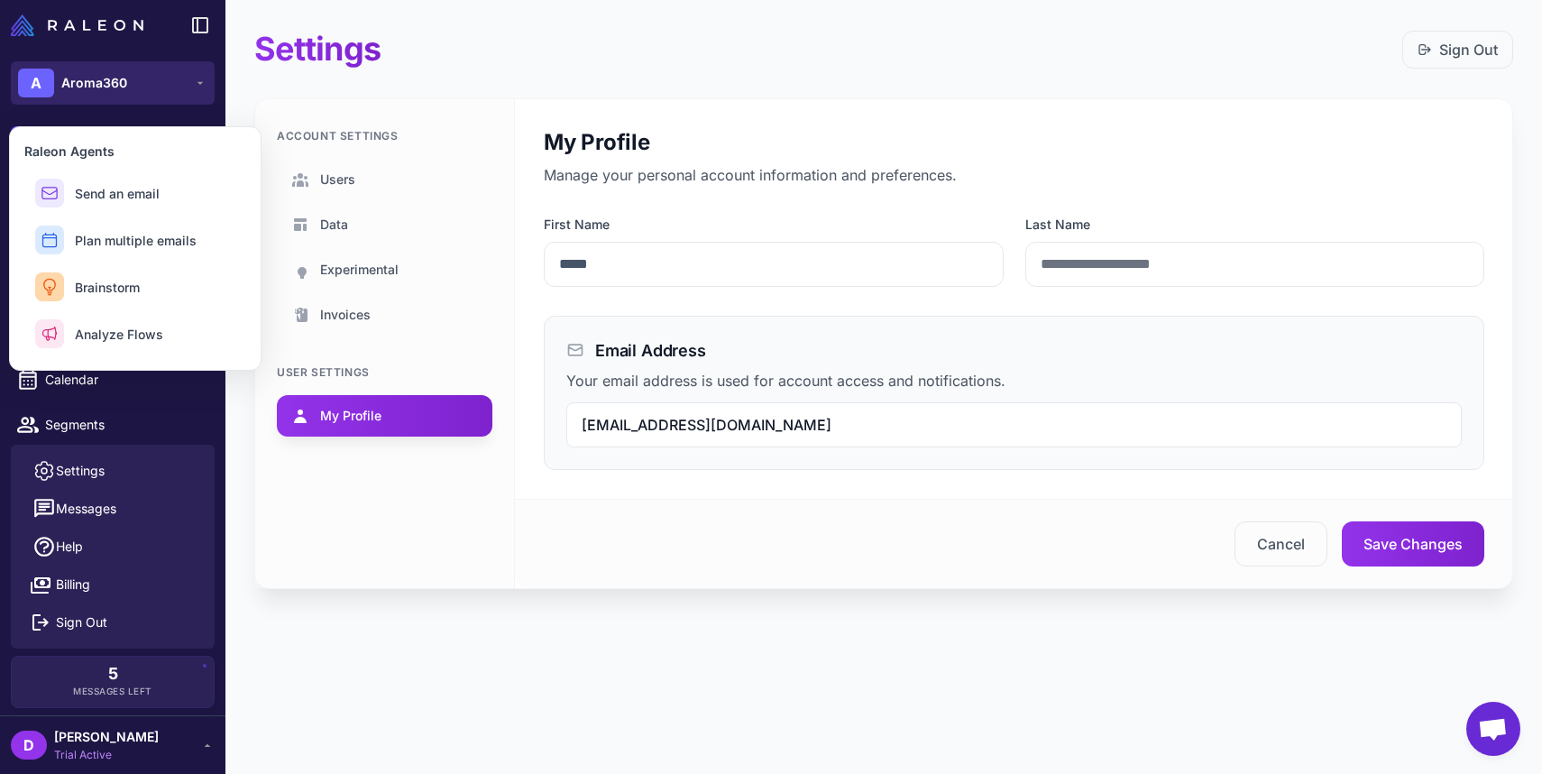
click at [139, 103] on button "A Aroma360" at bounding box center [113, 82] width 204 height 43
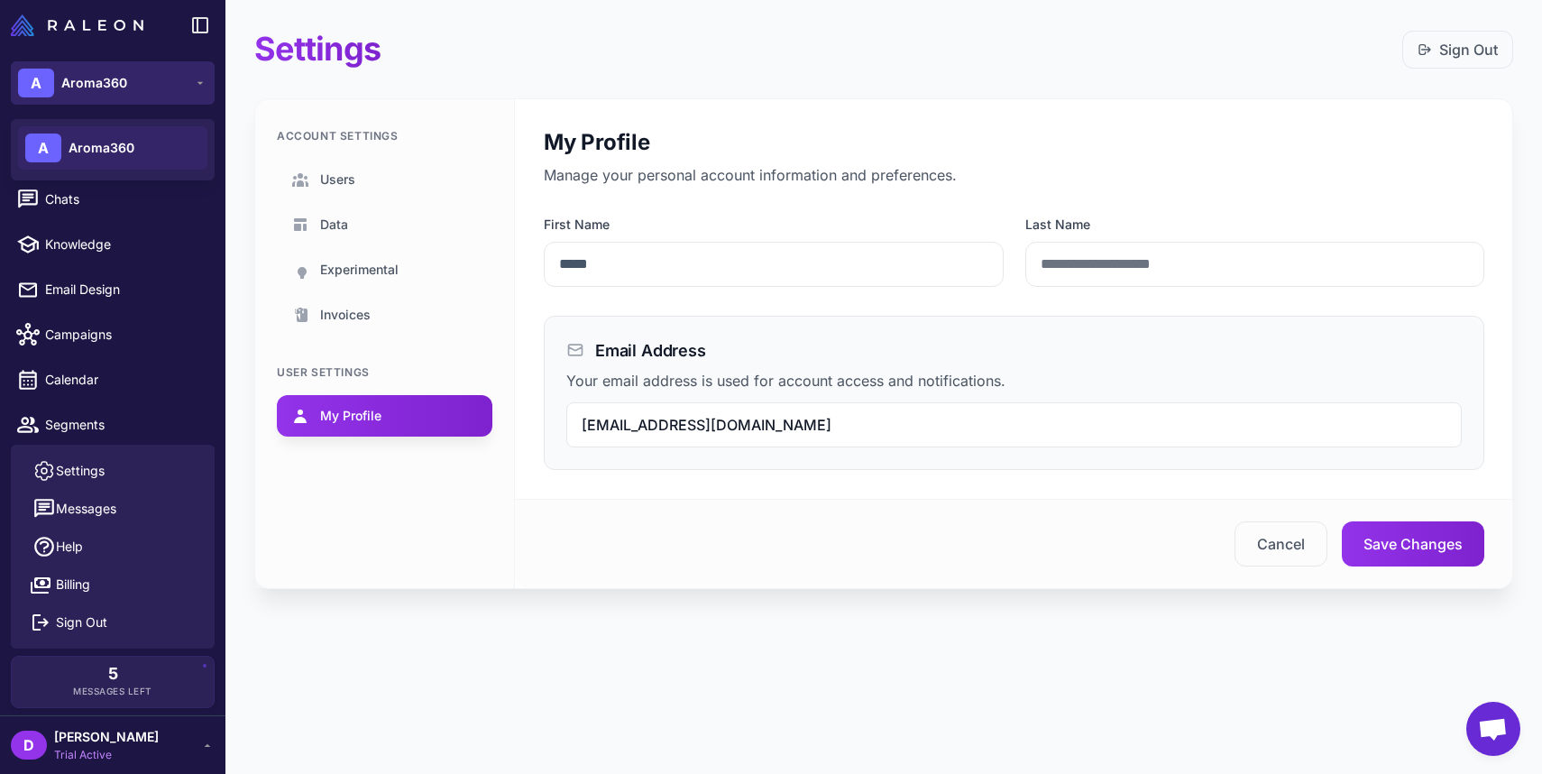
click at [177, 92] on button "A Aroma360" at bounding box center [113, 82] width 204 height 43
click at [143, 141] on span "New Chat" at bounding box center [120, 145] width 67 height 22
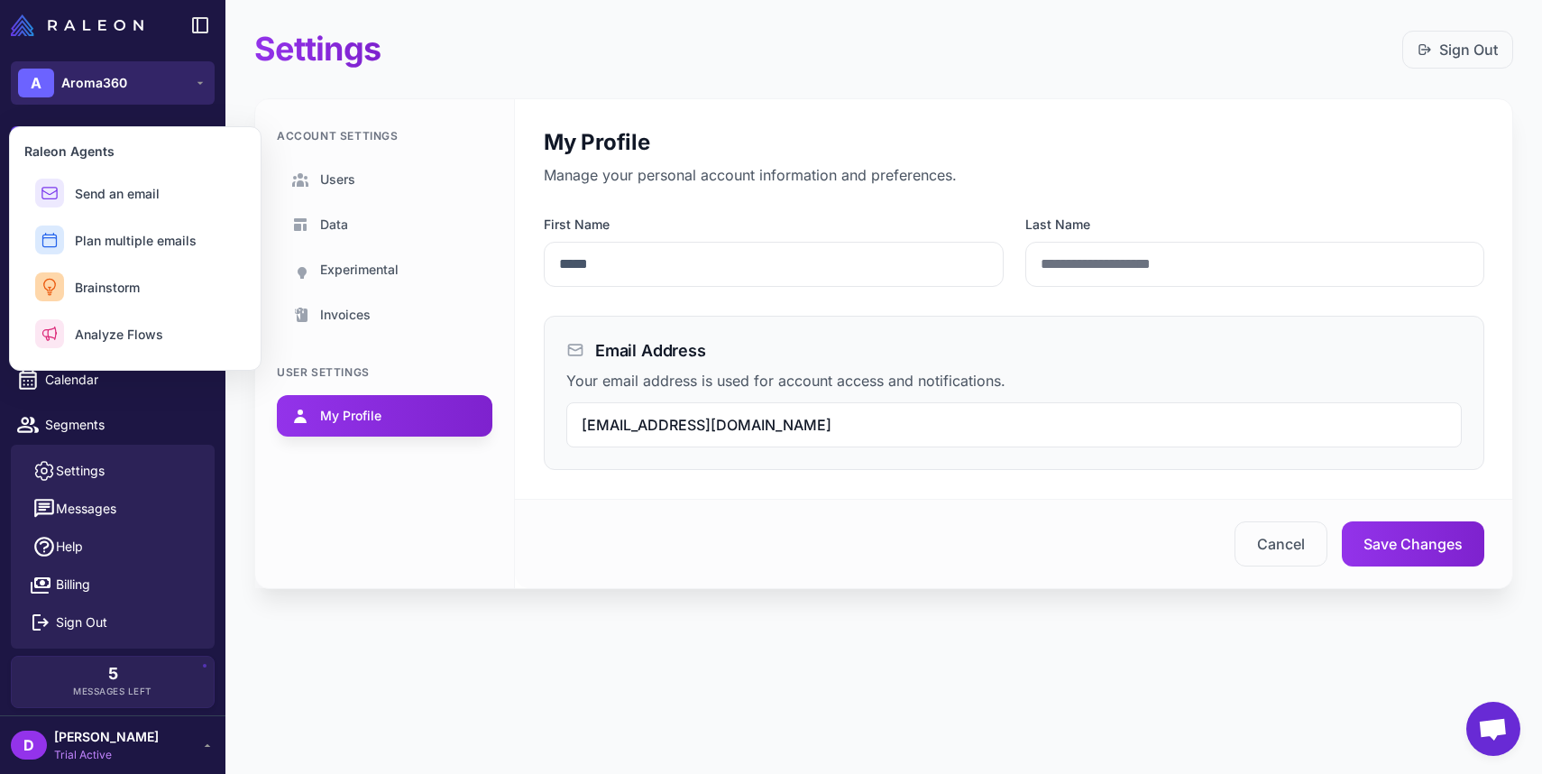
click at [170, 82] on button "A Aroma360" at bounding box center [113, 82] width 204 height 43
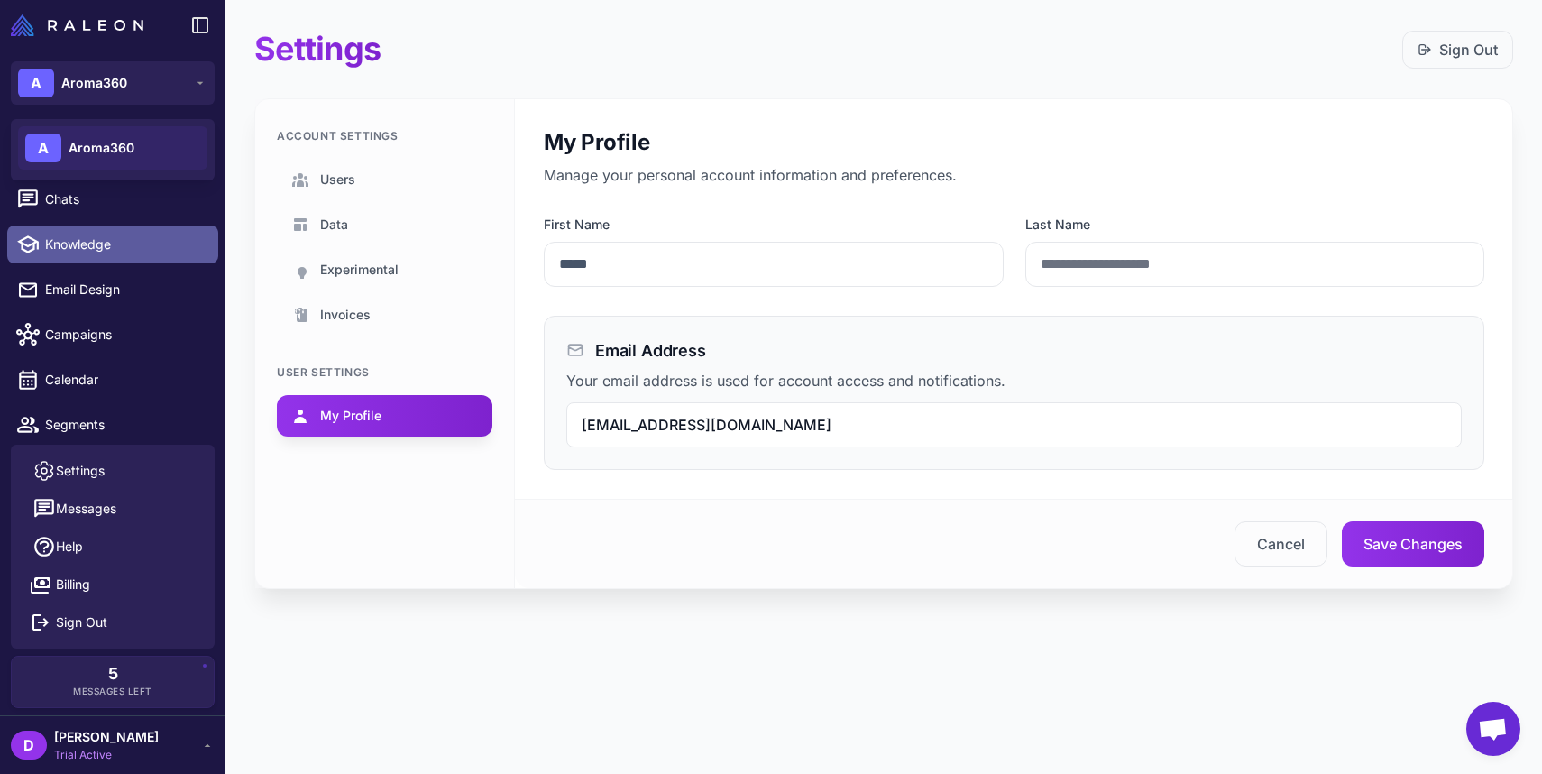
click at [79, 247] on span "Knowledge" at bounding box center [124, 245] width 159 height 20
select select
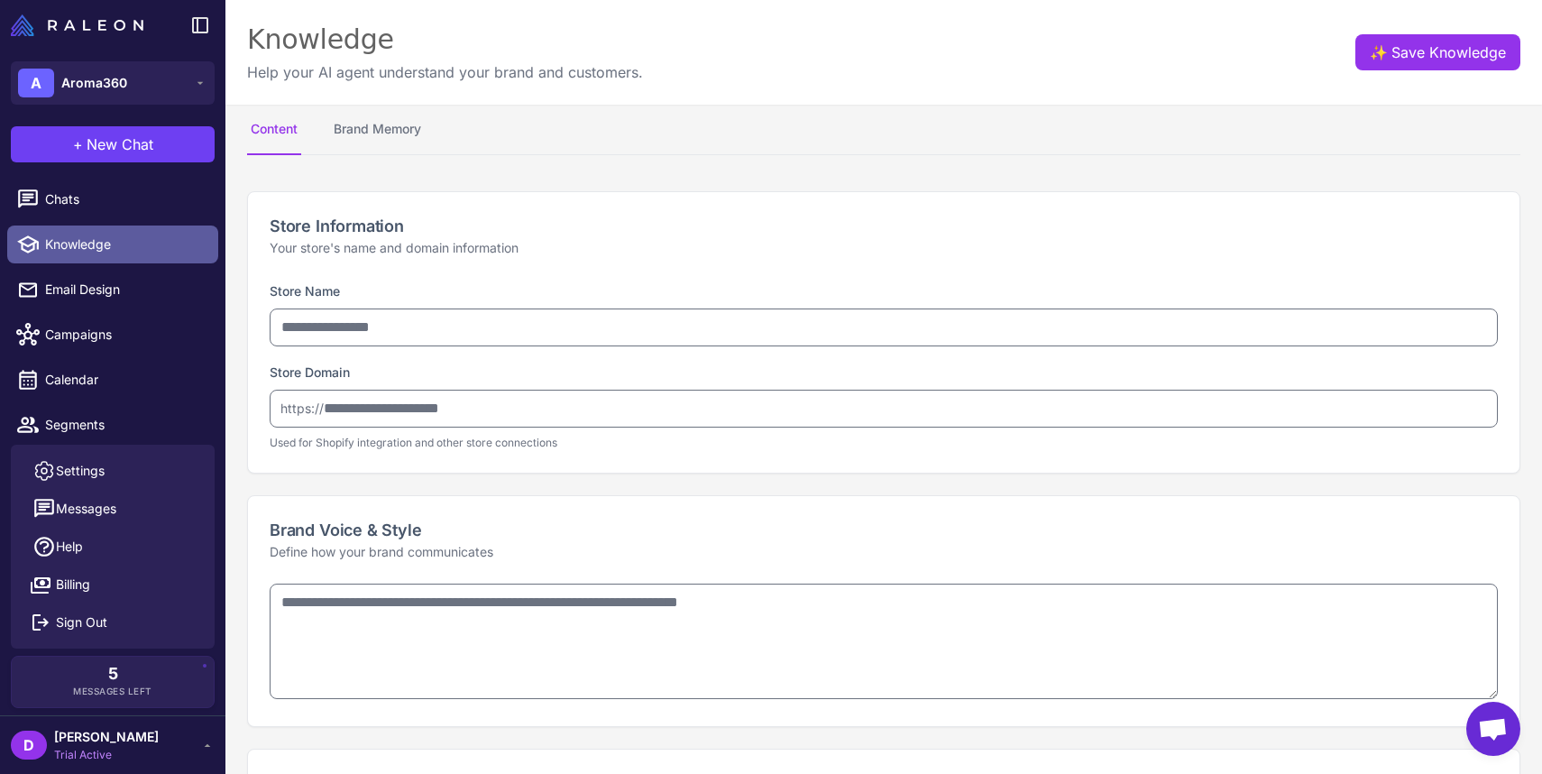
type input "********"
type input "**********"
type textarea "**********"
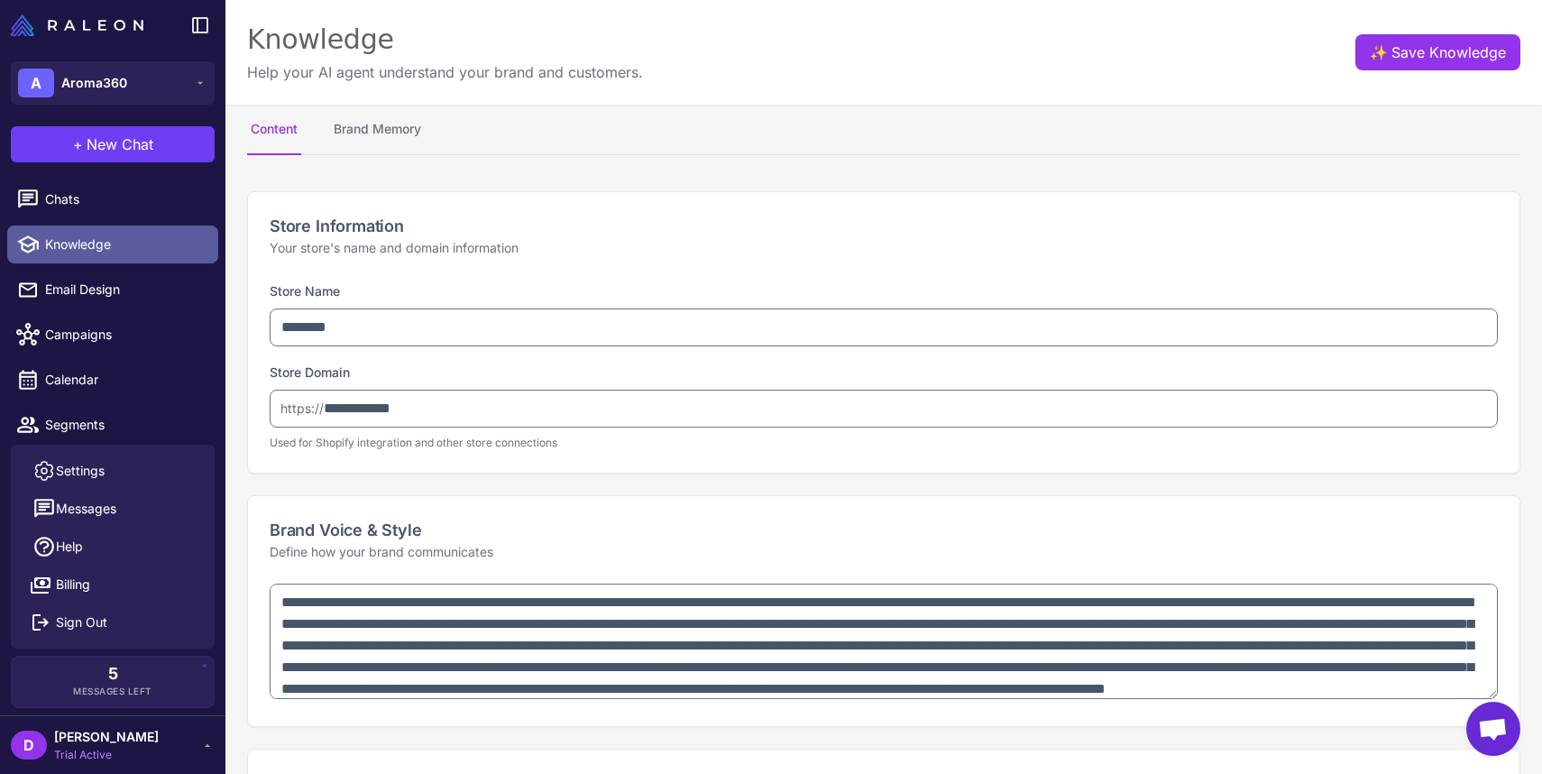
type textarea "**********"
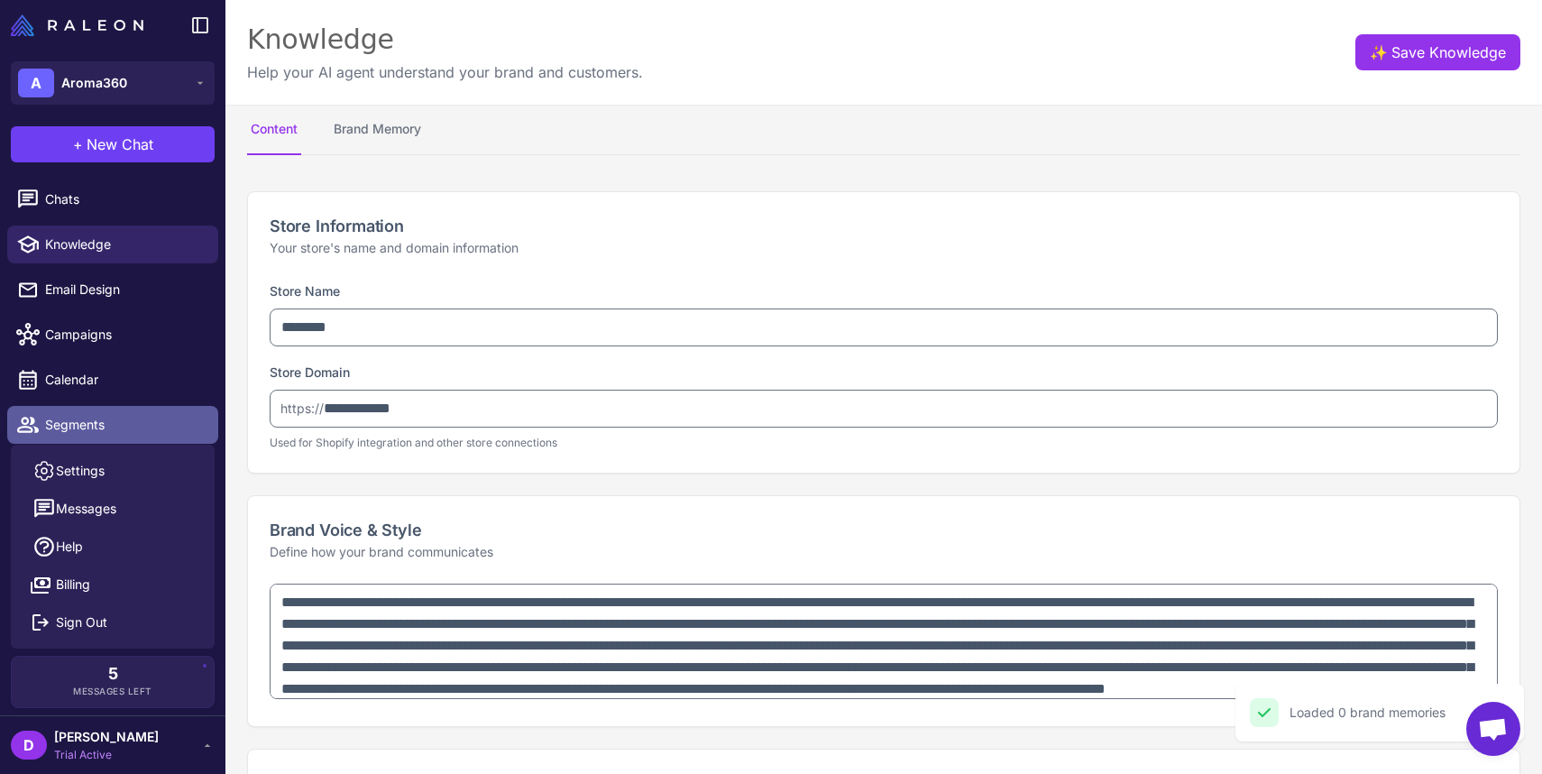
click at [78, 419] on span "Segments" at bounding box center [124, 425] width 159 height 20
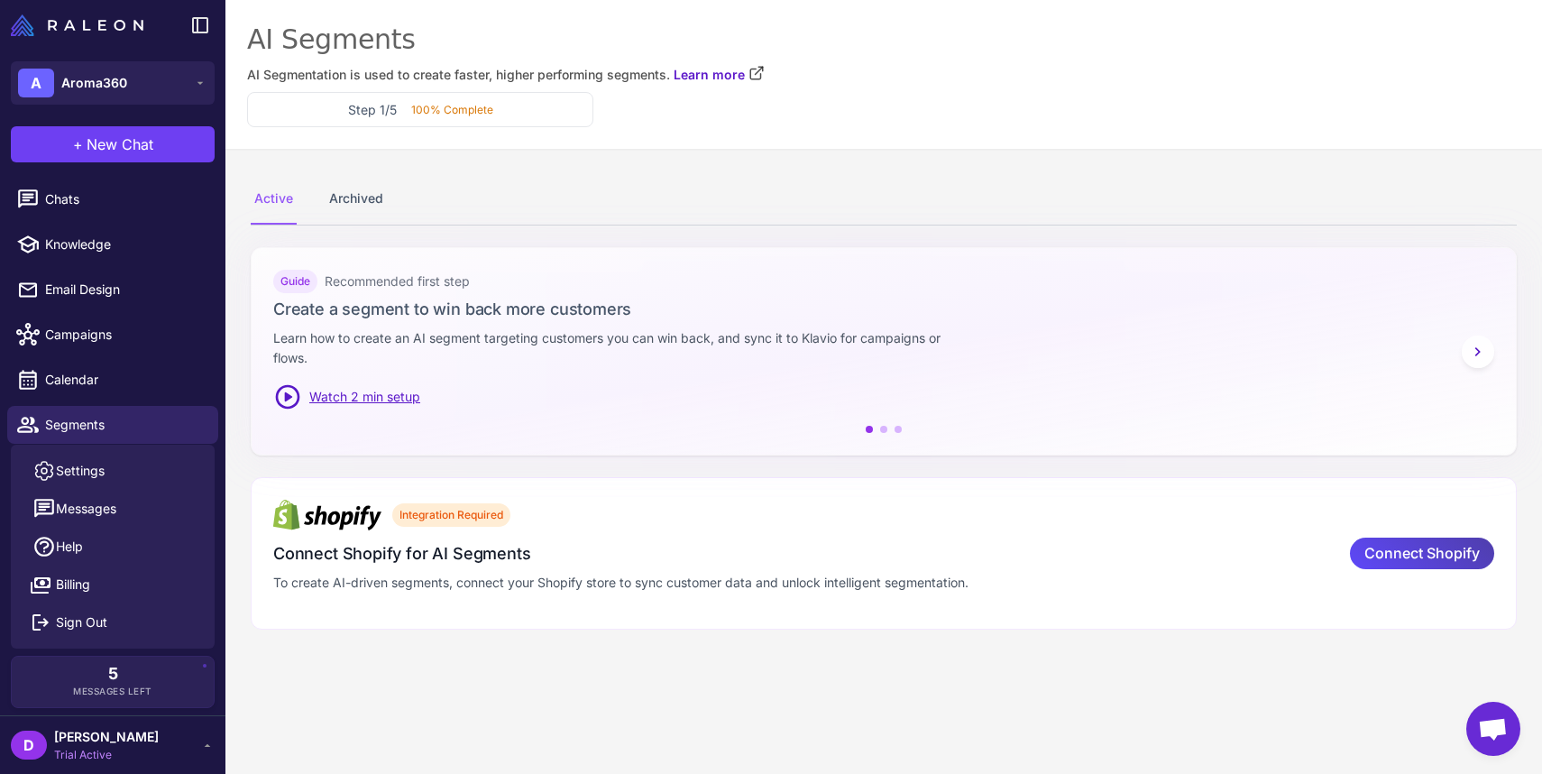
click at [93, 747] on span "Trial Active" at bounding box center [106, 755] width 105 height 16
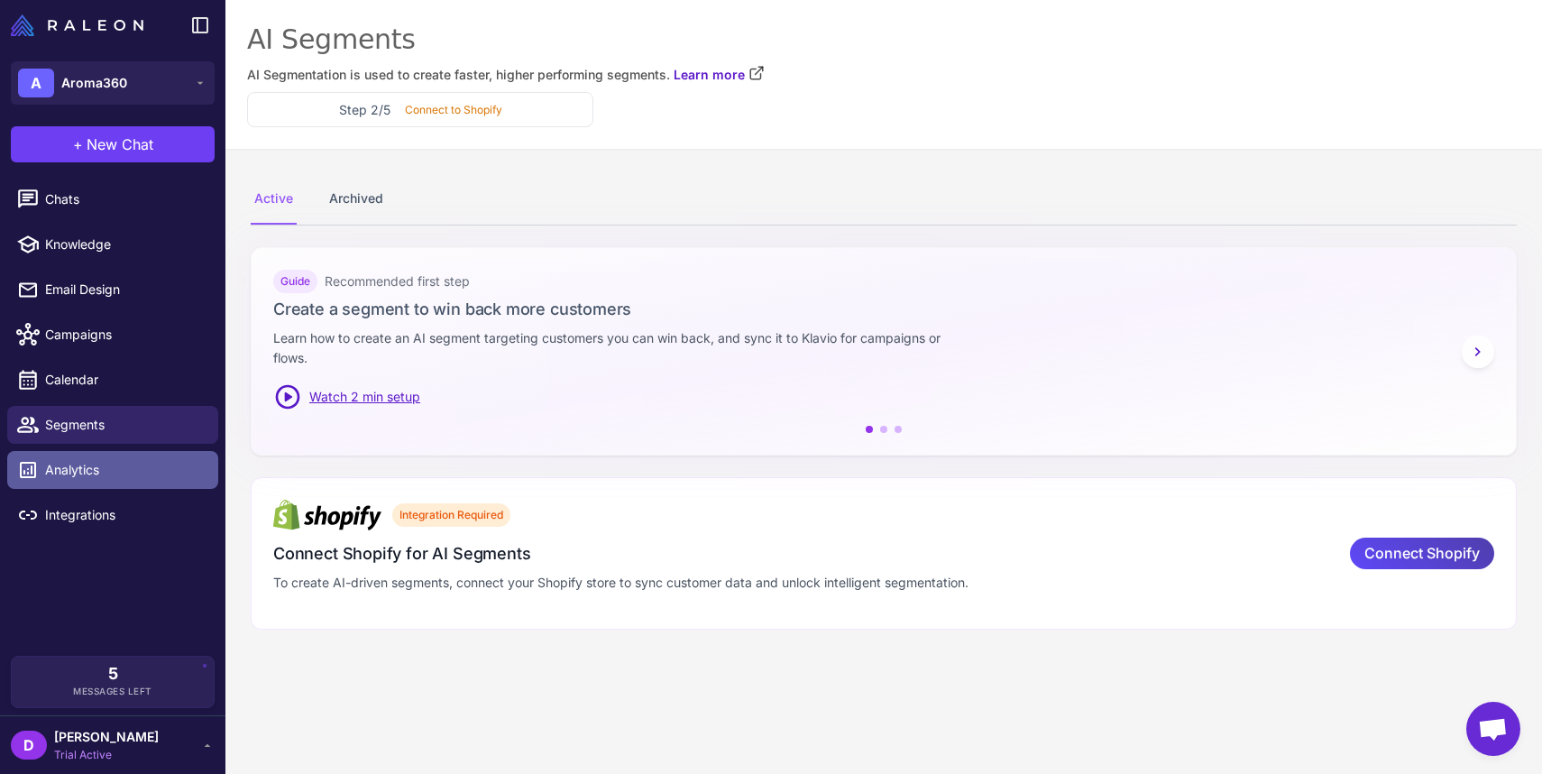
click at [97, 476] on span "Analytics" at bounding box center [124, 470] width 159 height 20
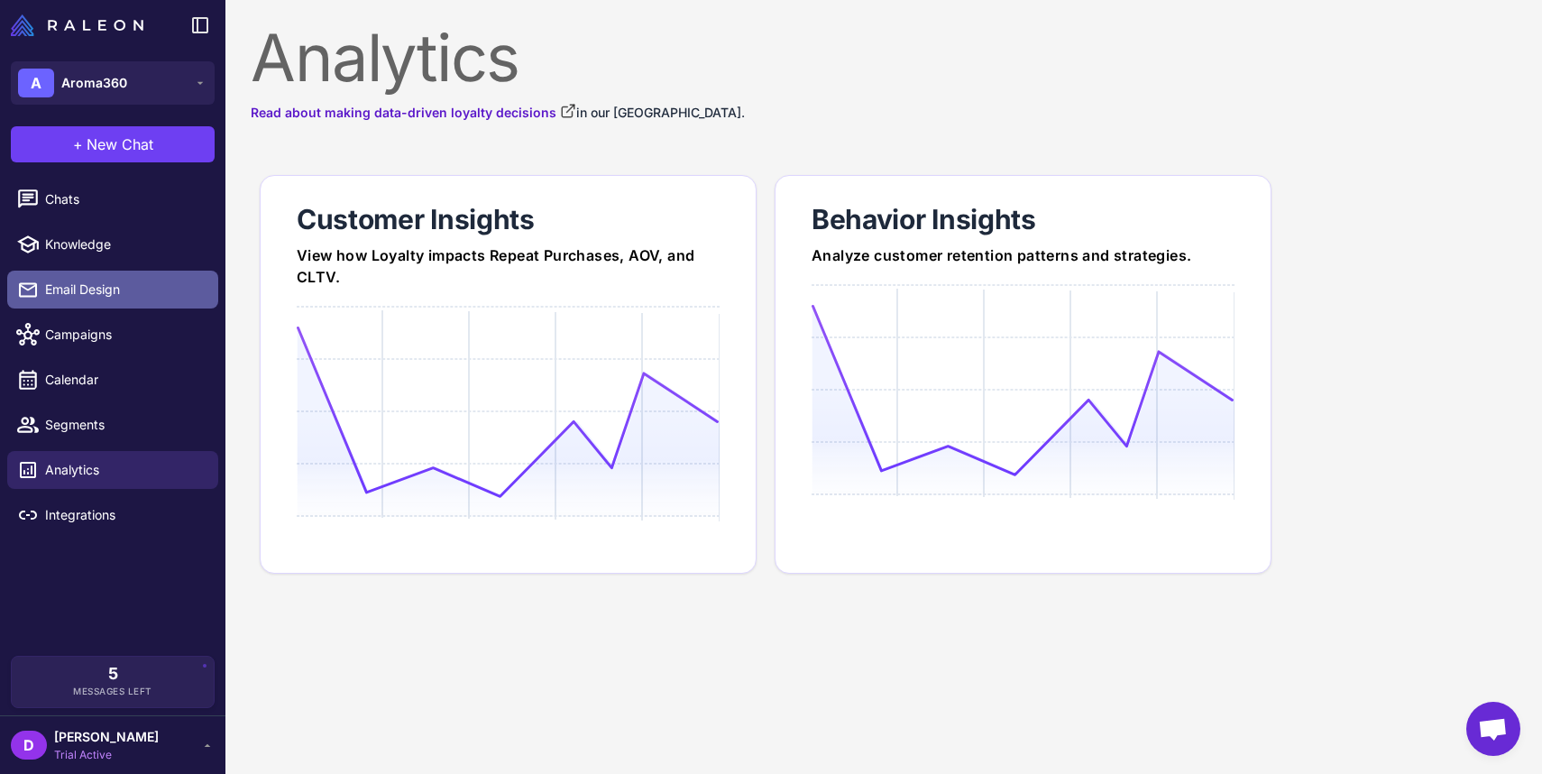
click at [105, 286] on span "Email Design" at bounding box center [124, 290] width 159 height 20
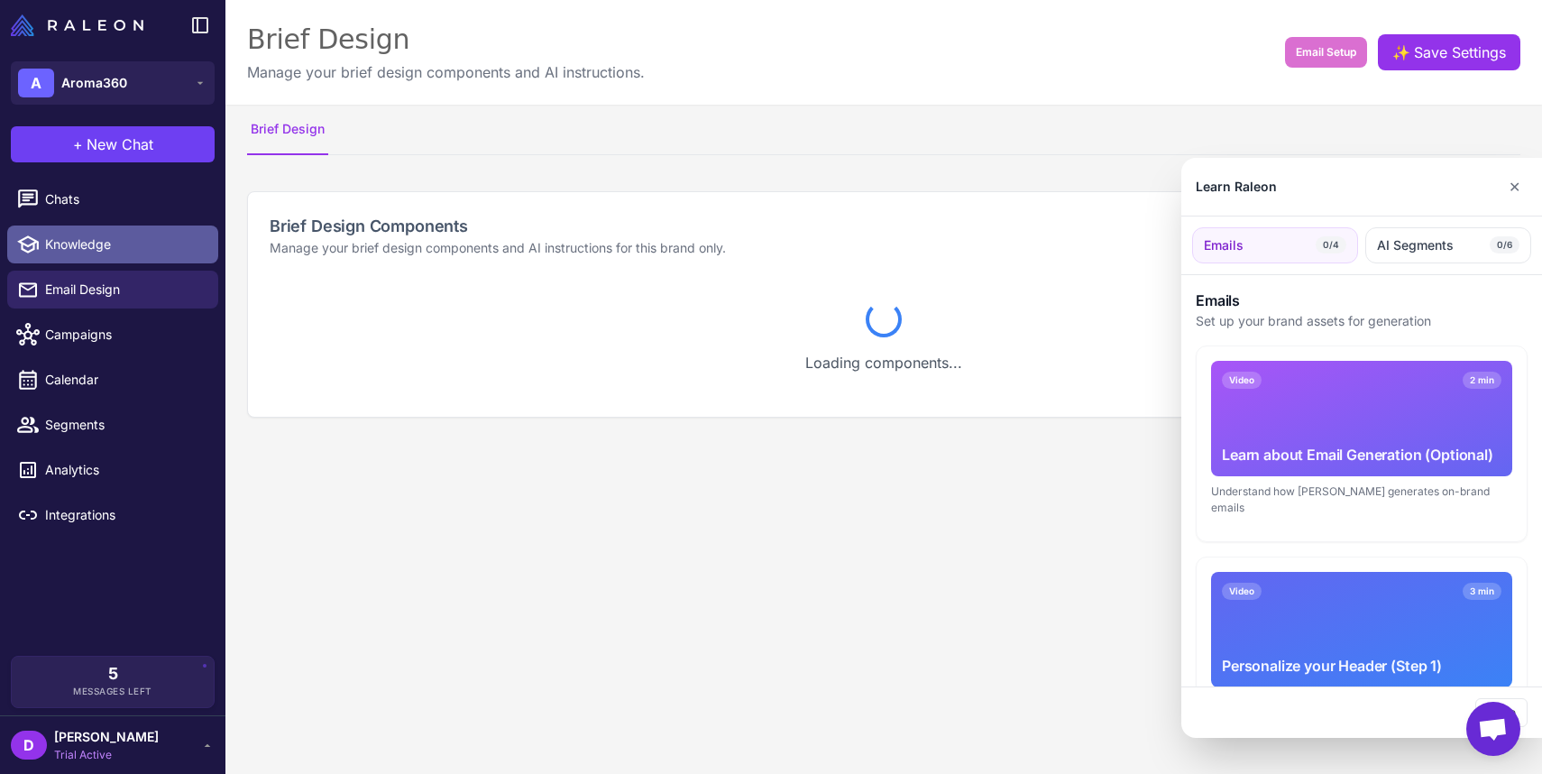
click at [102, 249] on div "A Aroma360 + New Chat Raleon Agents Send an email Plan multiple emails Brainsto…" at bounding box center [771, 387] width 1542 height 774
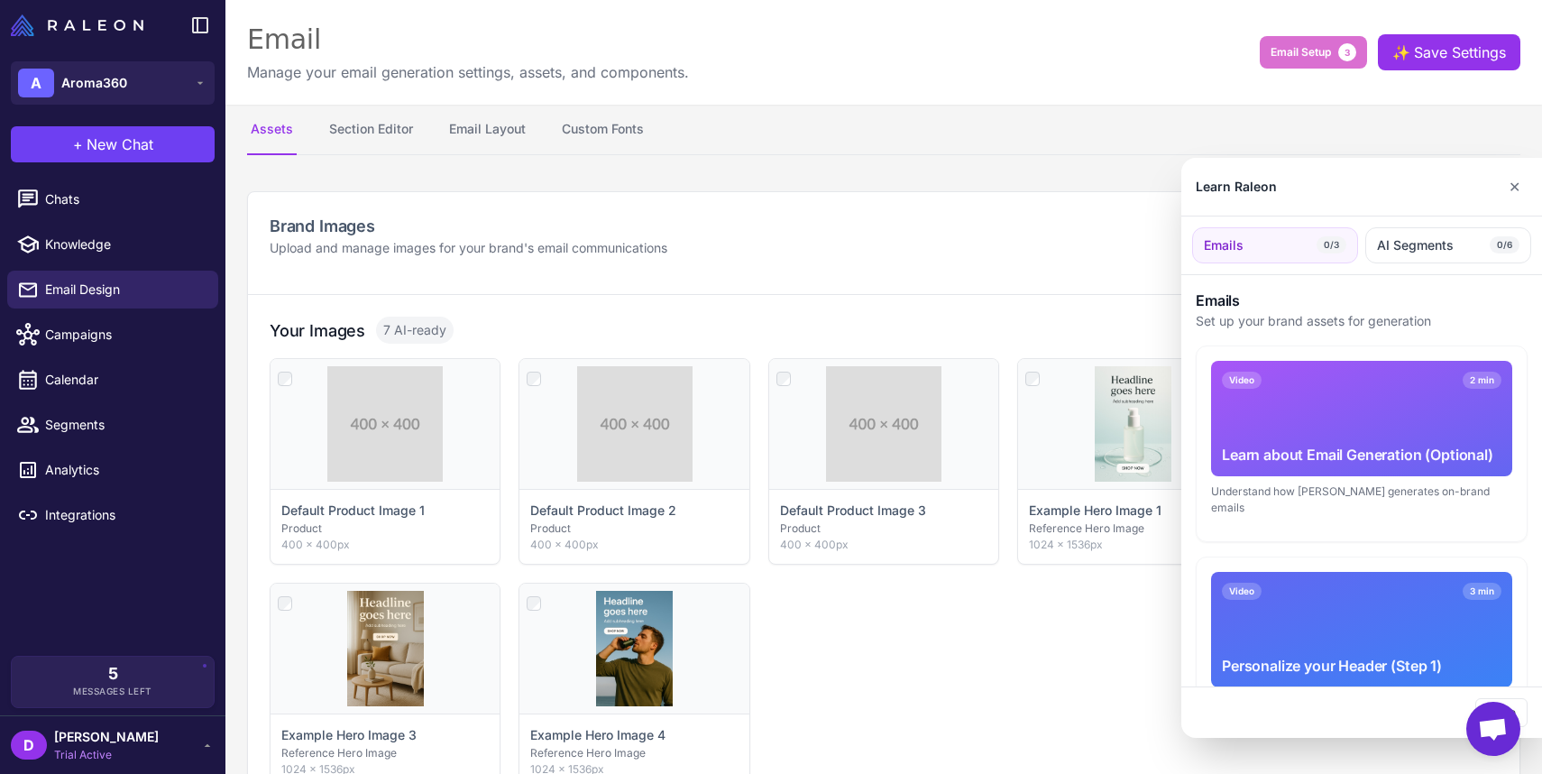
click at [65, 210] on div at bounding box center [771, 387] width 1542 height 774
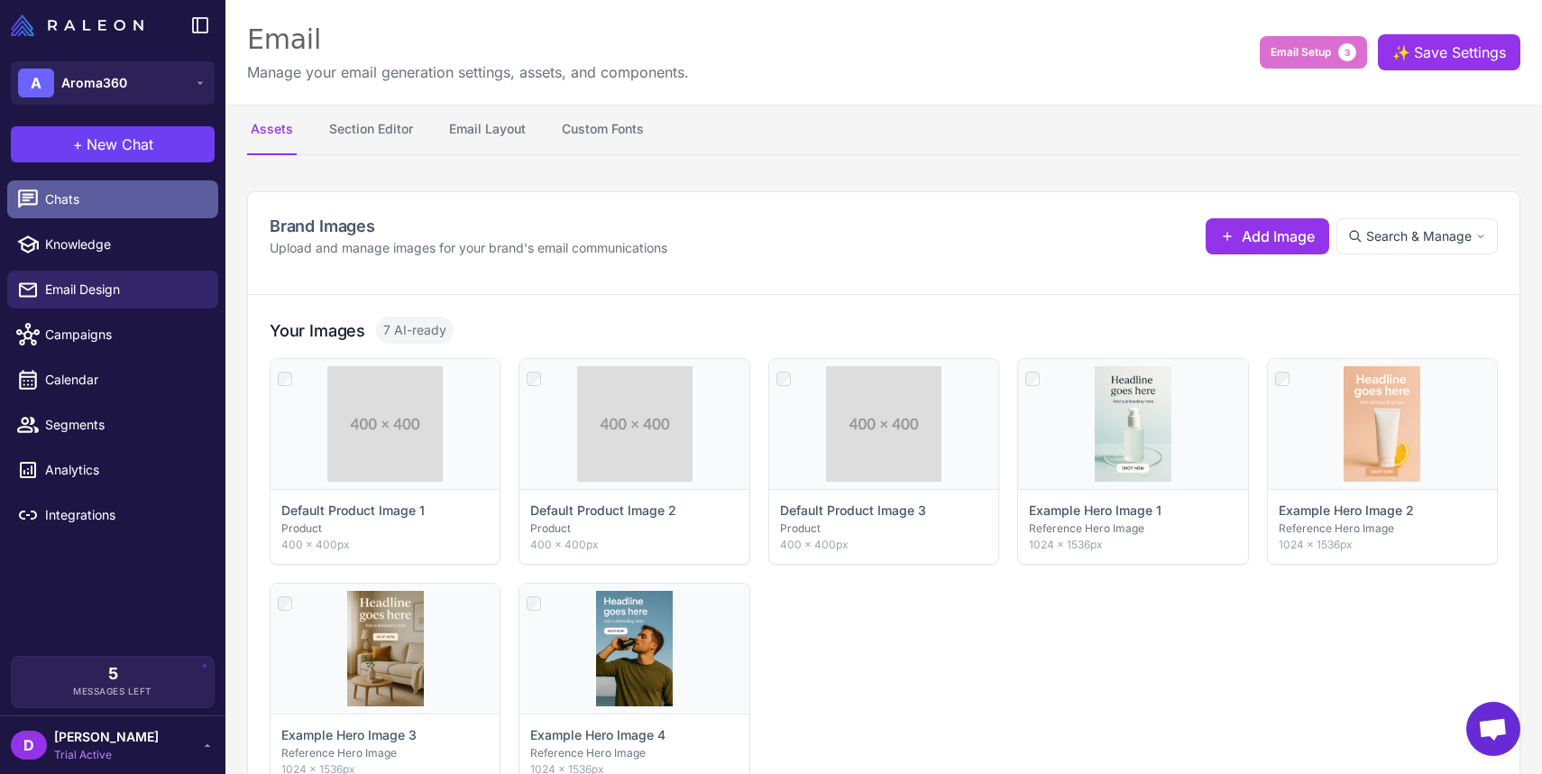
click at [67, 202] on span "Chats" at bounding box center [124, 199] width 159 height 20
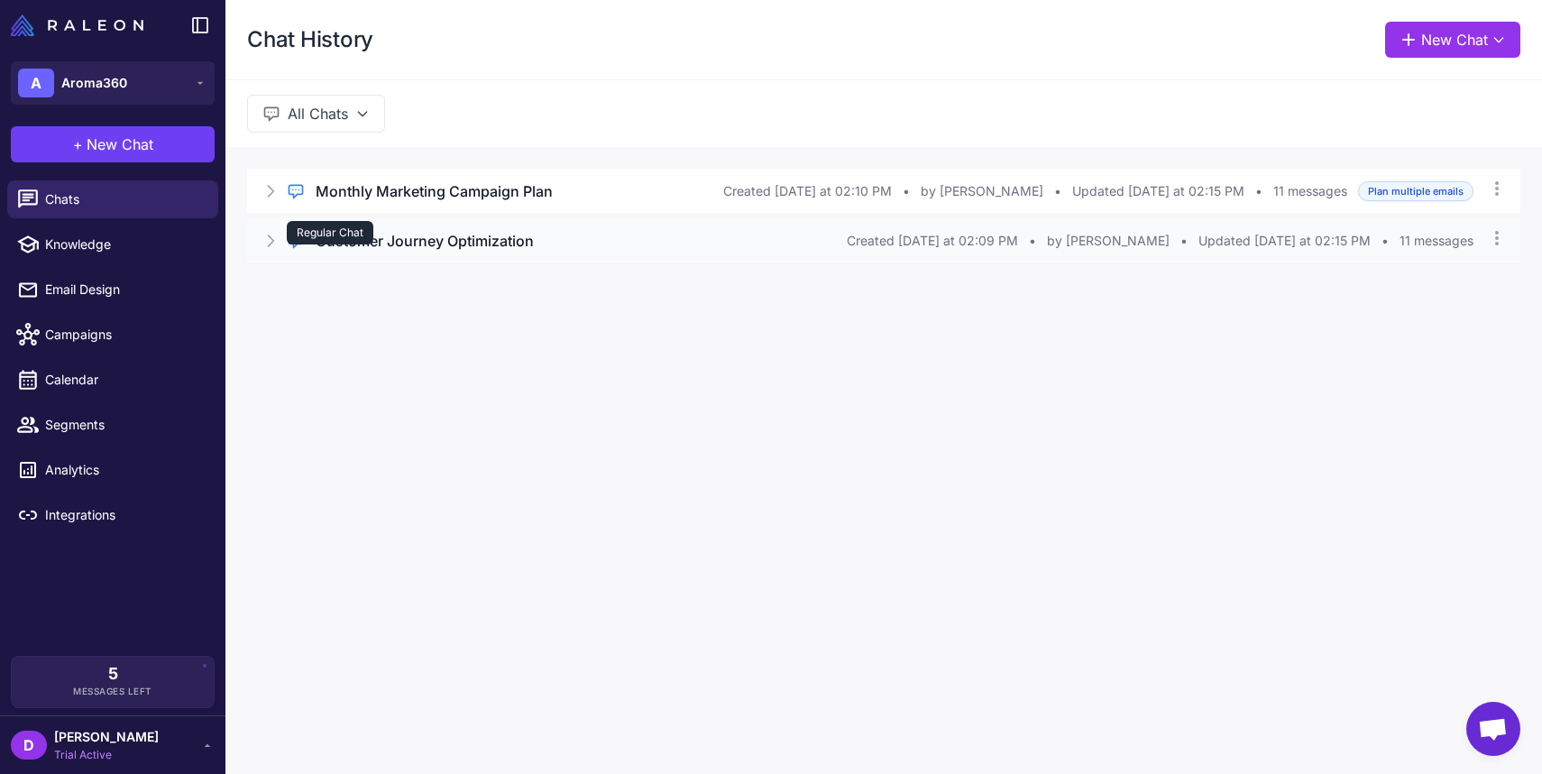
click at [308, 244] on div "Regular Chat" at bounding box center [330, 232] width 87 height 23
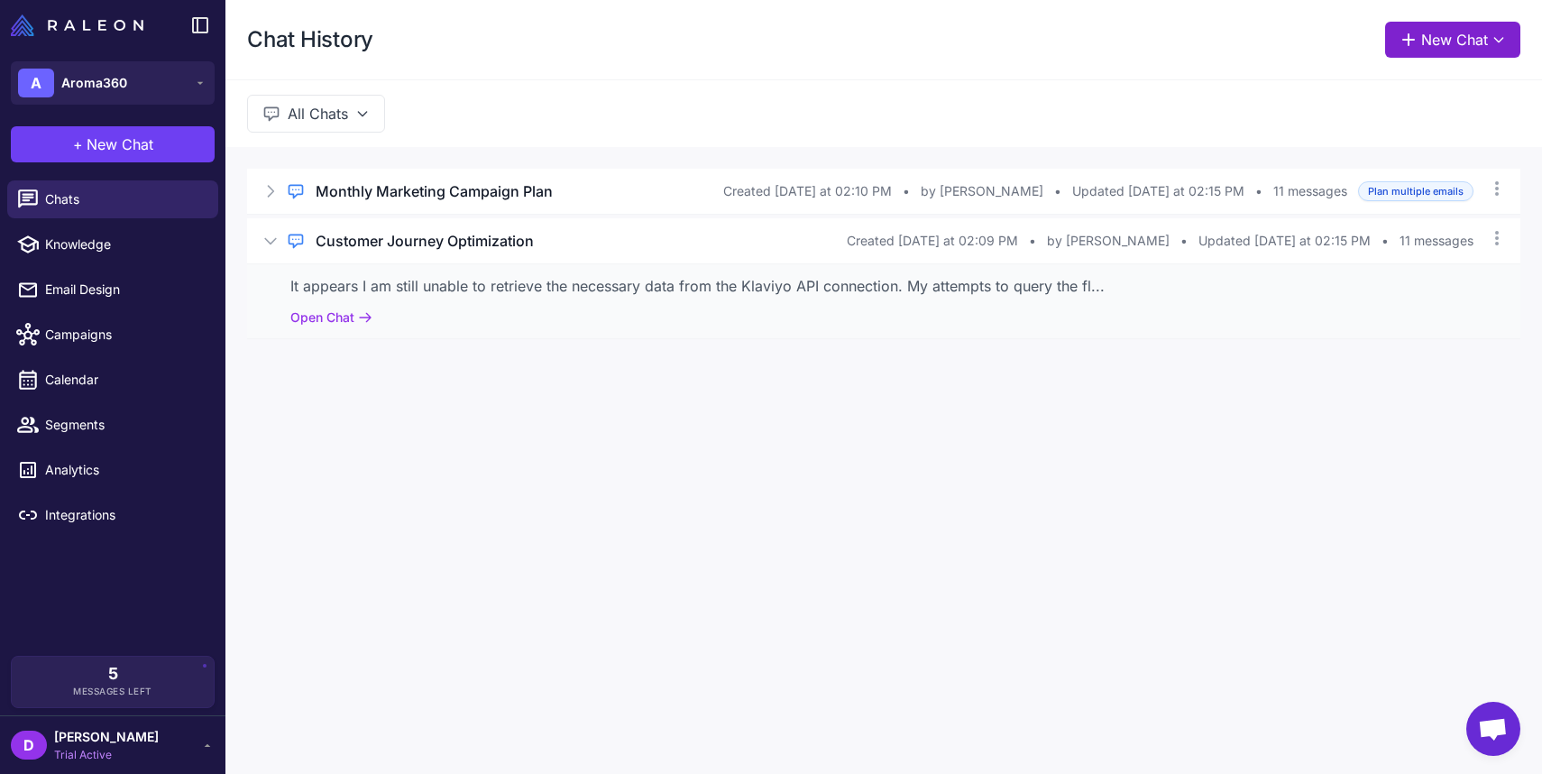
click at [1447, 29] on button "New Chat" at bounding box center [1453, 40] width 135 height 36
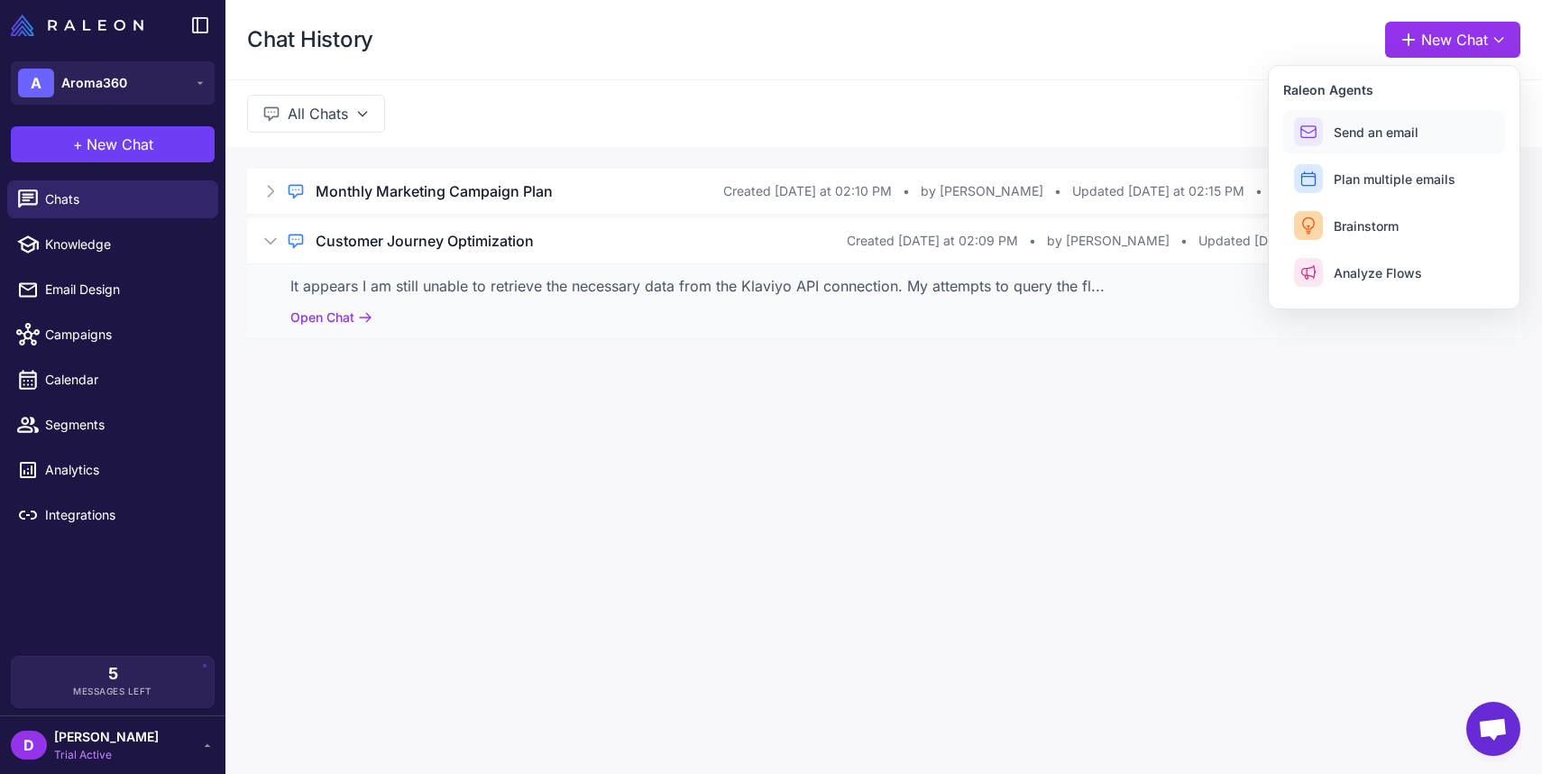
click at [1362, 135] on span "Send an email" at bounding box center [1376, 132] width 85 height 19
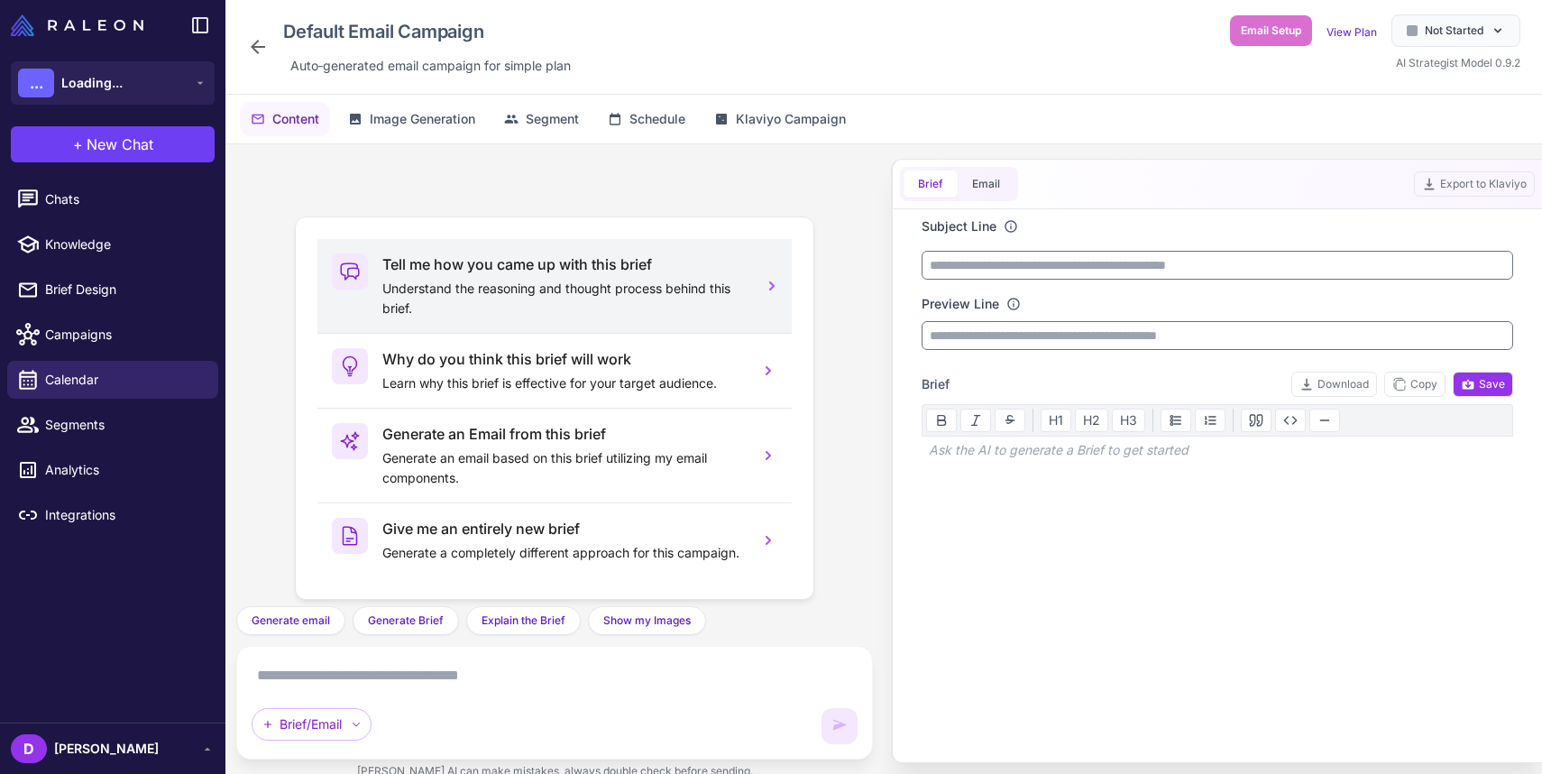
scroll to position [15, 0]
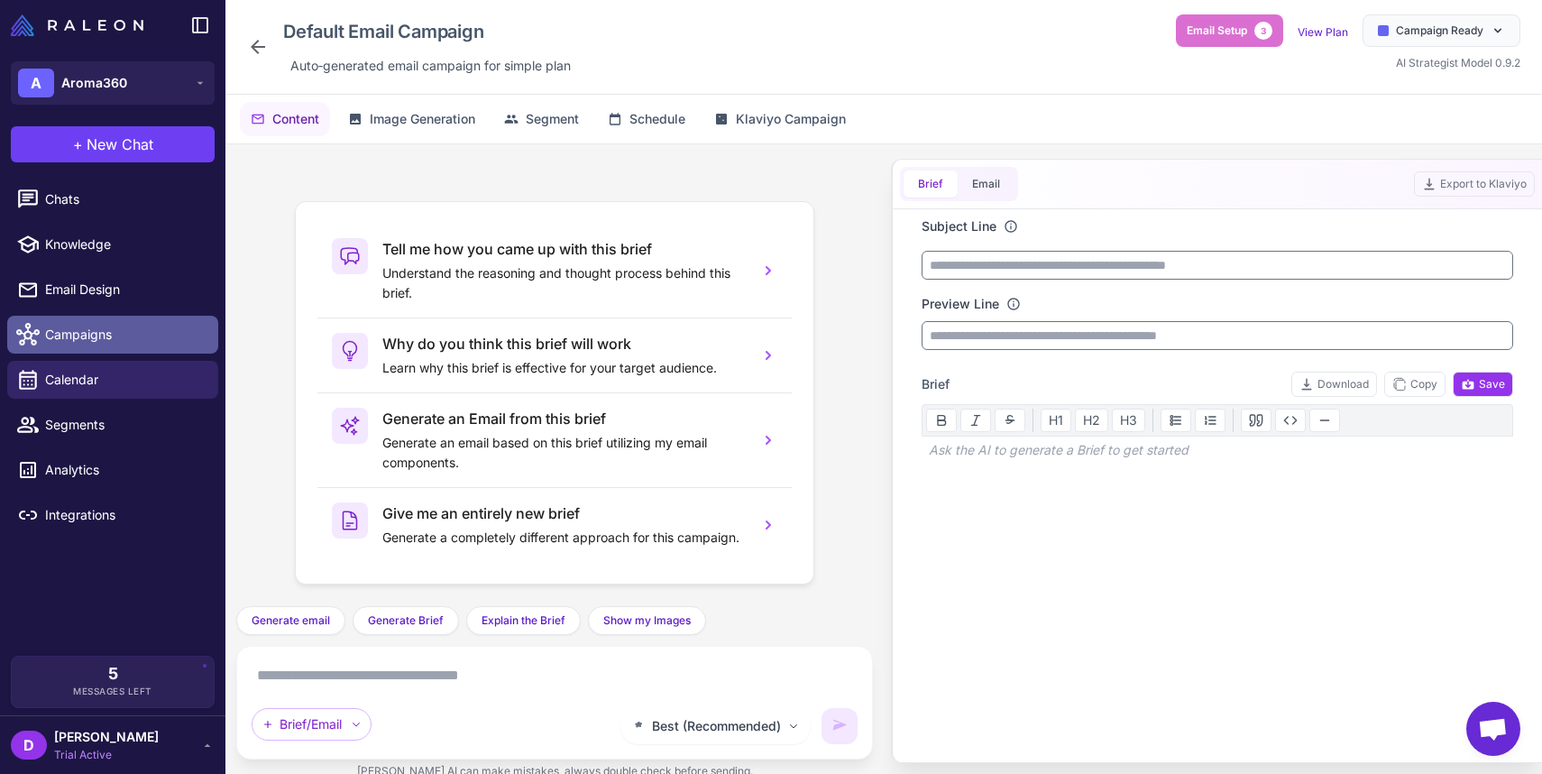
click at [124, 323] on link "Campaigns" at bounding box center [112, 335] width 211 height 38
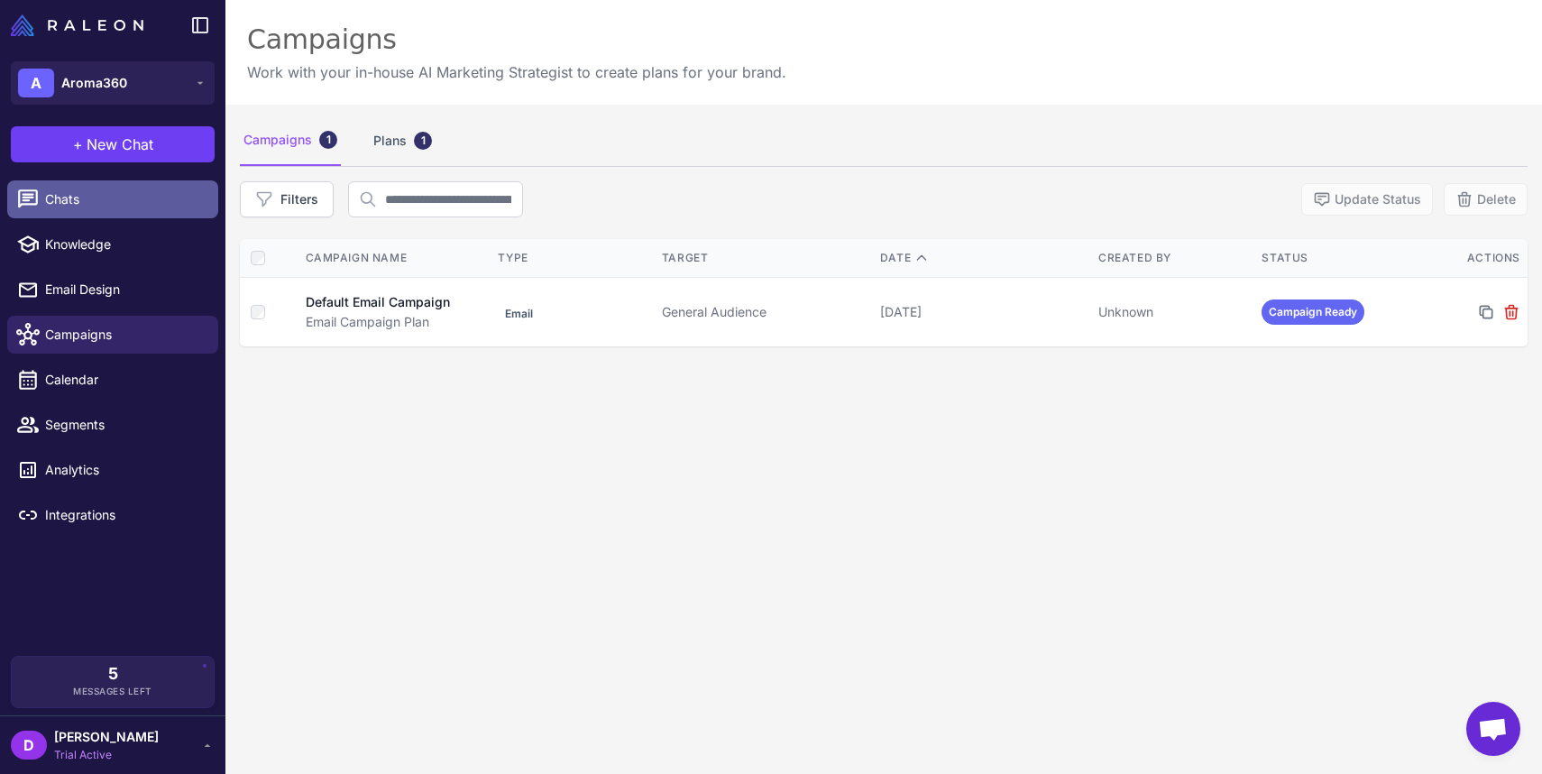
click at [99, 206] on span "Chats" at bounding box center [124, 199] width 159 height 20
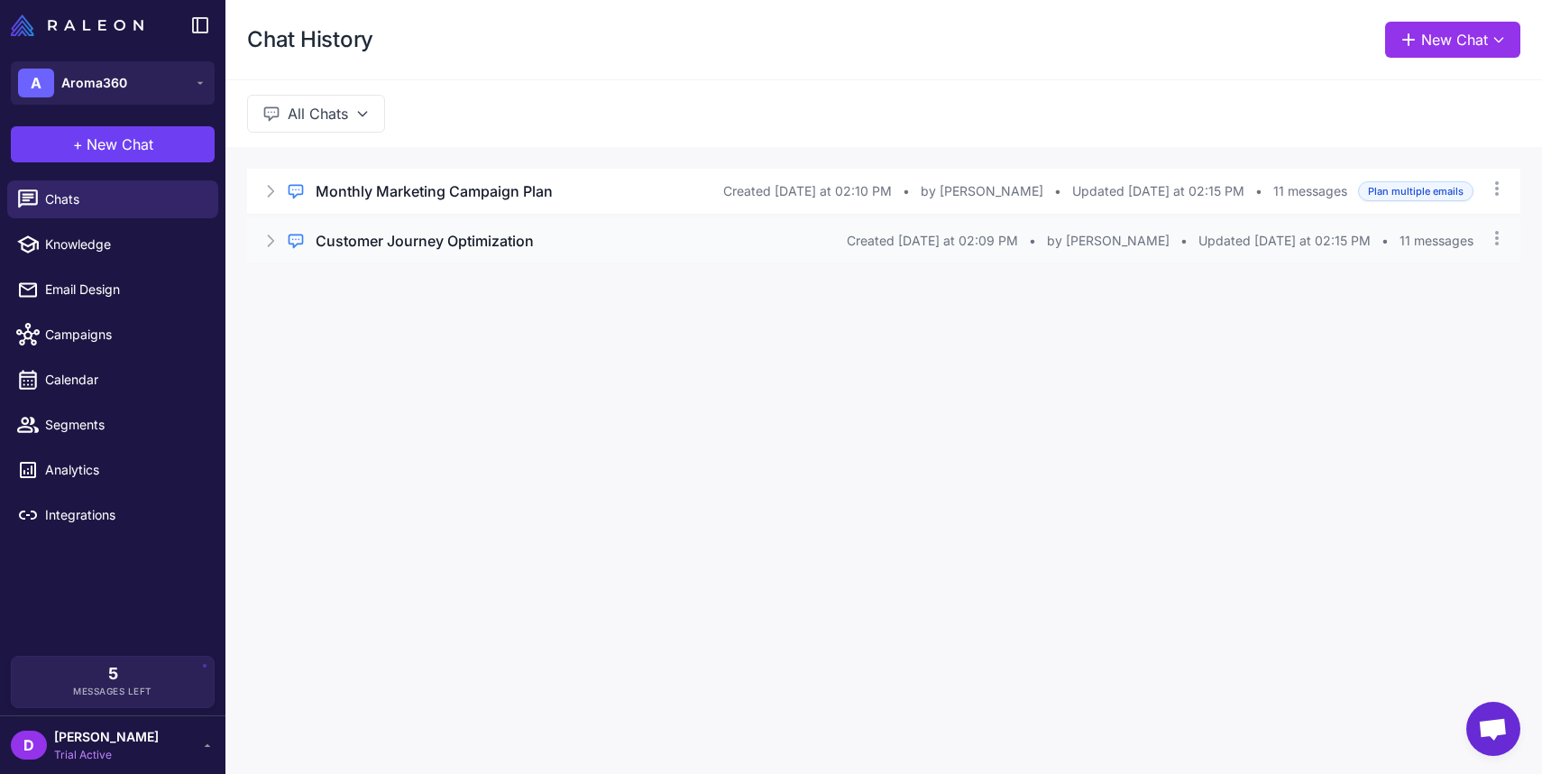
click at [260, 238] on div "Regular Chat Customer Journey Optimization Created Today at 02:09 PM • by David…" at bounding box center [884, 240] width 1274 height 45
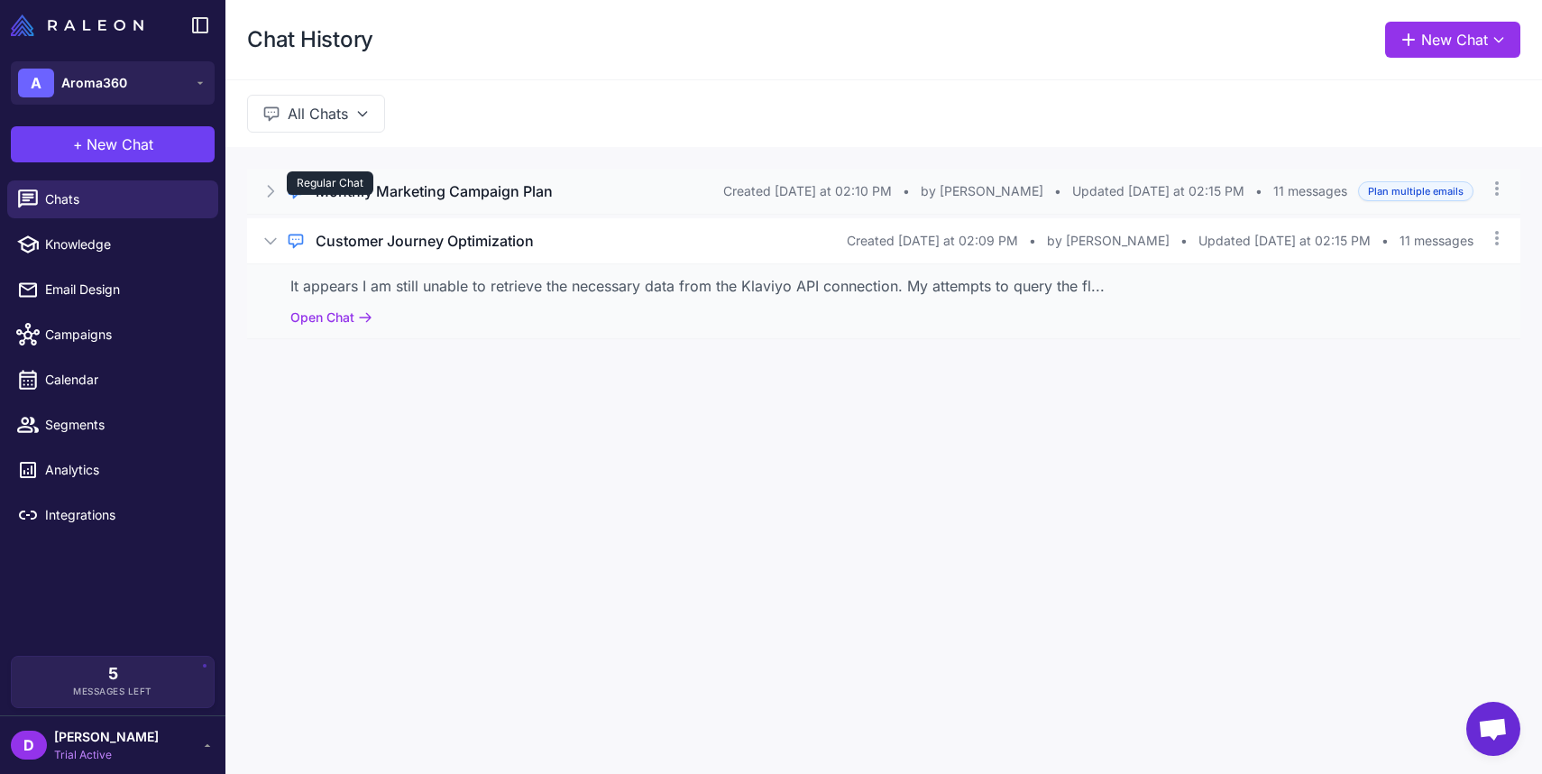
click at [370, 191] on div "Regular Chat" at bounding box center [330, 182] width 87 height 23
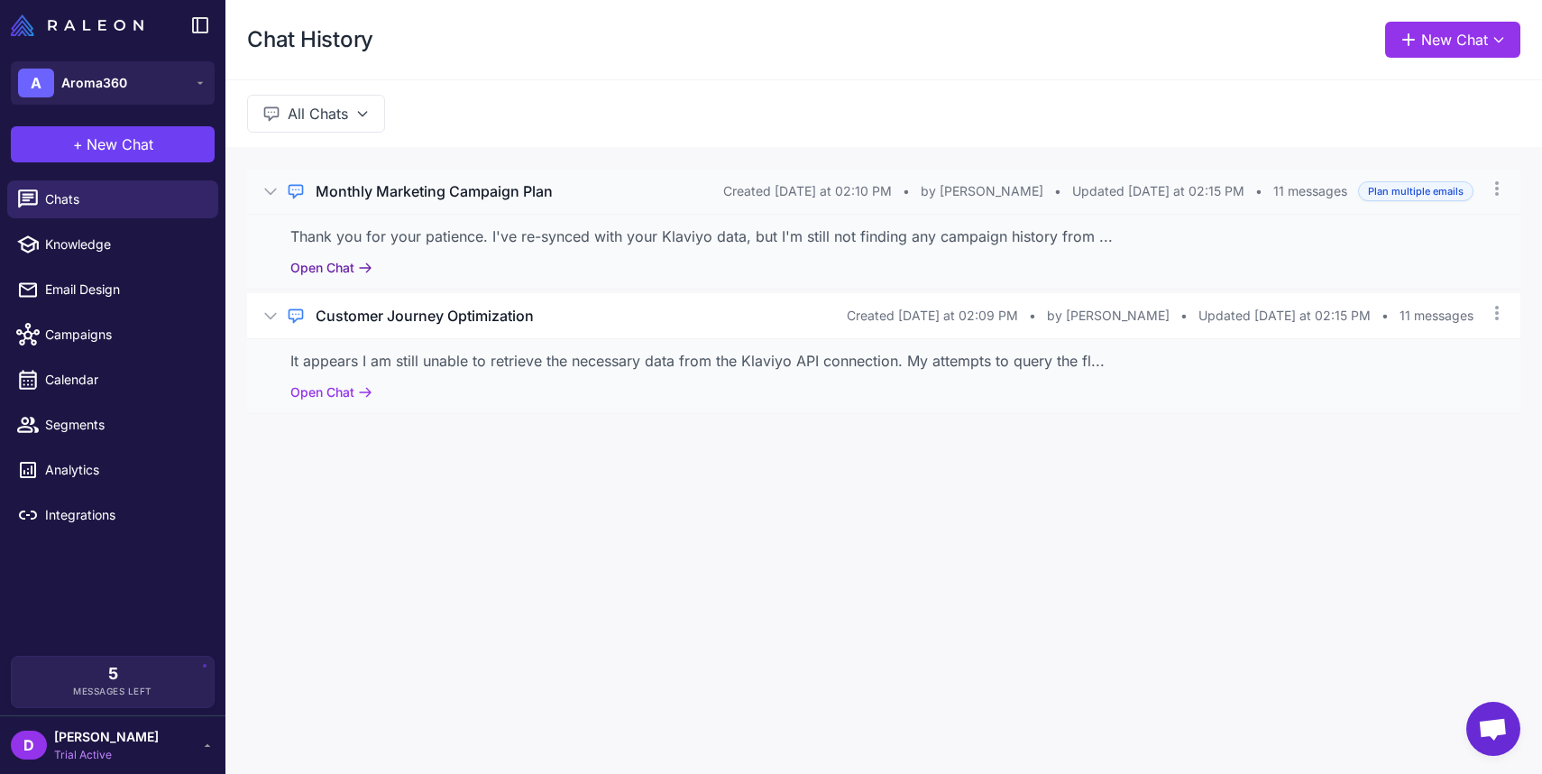
click at [318, 272] on button "Open Chat" at bounding box center [331, 268] width 82 height 20
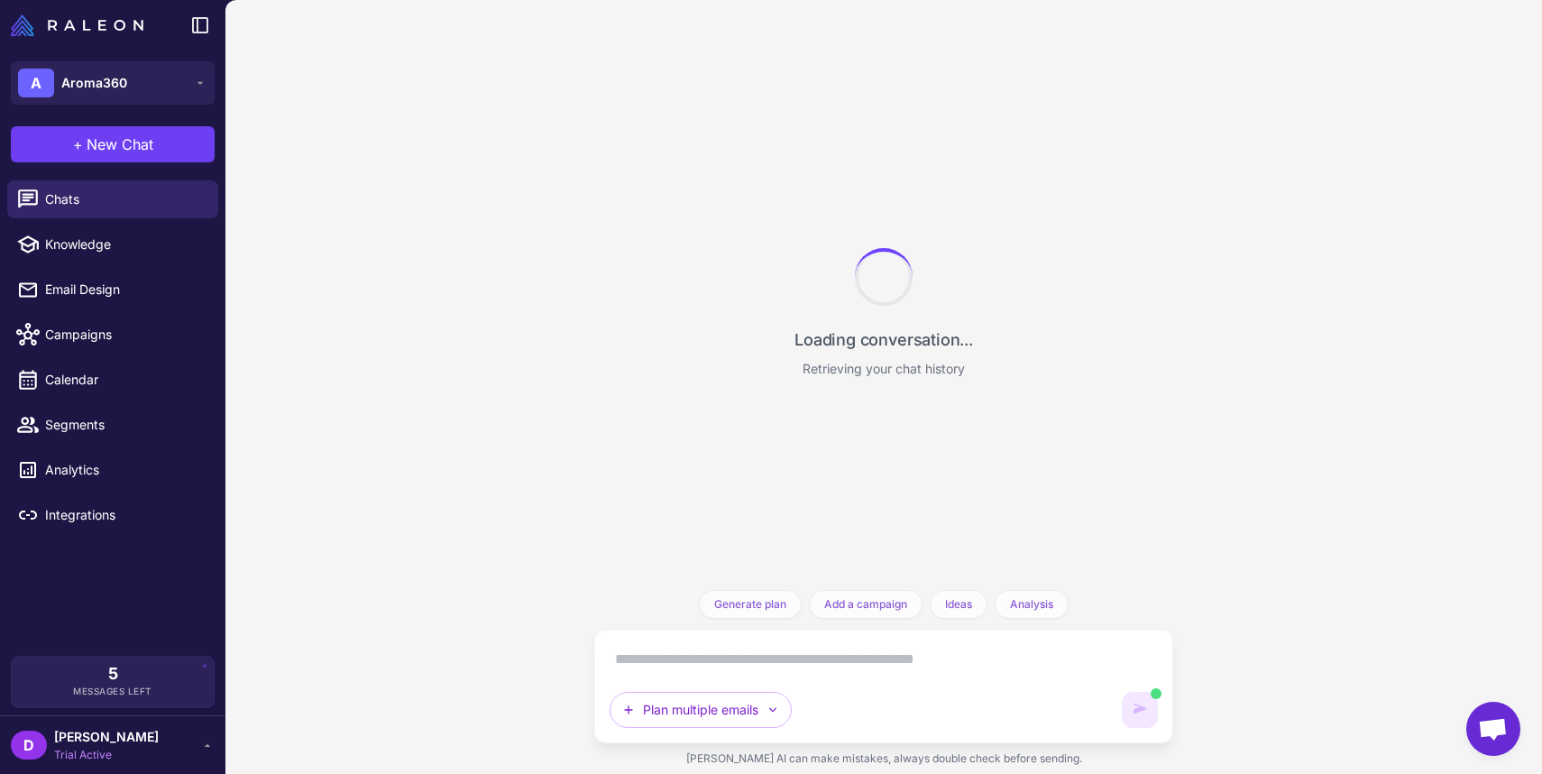
scroll to position [2382, 0]
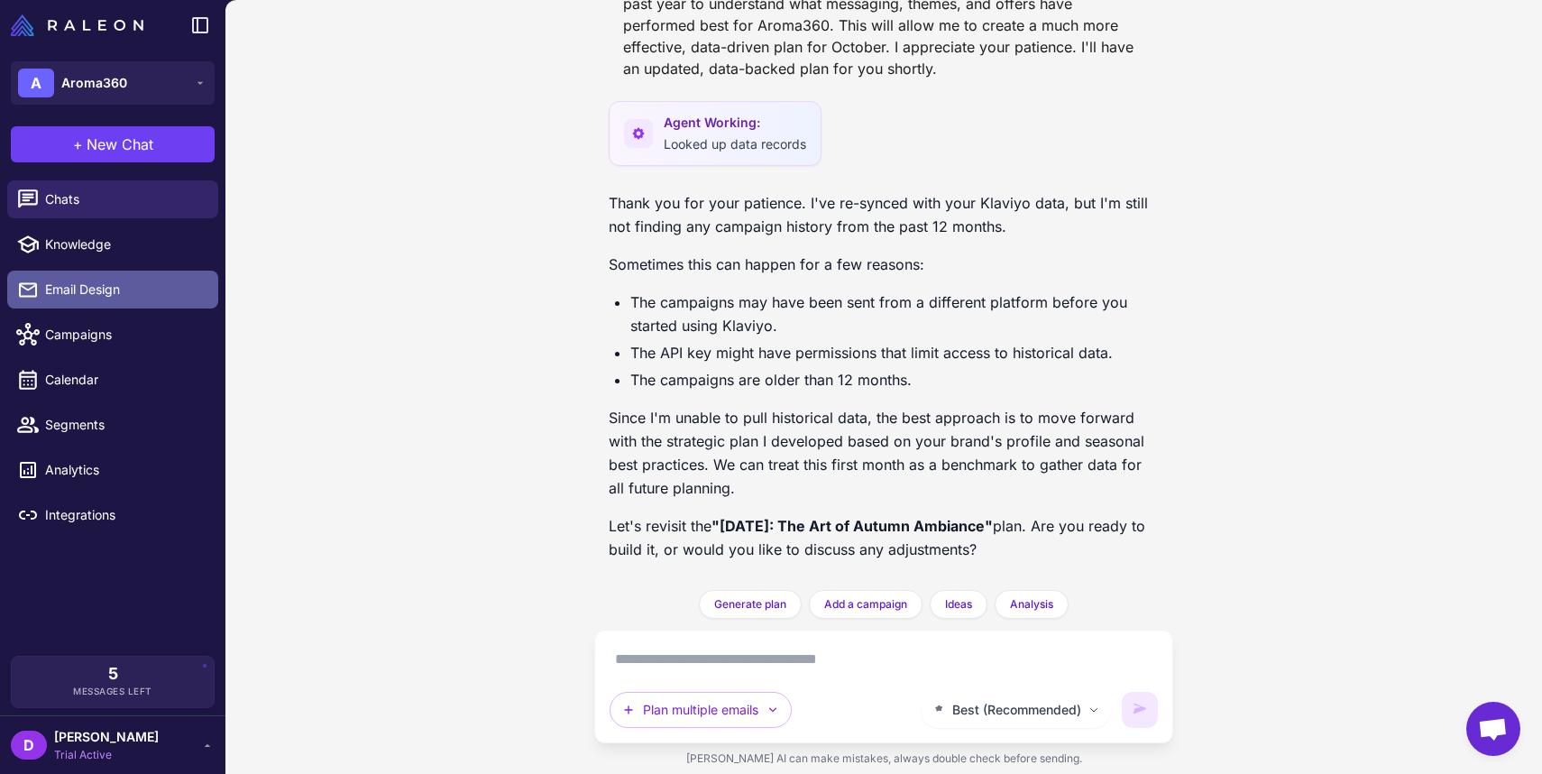
click at [87, 281] on span "Email Design" at bounding box center [124, 290] width 159 height 20
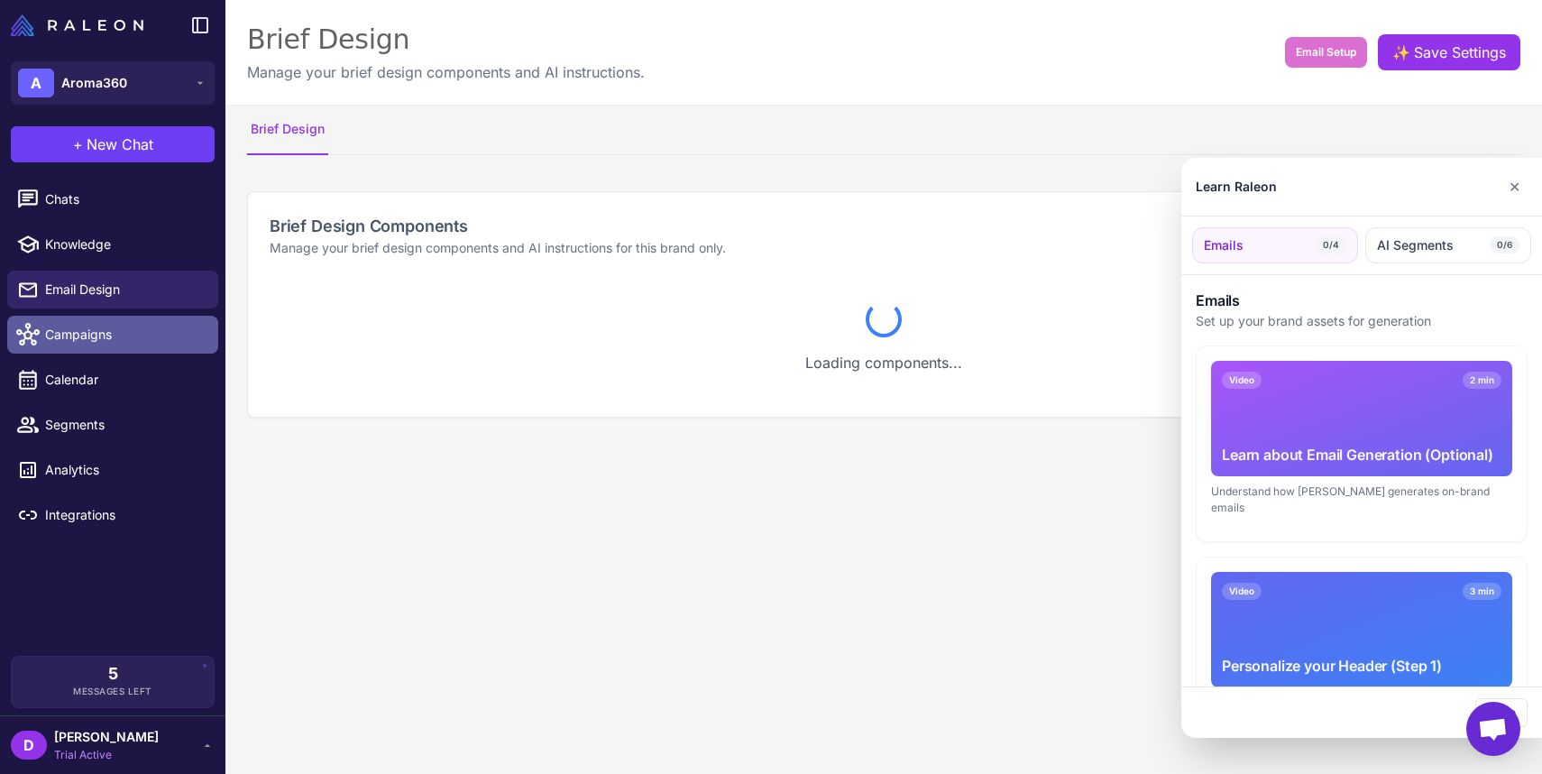
click at [94, 330] on div "A Aroma360 + New Chat Raleon Agents Send an email Plan multiple emails Brainsto…" at bounding box center [771, 387] width 1542 height 774
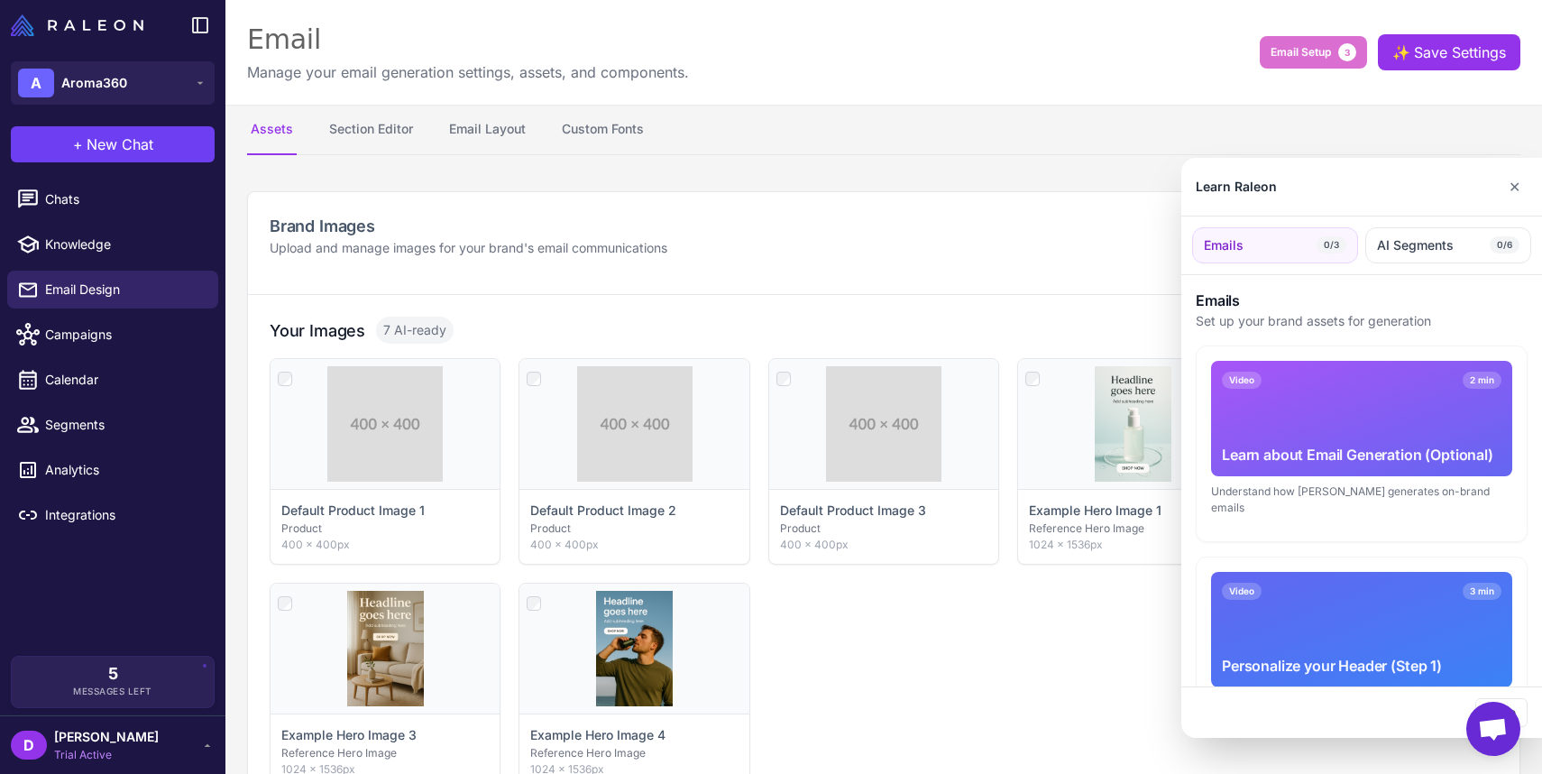
click at [86, 386] on div at bounding box center [771, 387] width 1542 height 774
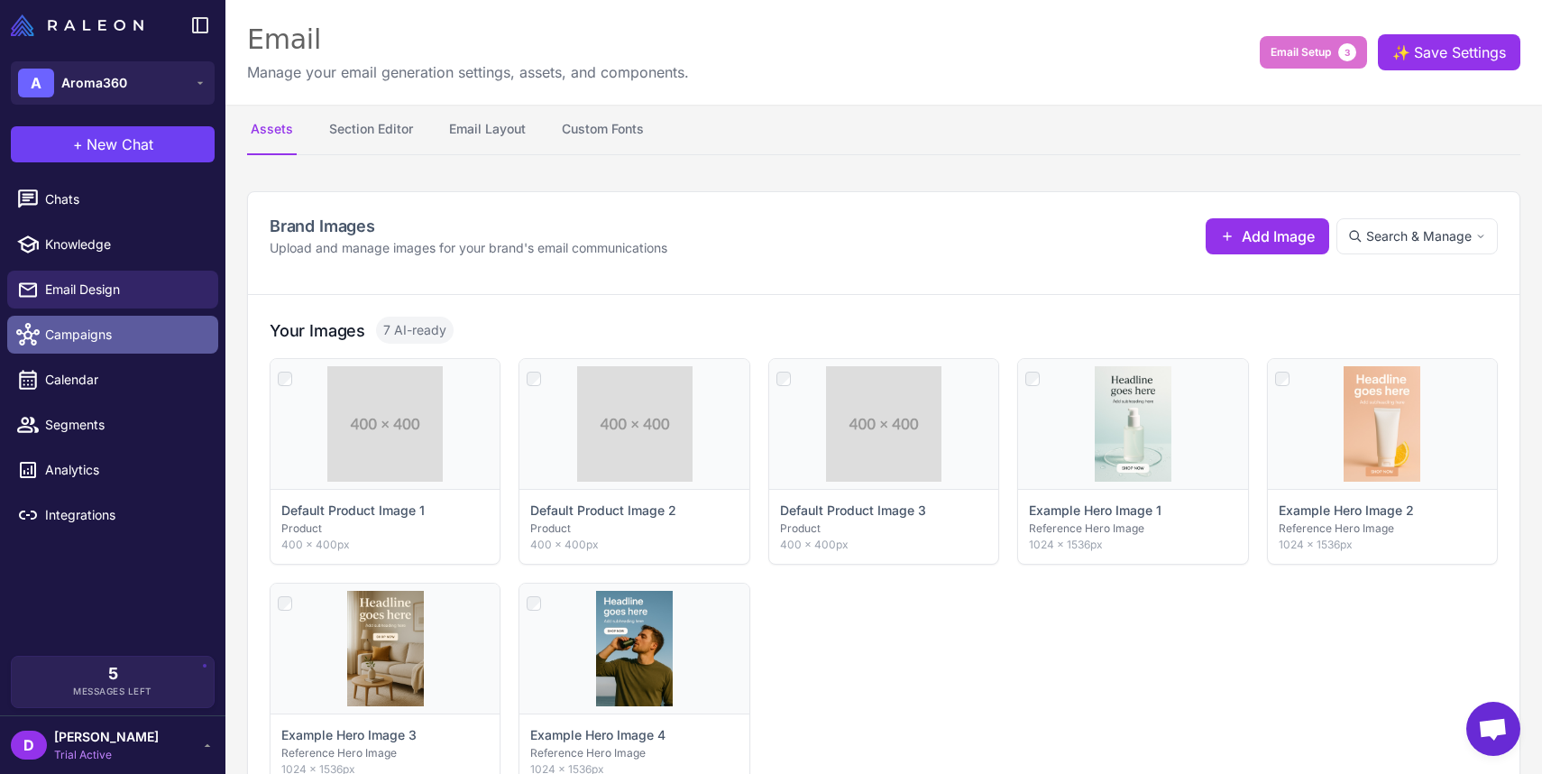
click at [83, 353] on link "Campaigns" at bounding box center [112, 335] width 211 height 38
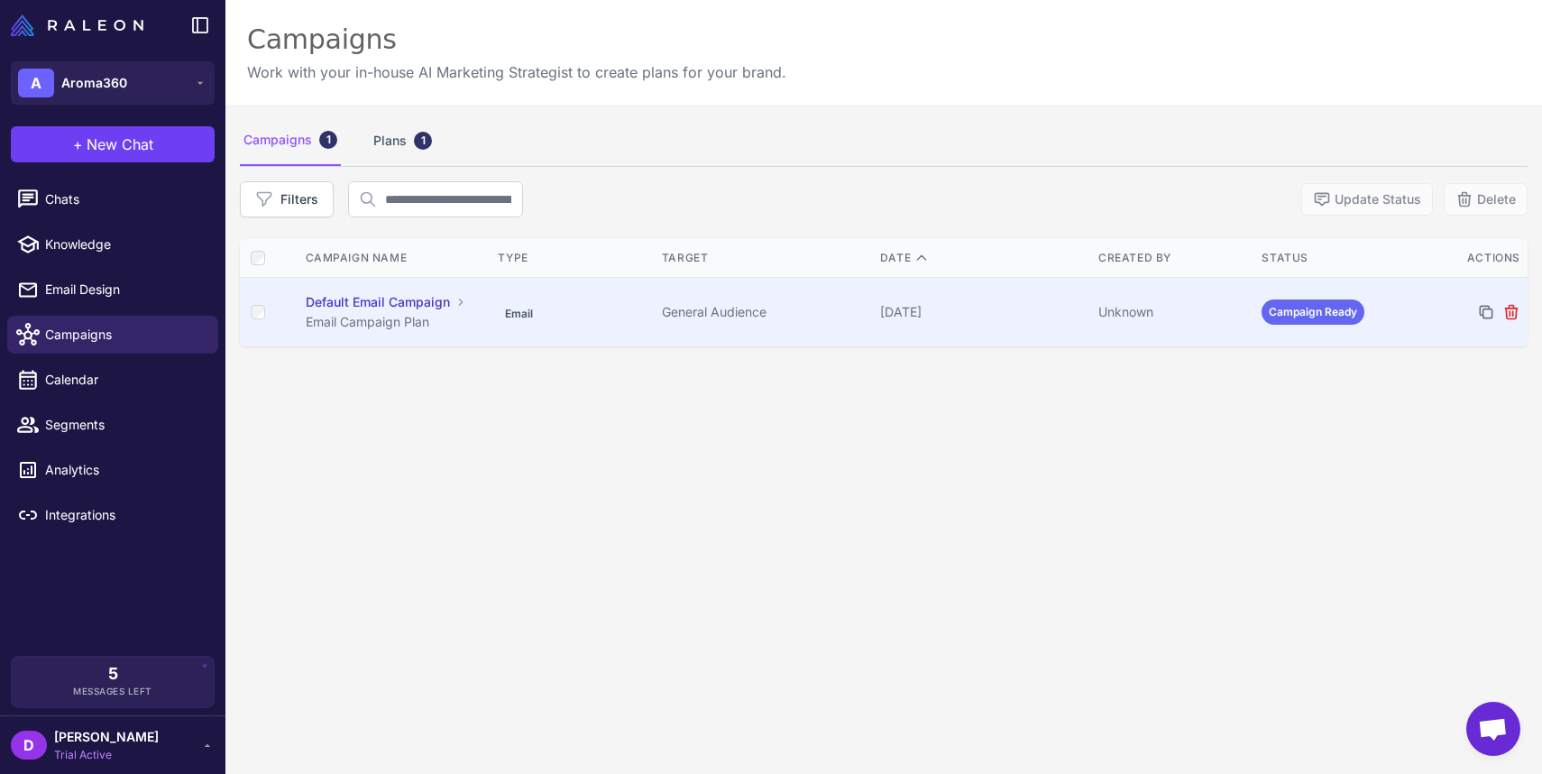
click at [370, 308] on div "Default Email Campaign" at bounding box center [378, 302] width 144 height 20
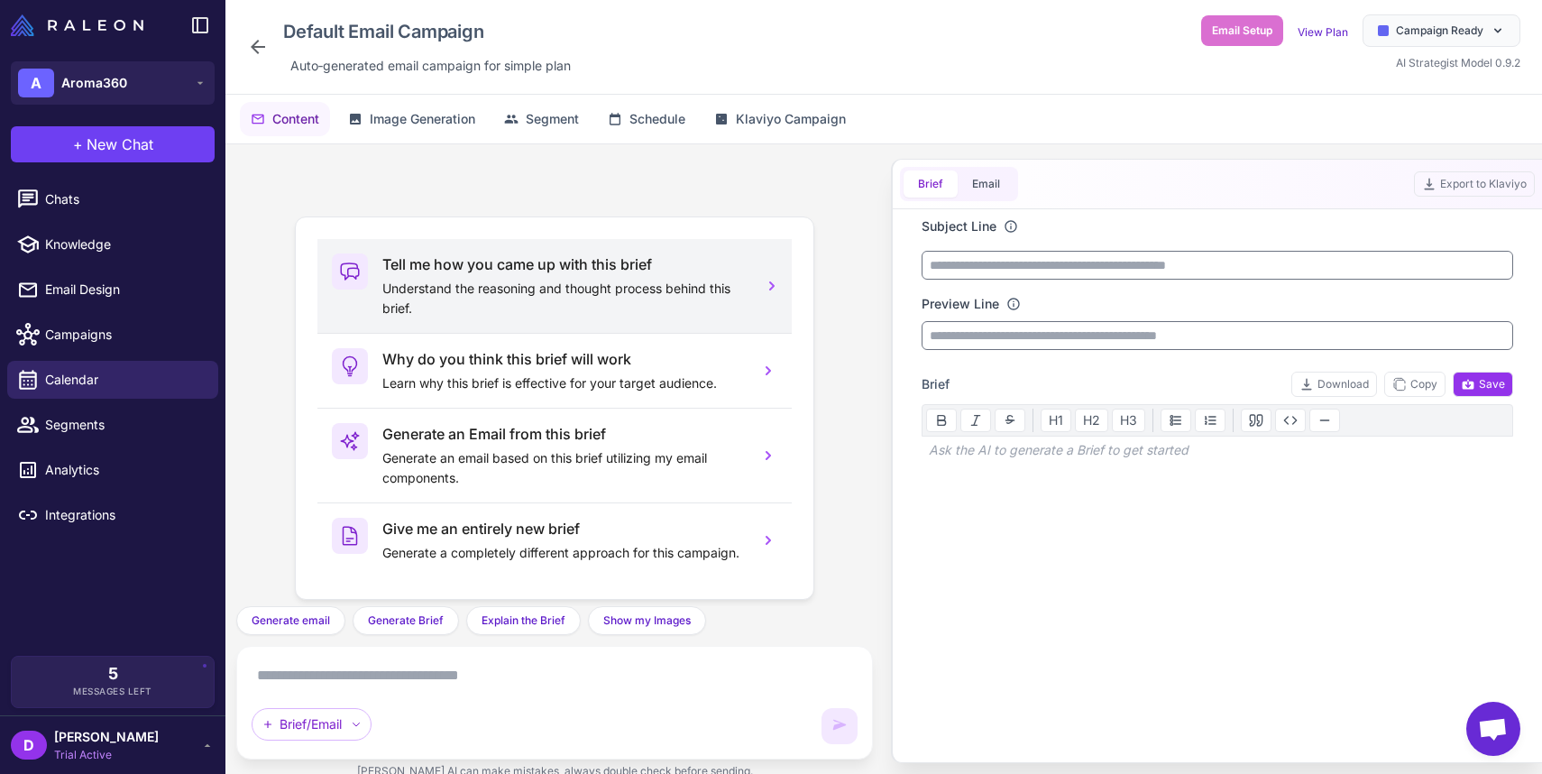
scroll to position [15, 0]
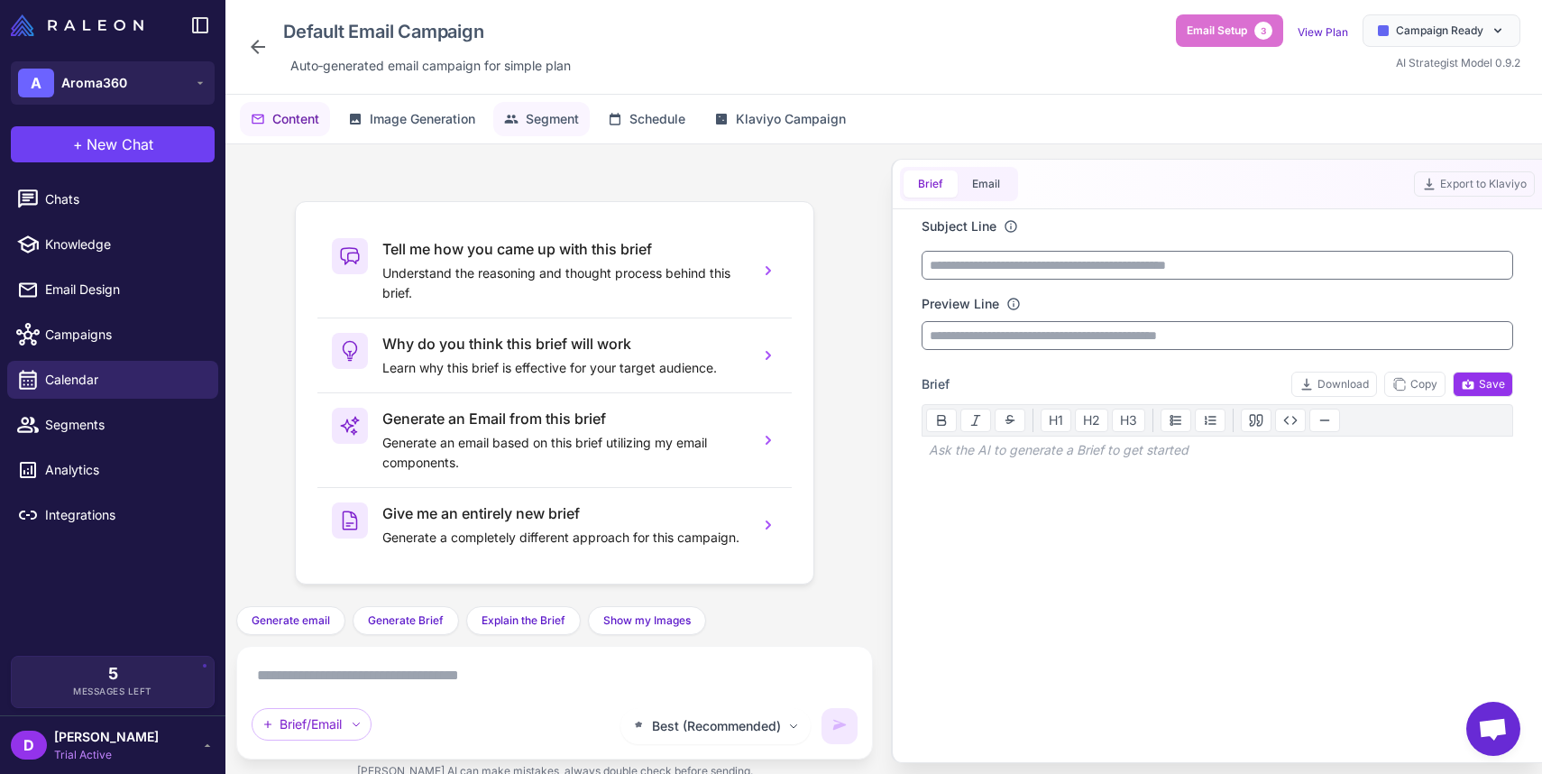
click at [561, 124] on span "Segment" at bounding box center [552, 119] width 53 height 20
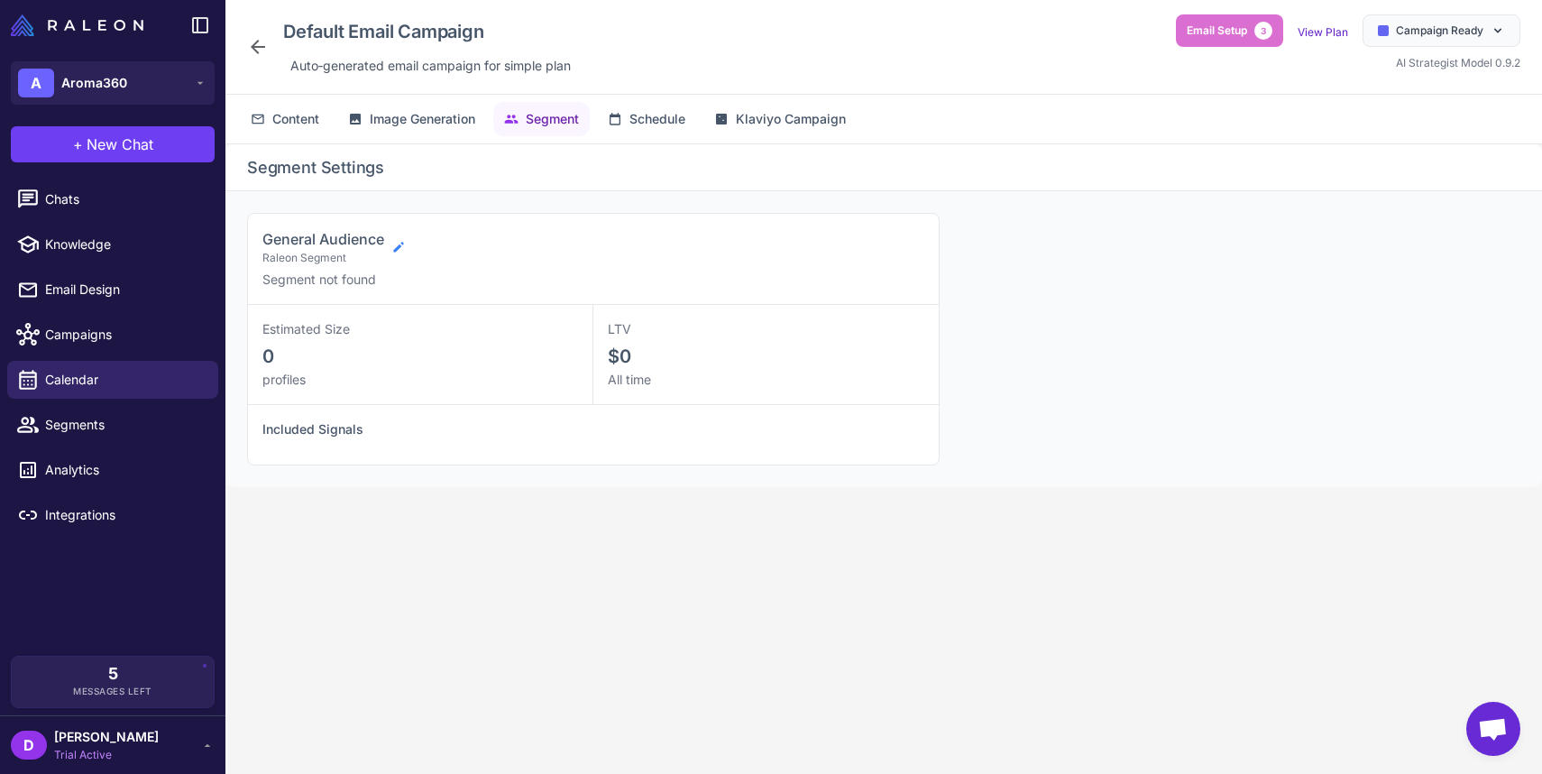
click at [400, 248] on icon at bounding box center [398, 247] width 14 height 14
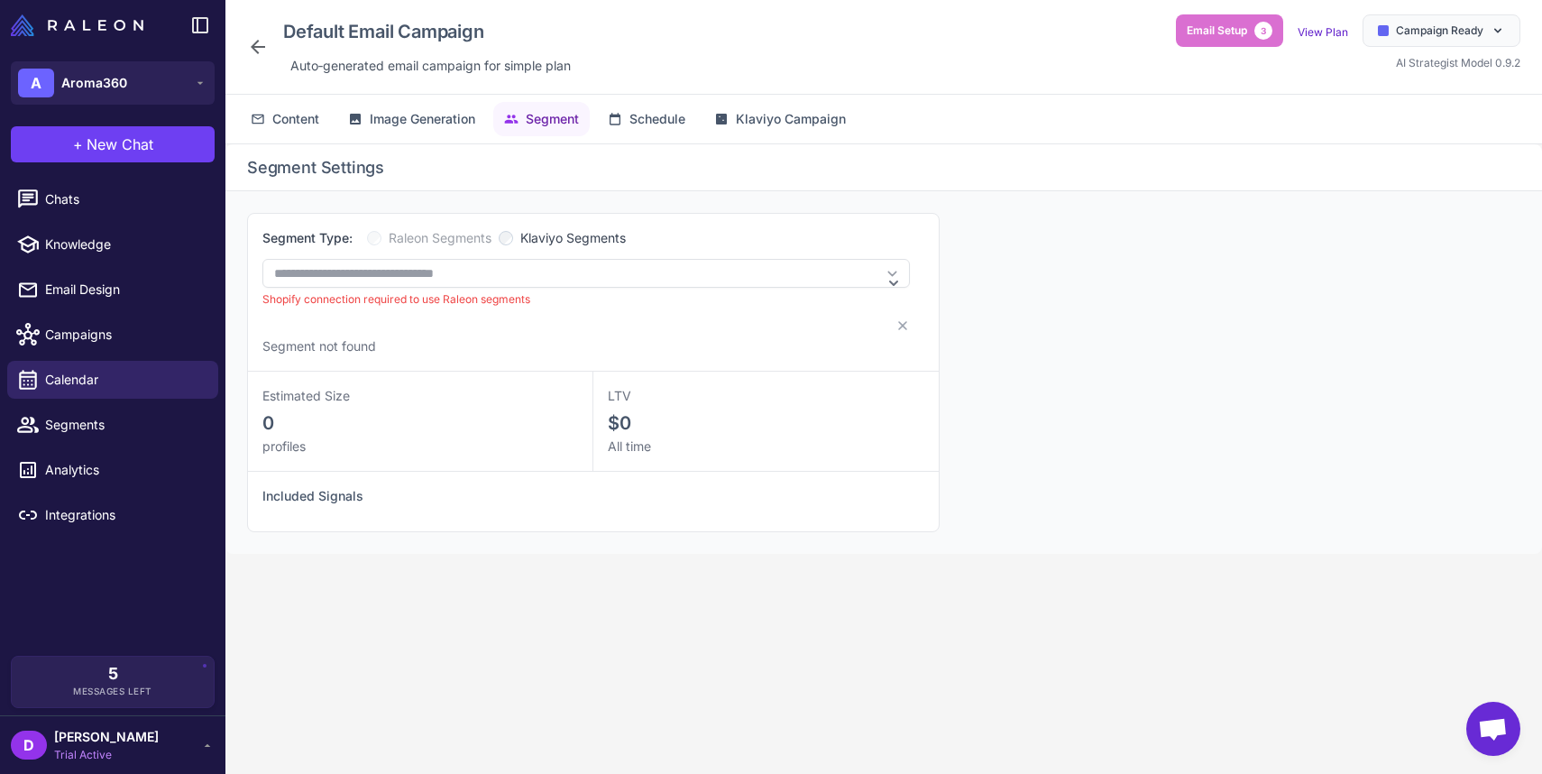
click at [373, 338] on span "Segment not found" at bounding box center [319, 345] width 114 height 15
click at [409, 348] on p "Segment not found" at bounding box center [586, 346] width 648 height 20
click at [453, 300] on div "Shopify connection required to use Raleon segments" at bounding box center [586, 299] width 648 height 16
click at [521, 242] on label "Klaviyo Segments" at bounding box center [562, 238] width 127 height 20
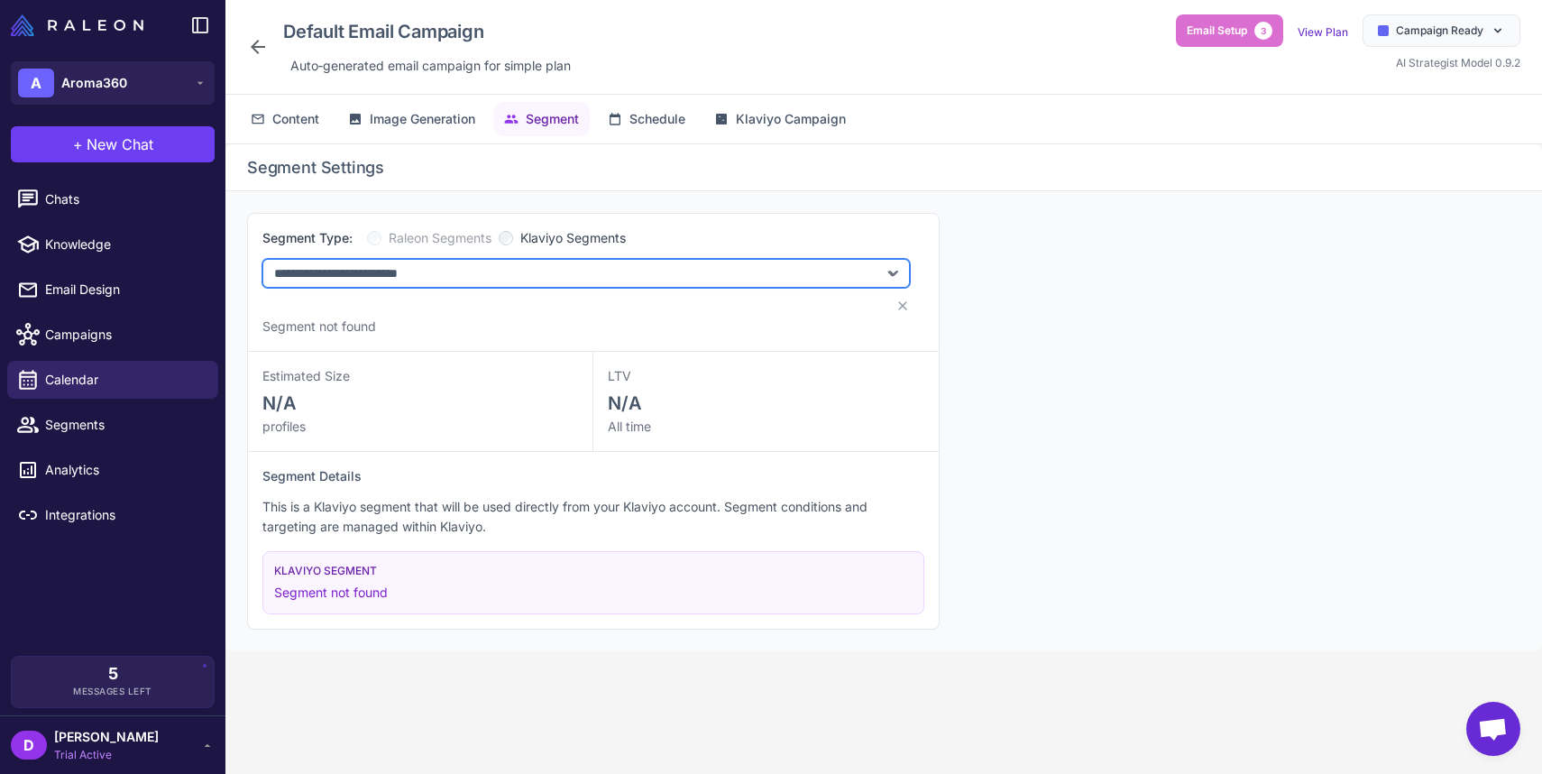
click at [539, 272] on select "**********" at bounding box center [586, 273] width 648 height 29
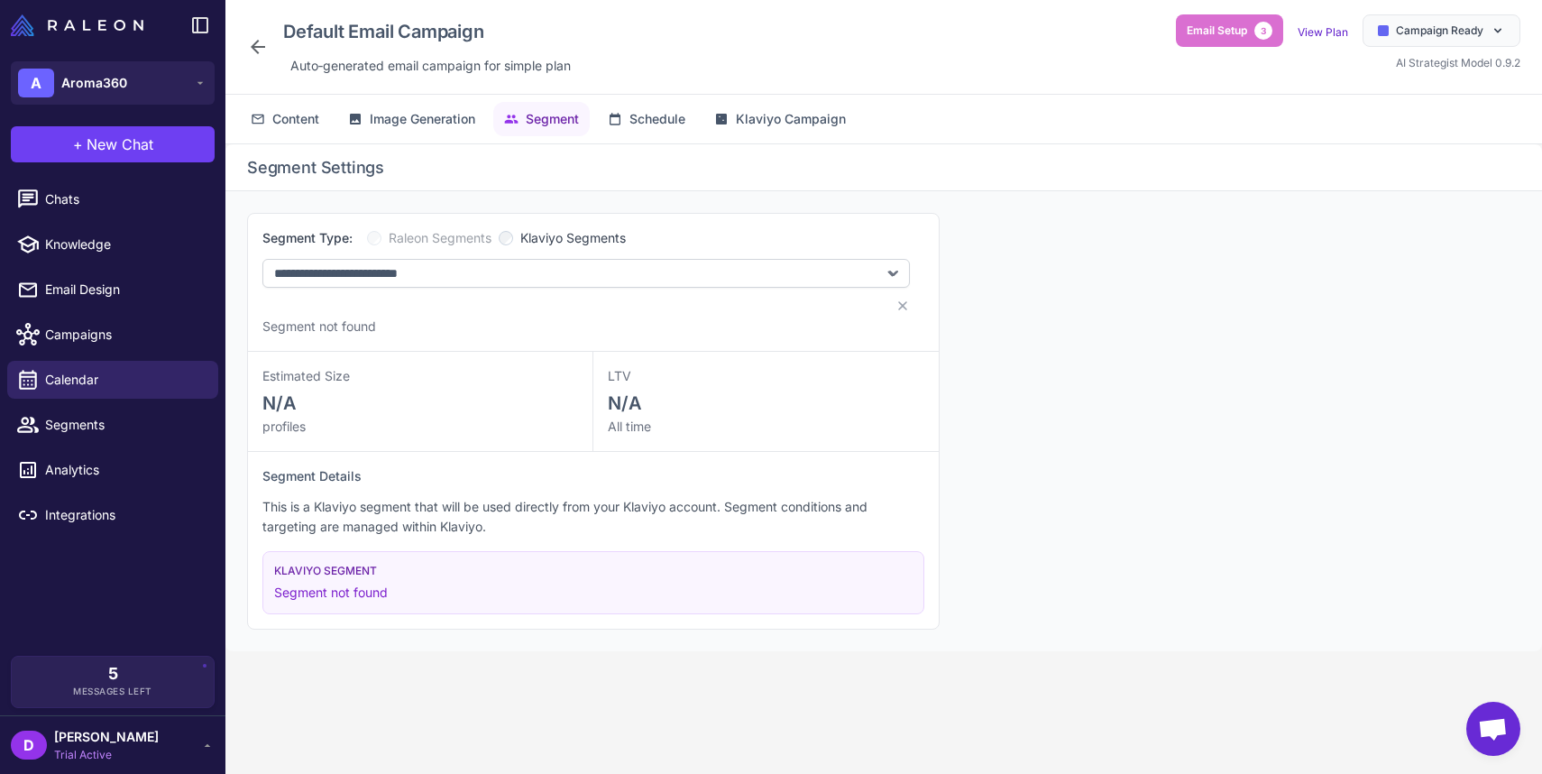
click at [464, 231] on span "Raleon Segments" at bounding box center [440, 238] width 103 height 20
click at [78, 426] on span "Segments" at bounding box center [124, 425] width 159 height 20
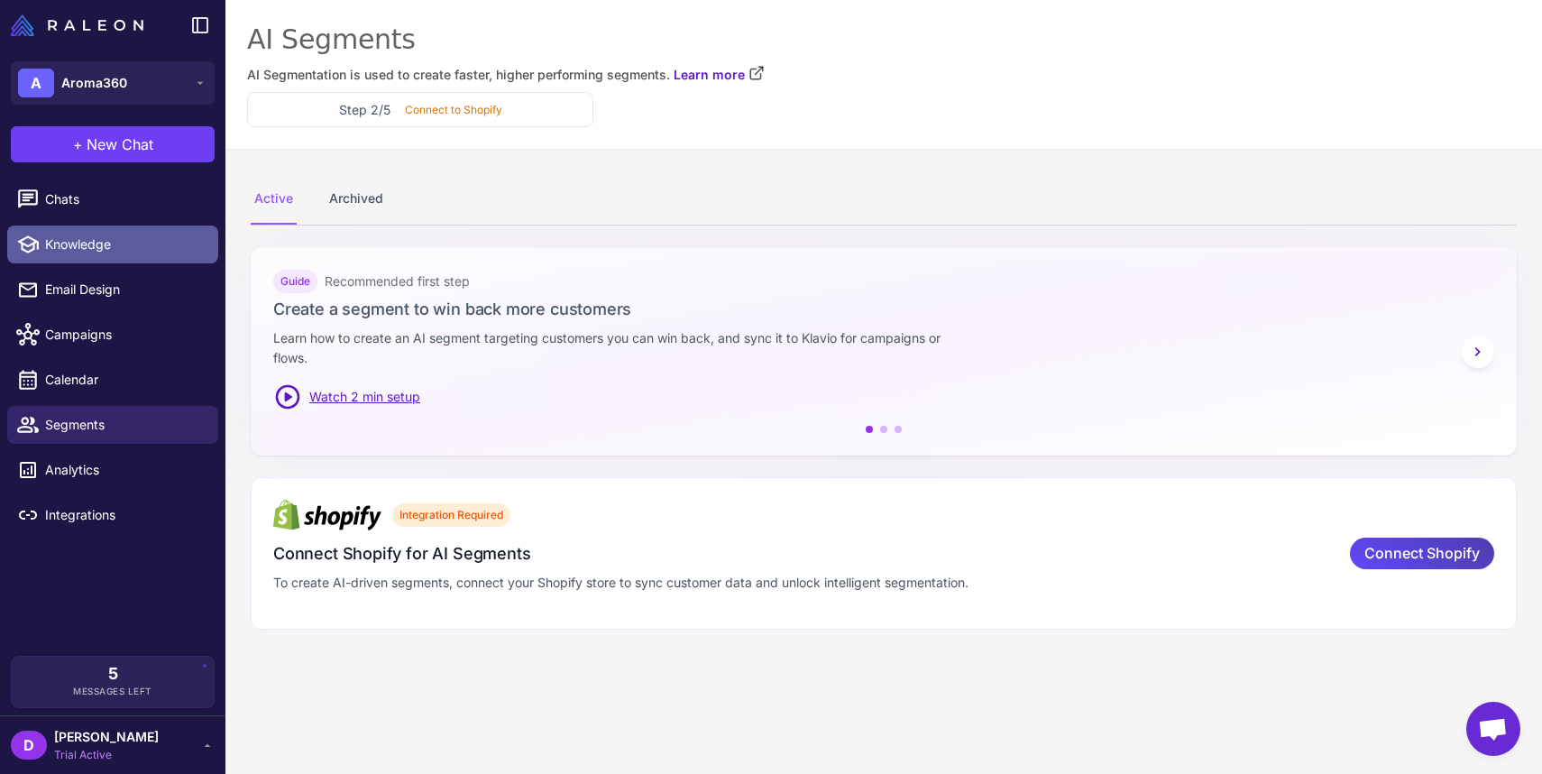
click at [89, 246] on span "Knowledge" at bounding box center [124, 245] width 159 height 20
select select
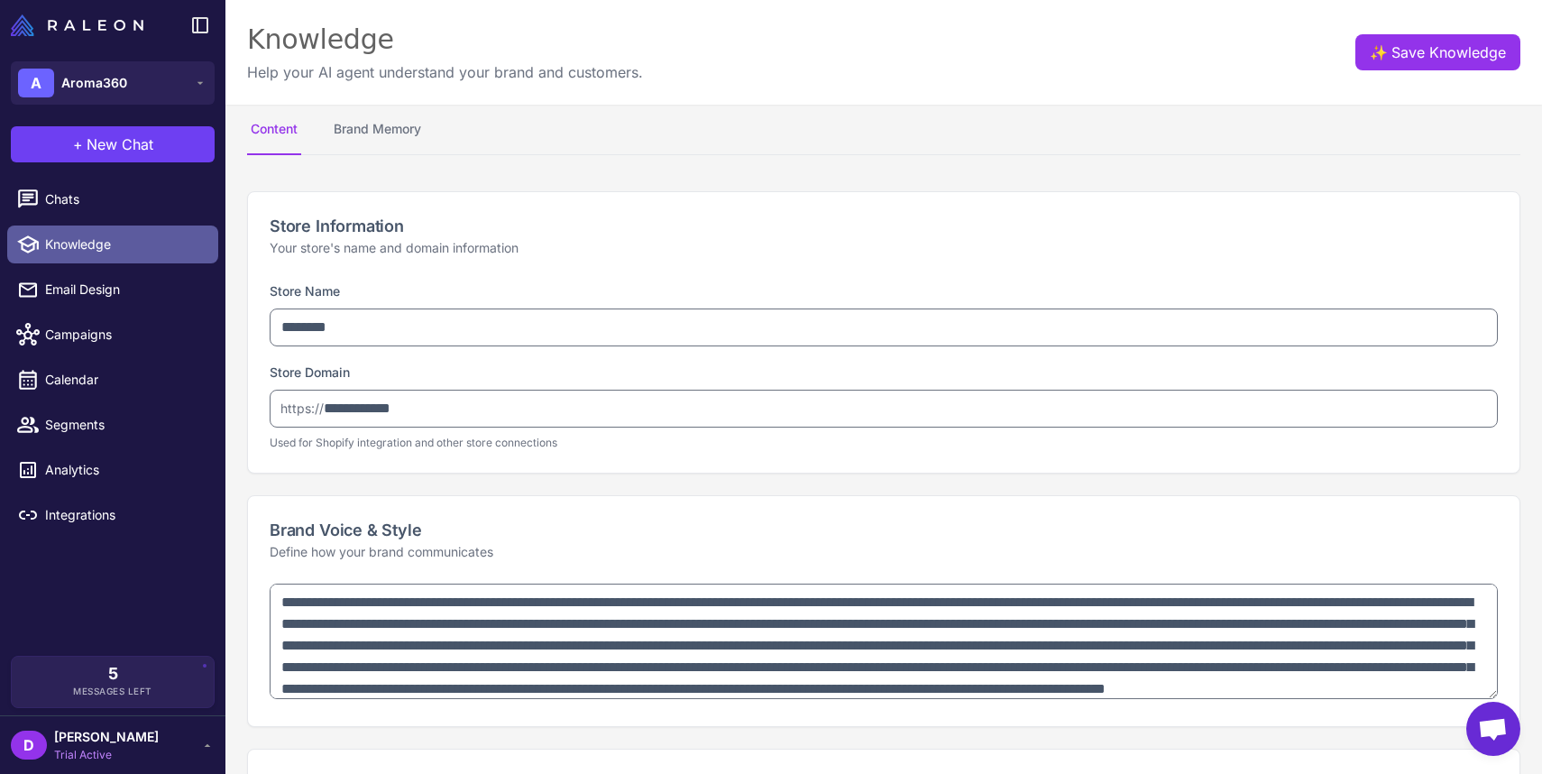
type textarea "**********"
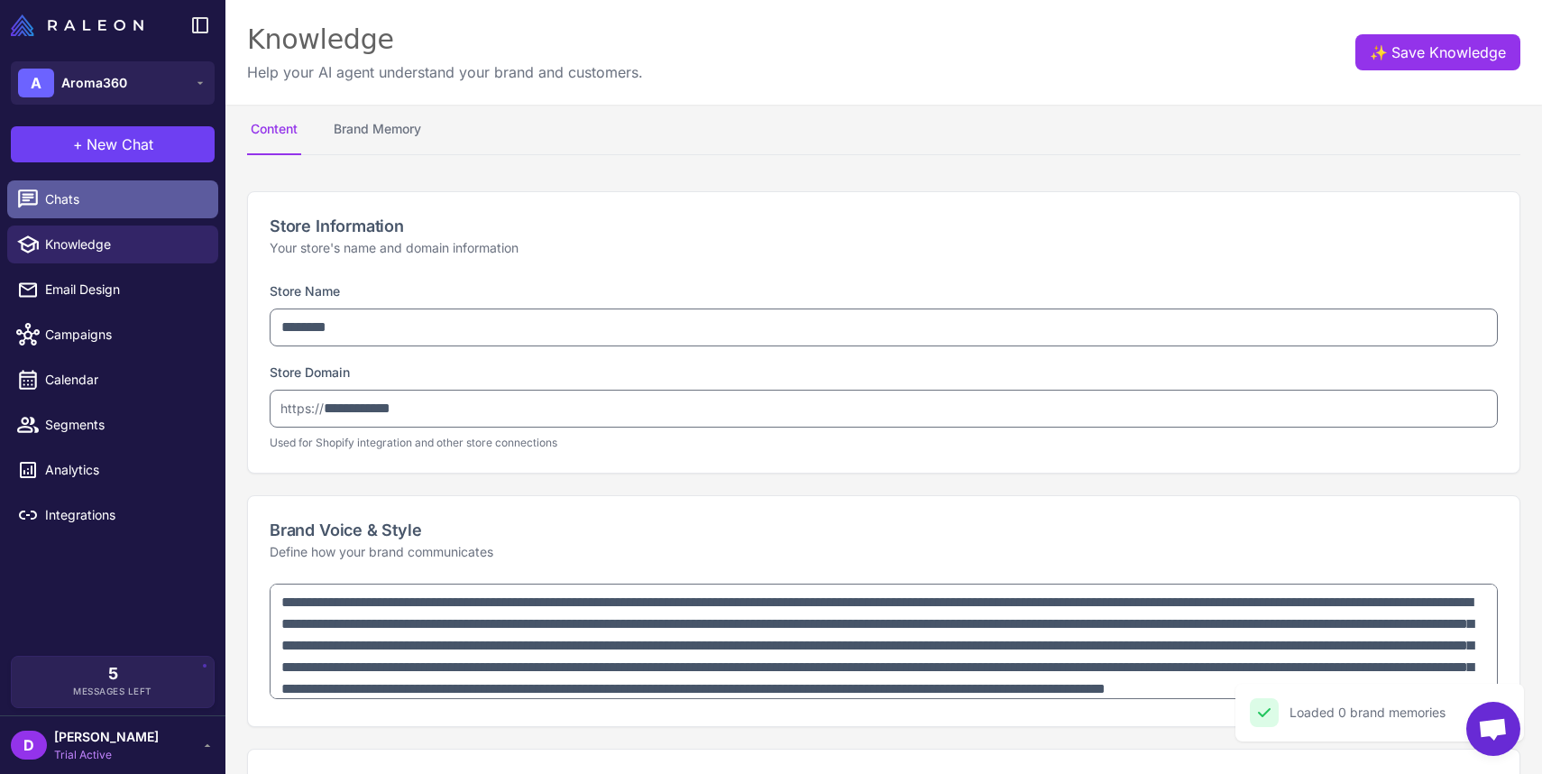
click at [80, 204] on span "Chats" at bounding box center [124, 199] width 159 height 20
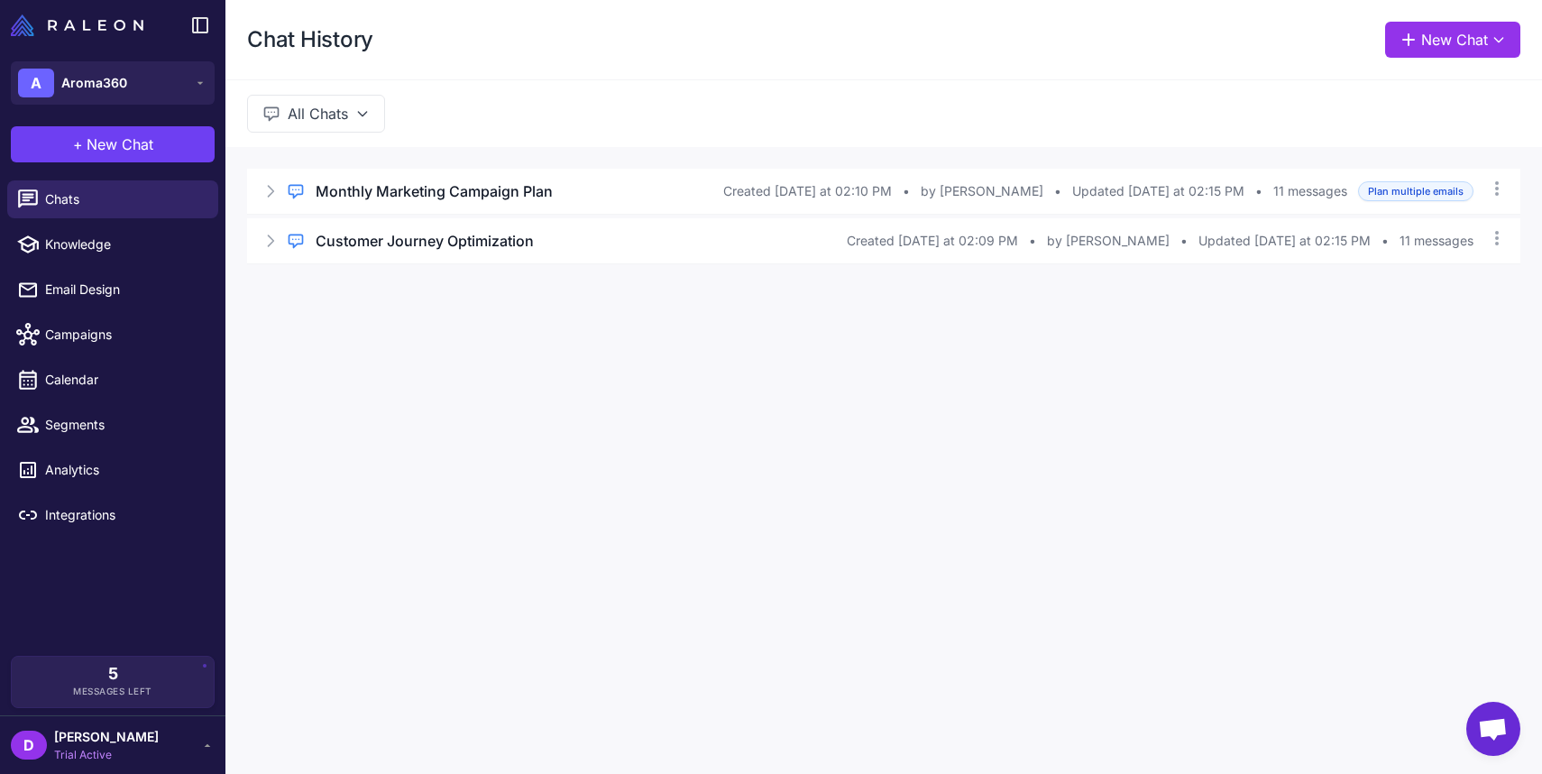
click at [346, 112] on button "All Chats" at bounding box center [316, 114] width 138 height 38
click at [478, 110] on div "All Chats All Chats My Chats Brief Chats" at bounding box center [884, 113] width 1317 height 68
click at [1504, 25] on button "New Chat" at bounding box center [1453, 40] width 135 height 36
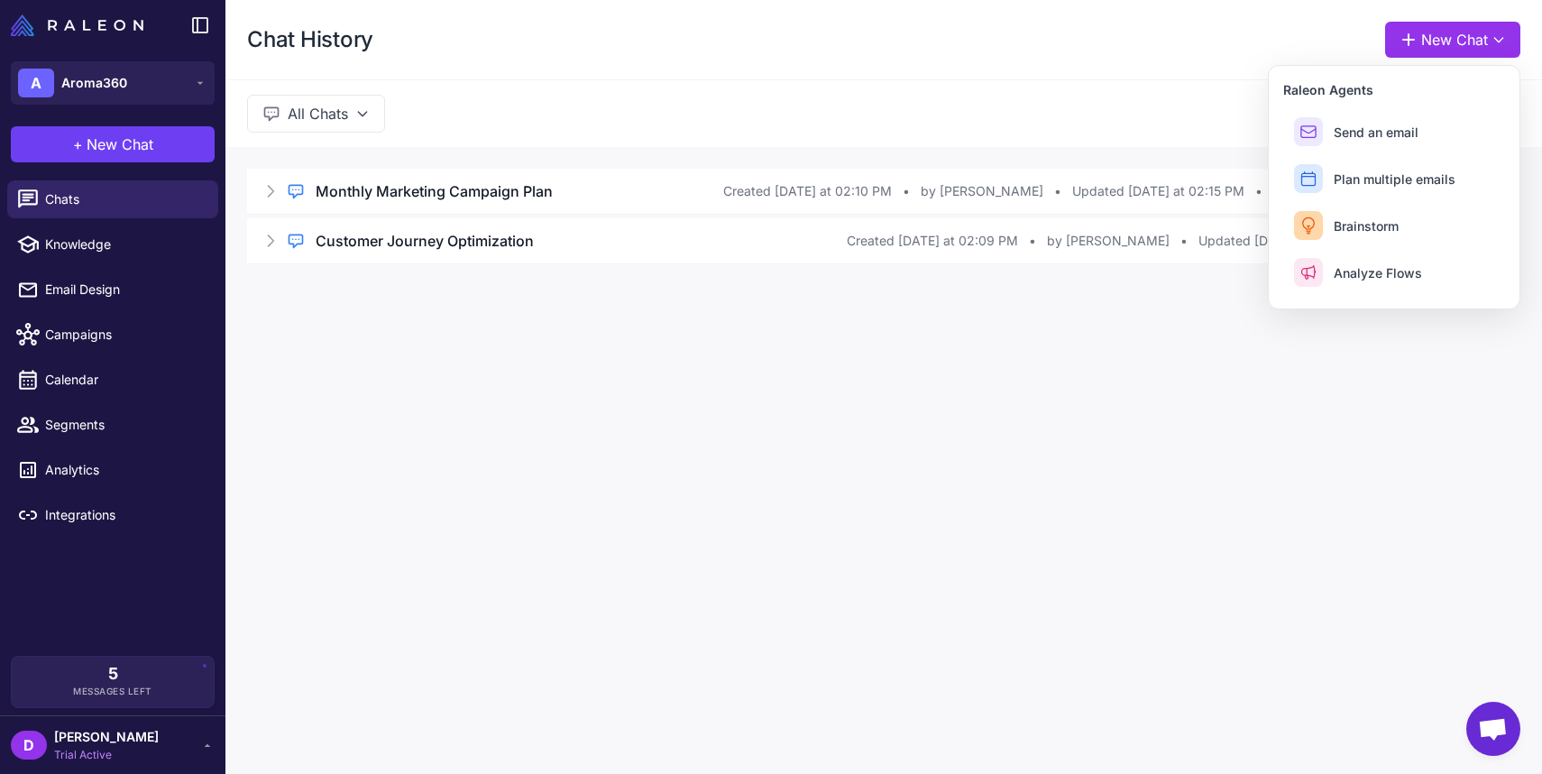
click at [971, 93] on div "All Chats" at bounding box center [884, 113] width 1317 height 68
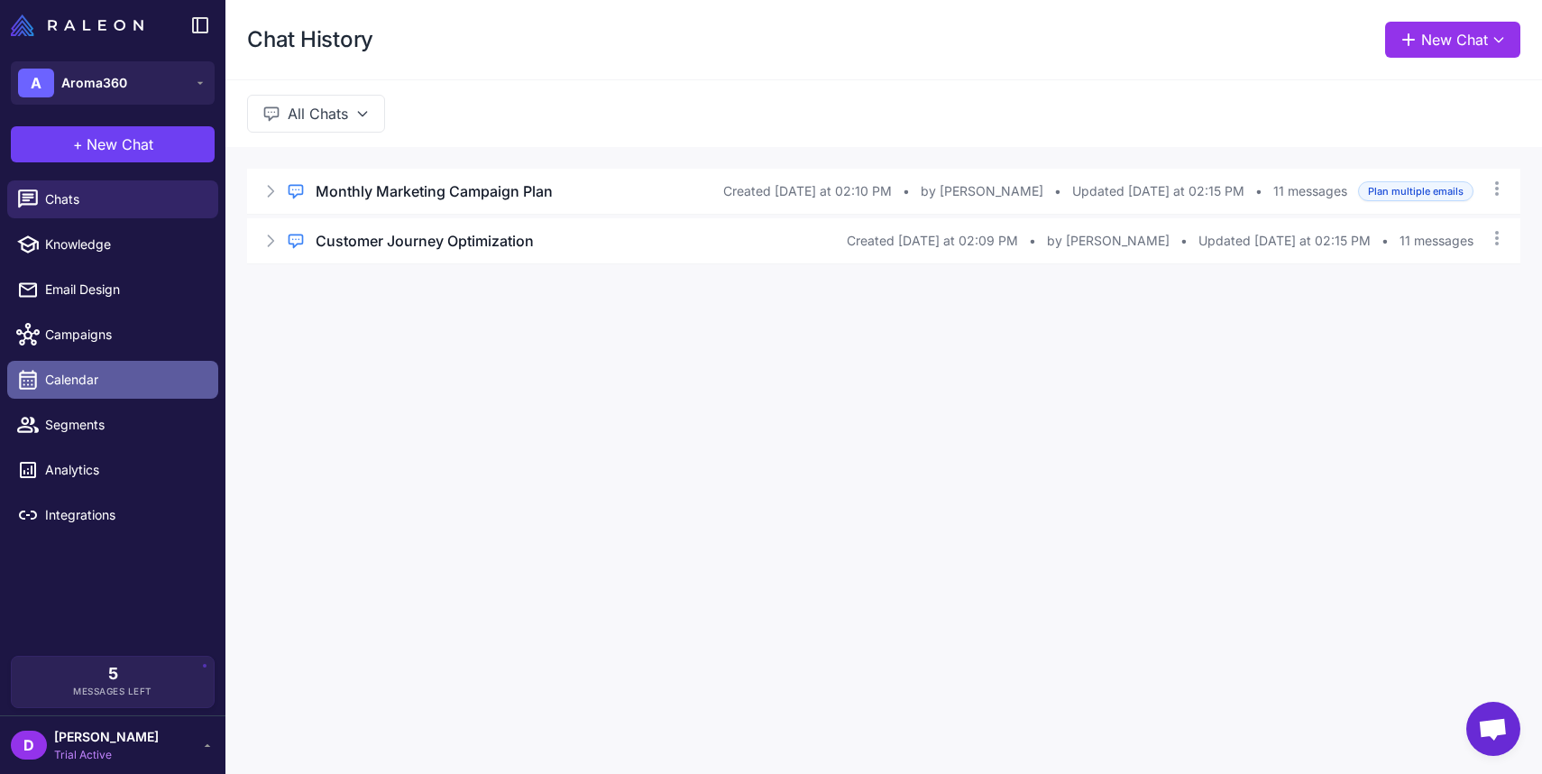
click at [84, 372] on span "Calendar" at bounding box center [124, 380] width 159 height 20
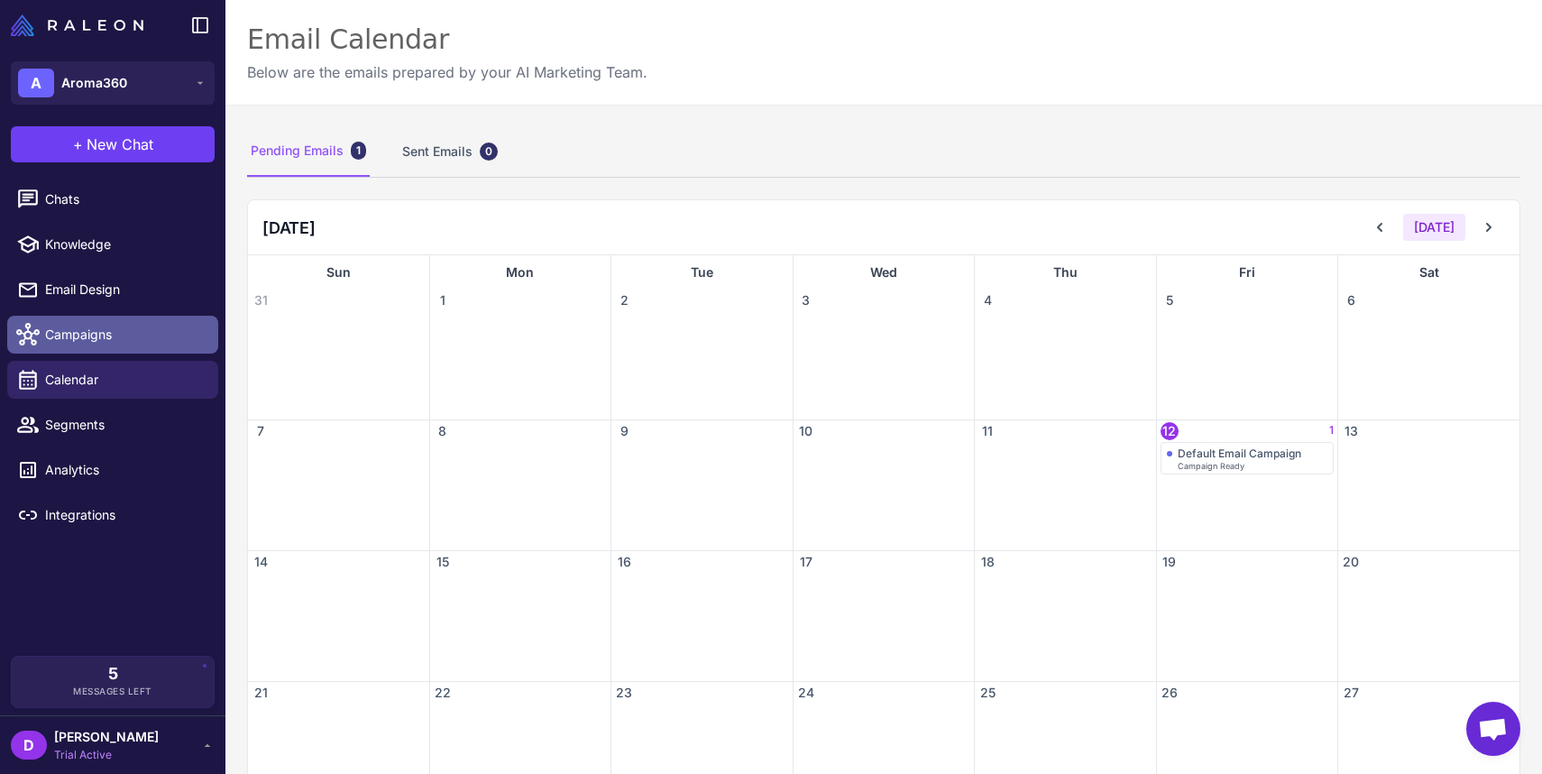
click at [89, 342] on span "Campaigns" at bounding box center [124, 335] width 159 height 20
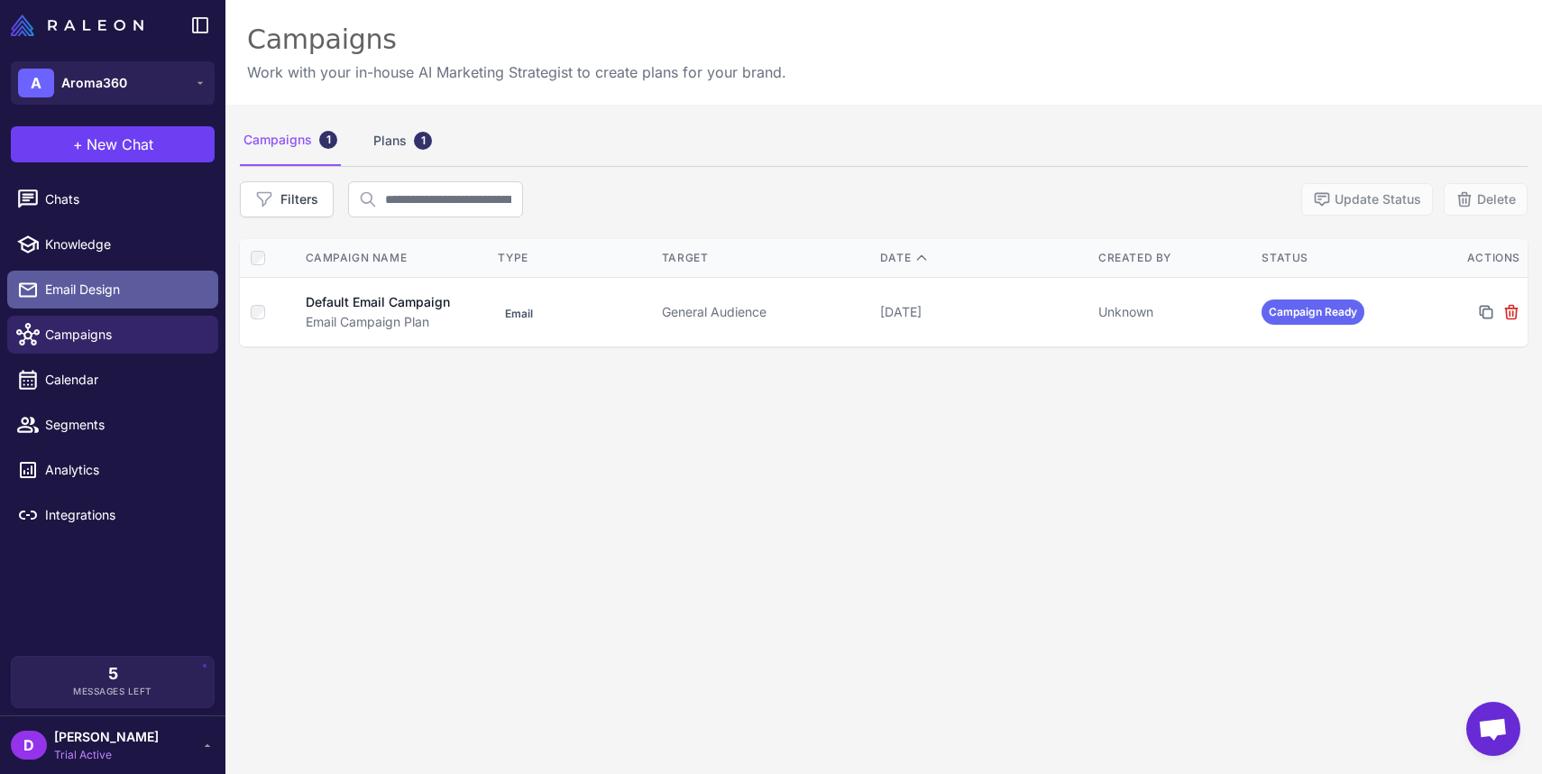
click at [107, 299] on span "Email Design" at bounding box center [124, 290] width 159 height 20
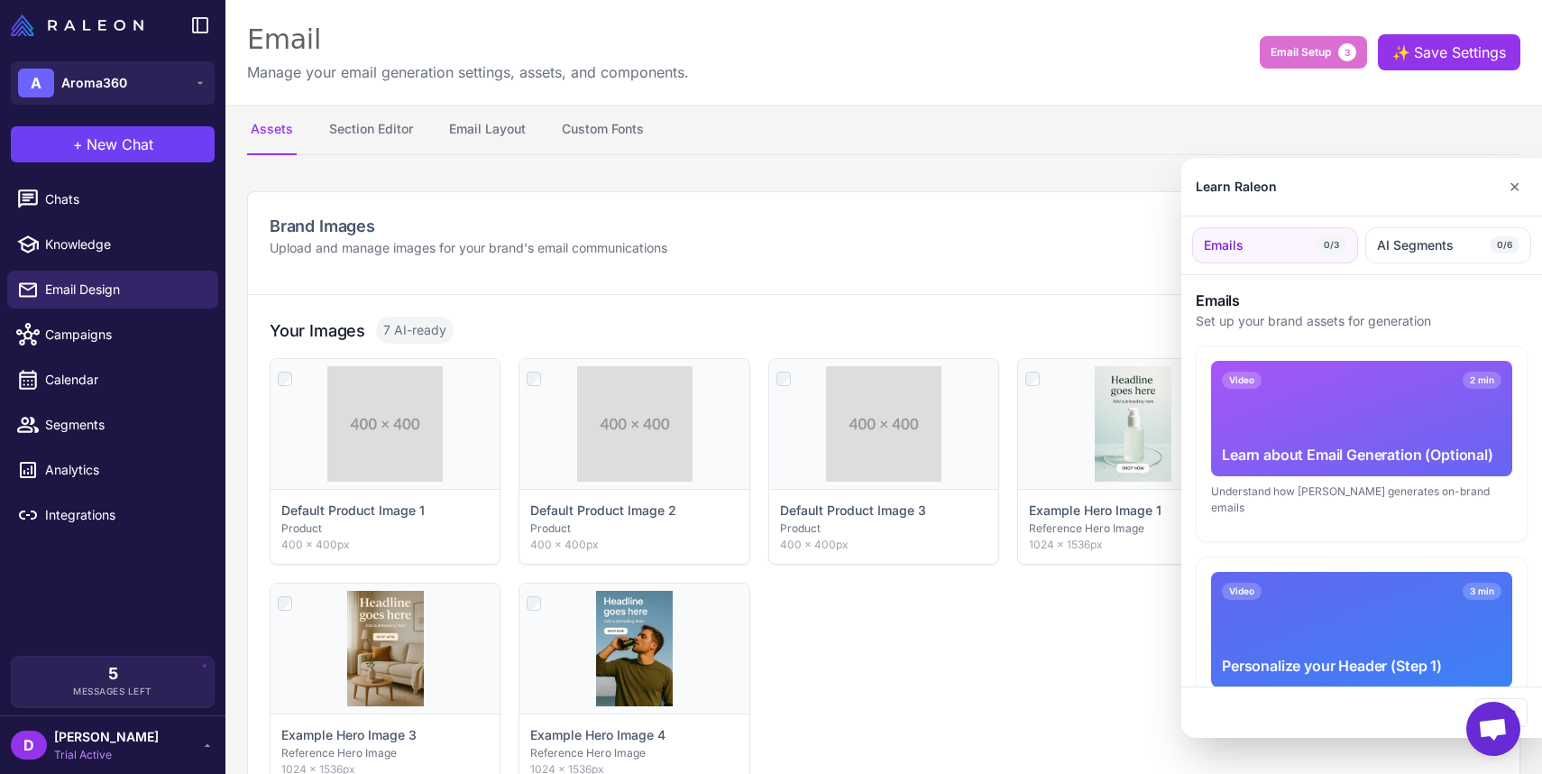
click at [74, 261] on div at bounding box center [771, 387] width 1542 height 774
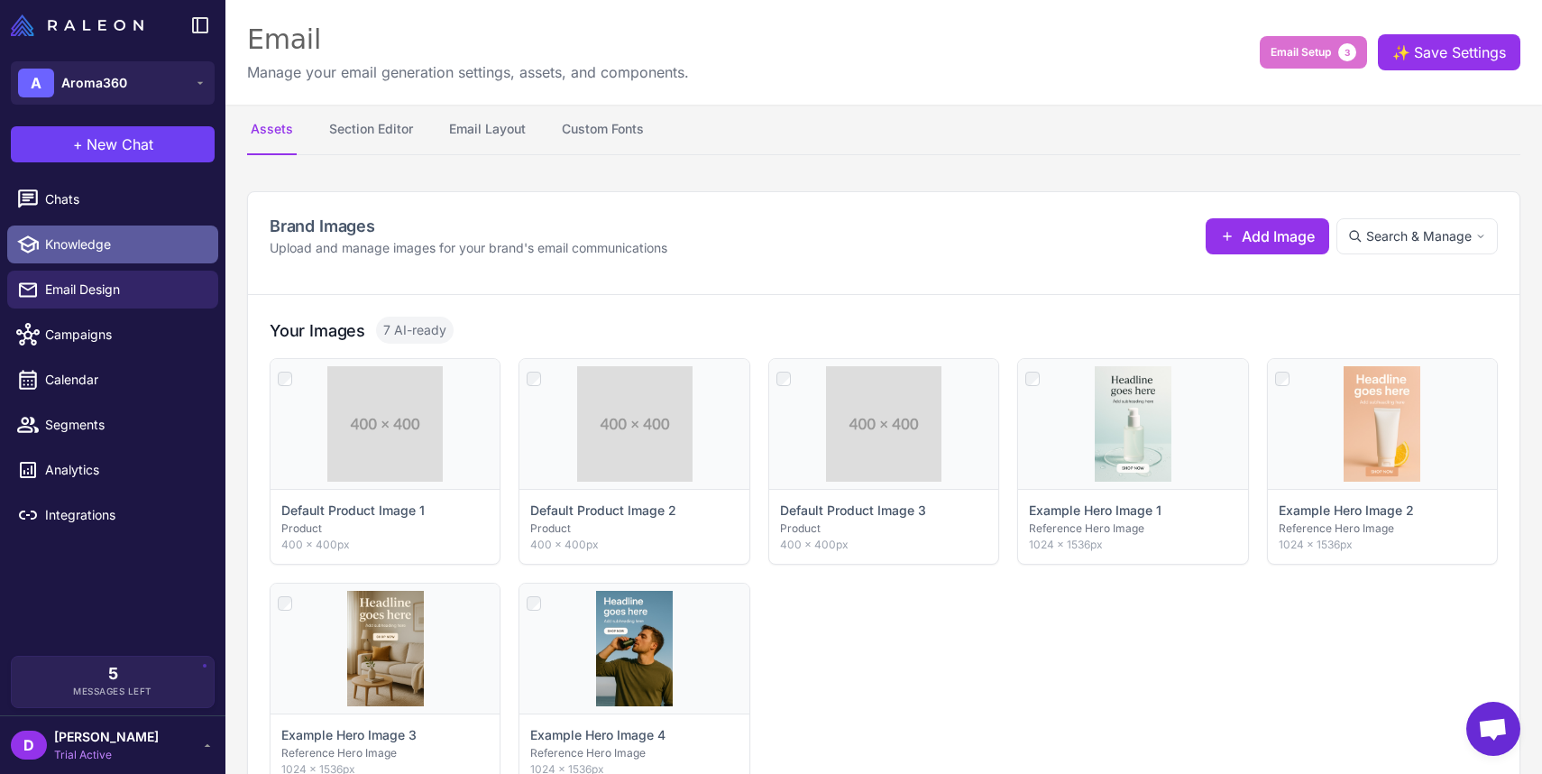
click at [78, 248] on span "Knowledge" at bounding box center [124, 245] width 159 height 20
select select
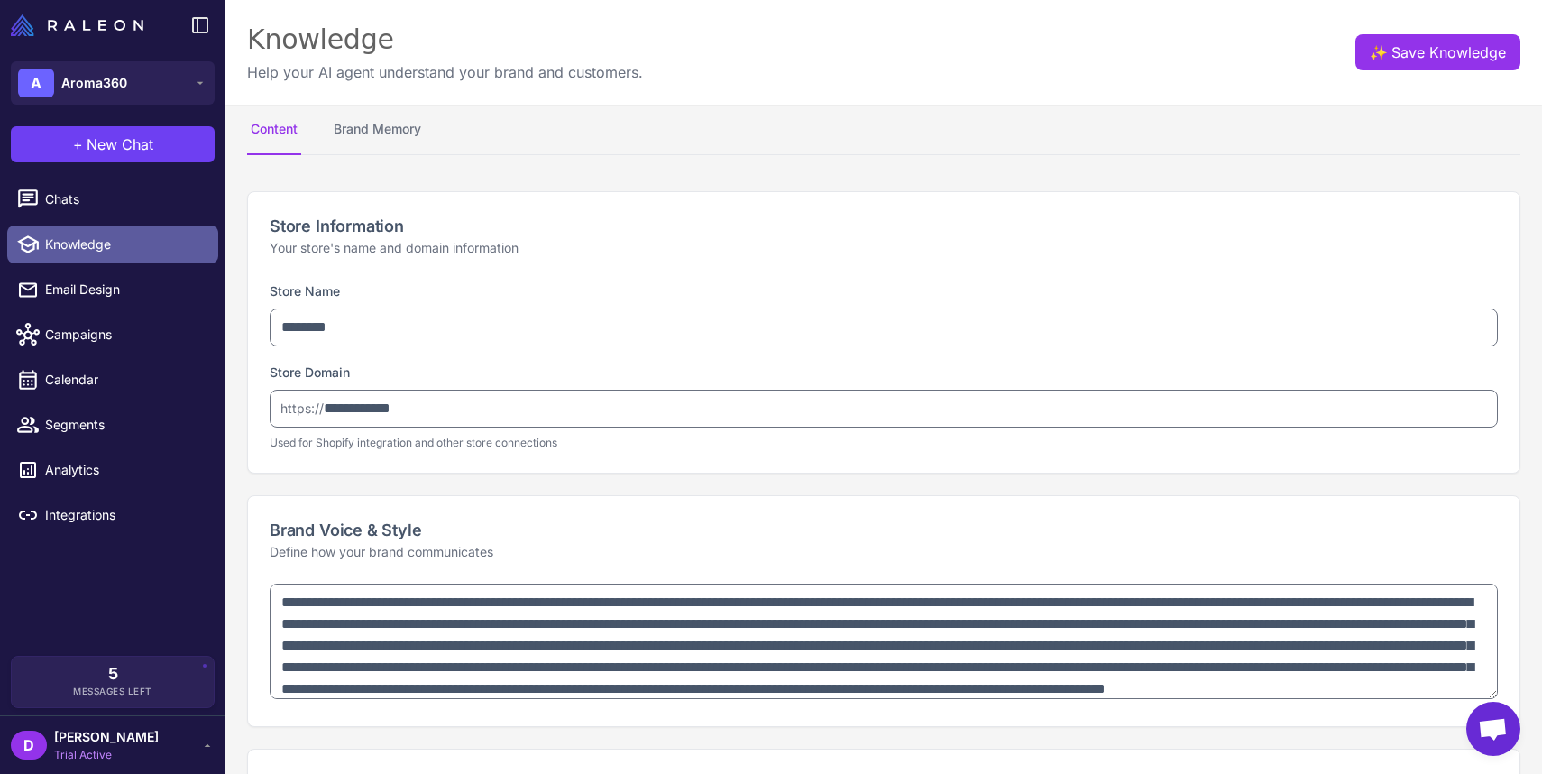
type textarea "**********"
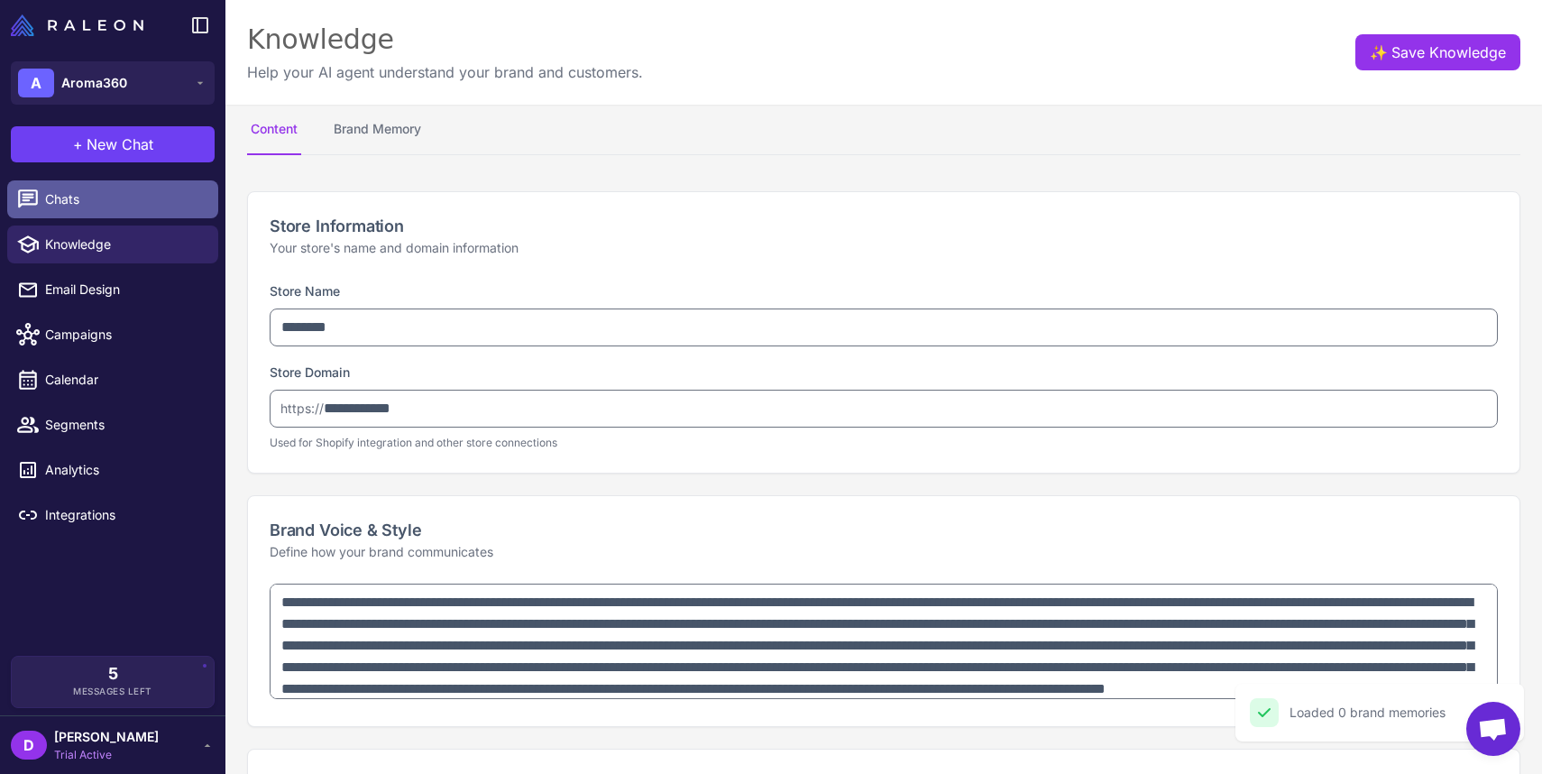
click at [61, 205] on span "Chats" at bounding box center [124, 199] width 159 height 20
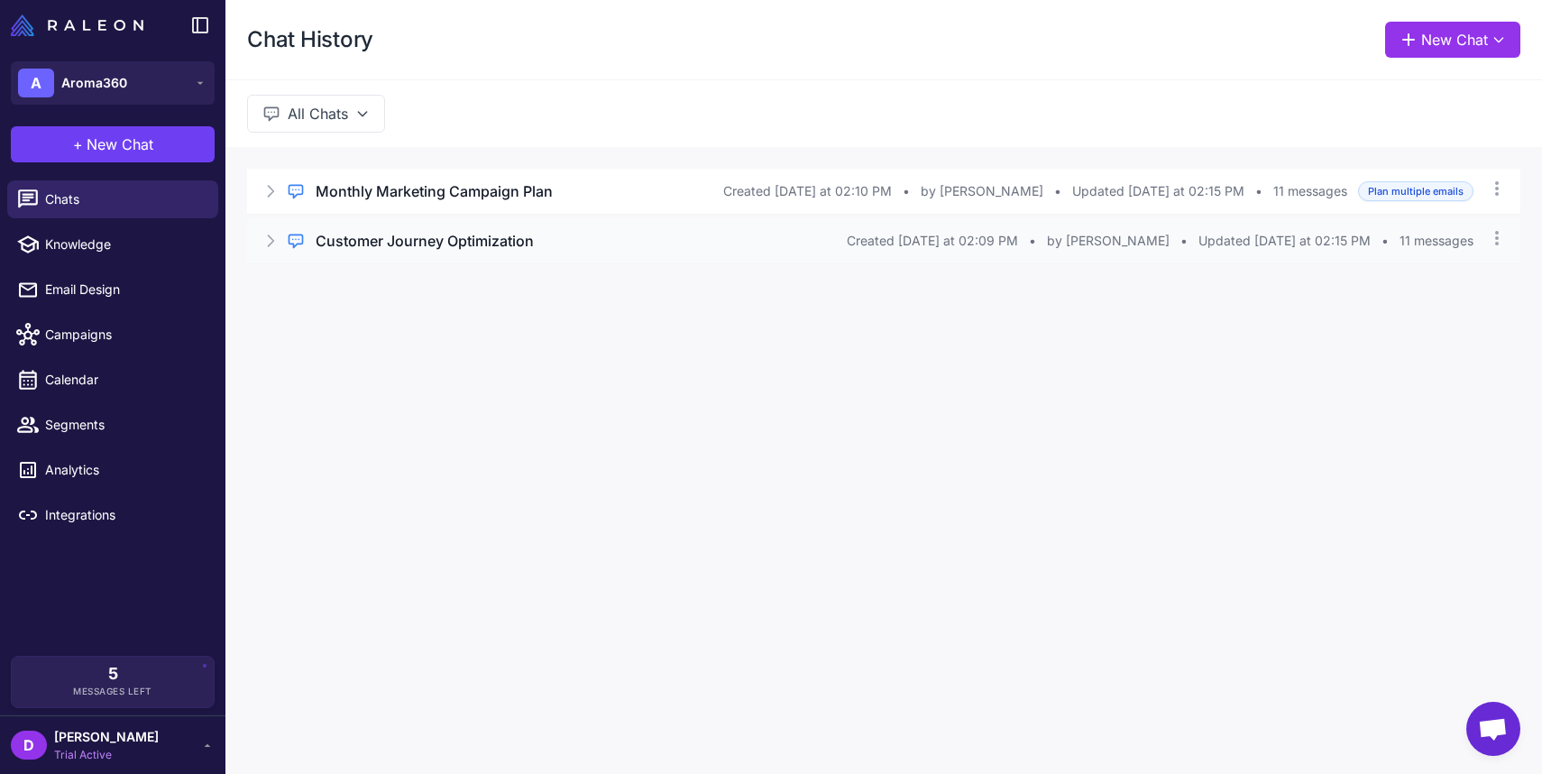
click at [272, 237] on icon at bounding box center [271, 241] width 18 height 18
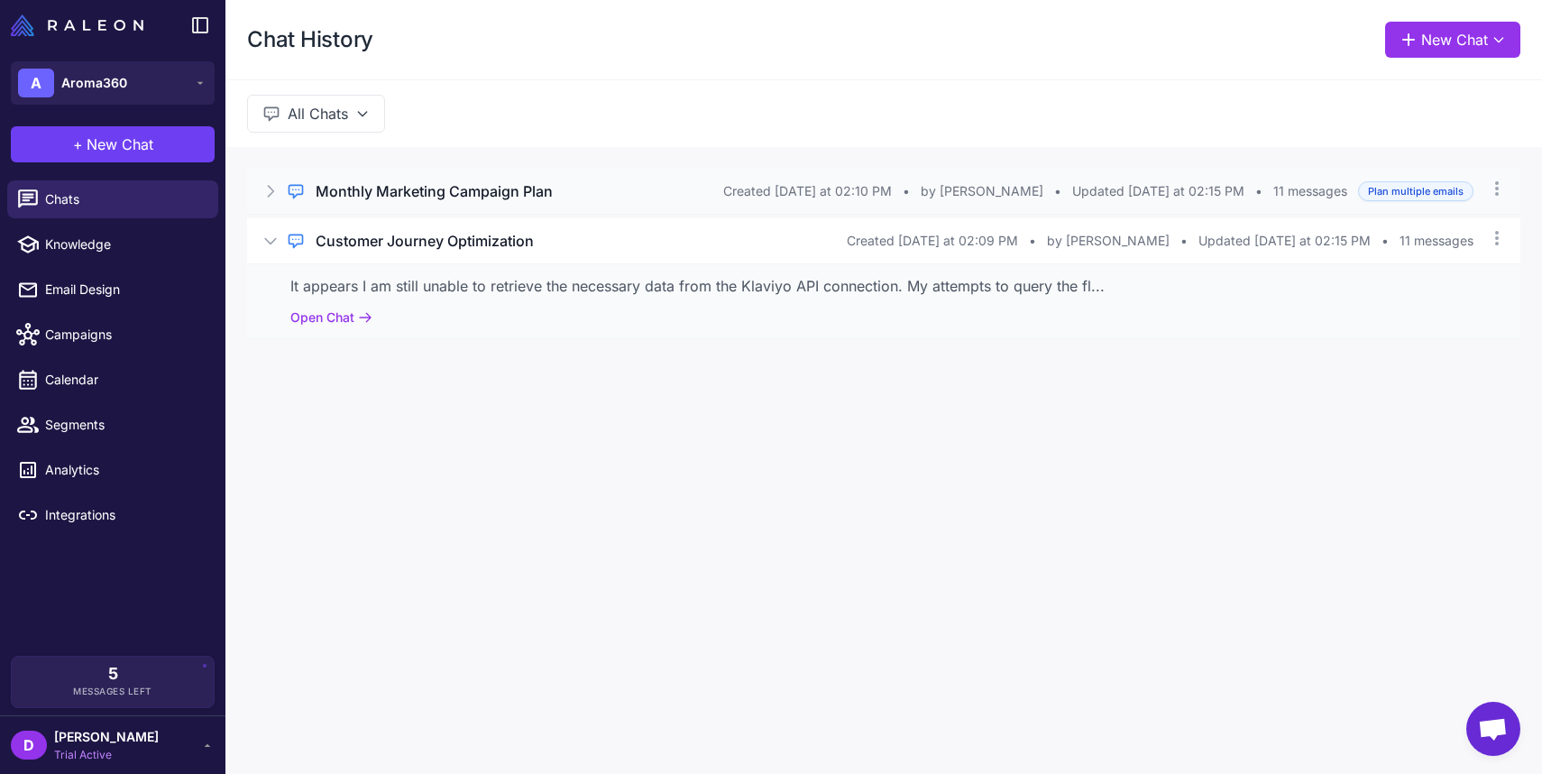
click at [274, 196] on icon at bounding box center [271, 191] width 18 height 18
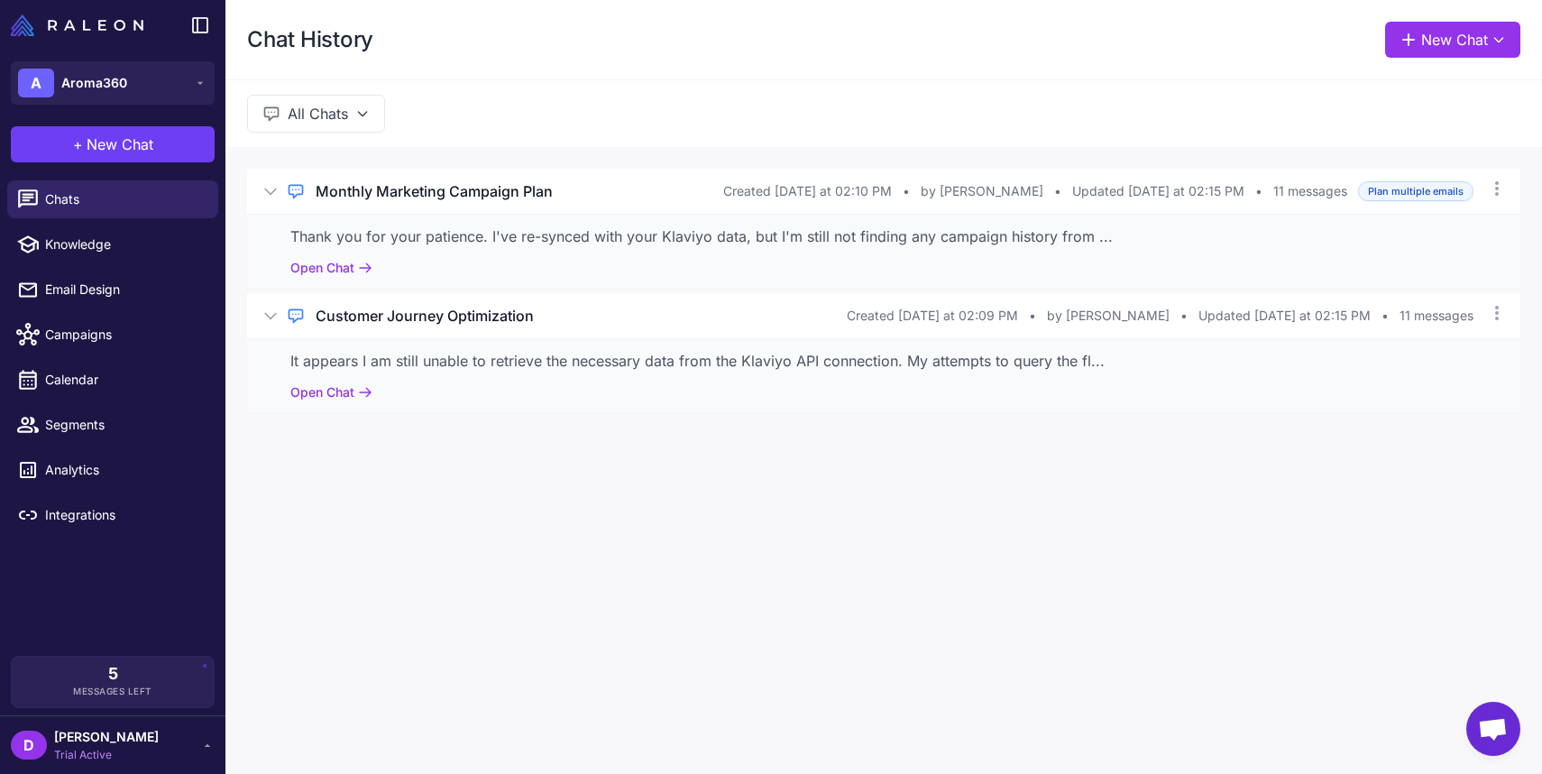
click at [152, 744] on div "D David Trial Active" at bounding box center [113, 745] width 204 height 36
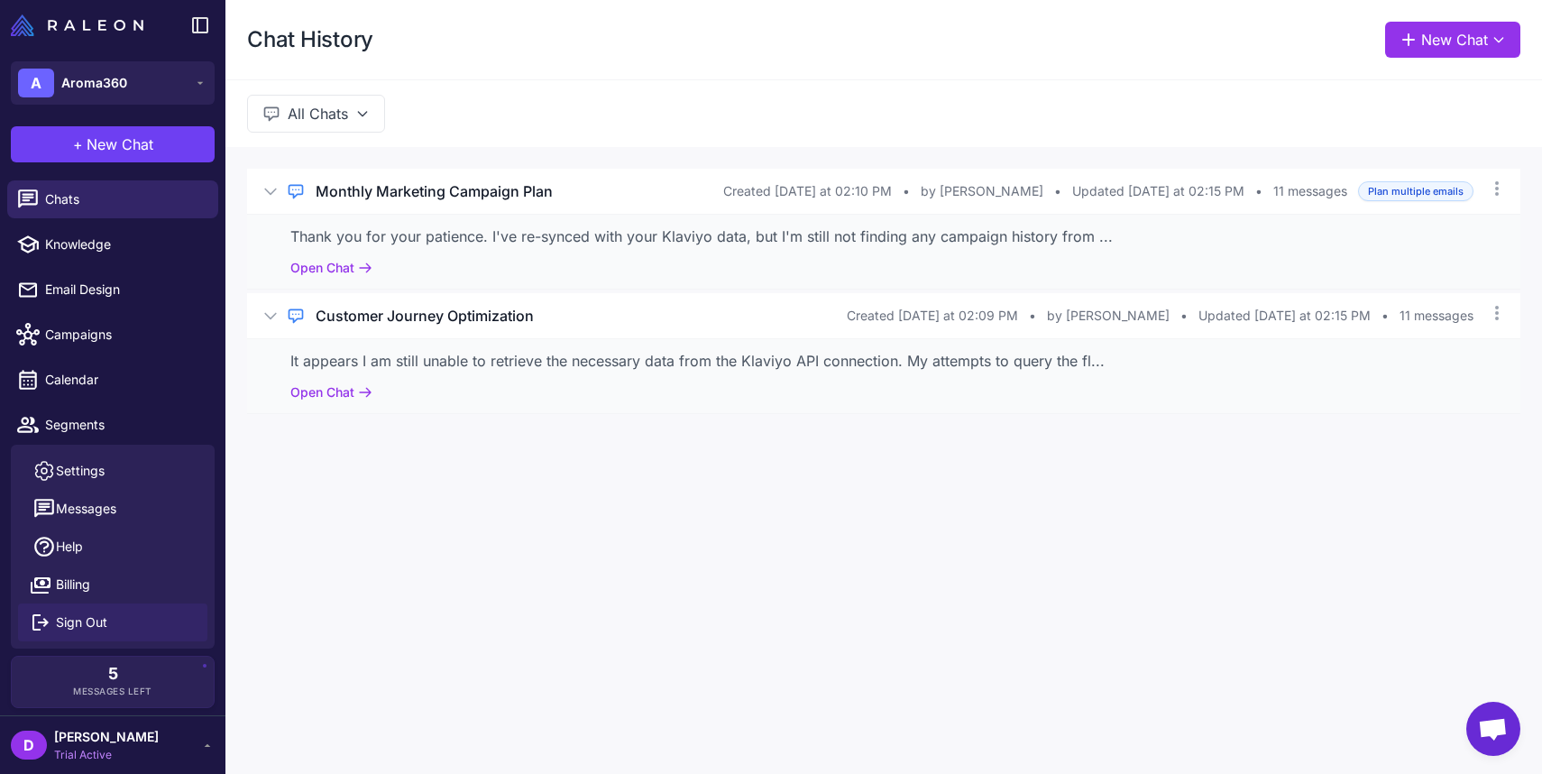
click at [106, 625] on span "Sign Out" at bounding box center [81, 622] width 51 height 20
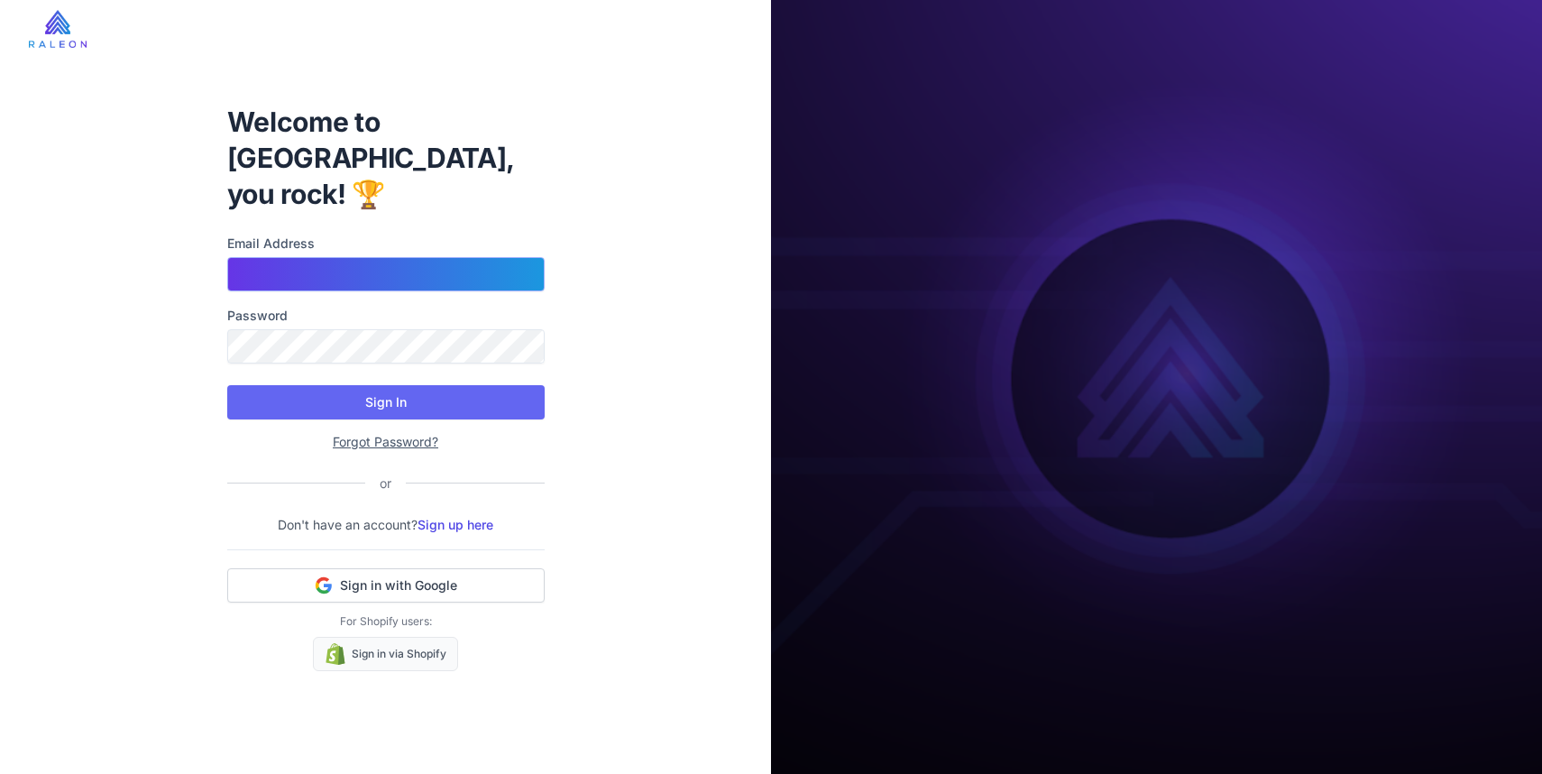
click at [423, 257] on input "Email Address" at bounding box center [386, 274] width 318 height 34
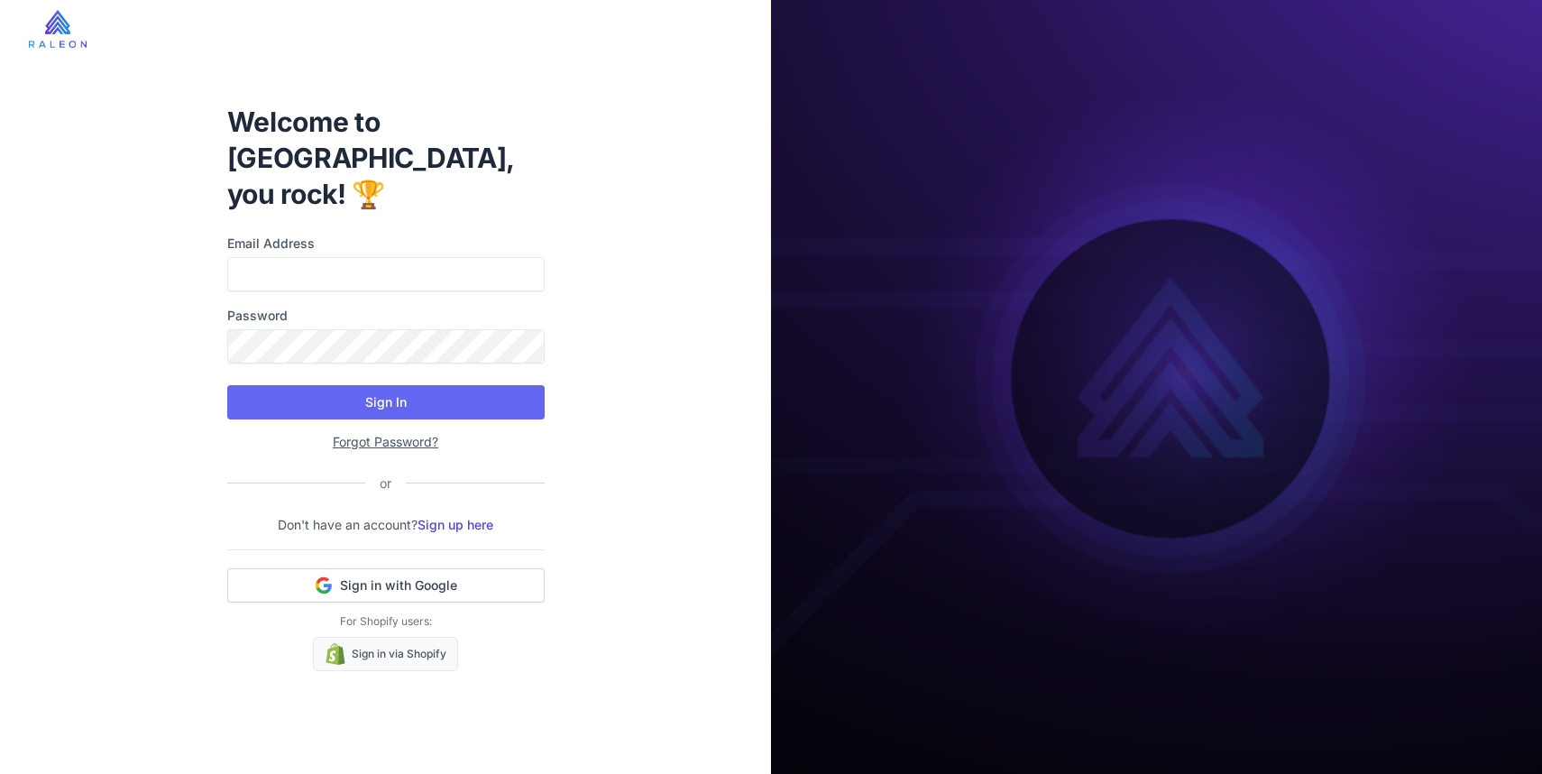
click at [624, 345] on div "Welcome to [GEOGRAPHIC_DATA], you rock! 🏆 Email Address Password Sign In Forgot…" at bounding box center [385, 387] width 771 height 774
click at [397, 576] on button "Sign in with Google" at bounding box center [386, 585] width 318 height 34
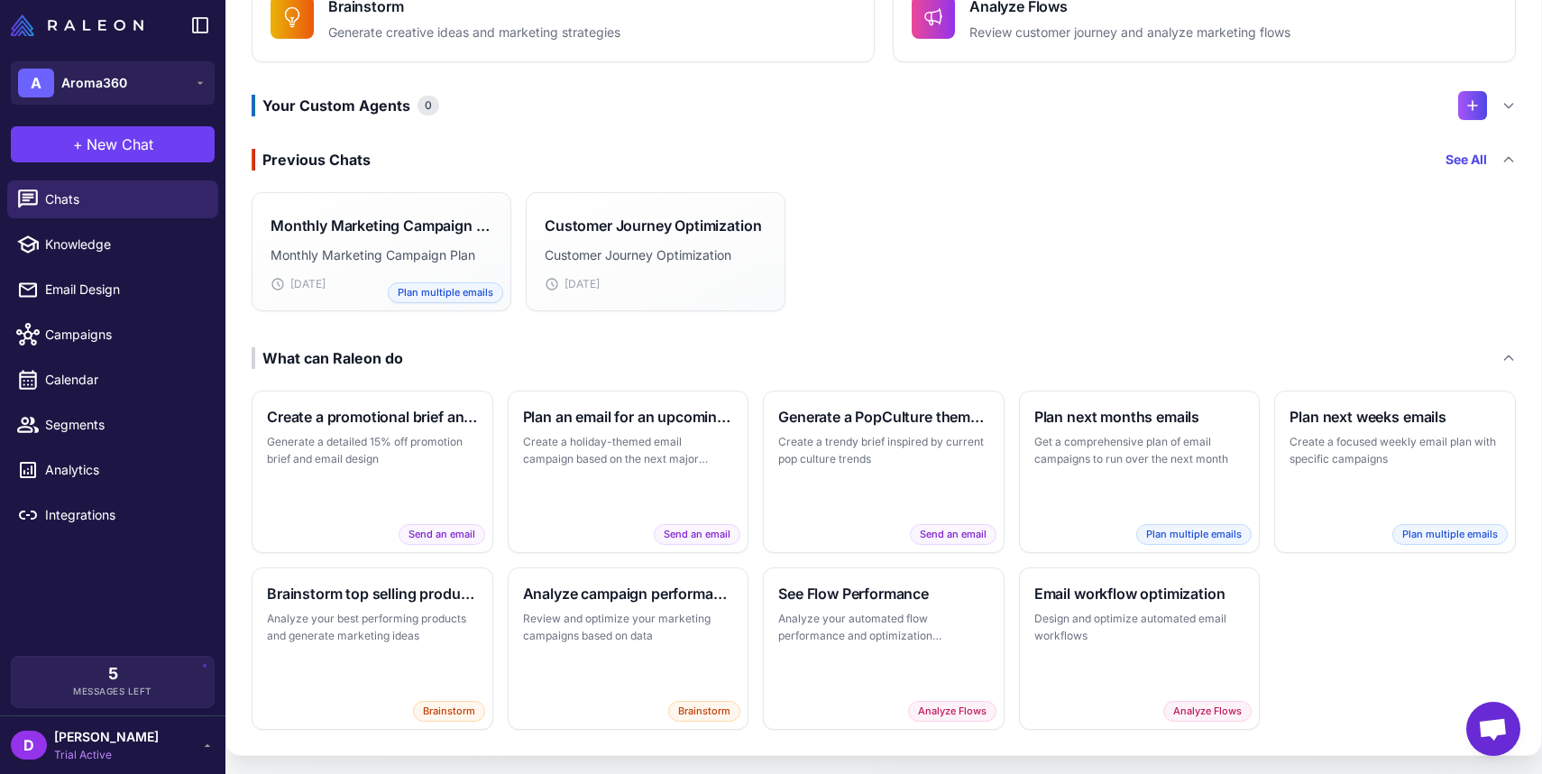
scroll to position [284, 0]
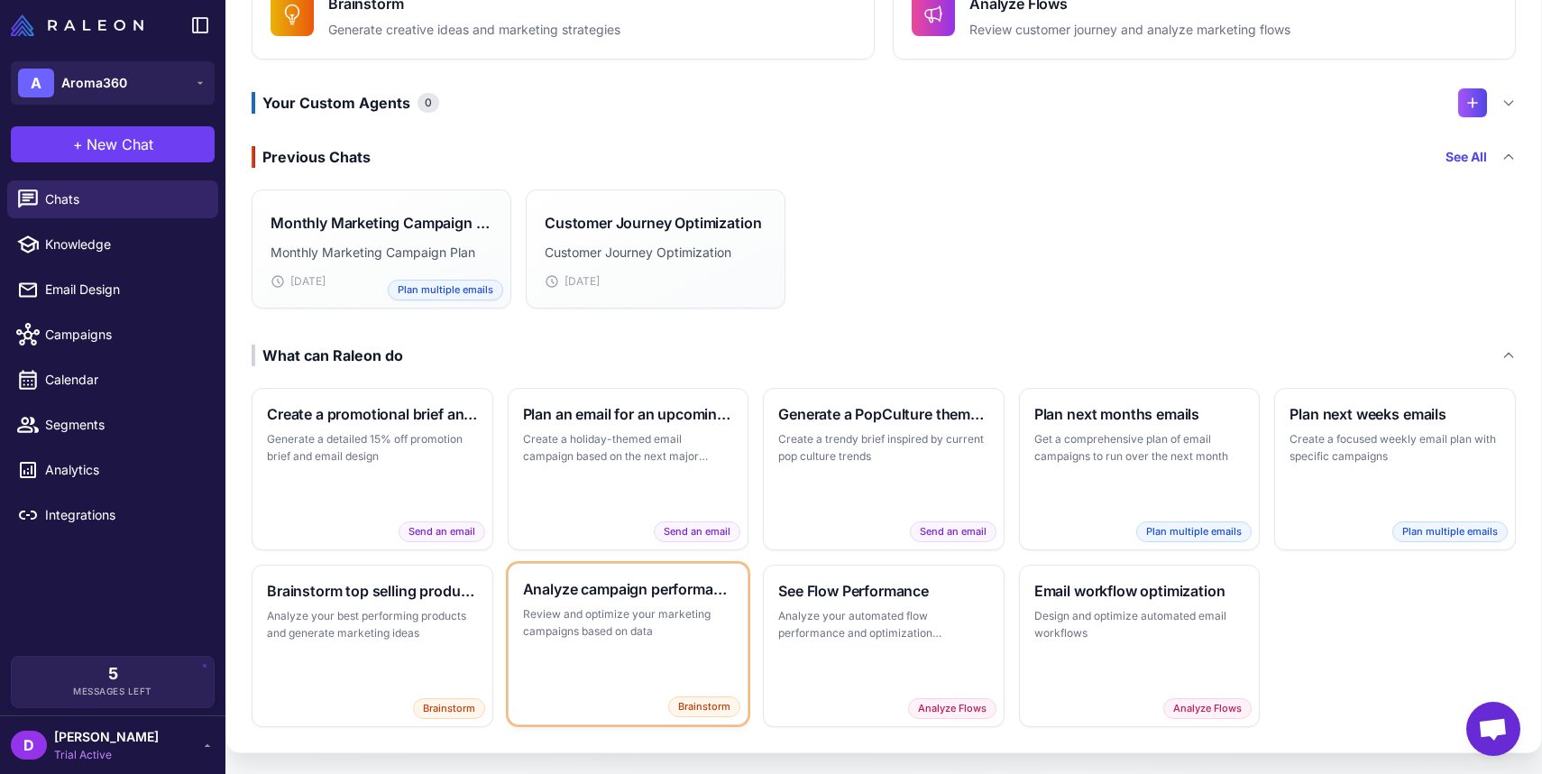
click at [649, 671] on div "Analyze campaign performance Review and optimize your marketing campaigns based…" at bounding box center [629, 644] width 240 height 161
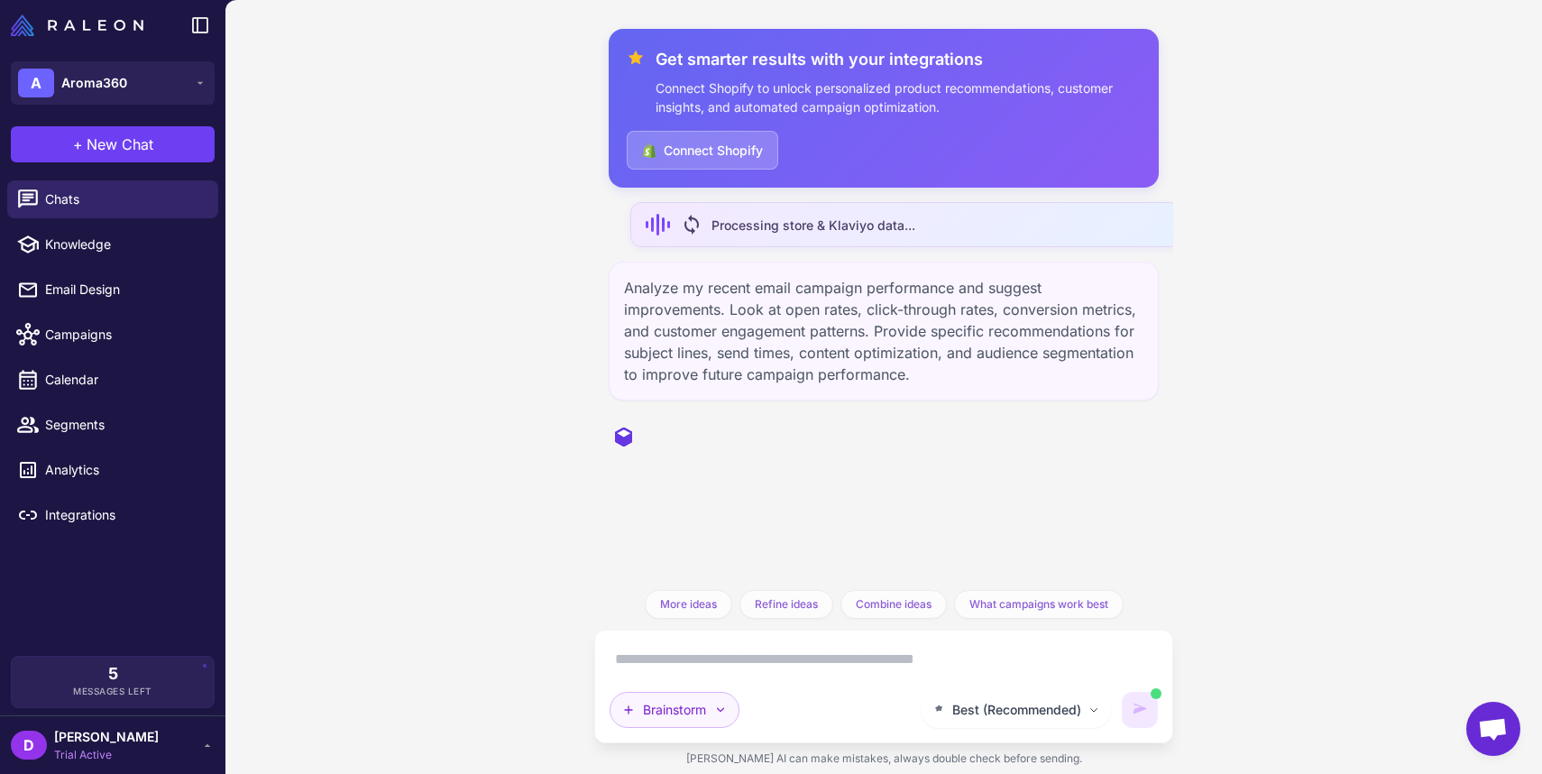
click at [712, 704] on button "Brainstorm" at bounding box center [675, 710] width 130 height 36
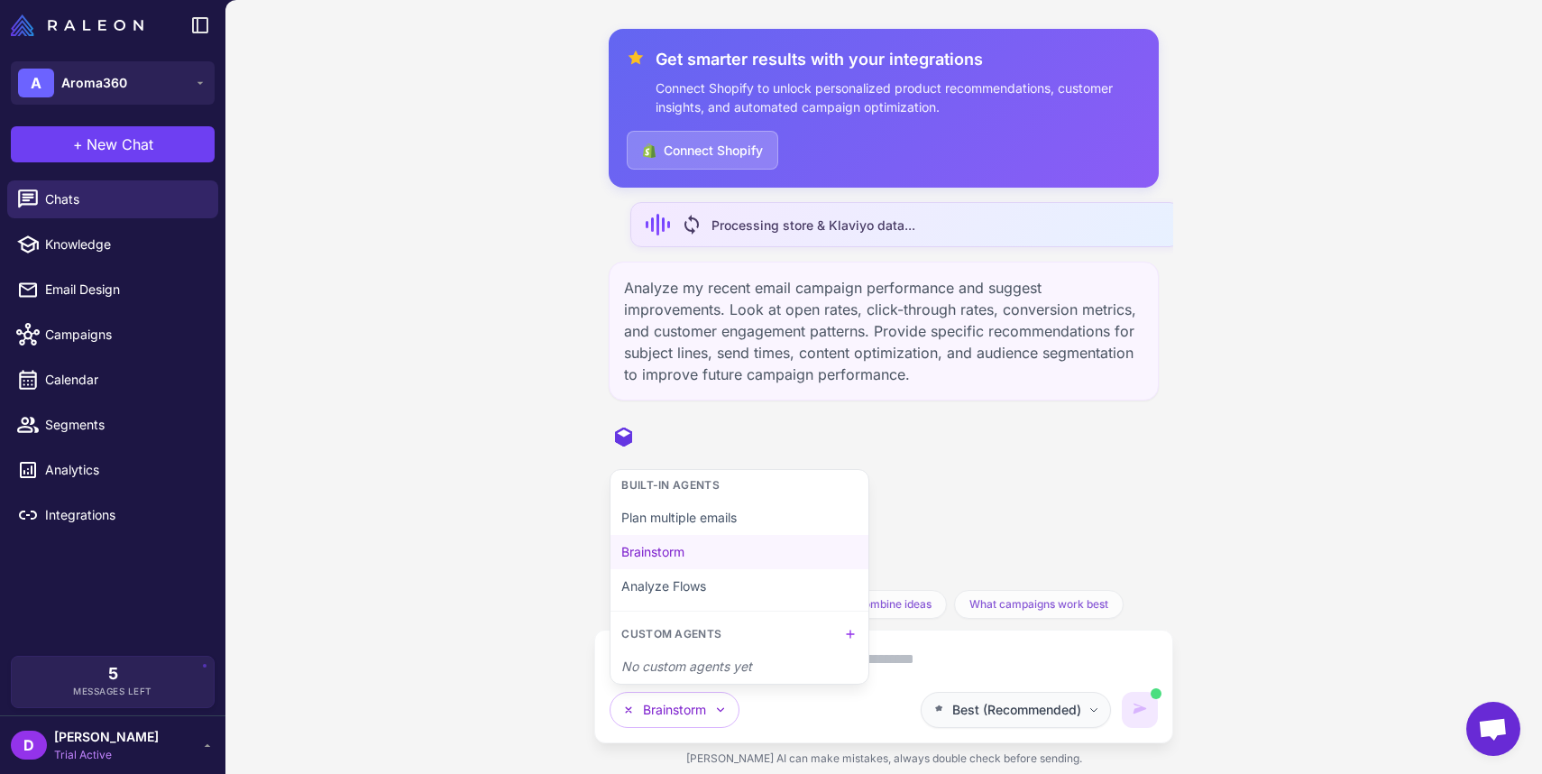
click at [1039, 714] on span "Best (Recommended)" at bounding box center [1017, 710] width 129 height 20
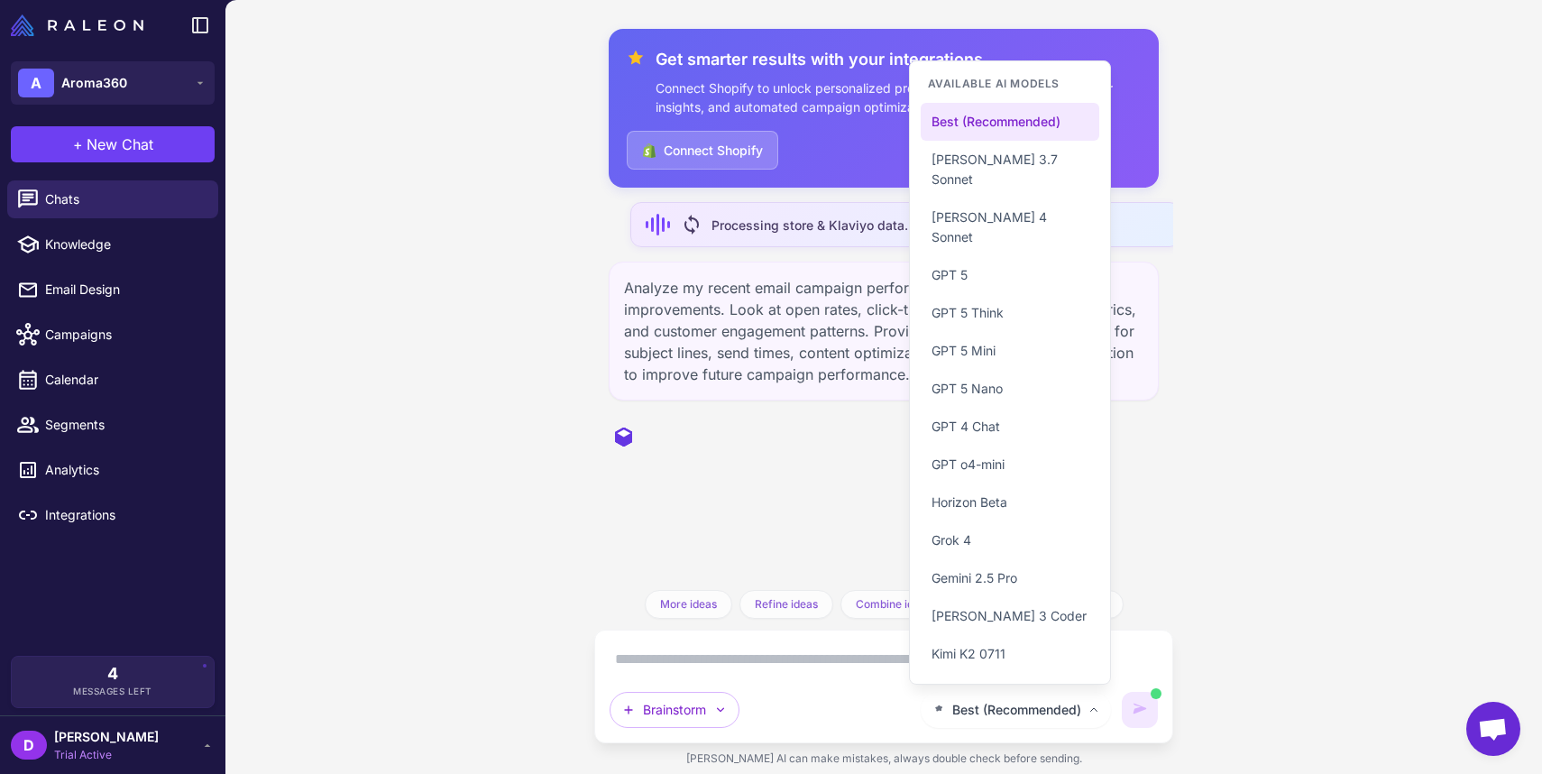
click at [1355, 505] on div "Get smarter results with your integrations Connect Shopify to unlock personaliz…" at bounding box center [884, 387] width 1317 height 774
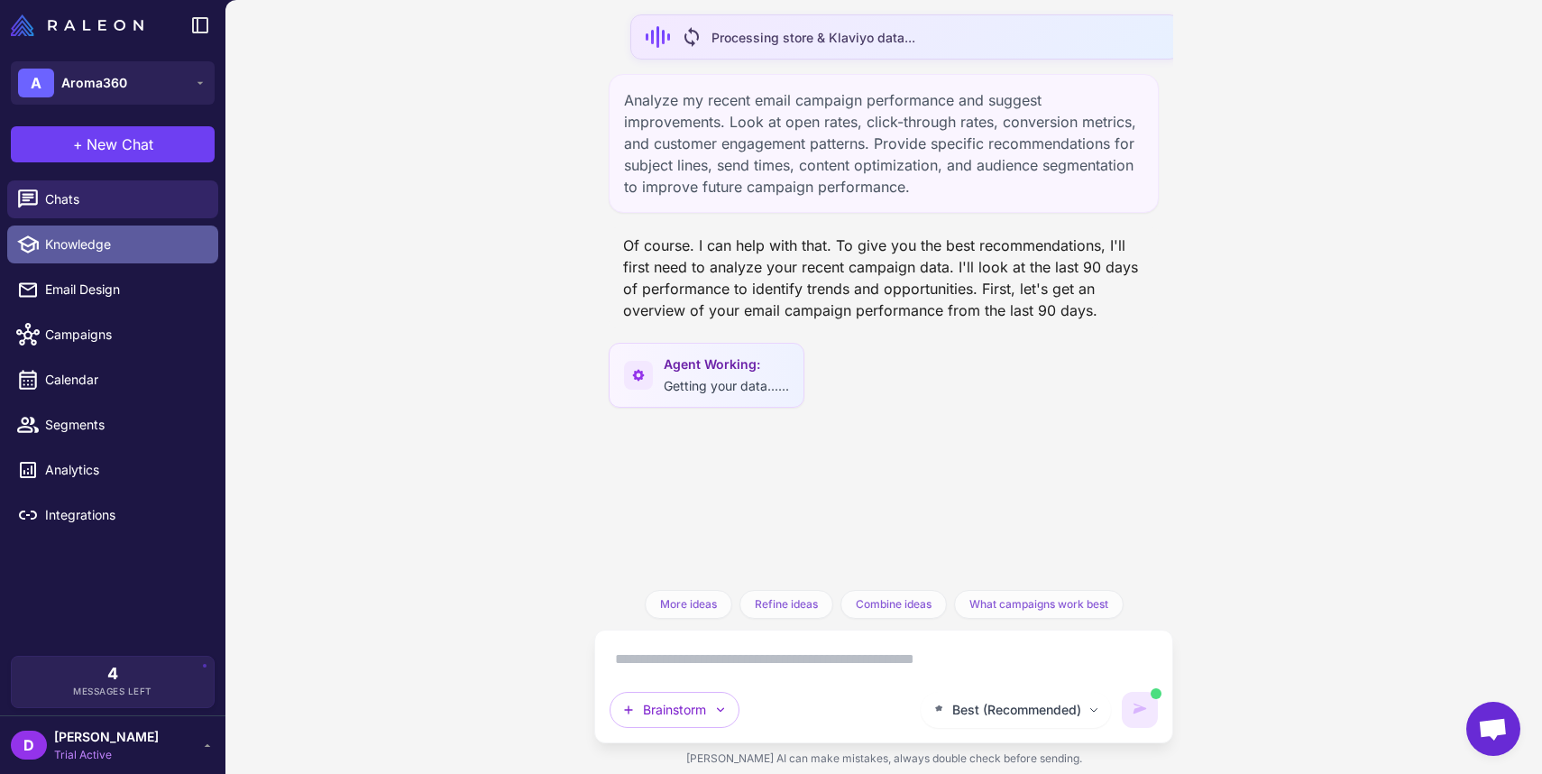
scroll to position [171, 0]
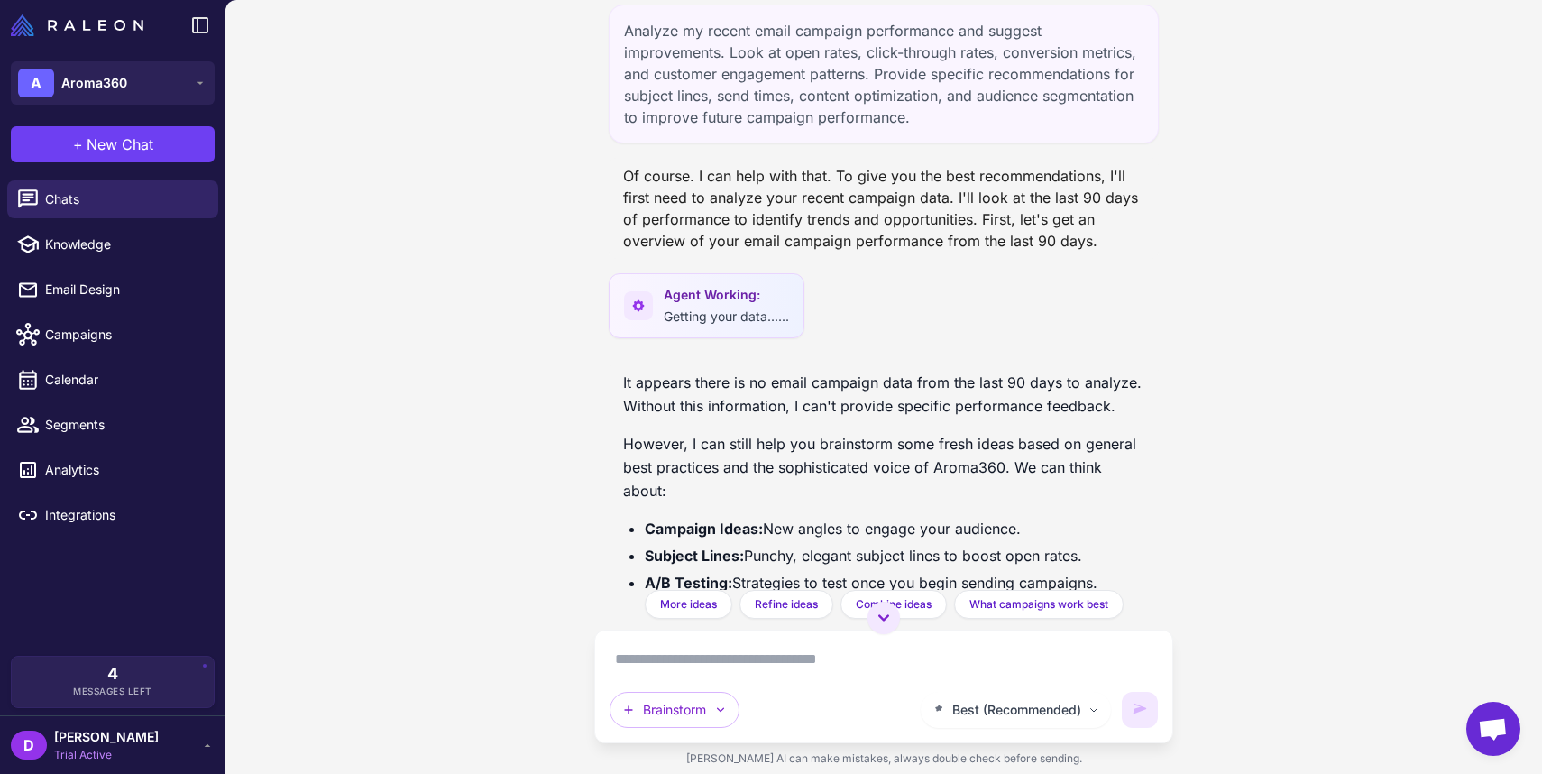
scroll to position [171, 0]
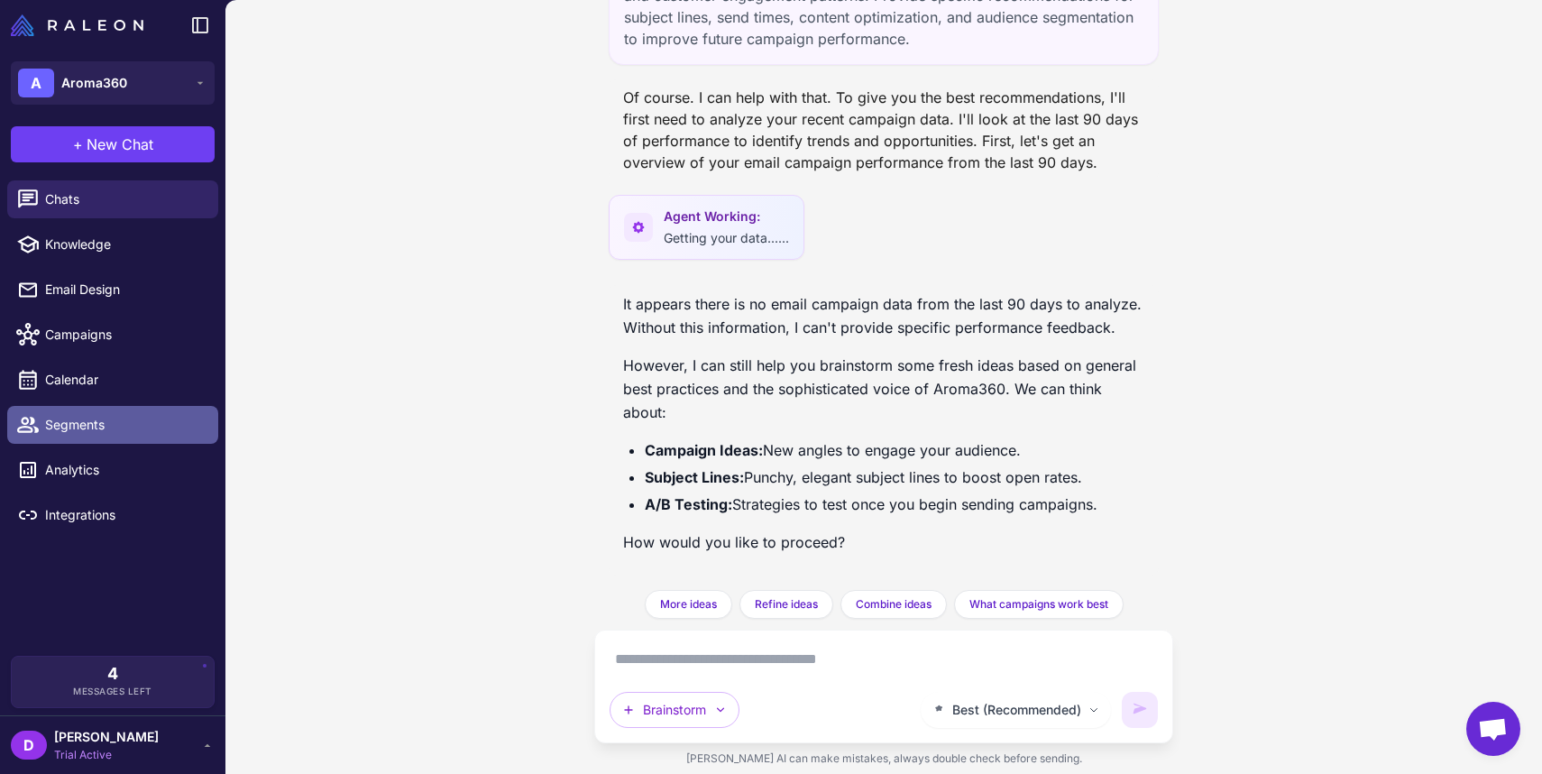
click at [60, 427] on span "Segments" at bounding box center [124, 425] width 159 height 20
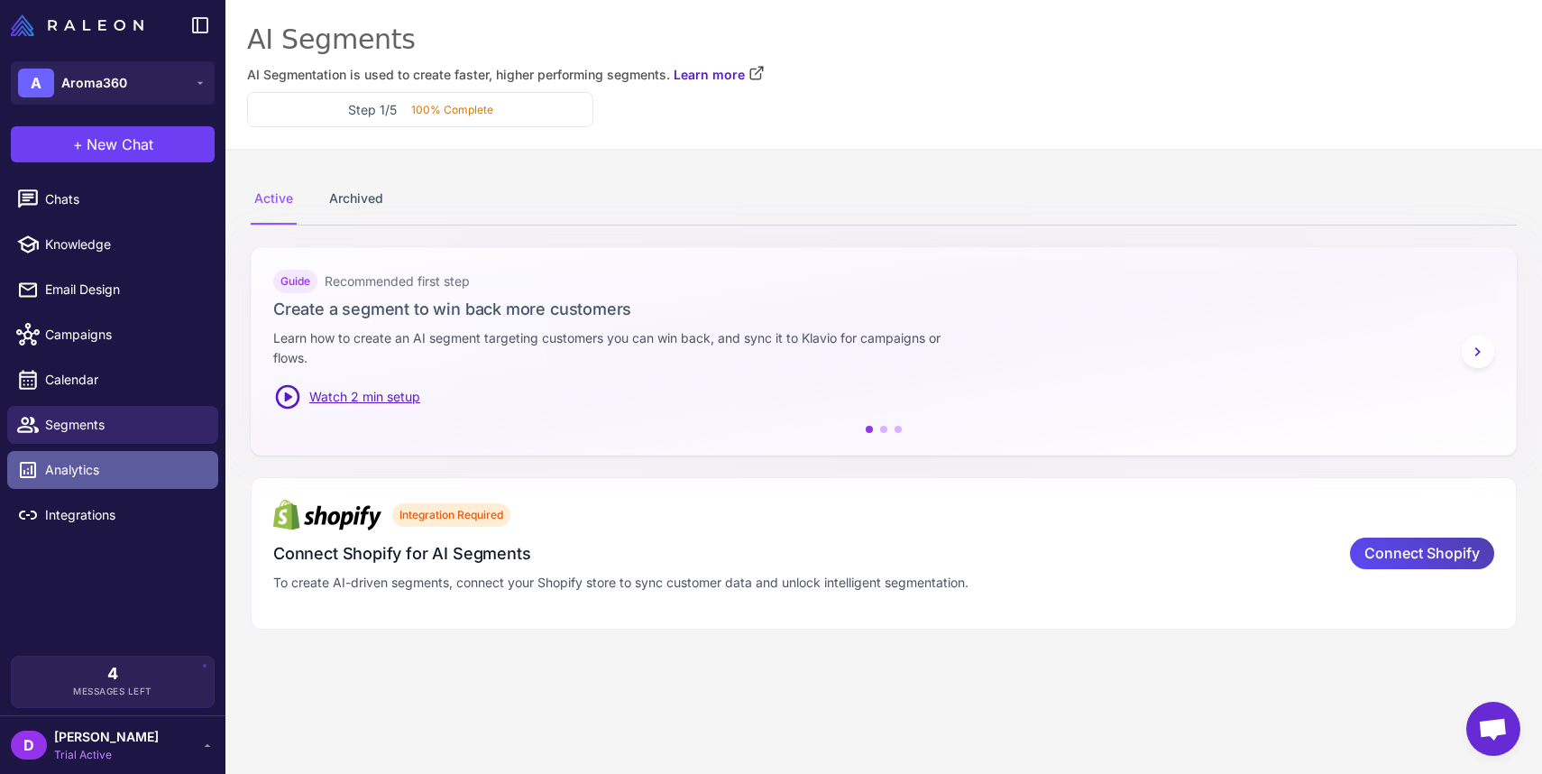
click at [82, 464] on span "Analytics" at bounding box center [124, 470] width 159 height 20
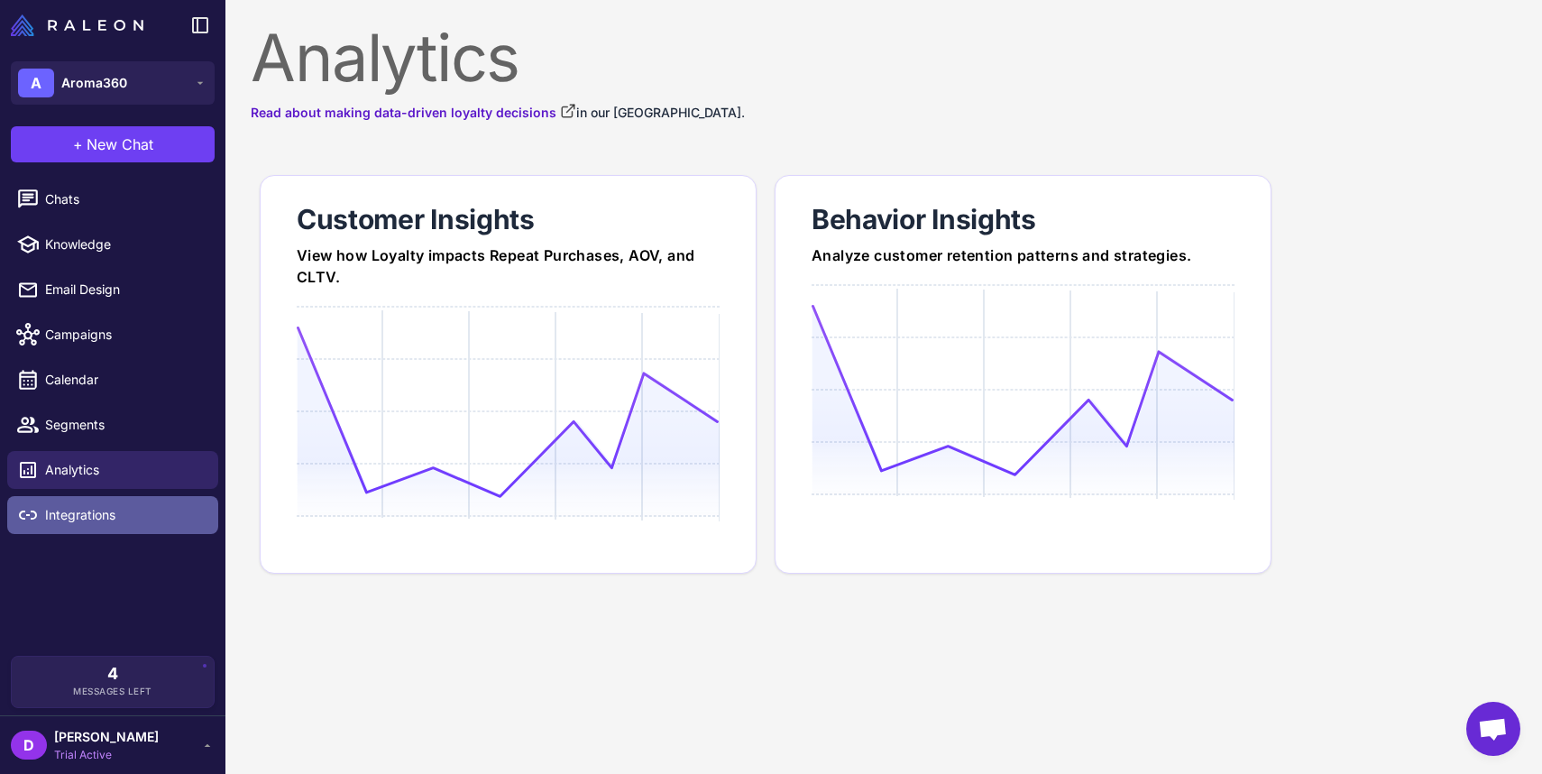
click at [97, 509] on span "Integrations" at bounding box center [124, 515] width 159 height 20
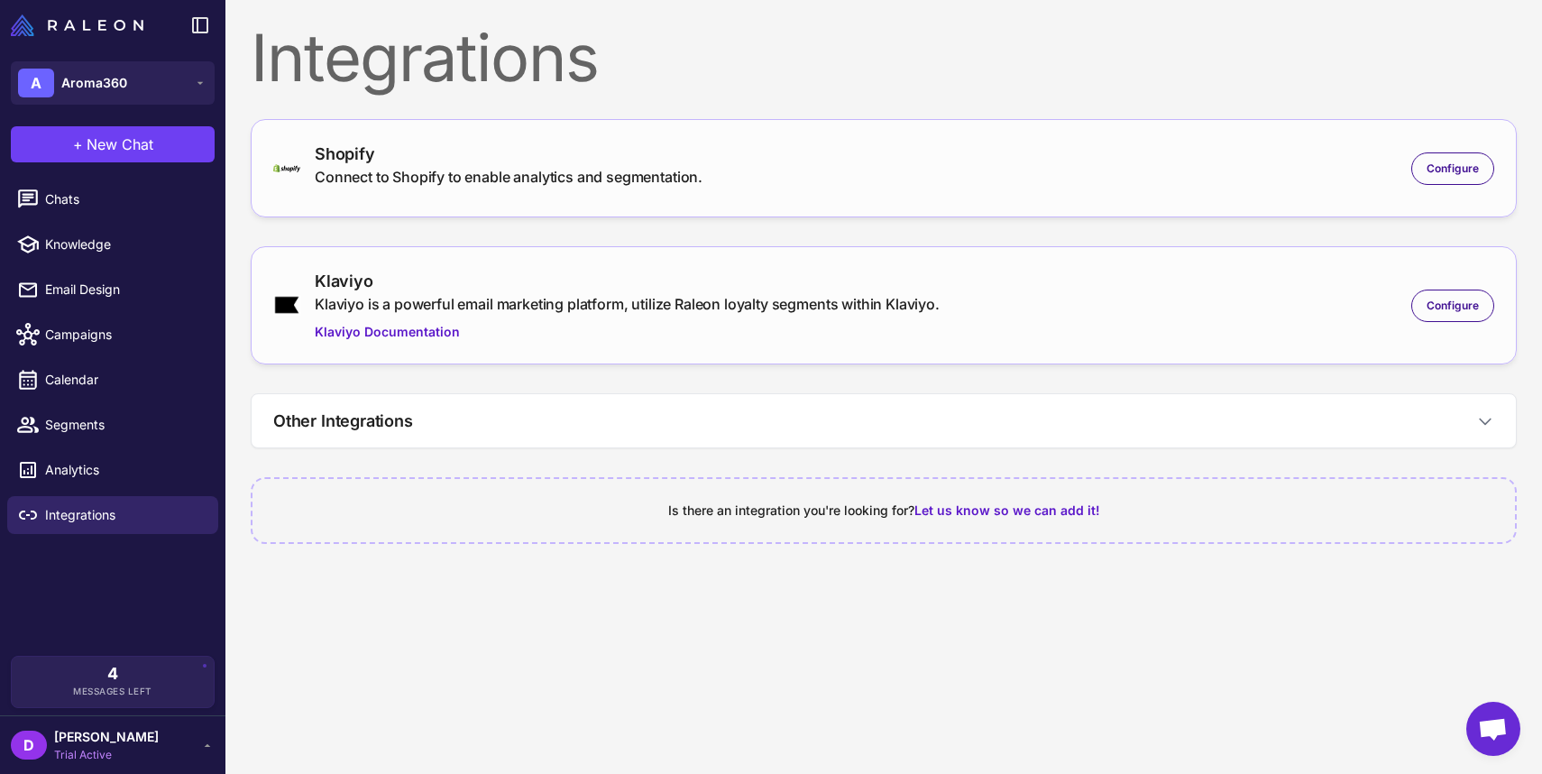
click at [684, 273] on div "Klaviyo" at bounding box center [627, 281] width 625 height 24
click at [1437, 308] on span "Configure" at bounding box center [1453, 306] width 52 height 16
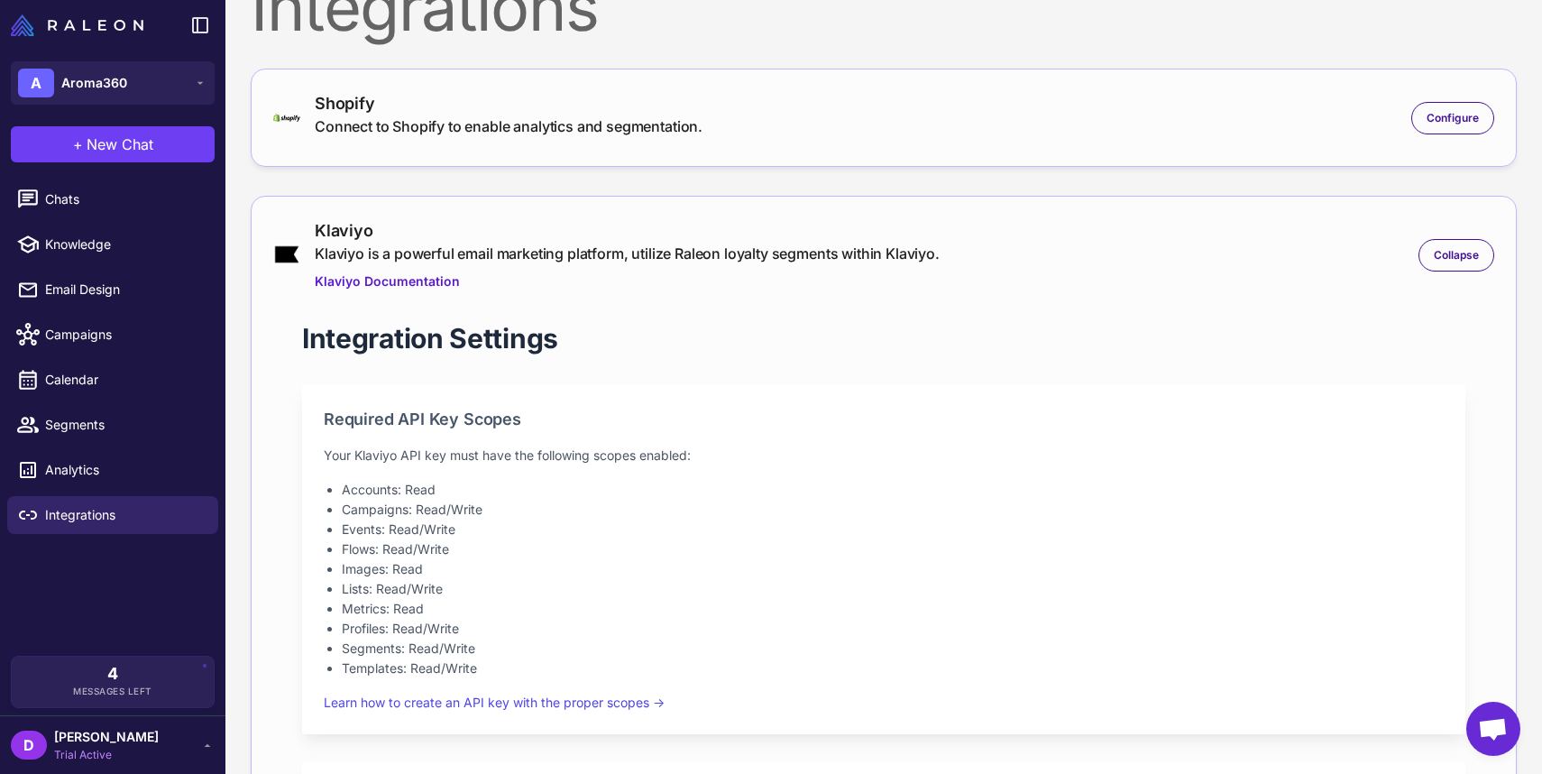
scroll to position [51, 0]
click at [81, 203] on span "Chats" at bounding box center [124, 199] width 159 height 20
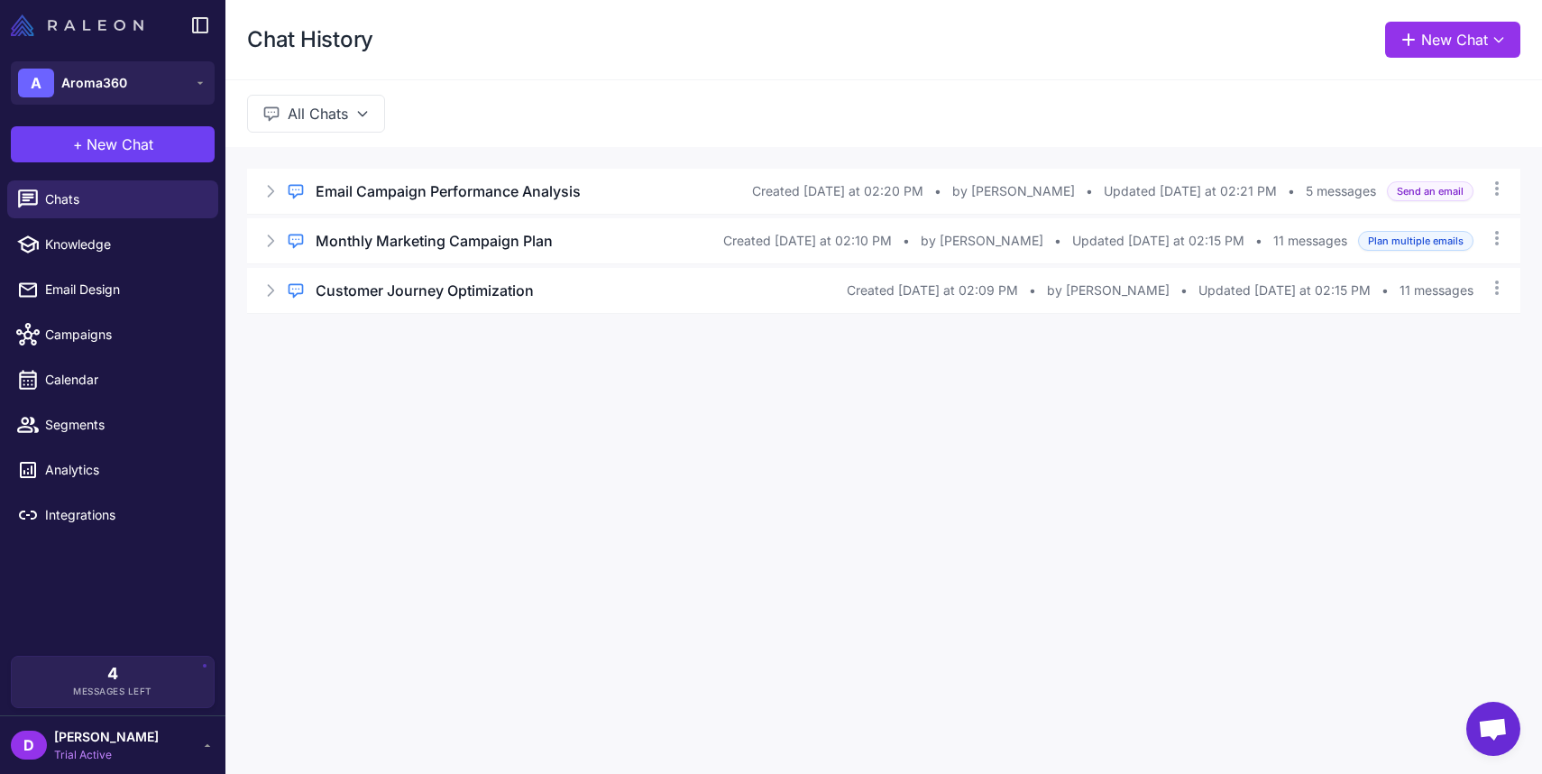
click at [115, 32] on img at bounding box center [77, 25] width 133 height 22
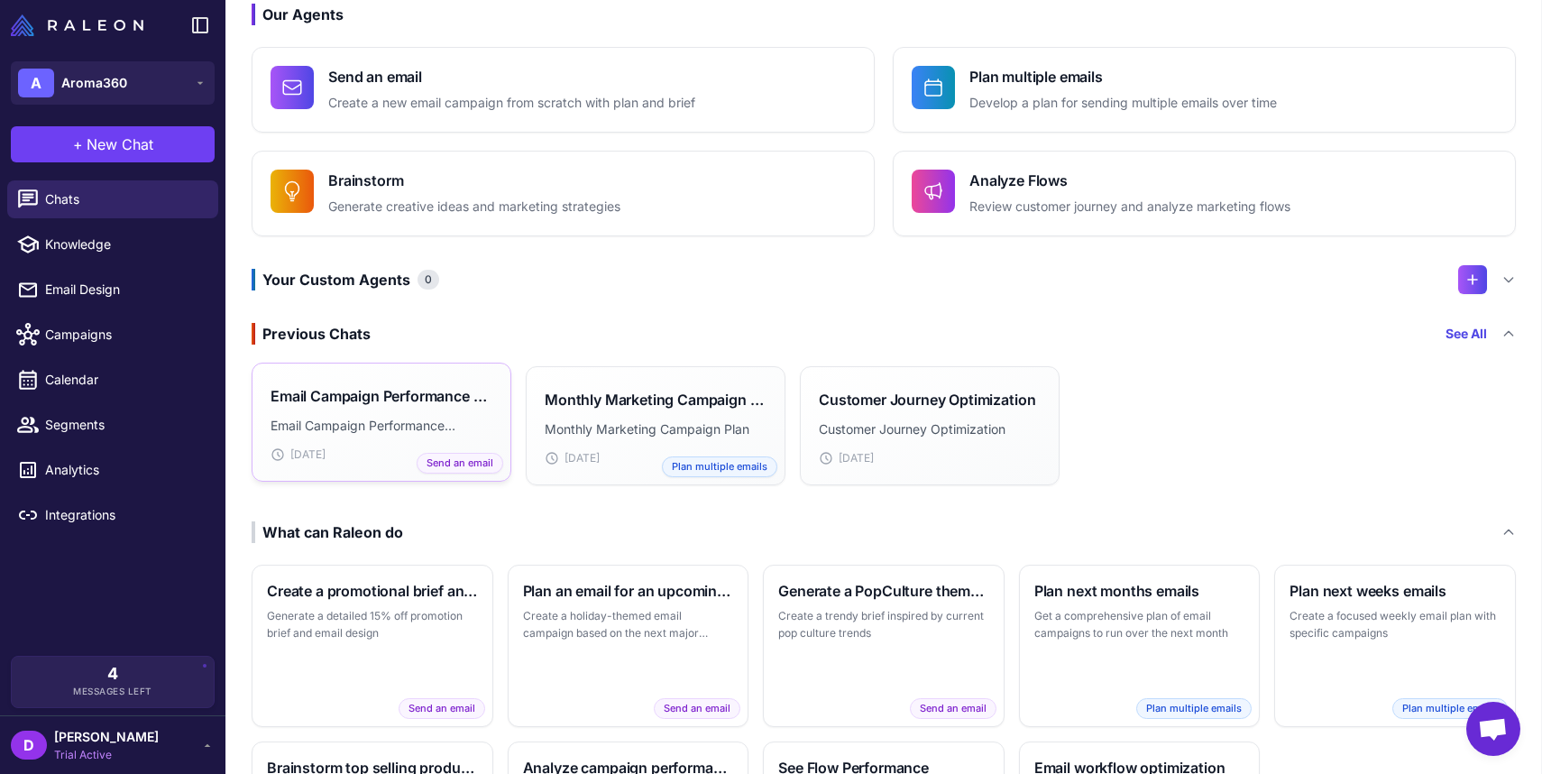
scroll to position [175, 0]
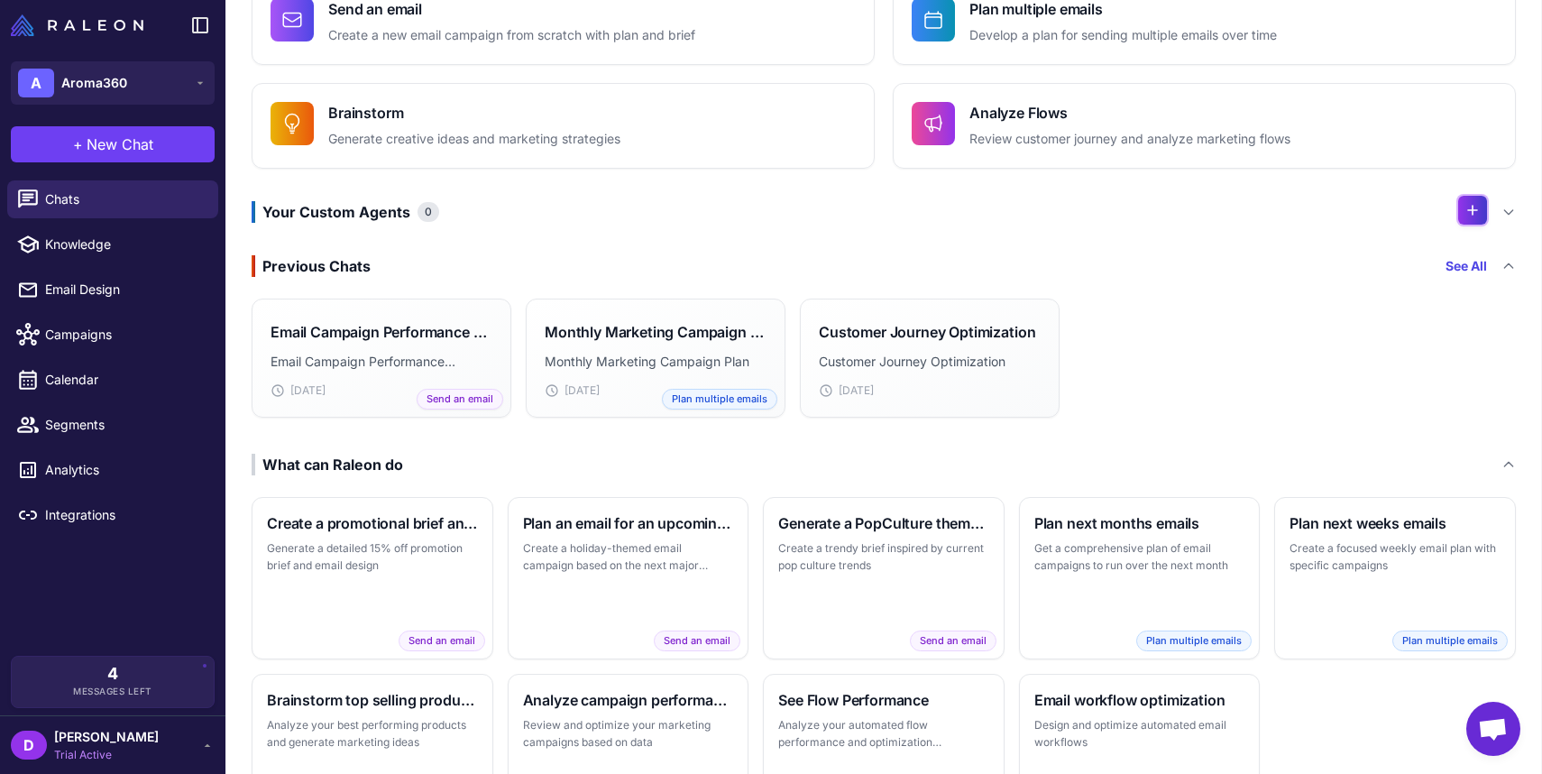
click at [1464, 209] on icon at bounding box center [1473, 210] width 18 height 18
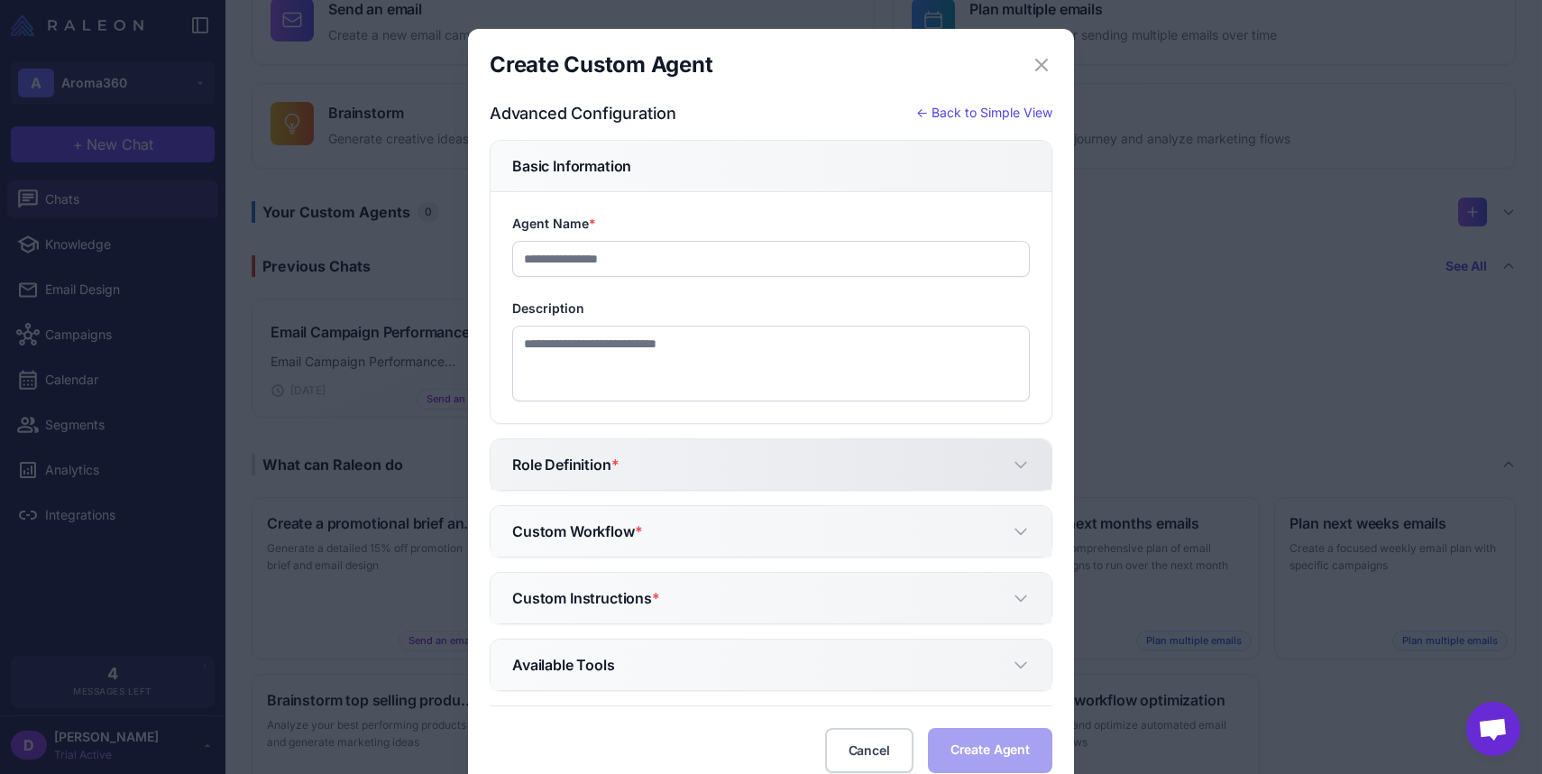
click at [668, 465] on button "Role Definition *" at bounding box center [771, 464] width 561 height 51
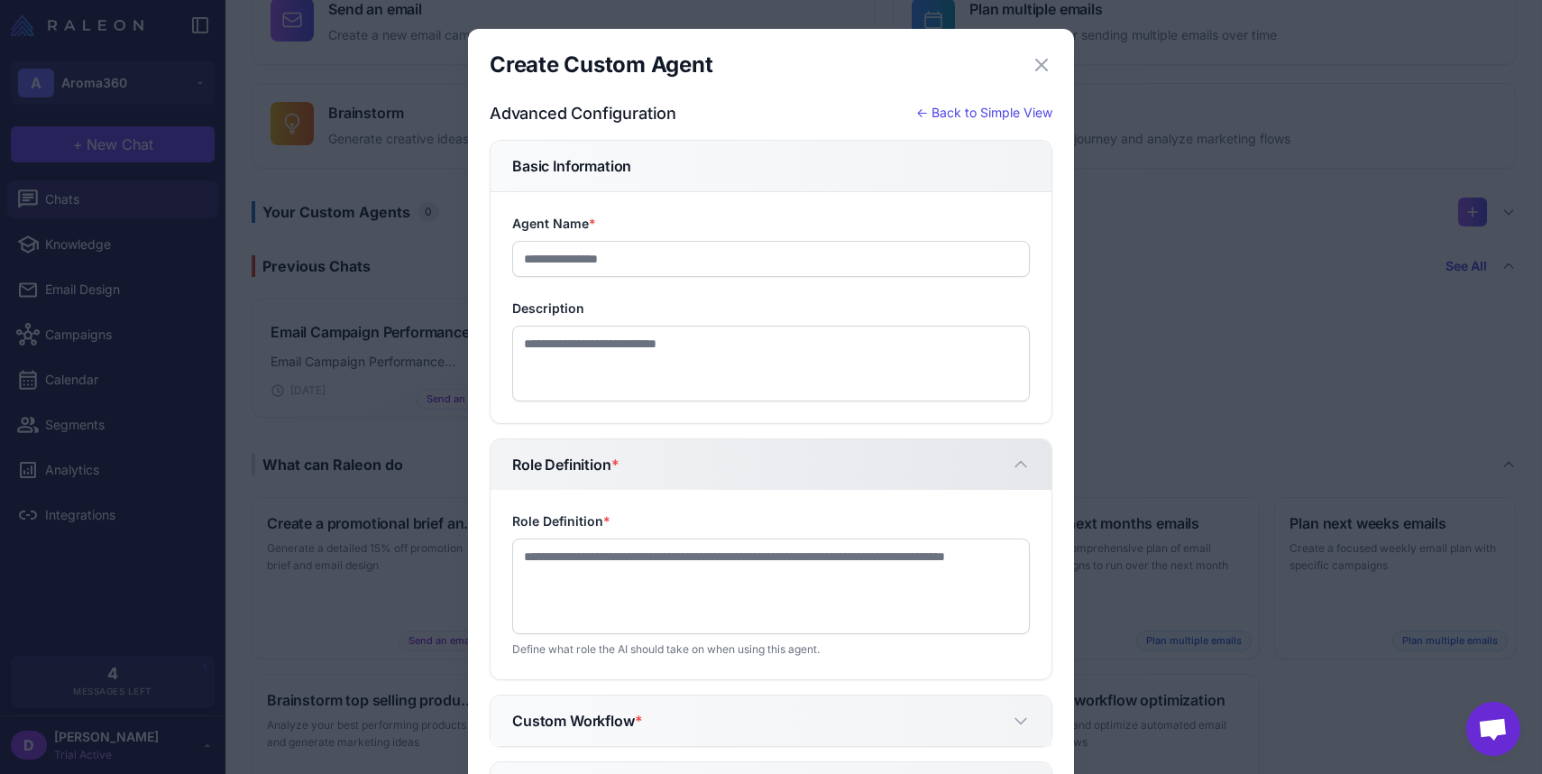
click at [669, 465] on button "Role Definition *" at bounding box center [771, 464] width 561 height 51
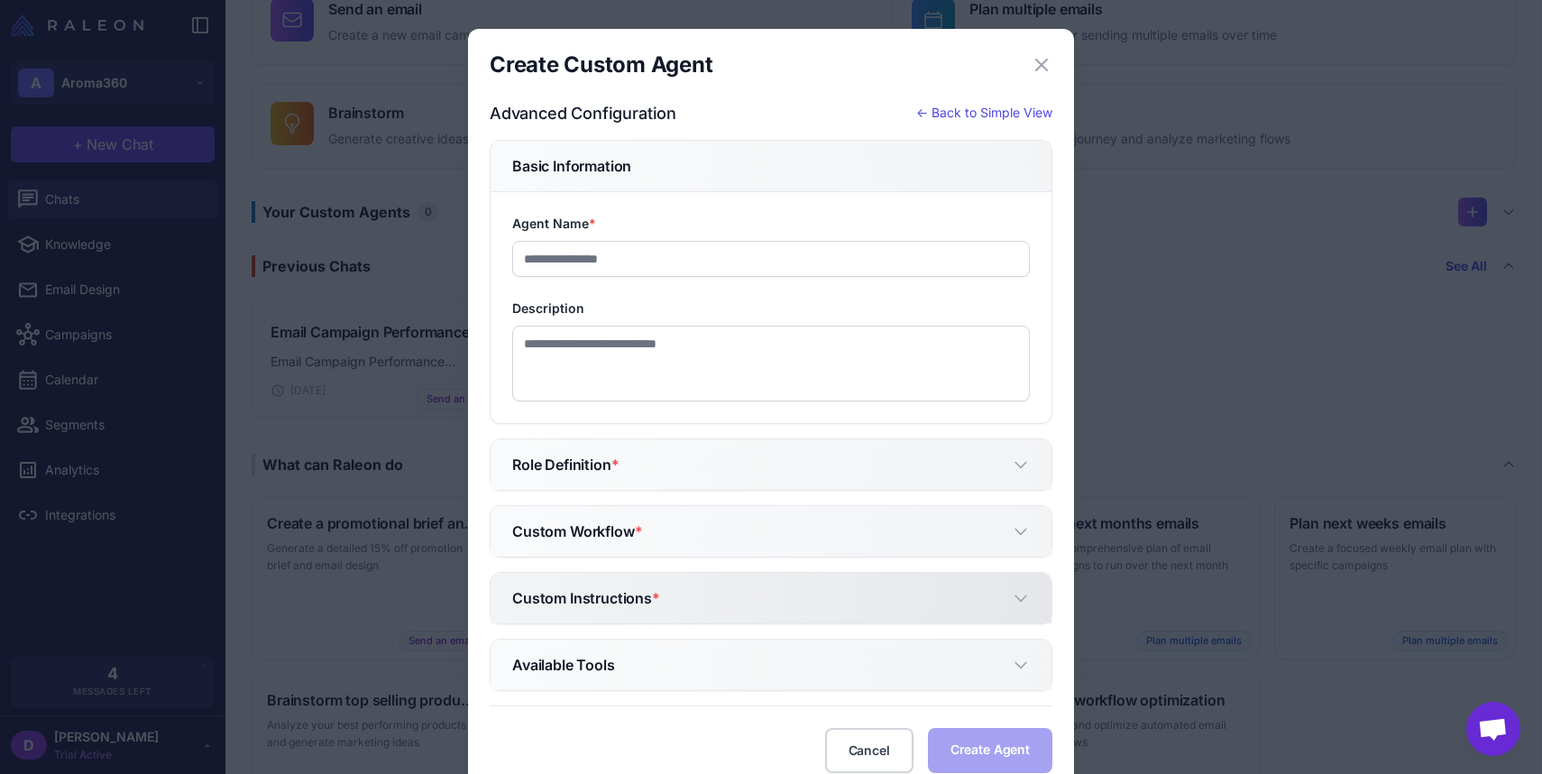
click at [661, 602] on button "Custom Instructions *" at bounding box center [771, 598] width 561 height 51
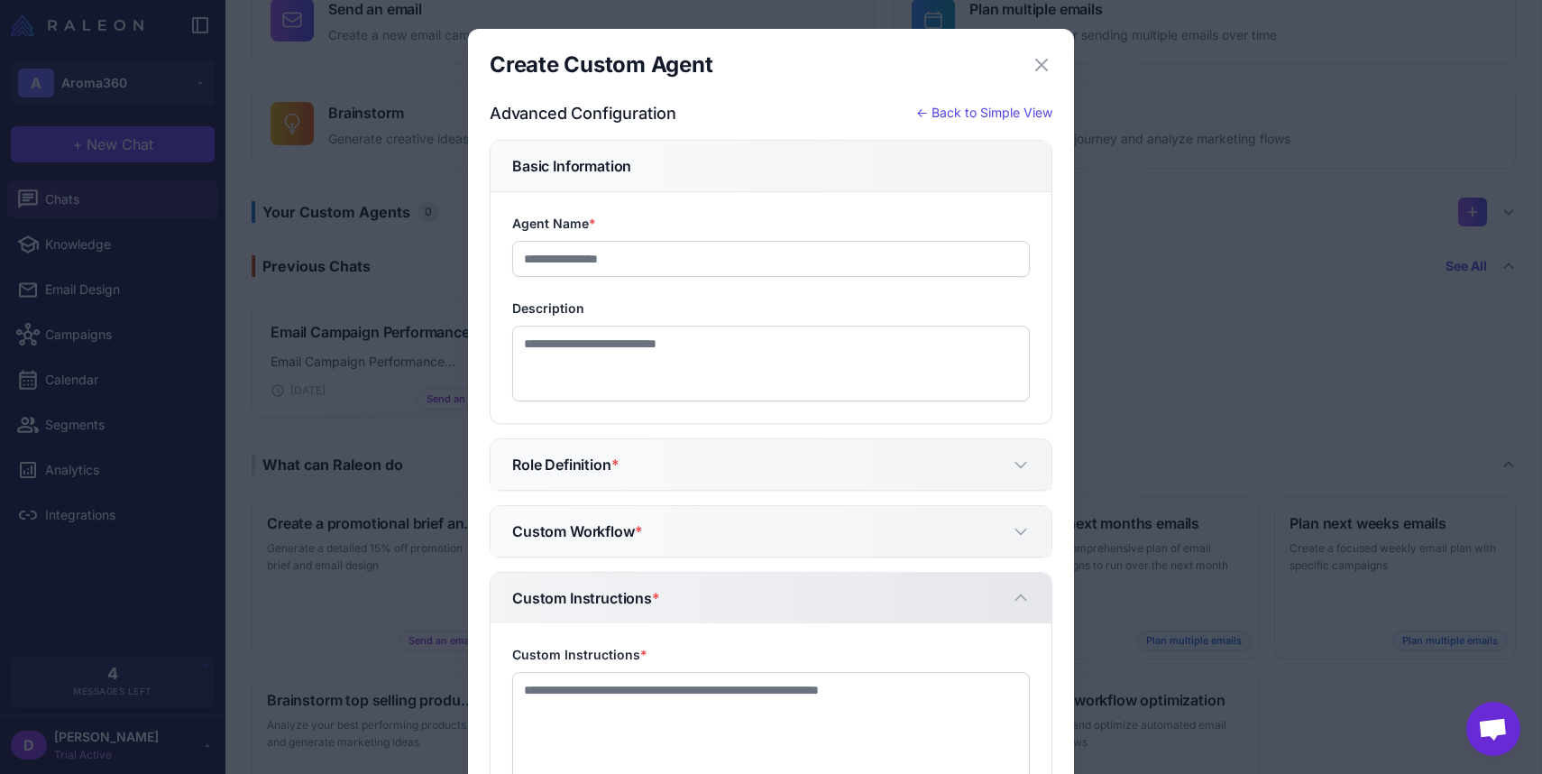
click at [661, 602] on button "Custom Instructions *" at bounding box center [771, 598] width 561 height 51
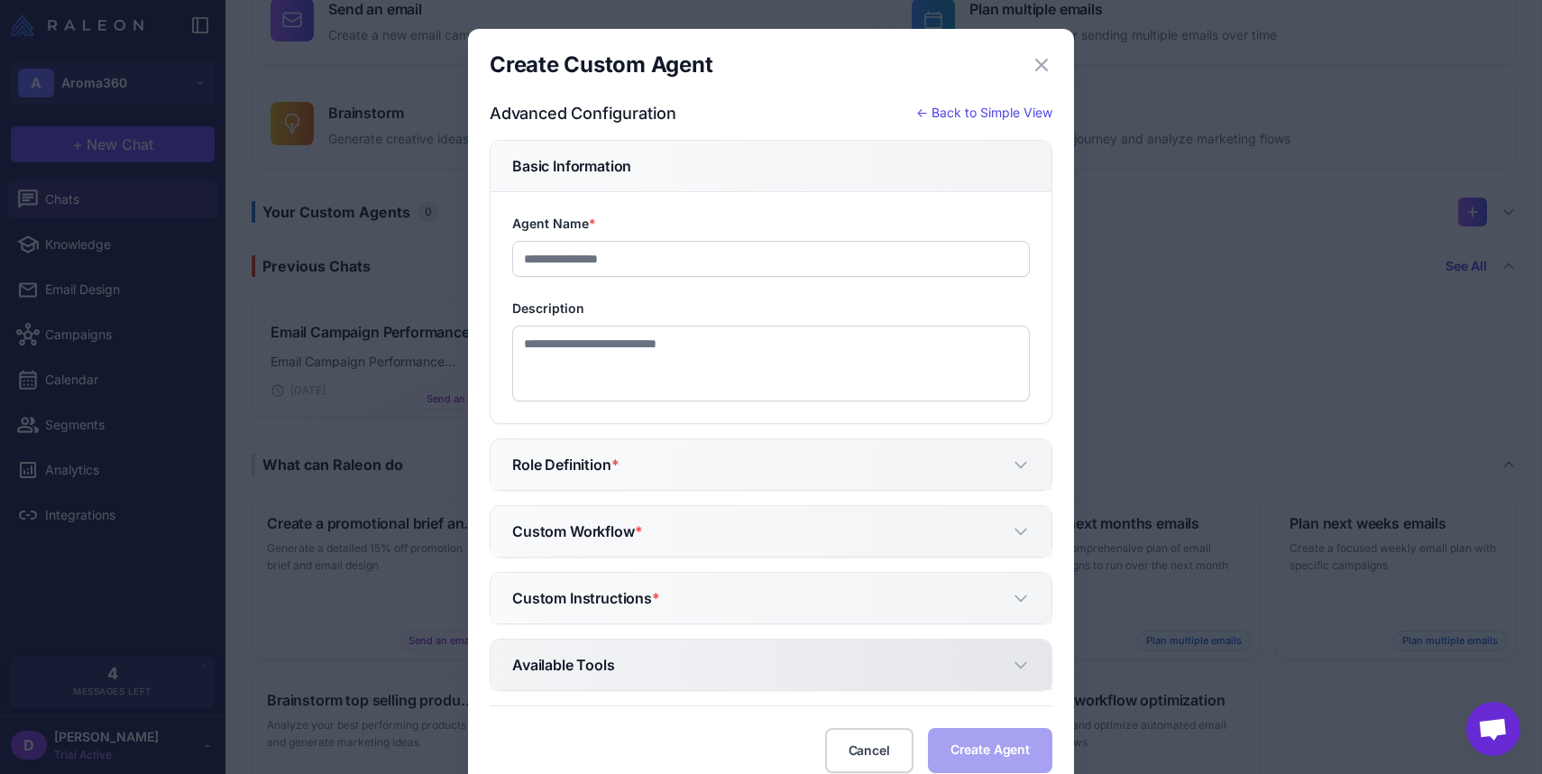
click at [657, 671] on button "Available Tools" at bounding box center [771, 665] width 561 height 51
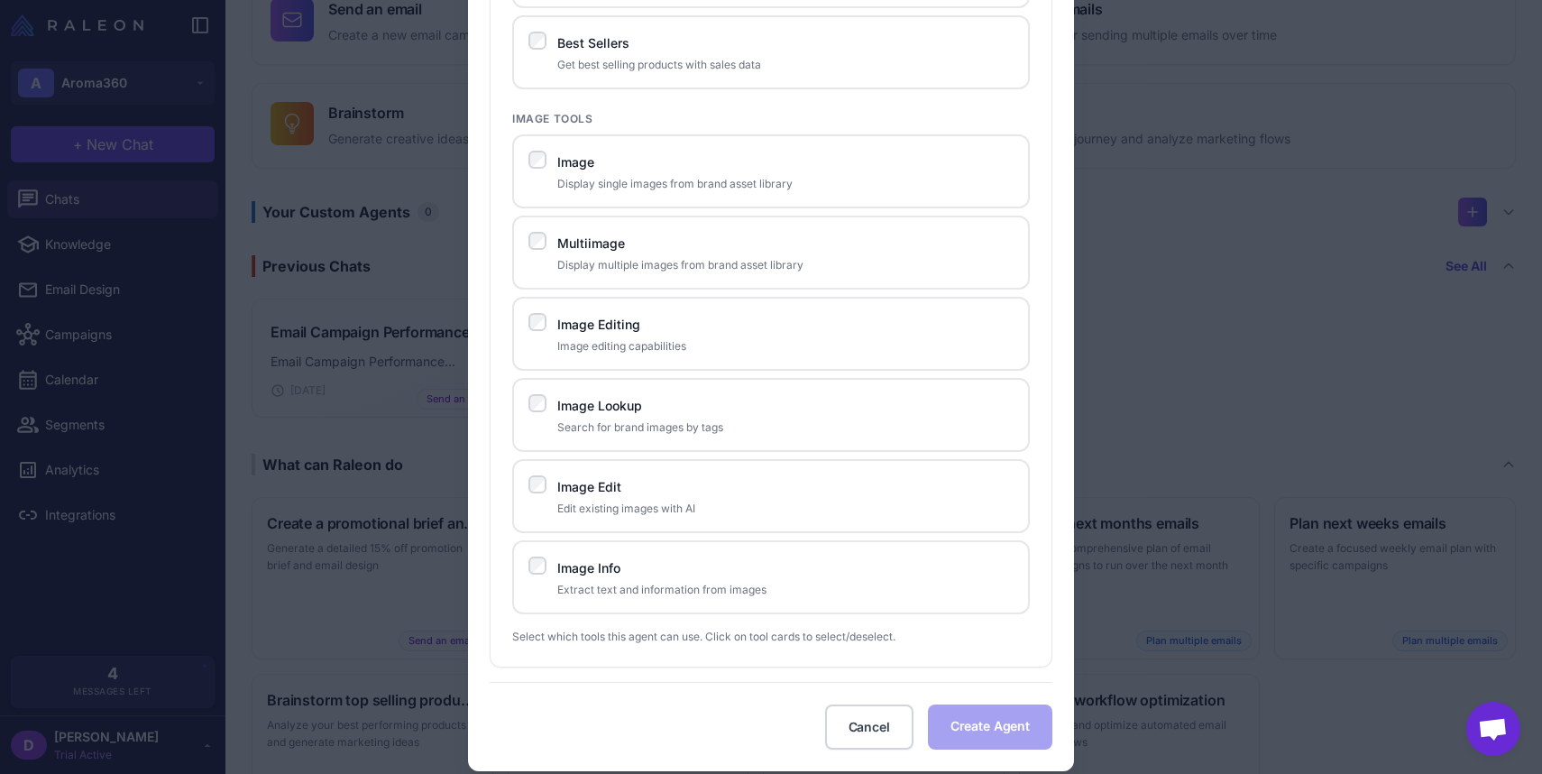
scroll to position [1271, 0]
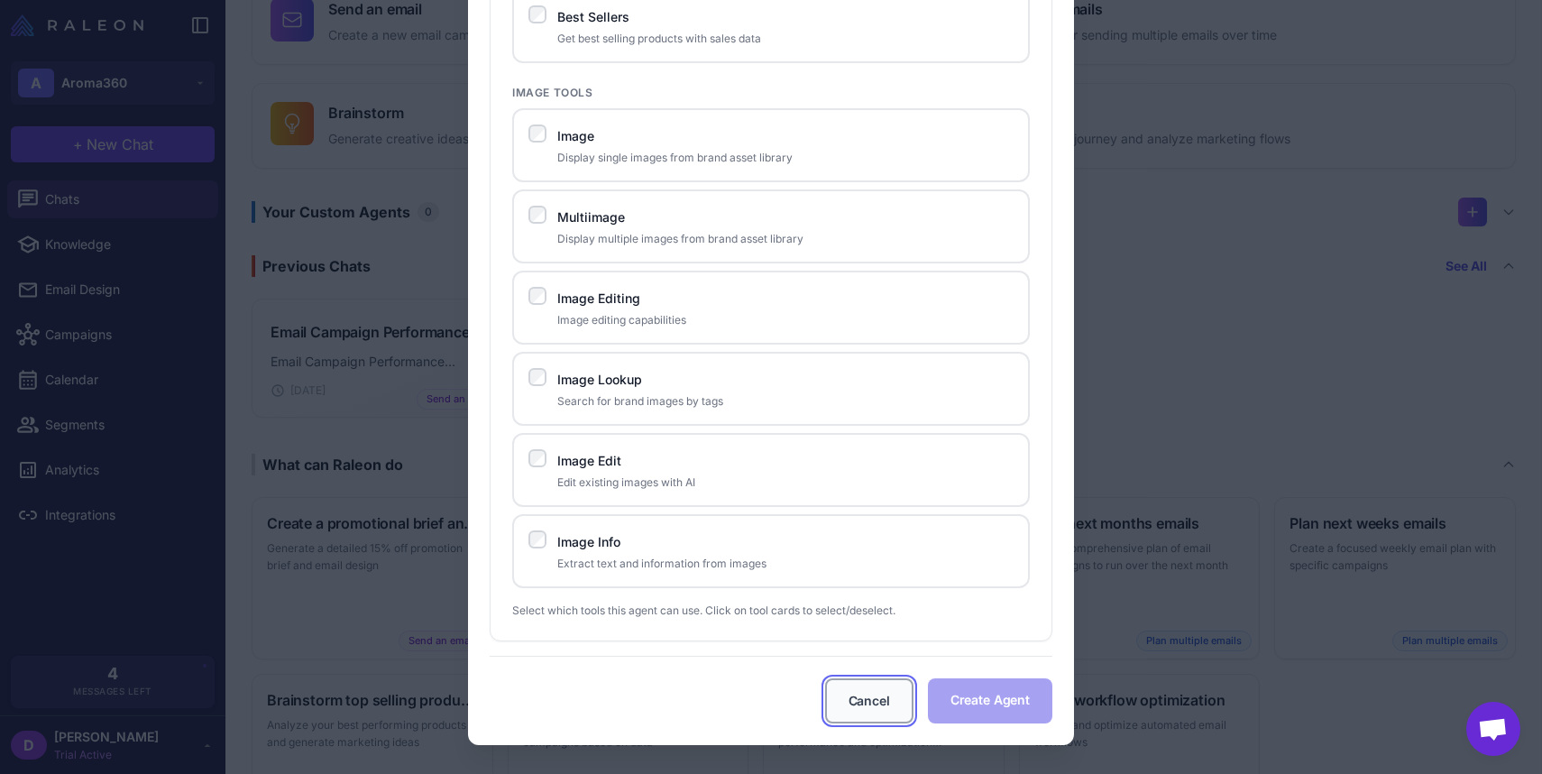
click at [857, 704] on button "Cancel" at bounding box center [869, 700] width 88 height 45
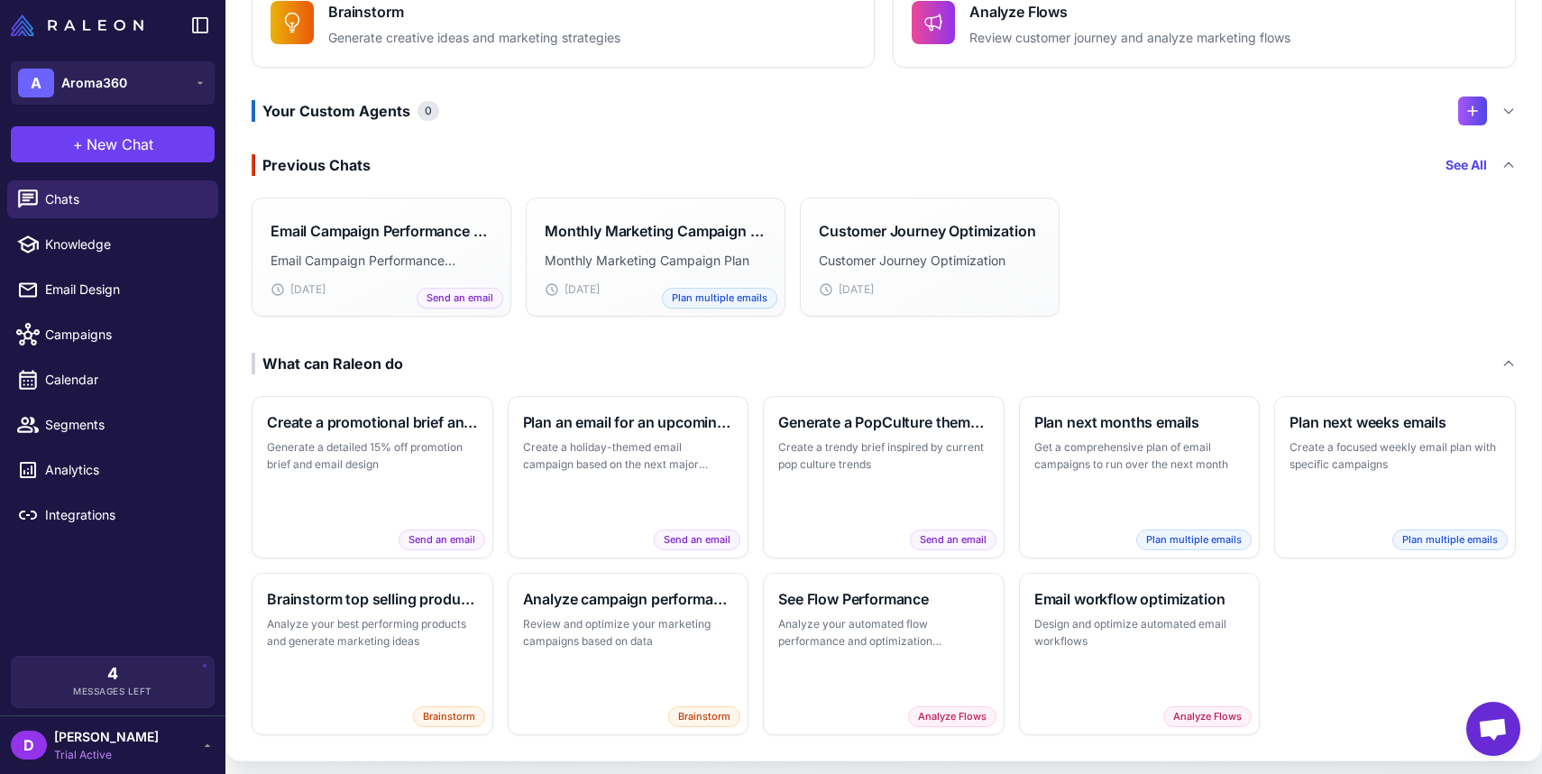
scroll to position [284, 0]
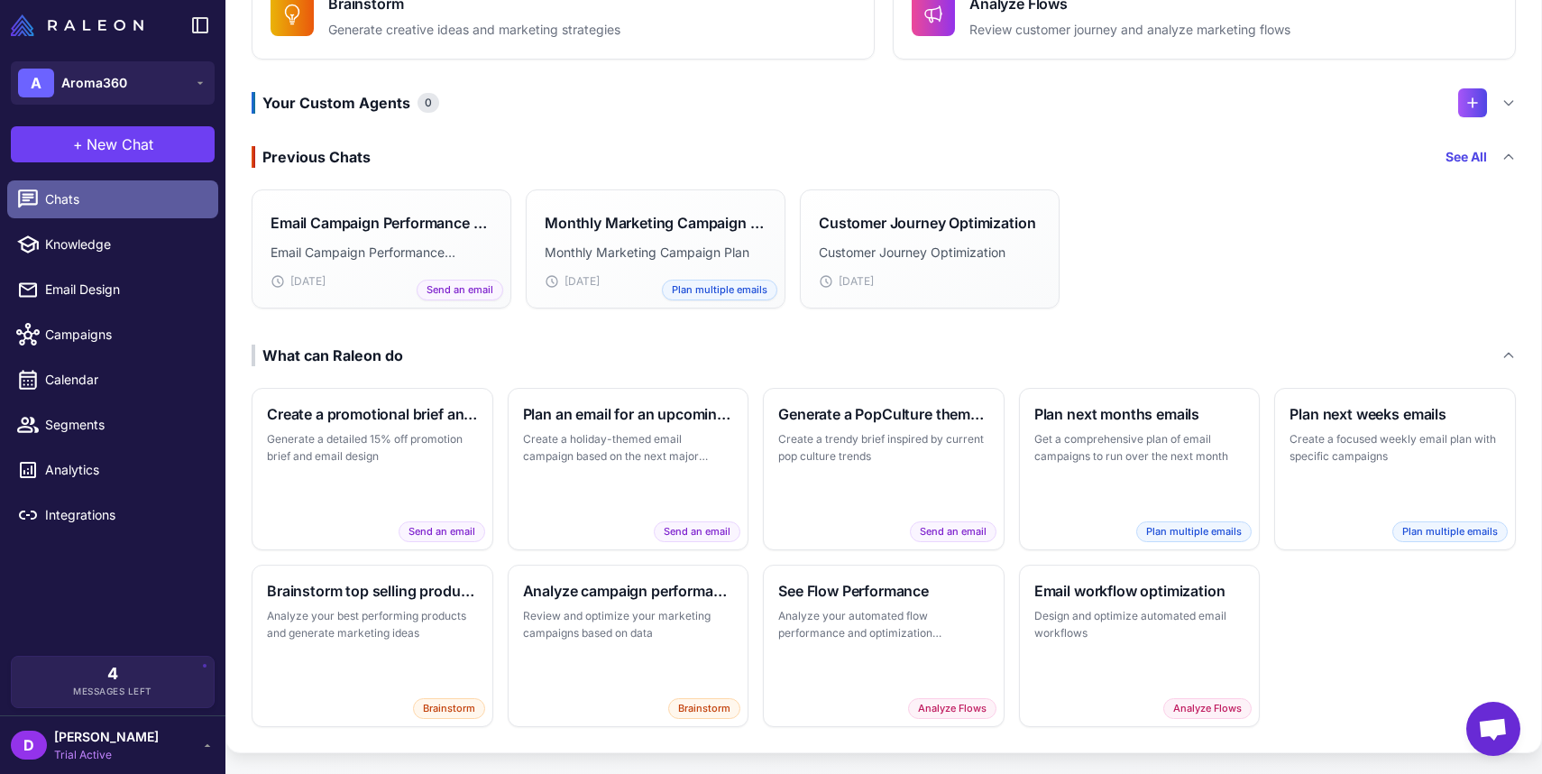
click at [88, 205] on span "Chats" at bounding box center [124, 199] width 159 height 20
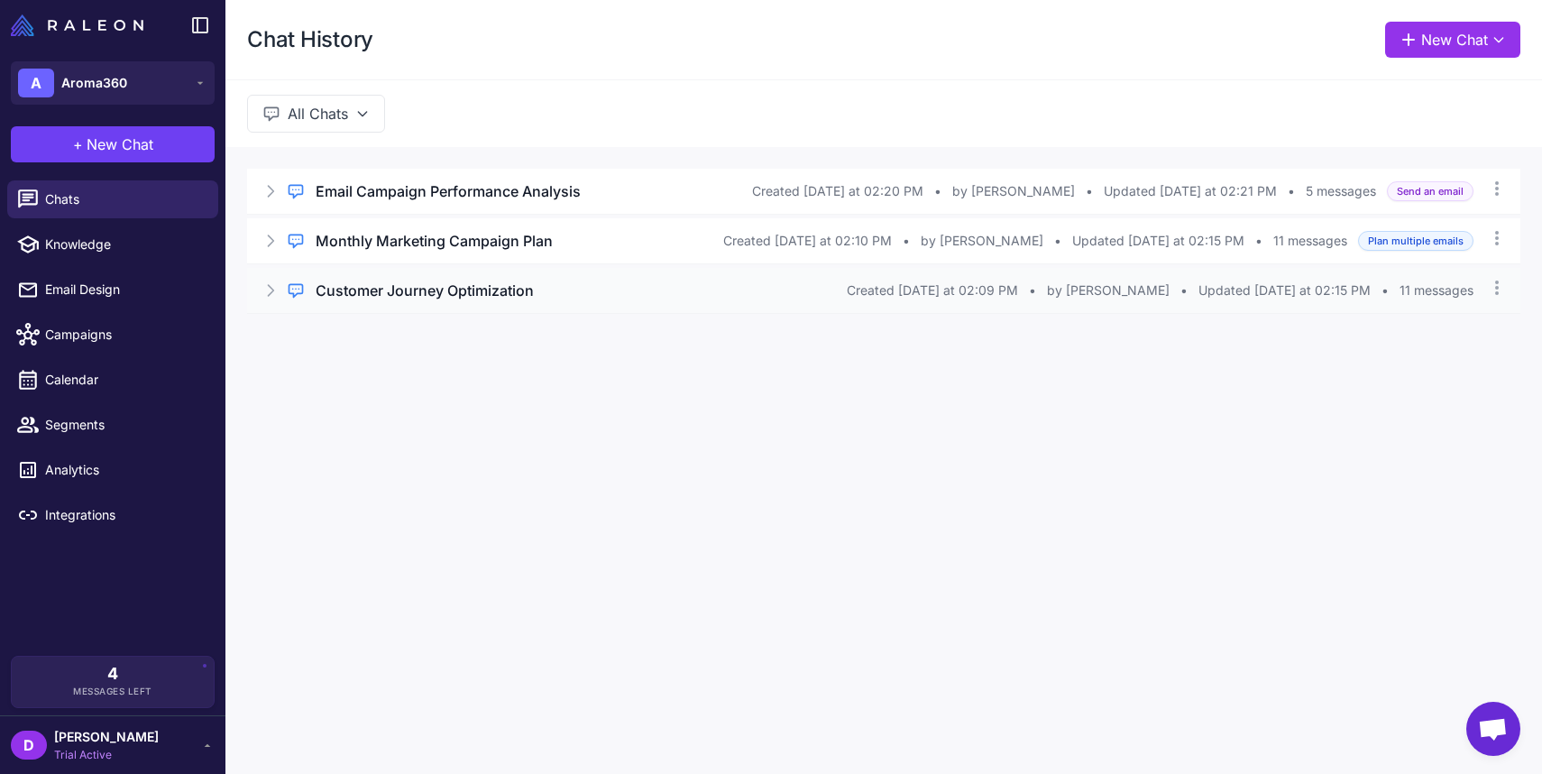
click at [276, 290] on icon at bounding box center [271, 290] width 18 height 18
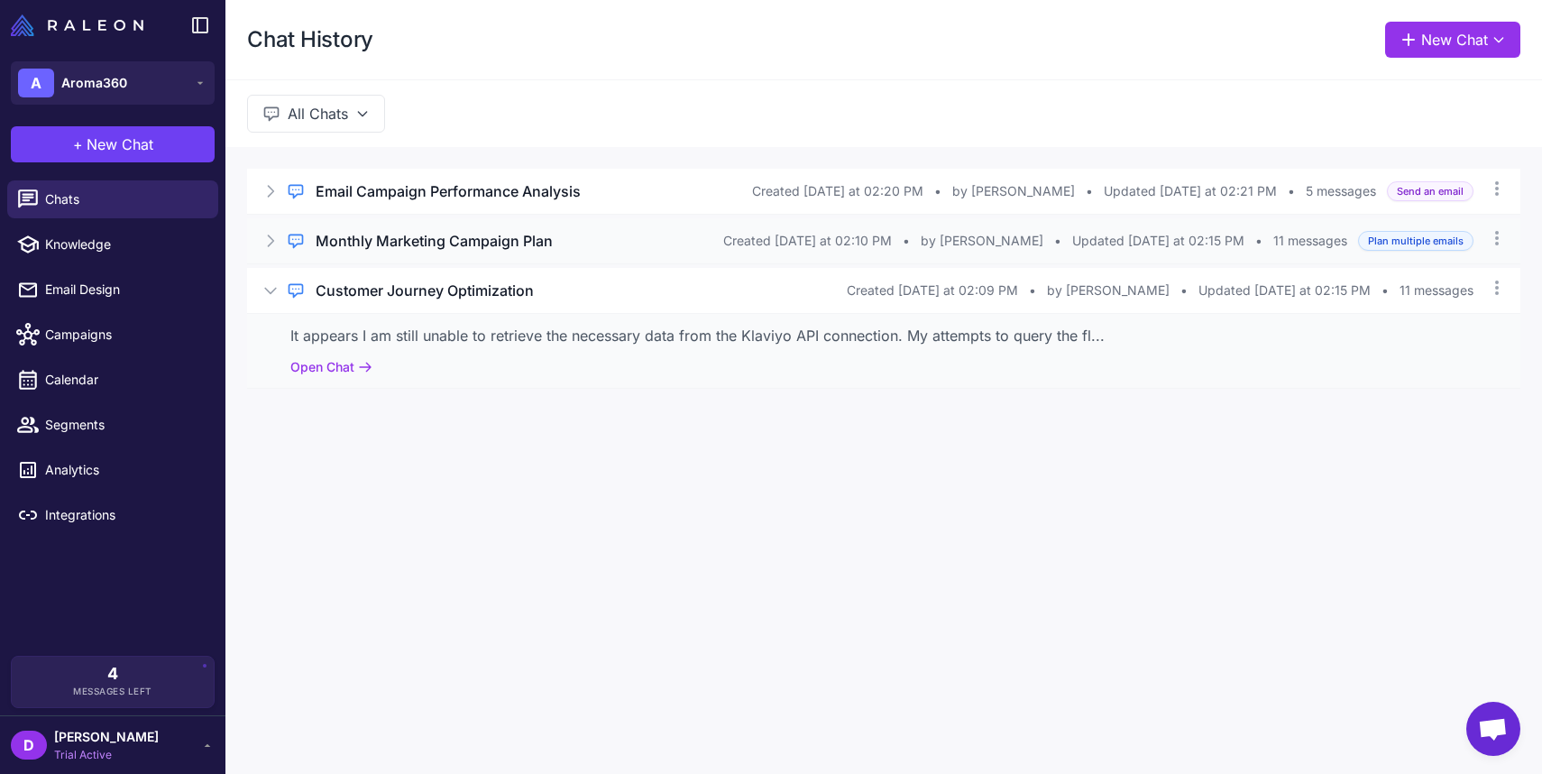
click at [273, 243] on icon at bounding box center [271, 241] width 18 height 18
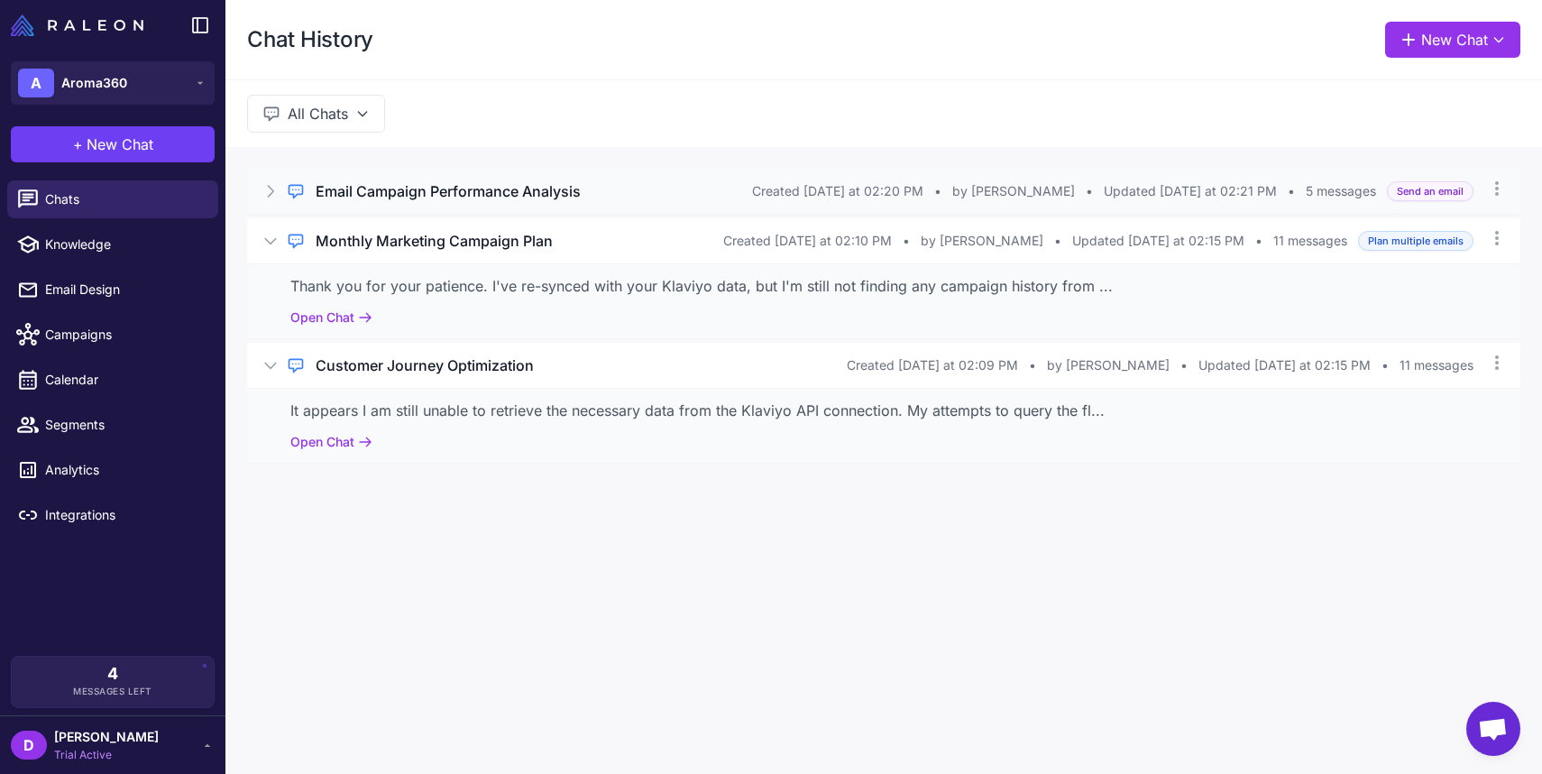
click at [266, 187] on icon at bounding box center [271, 191] width 18 height 18
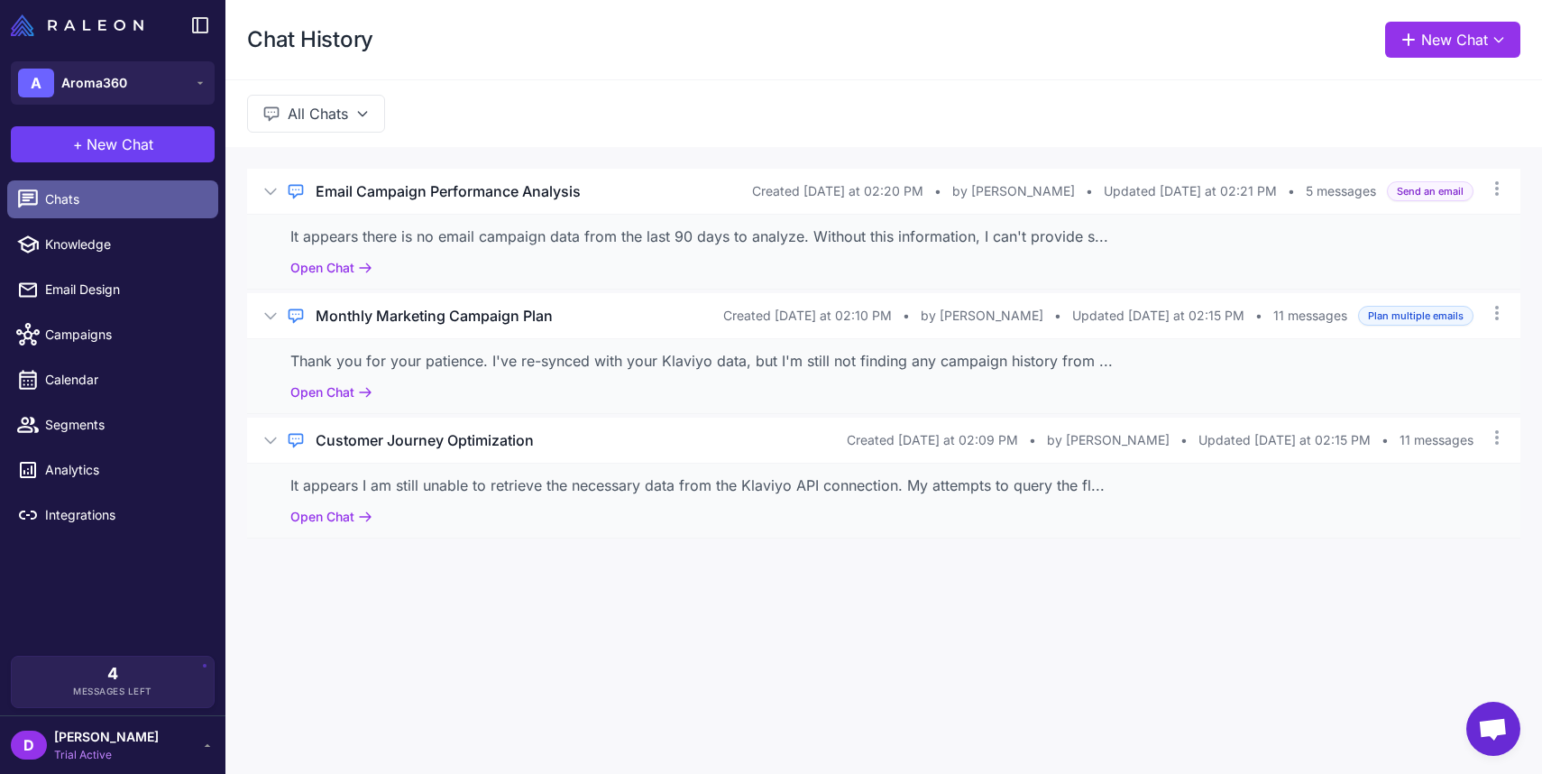
click at [85, 196] on span "Chats" at bounding box center [124, 199] width 159 height 20
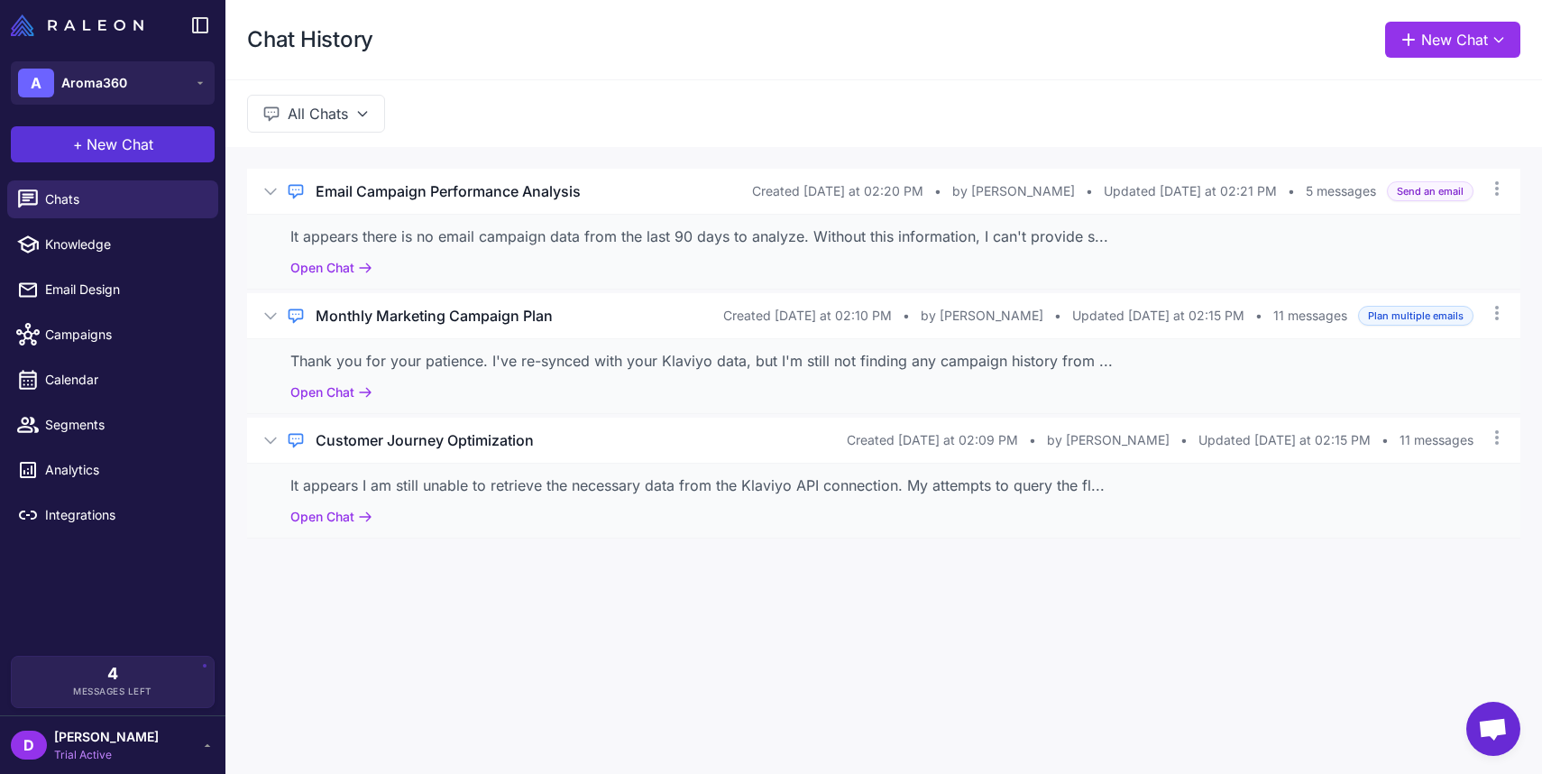
click at [115, 151] on span "New Chat" at bounding box center [120, 145] width 67 height 22
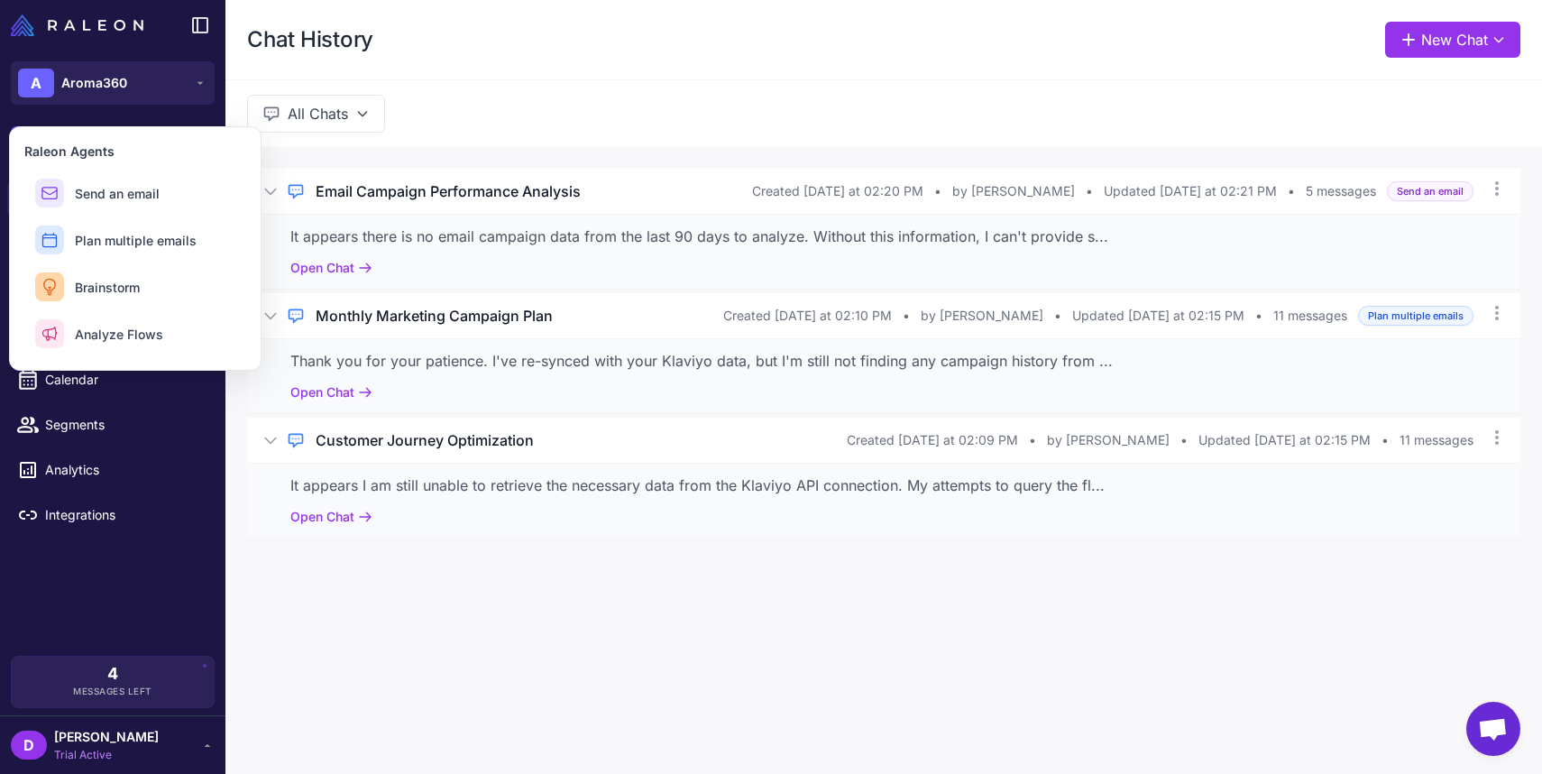
click at [443, 59] on div "Chat History New Chat" at bounding box center [884, 39] width 1317 height 79
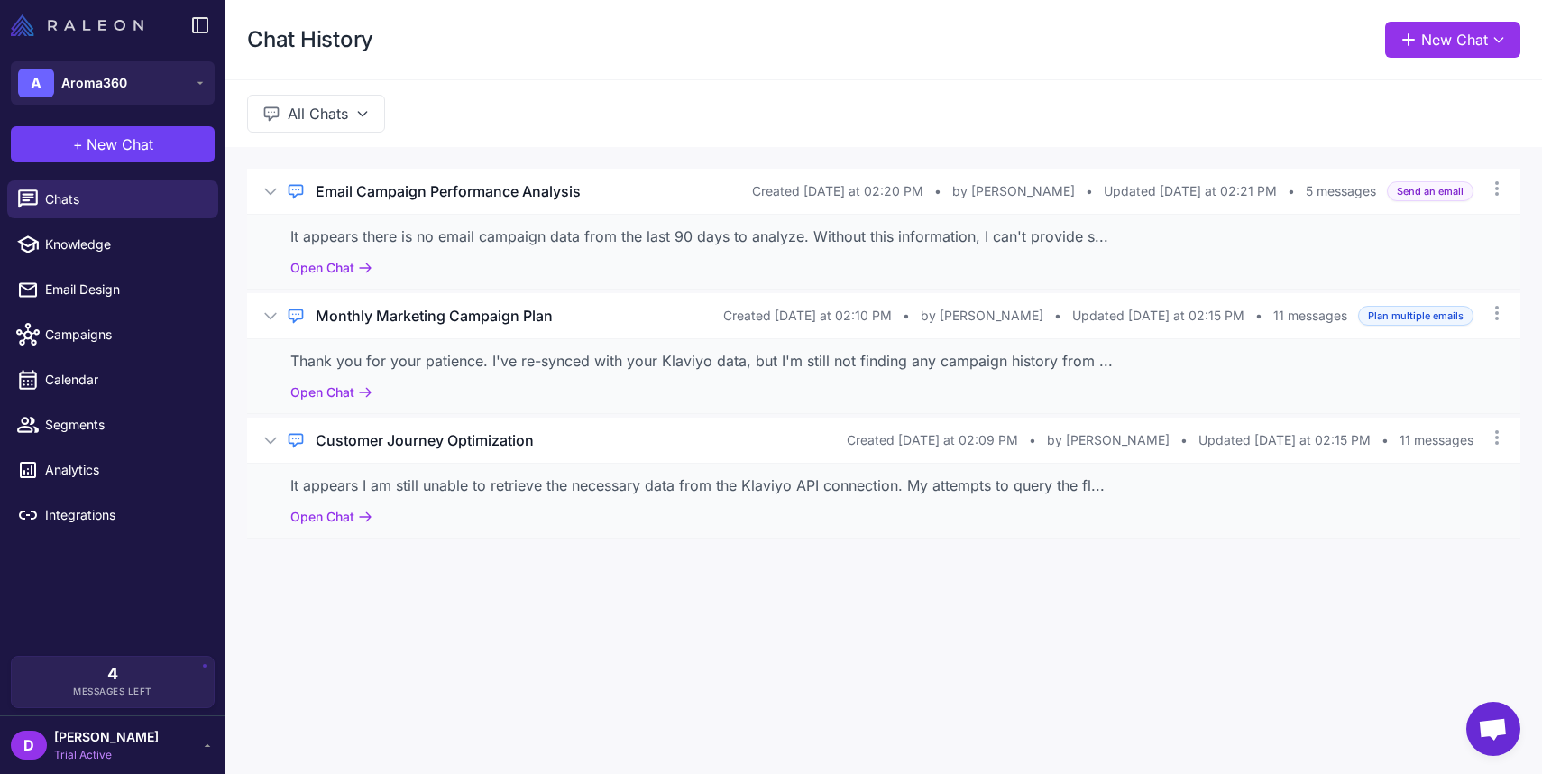
click at [82, 28] on img at bounding box center [77, 25] width 133 height 22
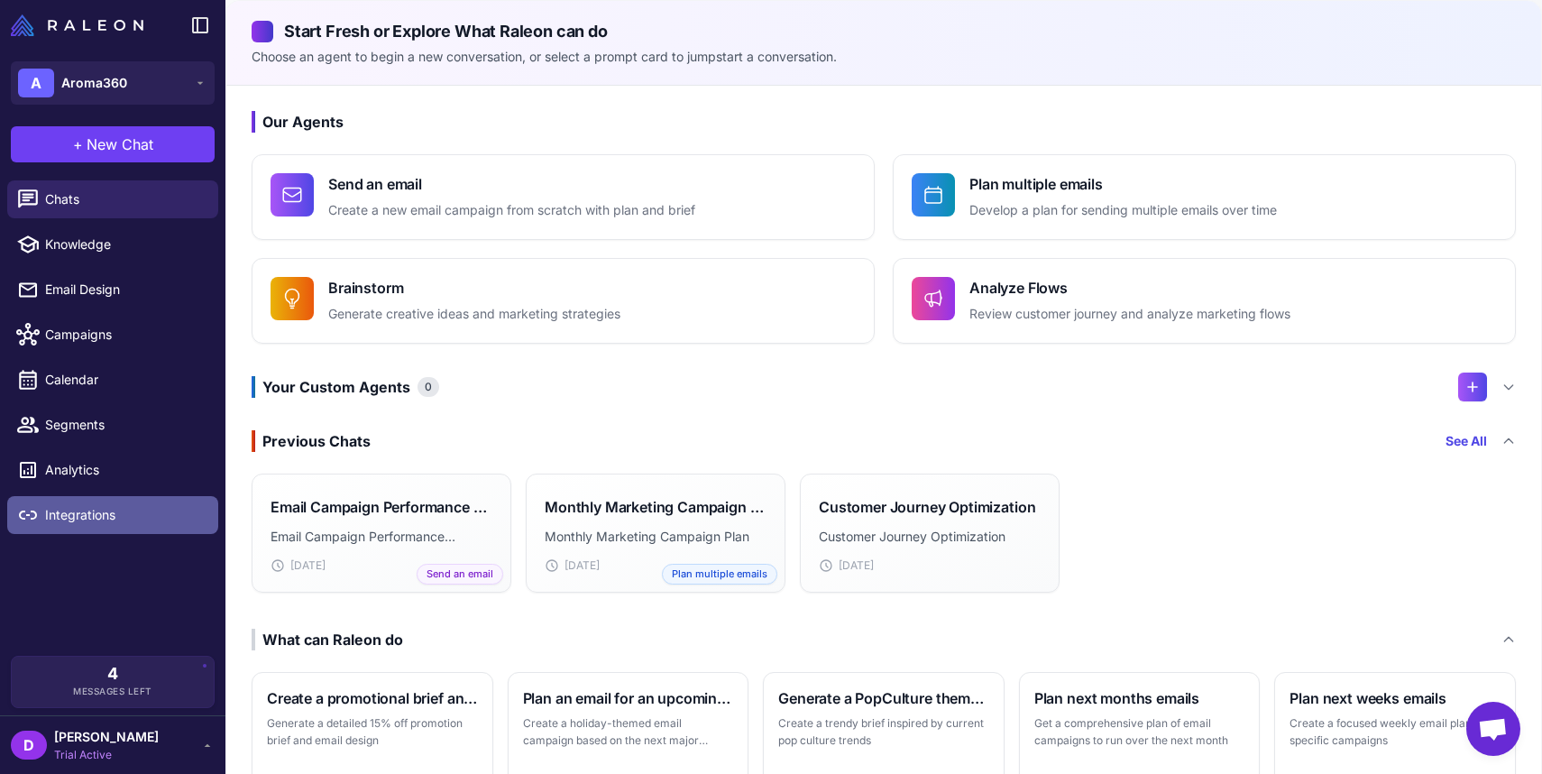
click at [72, 524] on span "Integrations" at bounding box center [124, 515] width 159 height 20
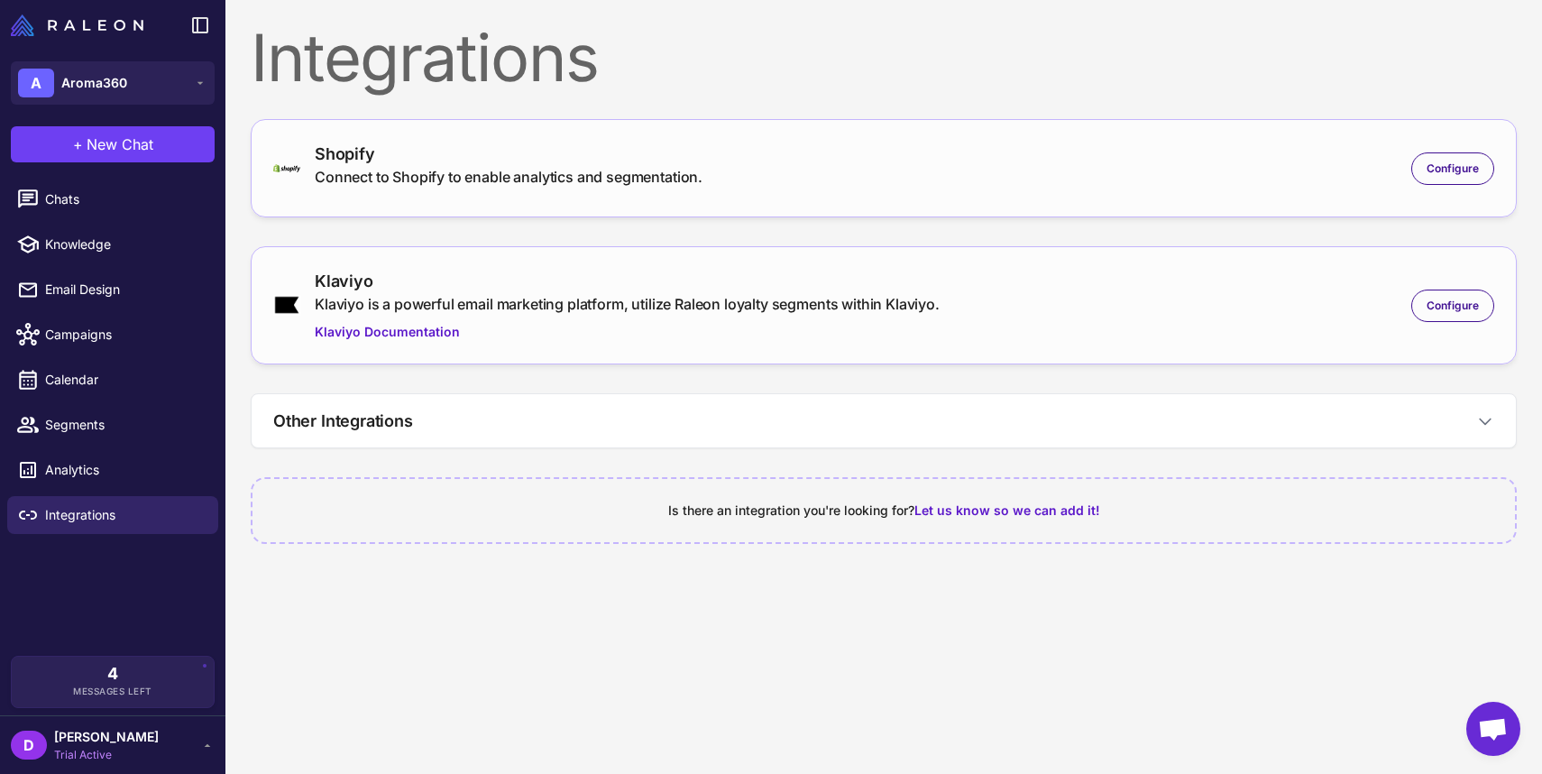
click at [1227, 304] on div "Klaviyo Klaviyo is a powerful email marketing platform, utilize Raleon loyalty …" at bounding box center [883, 305] width 1221 height 73
click at [1425, 312] on div "Configure" at bounding box center [1453, 306] width 83 height 32
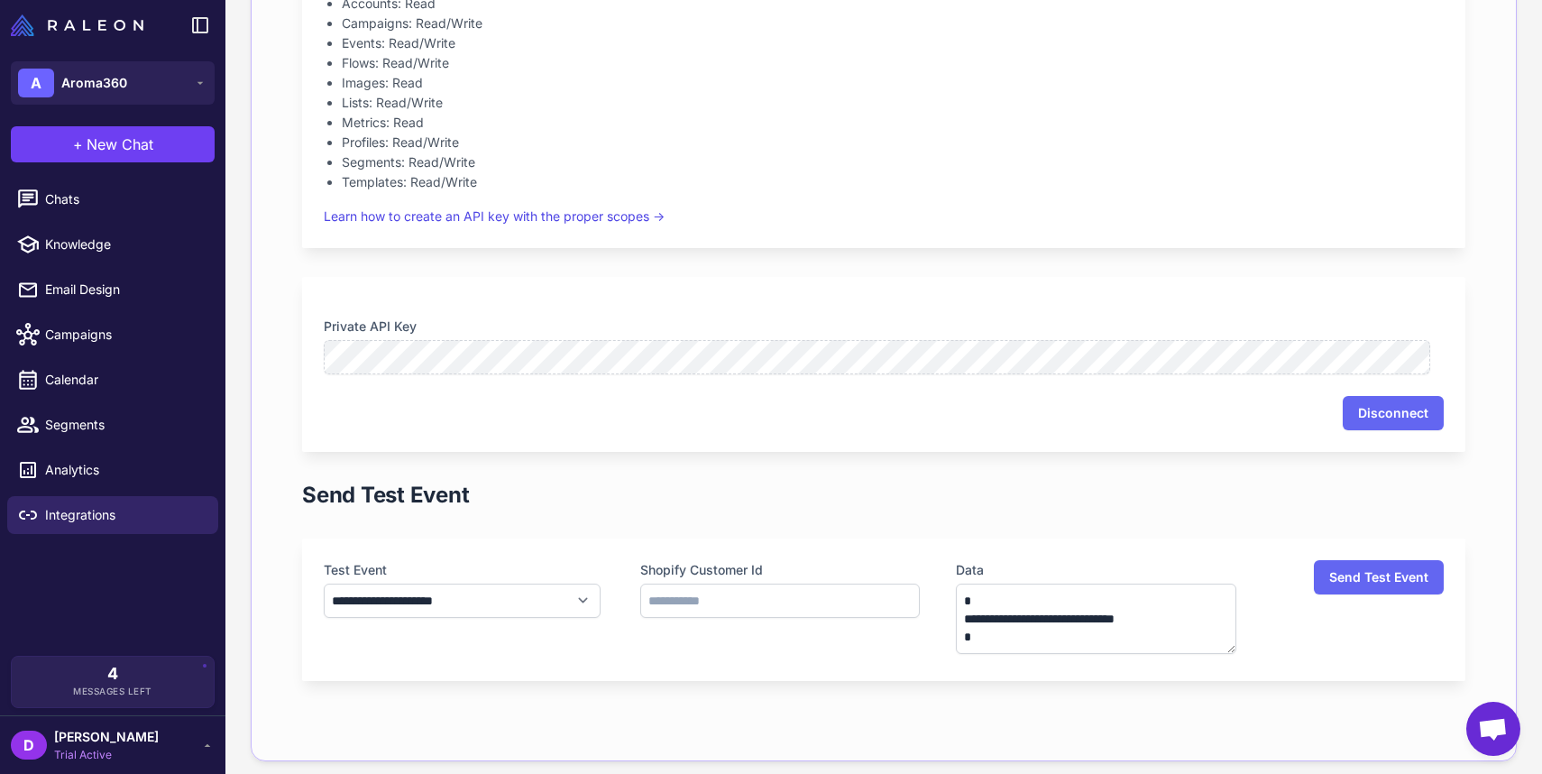
scroll to position [422, 0]
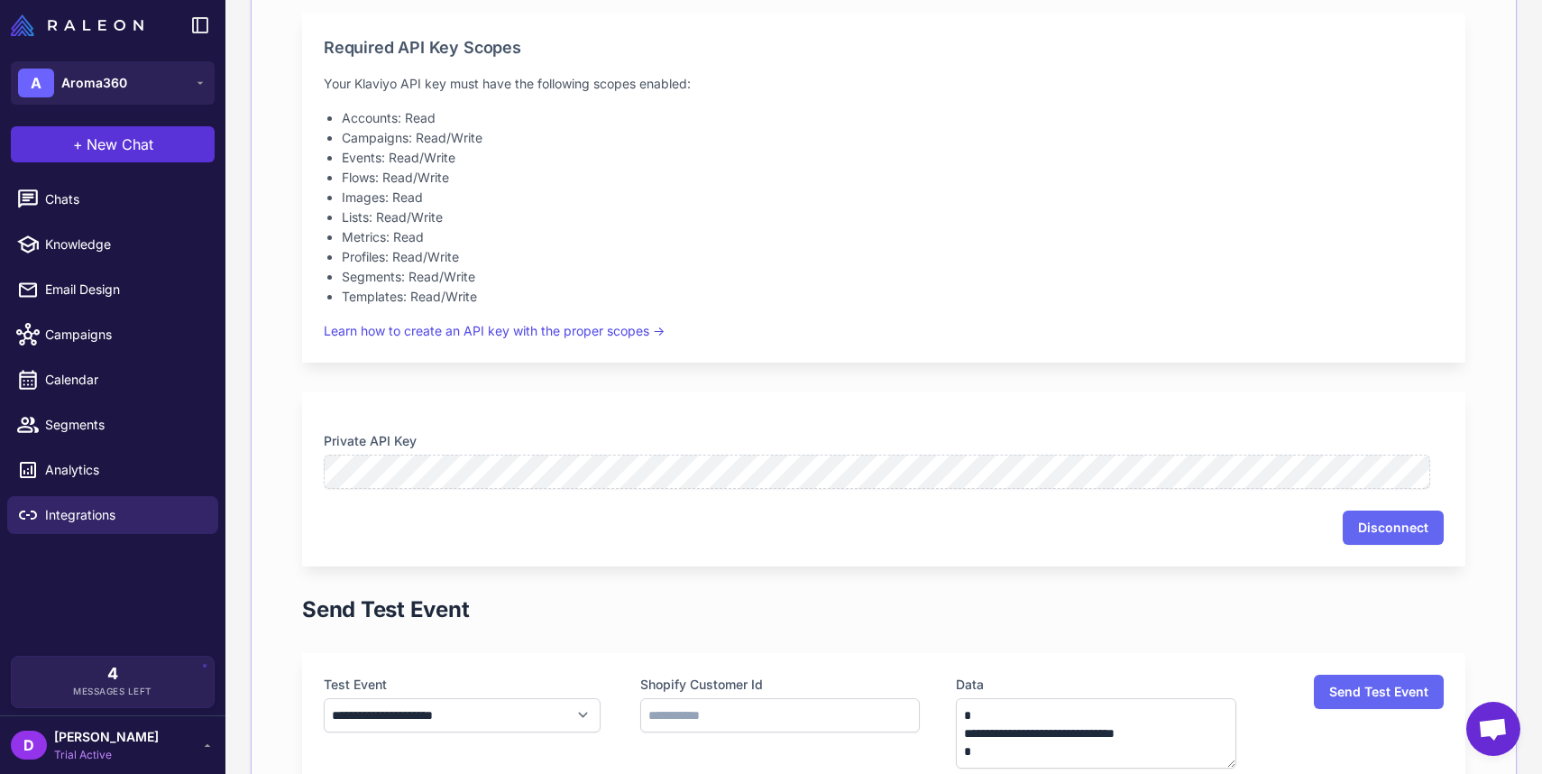
click at [112, 154] on span "New Chat" at bounding box center [120, 145] width 67 height 22
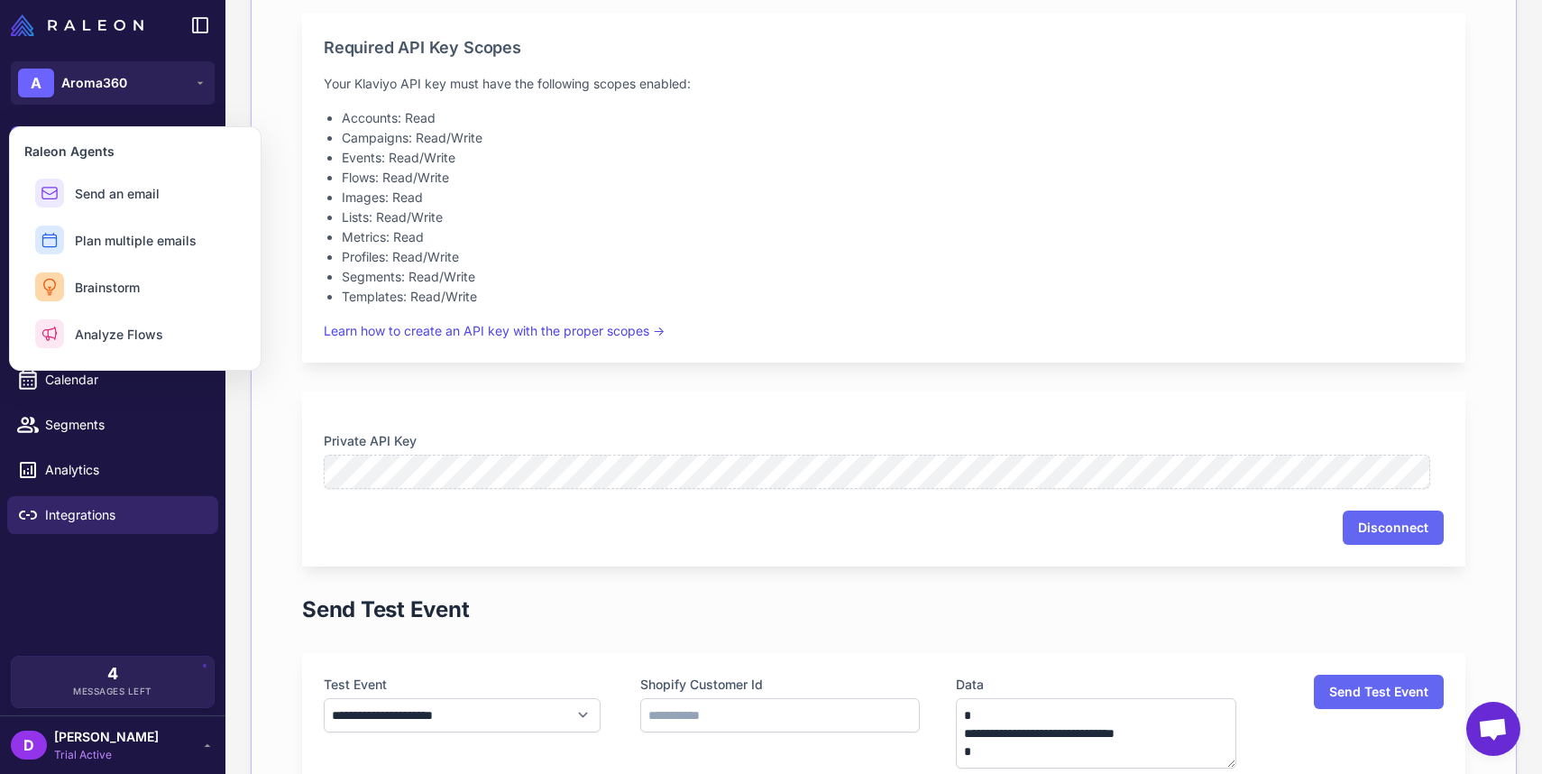
click at [151, 106] on div "A Aroma360" at bounding box center [113, 83] width 226 height 65
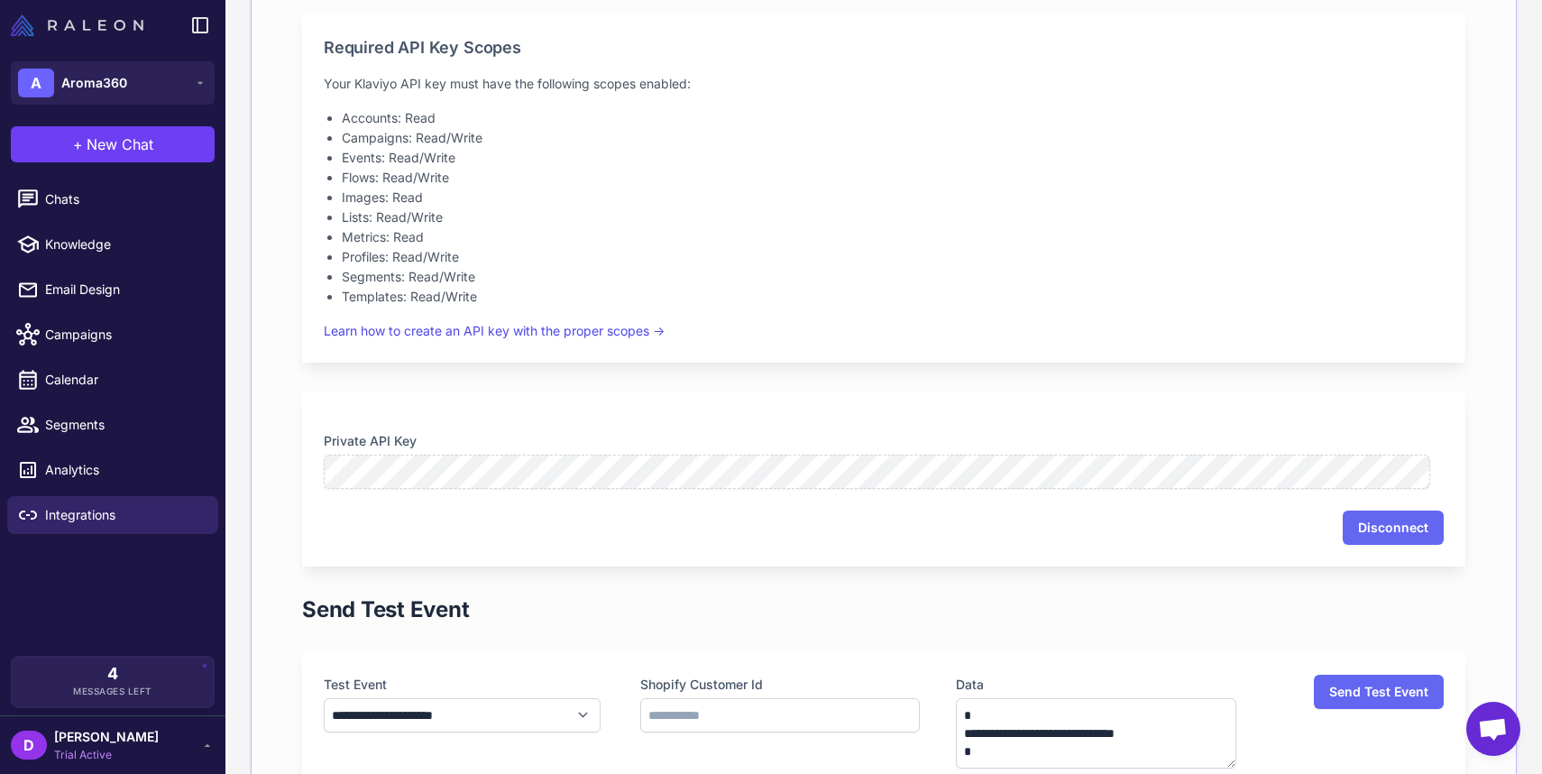
click at [107, 34] on img at bounding box center [77, 25] width 133 height 22
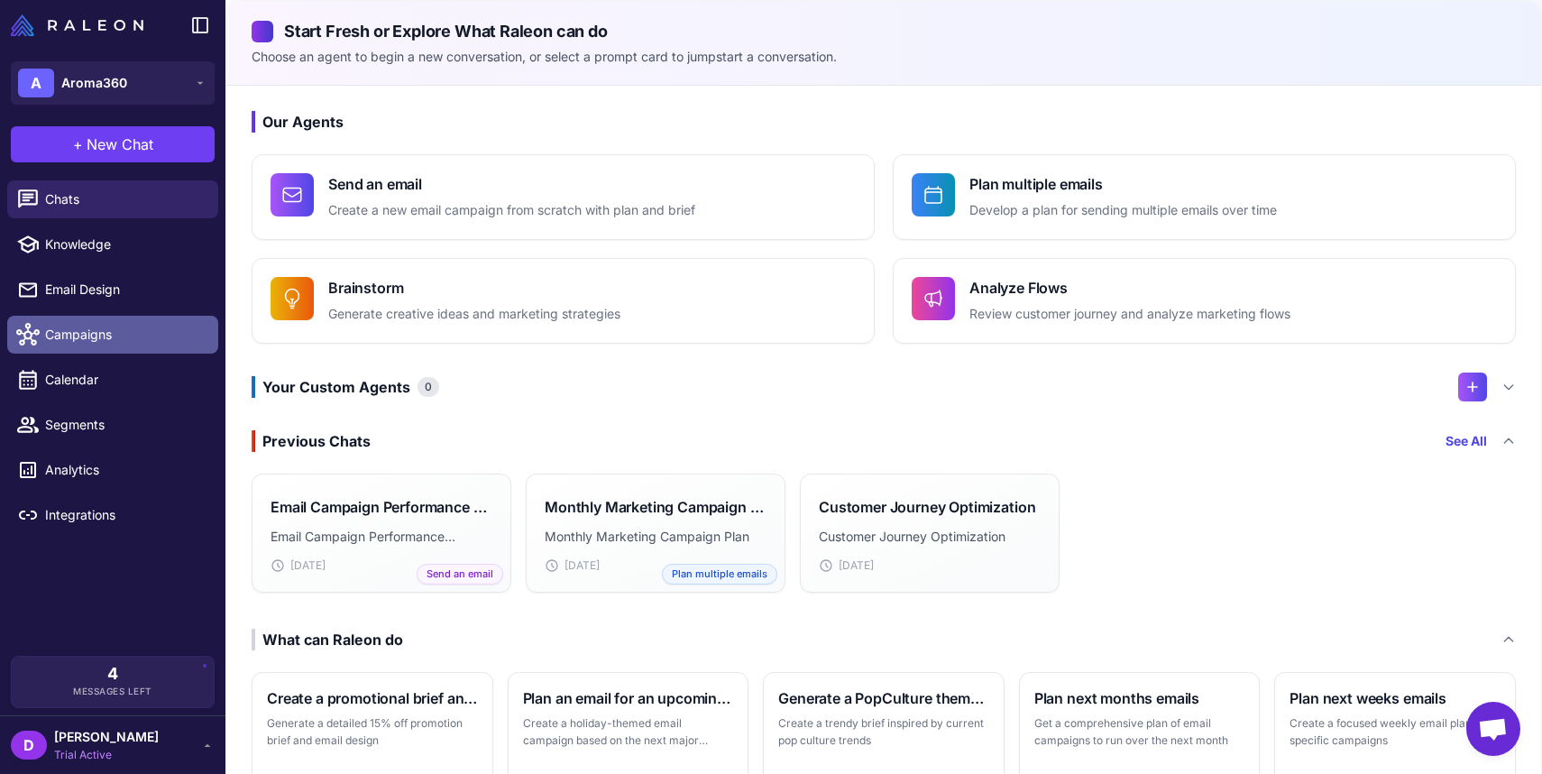
click at [123, 340] on span "Campaigns" at bounding box center [124, 335] width 159 height 20
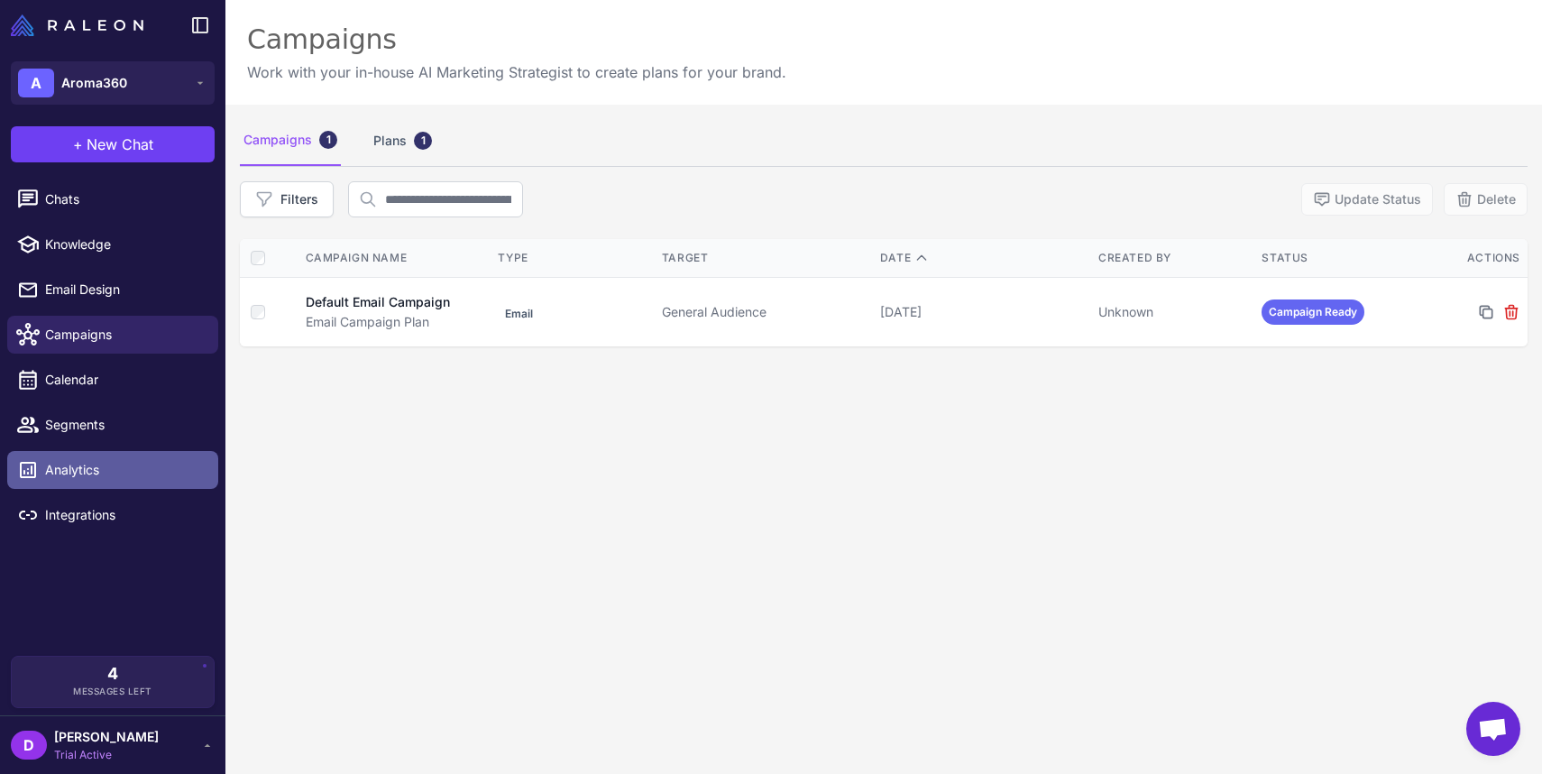
click at [81, 473] on span "Analytics" at bounding box center [124, 470] width 159 height 20
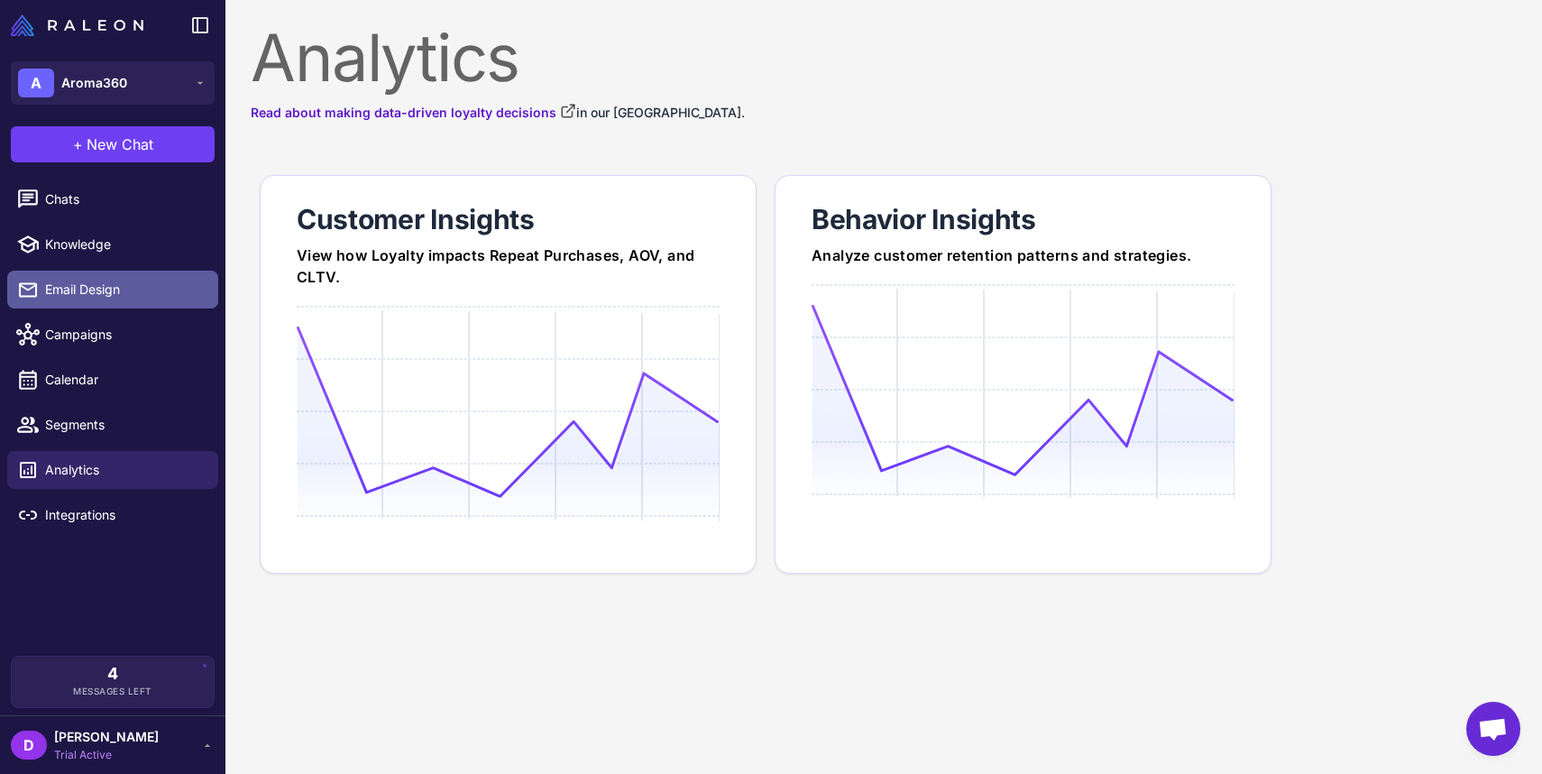
click at [69, 307] on link "Email Design" at bounding box center [112, 290] width 211 height 38
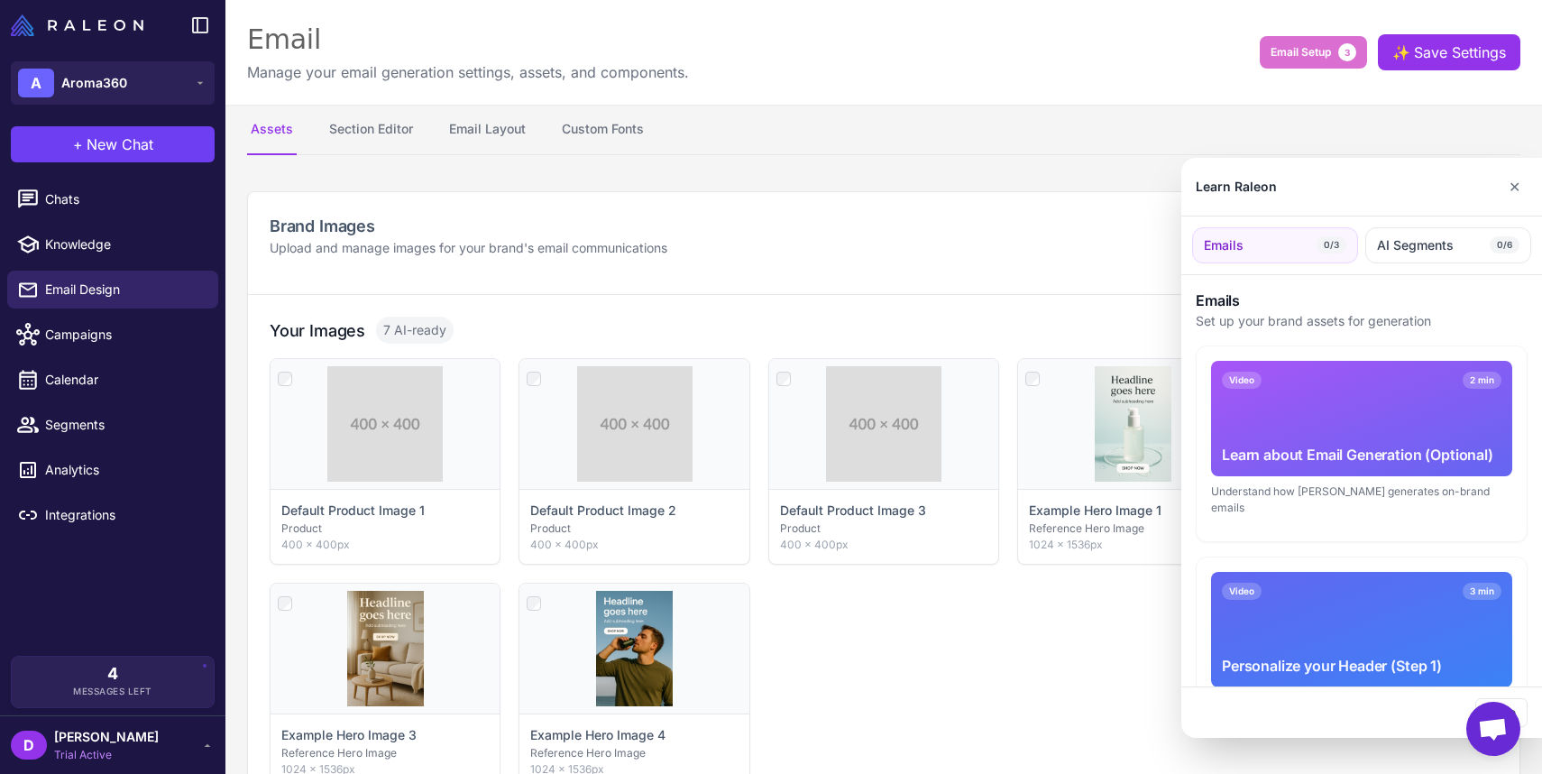
click at [73, 202] on div at bounding box center [771, 387] width 1542 height 774
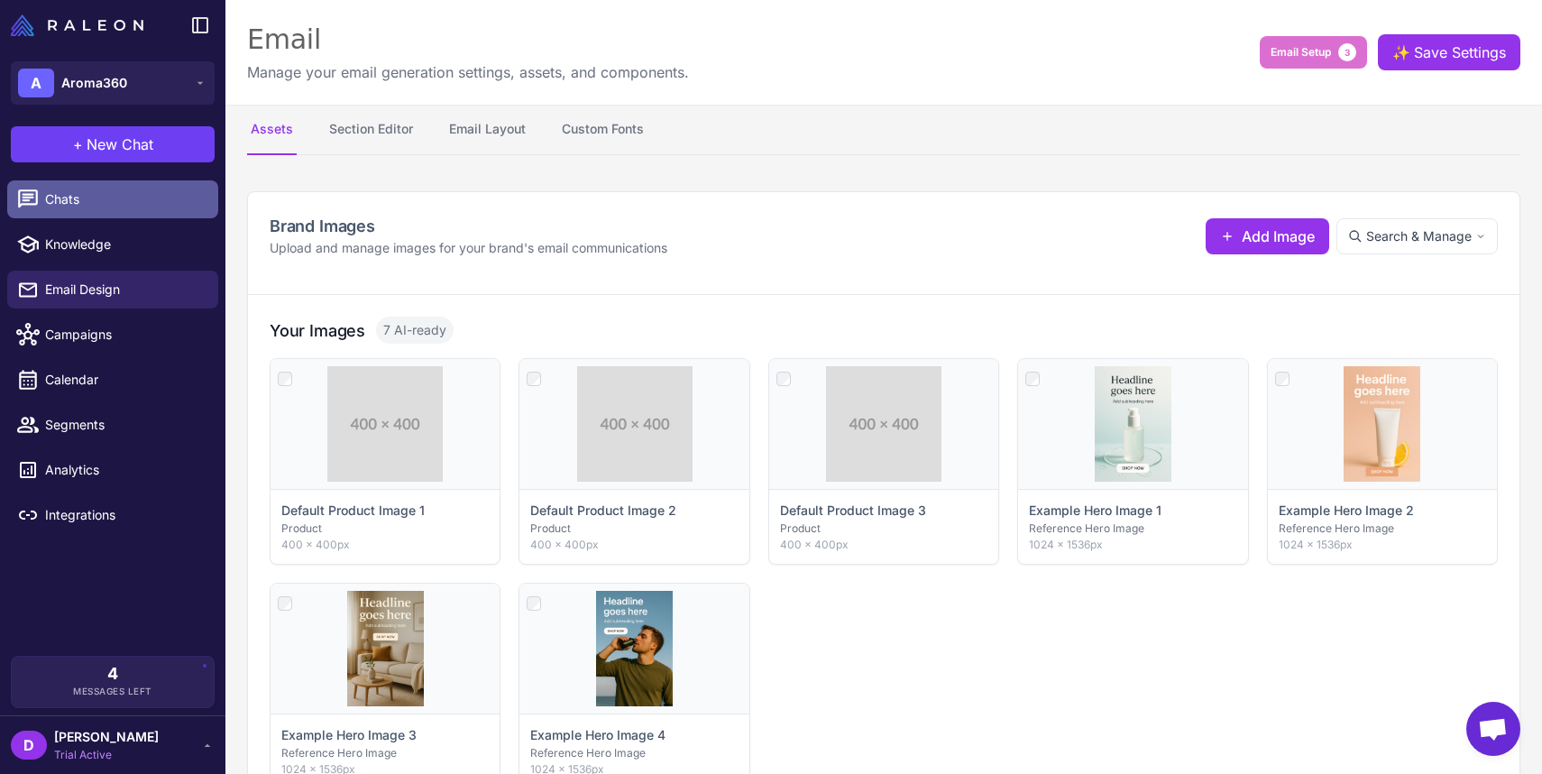
click at [57, 202] on span "Chats" at bounding box center [124, 199] width 159 height 20
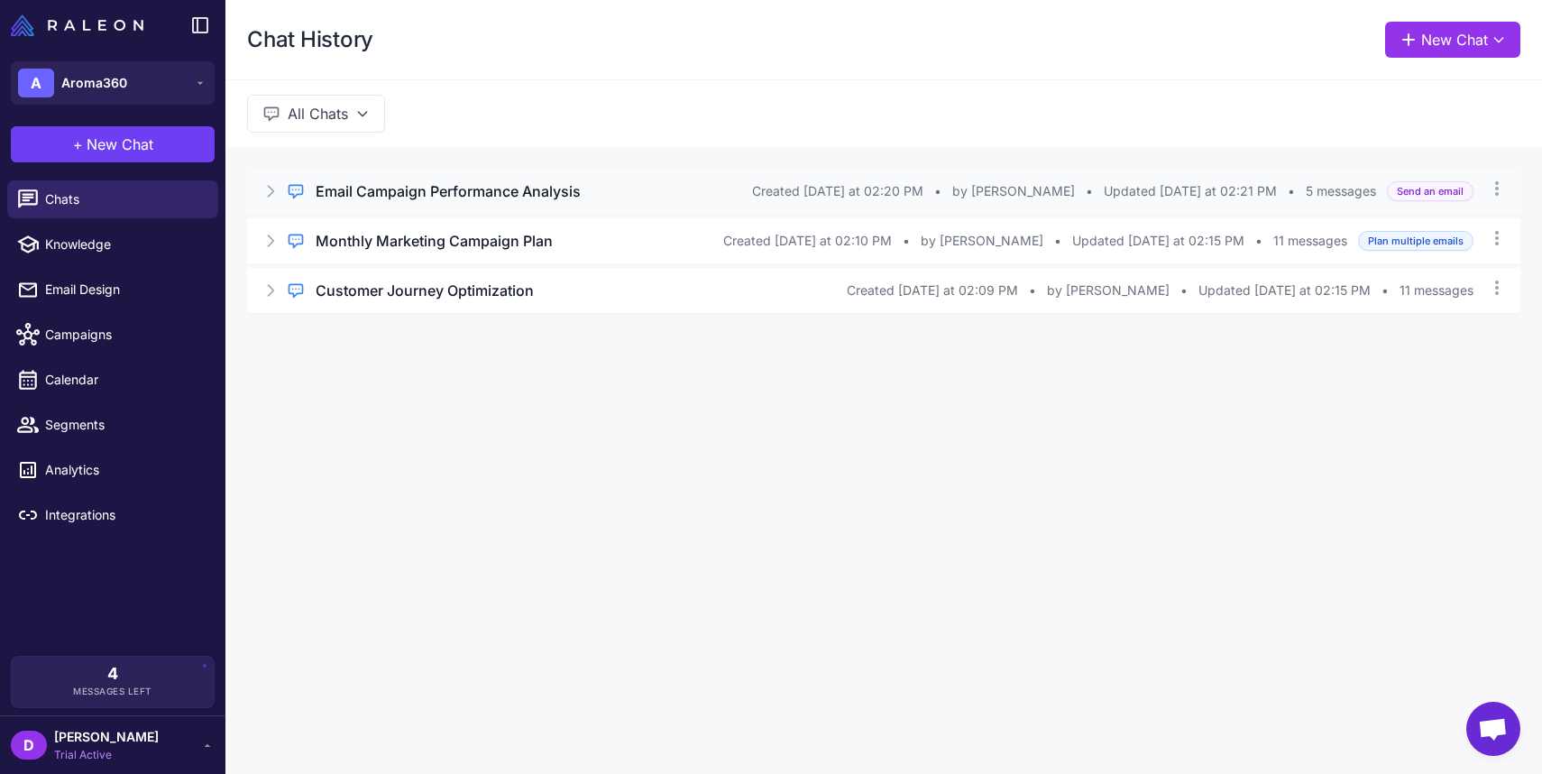
click at [272, 189] on icon at bounding box center [271, 191] width 18 height 18
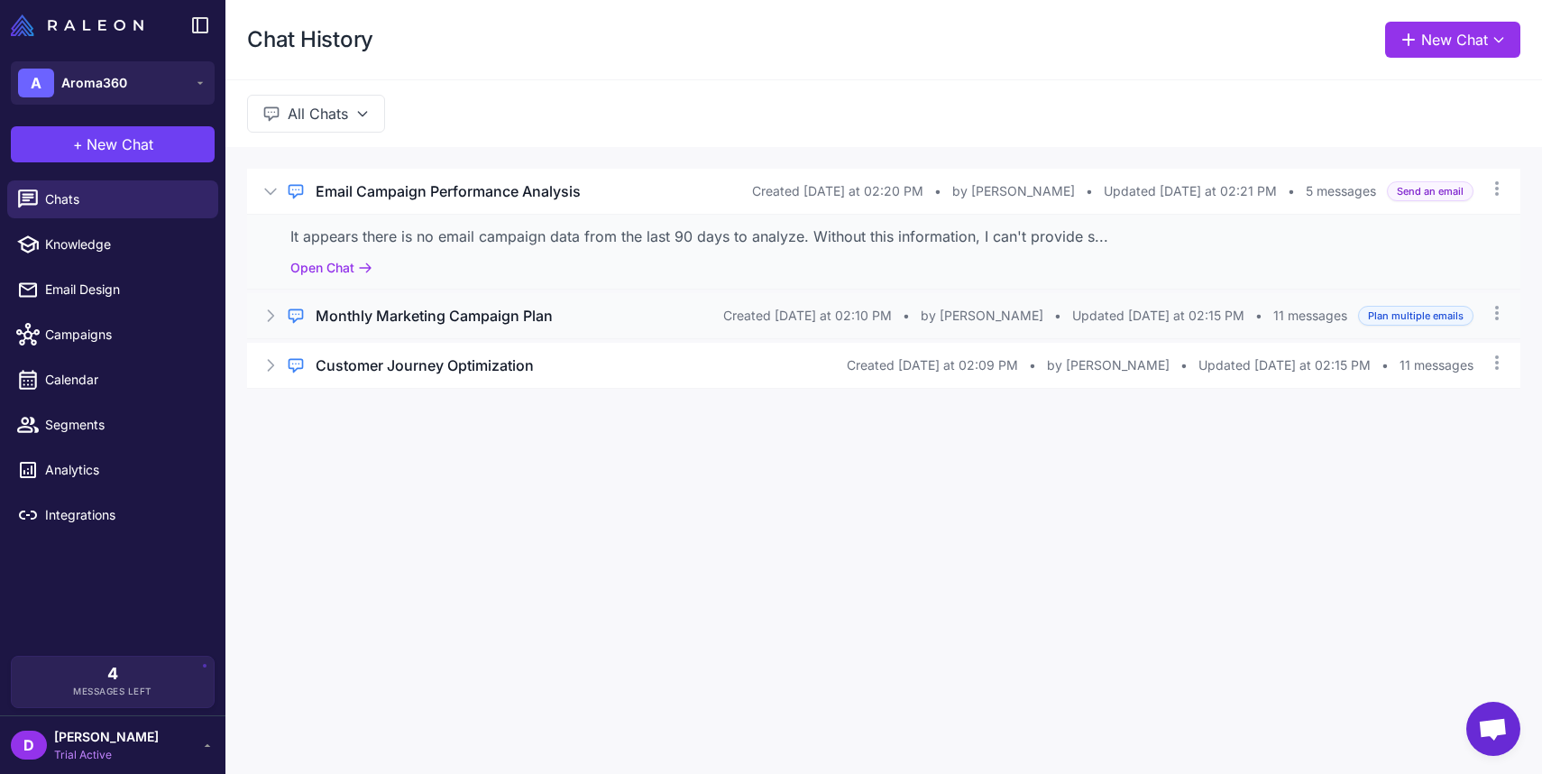
click at [274, 322] on icon at bounding box center [271, 316] width 18 height 18
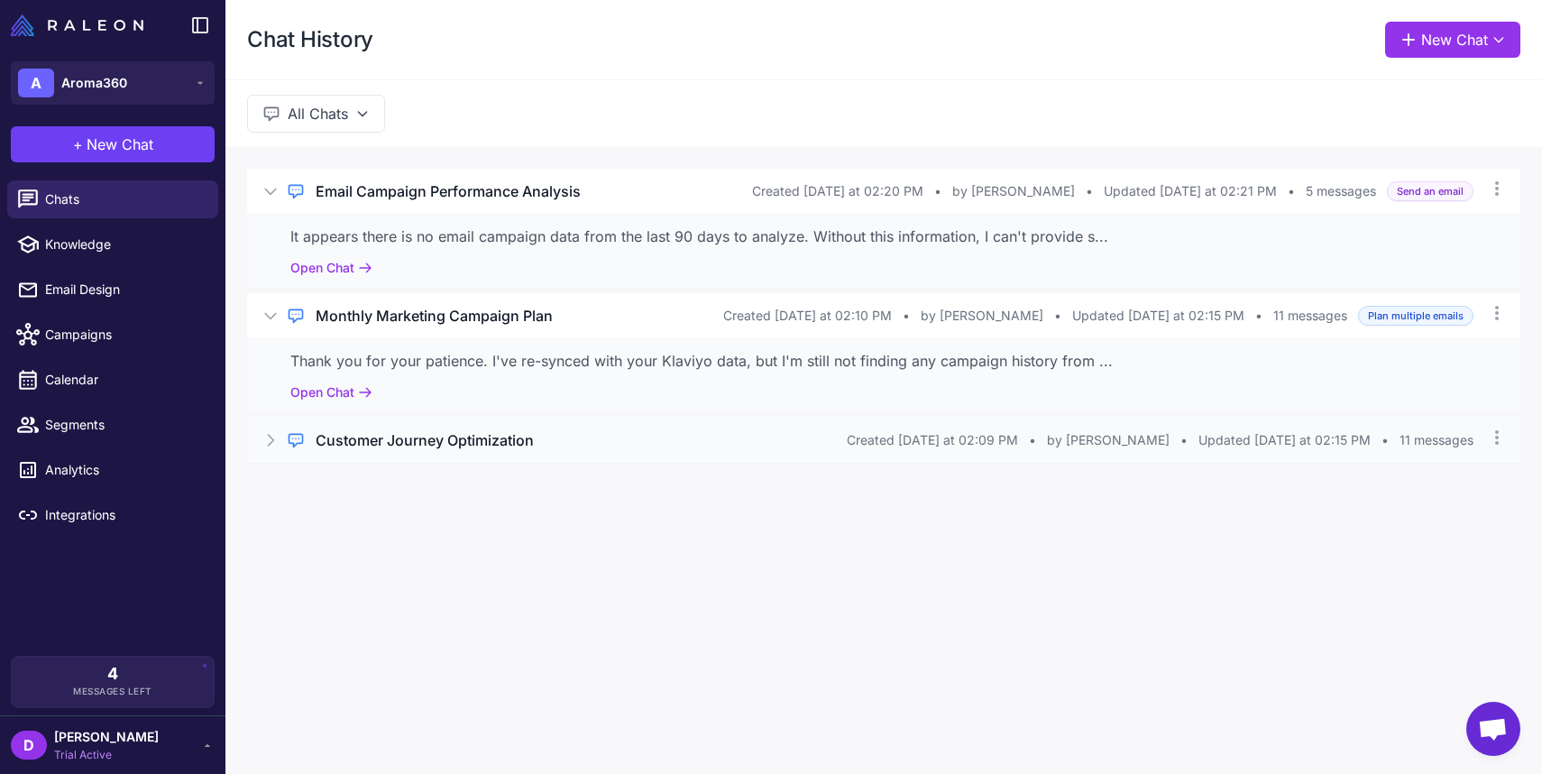
click at [270, 434] on icon at bounding box center [271, 440] width 18 height 18
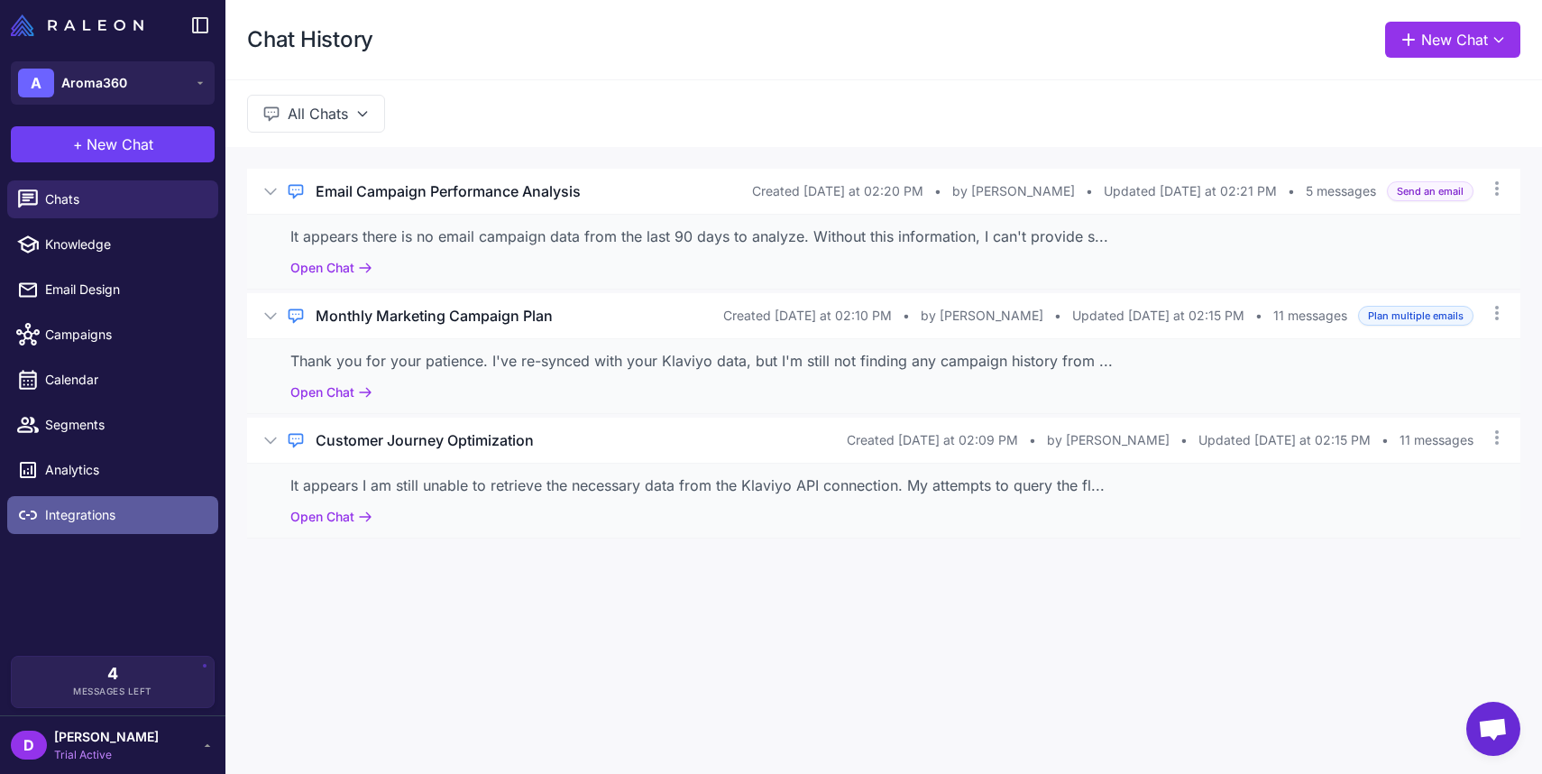
click at [64, 507] on span "Integrations" at bounding box center [124, 515] width 159 height 20
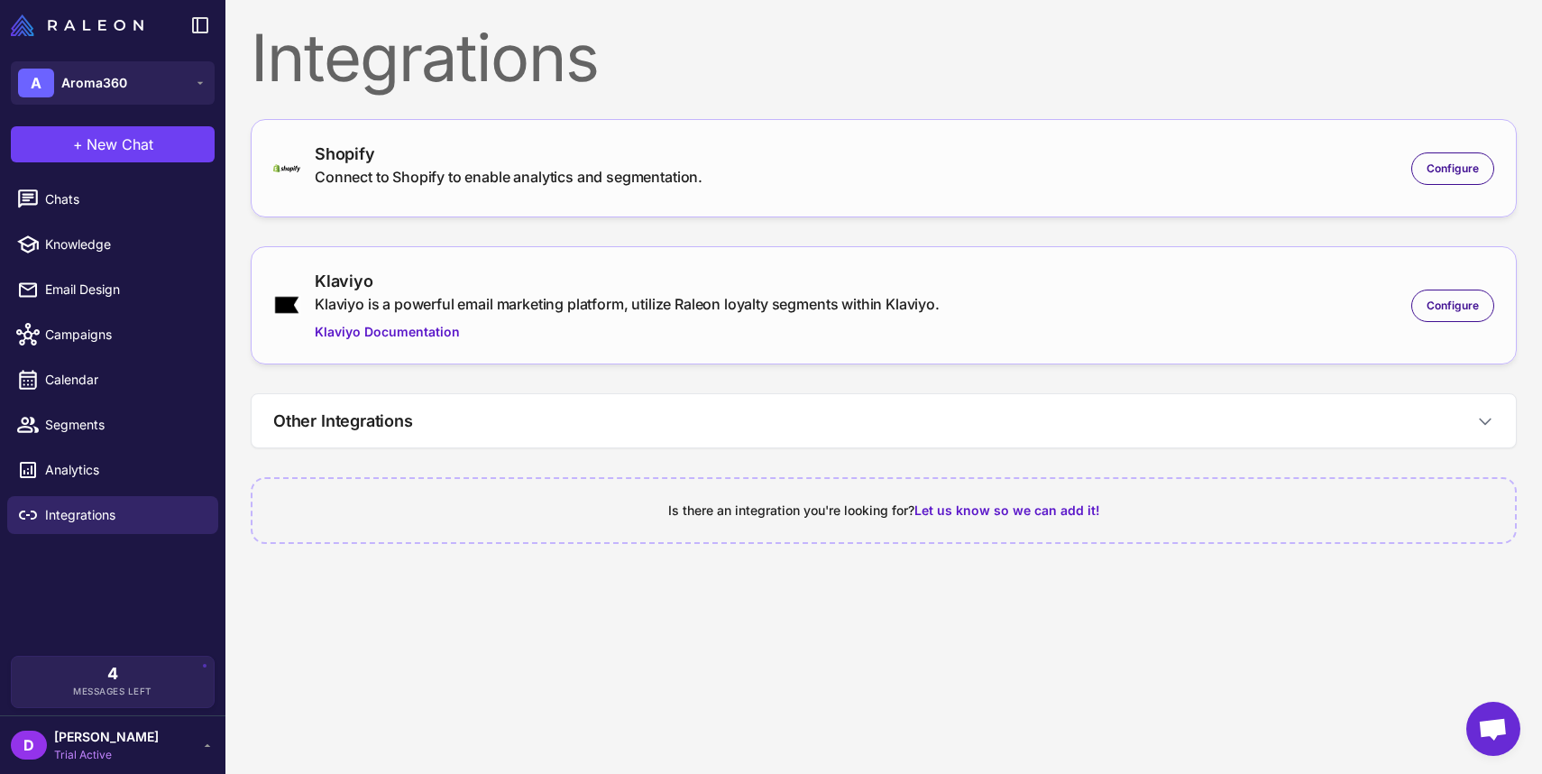
click at [432, 301] on div "Klaviyo is a powerful email marketing platform, utilize Raleon loyalty segments…" at bounding box center [627, 304] width 625 height 22
click at [1437, 294] on div "Configure" at bounding box center [1453, 306] width 83 height 32
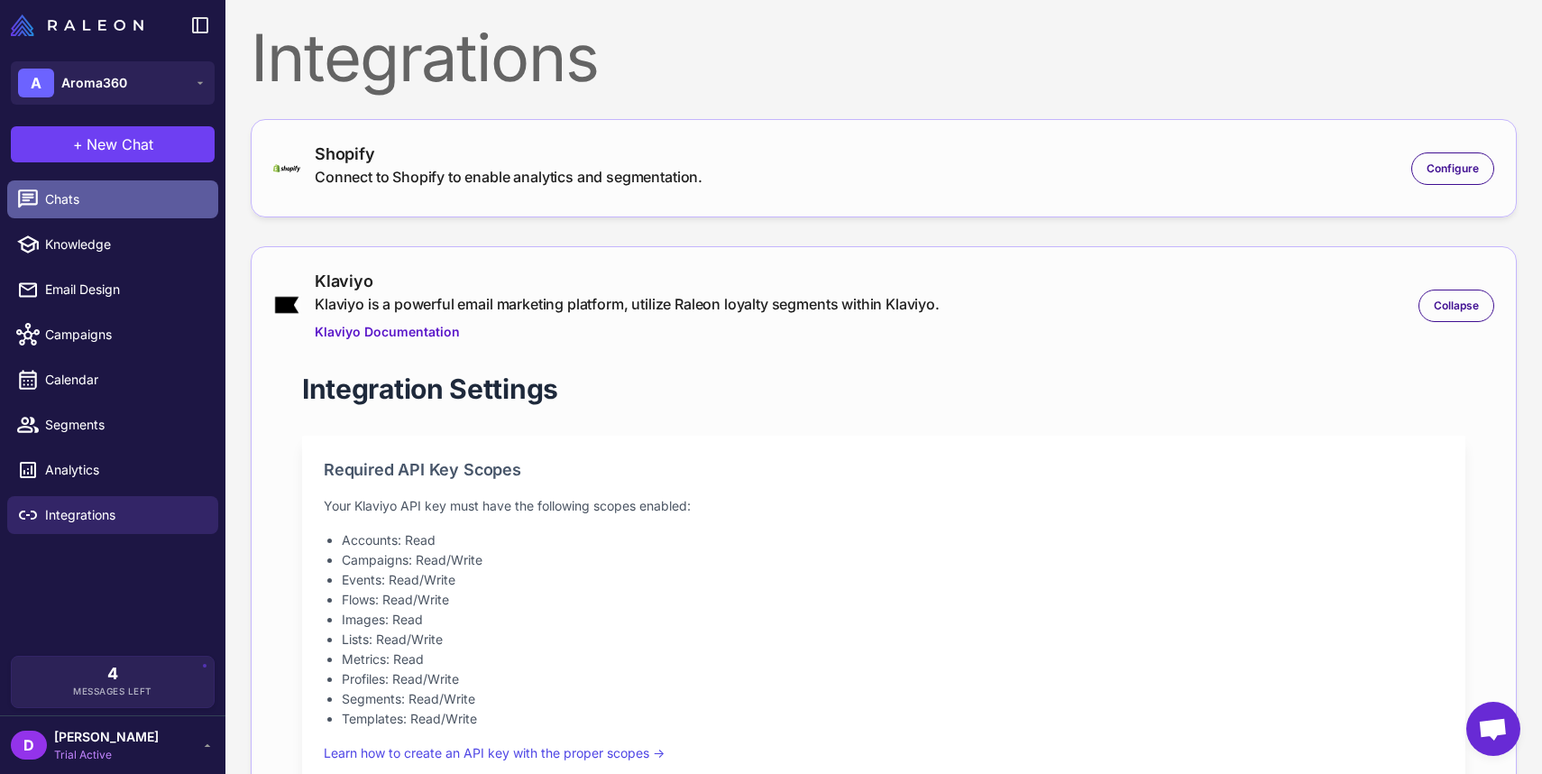
click at [95, 205] on span "Chats" at bounding box center [124, 199] width 159 height 20
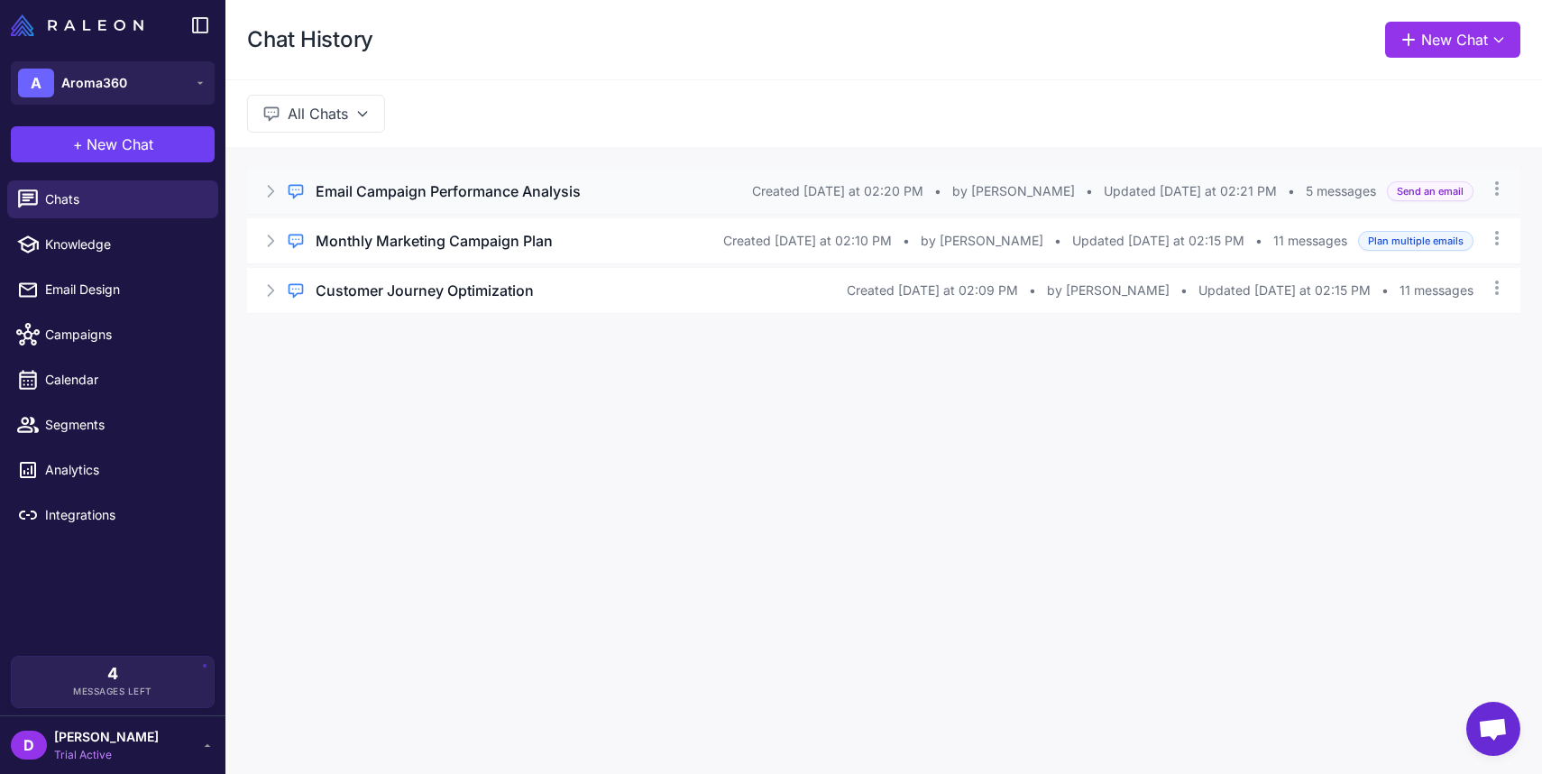
click at [472, 186] on h3 "Email Campaign Performance Analysis" at bounding box center [448, 191] width 265 height 22
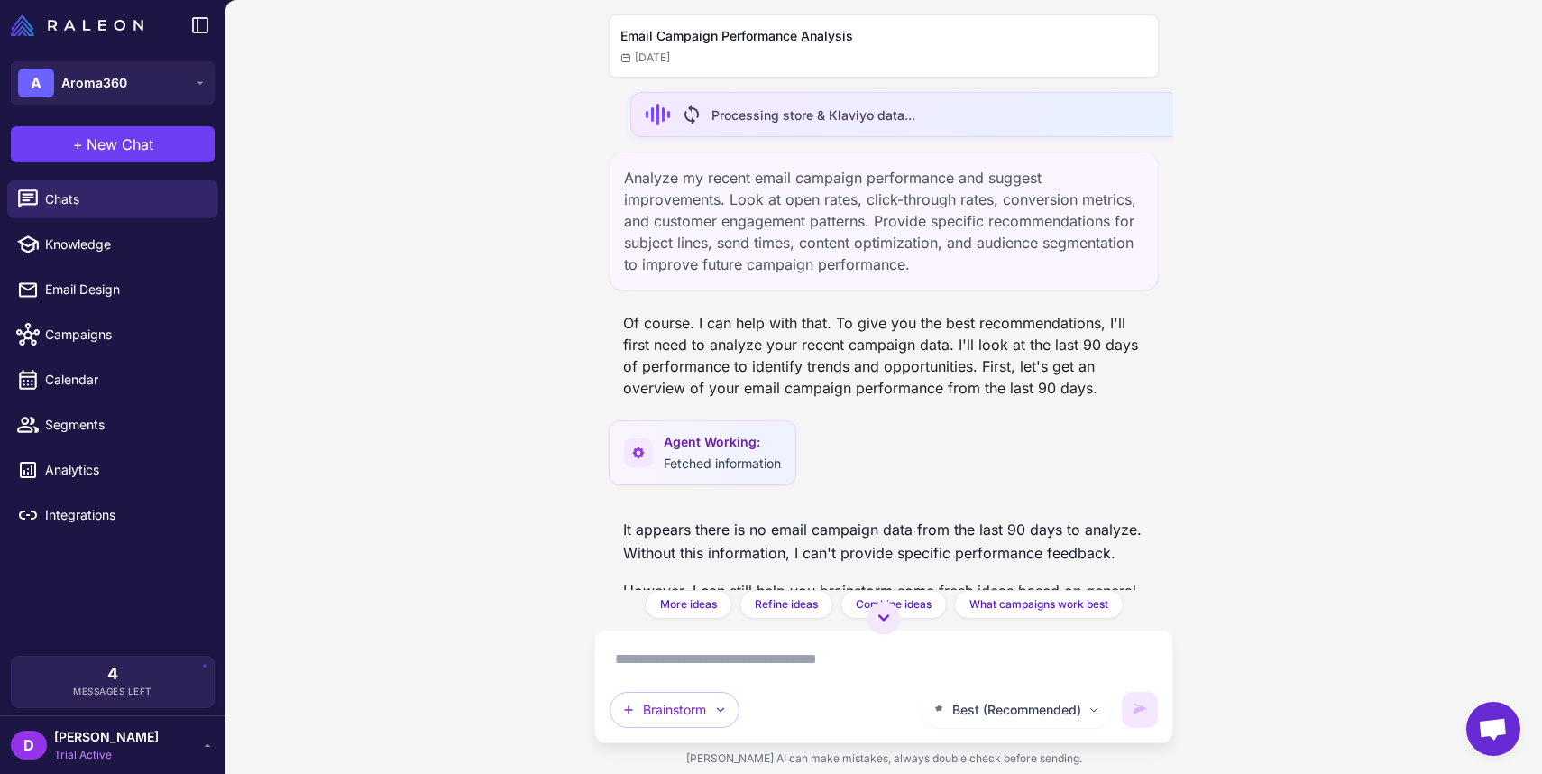
click at [865, 109] on span "Processing store & Klaviyo data..." at bounding box center [814, 115] width 204 height 19
click at [693, 117] on span "sync" at bounding box center [692, 115] width 22 height 22
